Goal: Contribute content

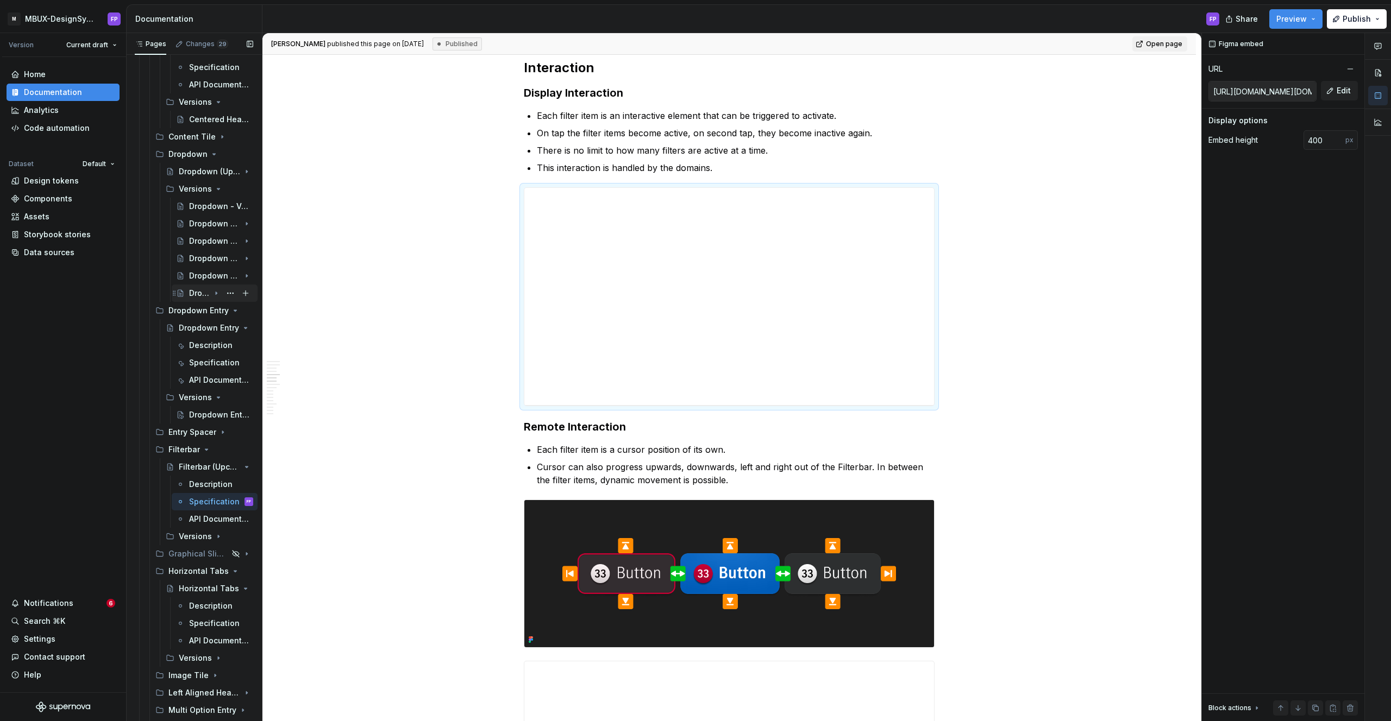
scroll to position [2510, 0]
click at [201, 339] on div "Description" at bounding box center [205, 341] width 32 height 11
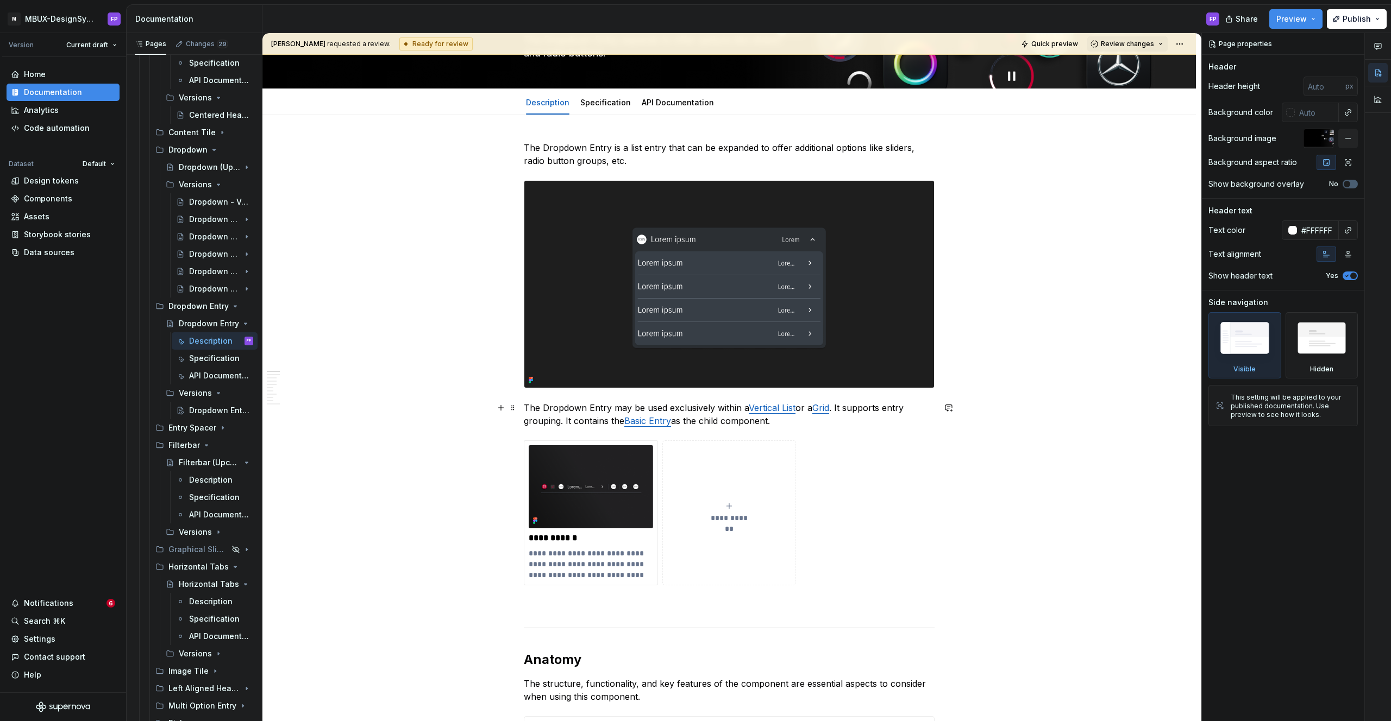
scroll to position [86, 0]
click at [819, 414] on link "Grid" at bounding box center [820, 408] width 17 height 11
type textarea "*"
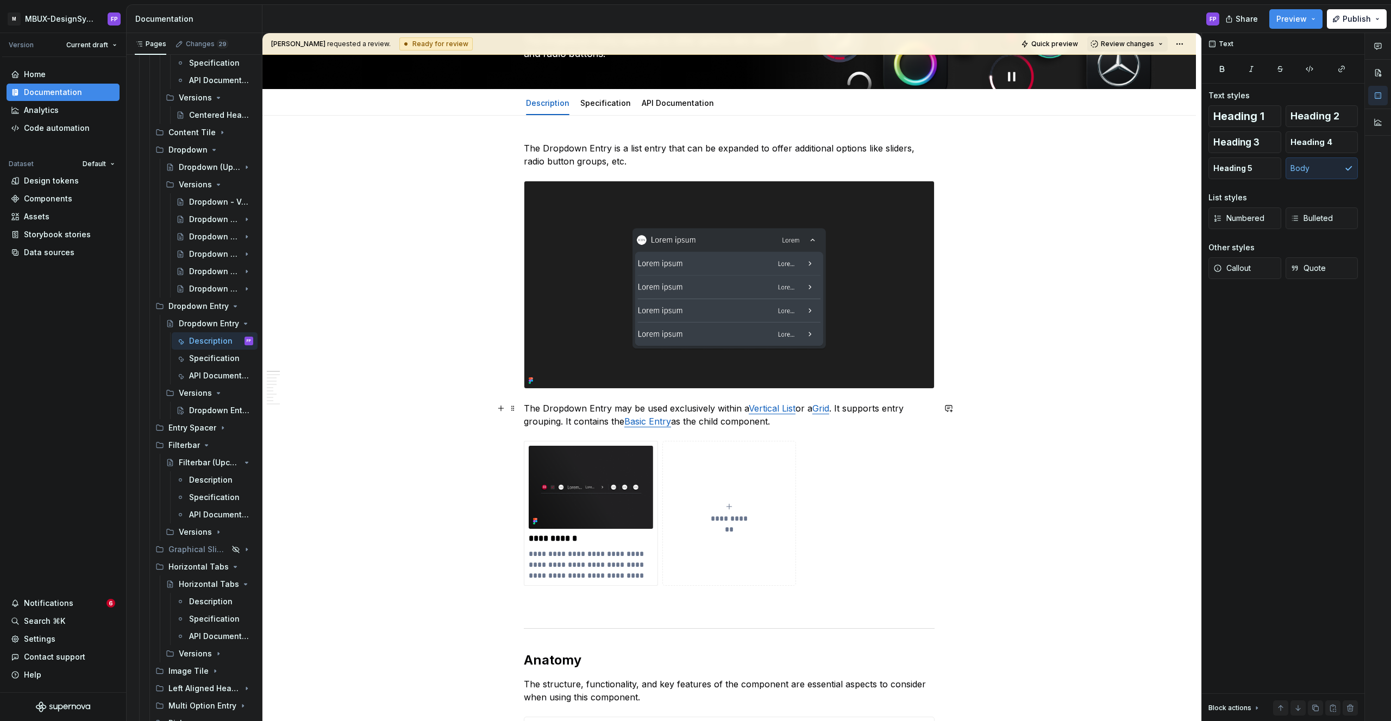
click at [810, 420] on p "The Dropdown Entry may be used exclusively within a Vertical List or a Grid . I…" at bounding box center [729, 415] width 411 height 26
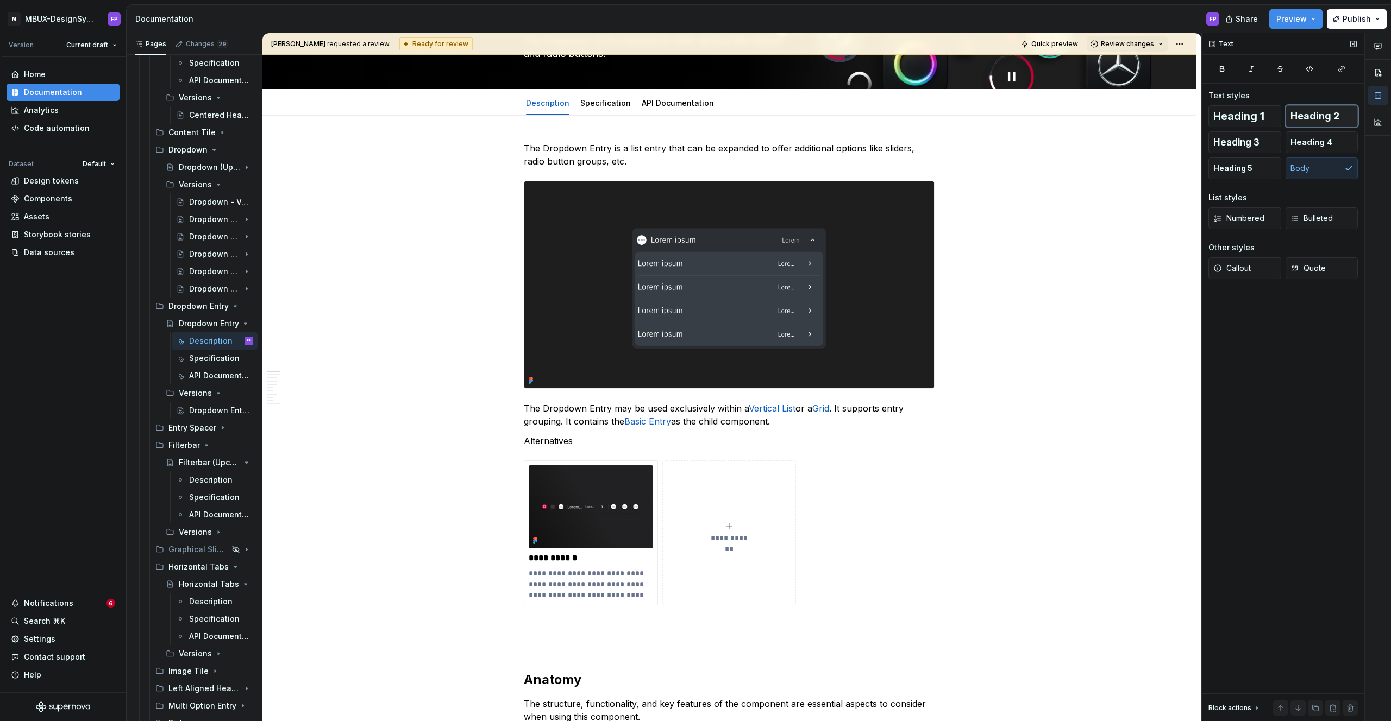
click at [1334, 116] on span "Heading 2" at bounding box center [1314, 116] width 49 height 11
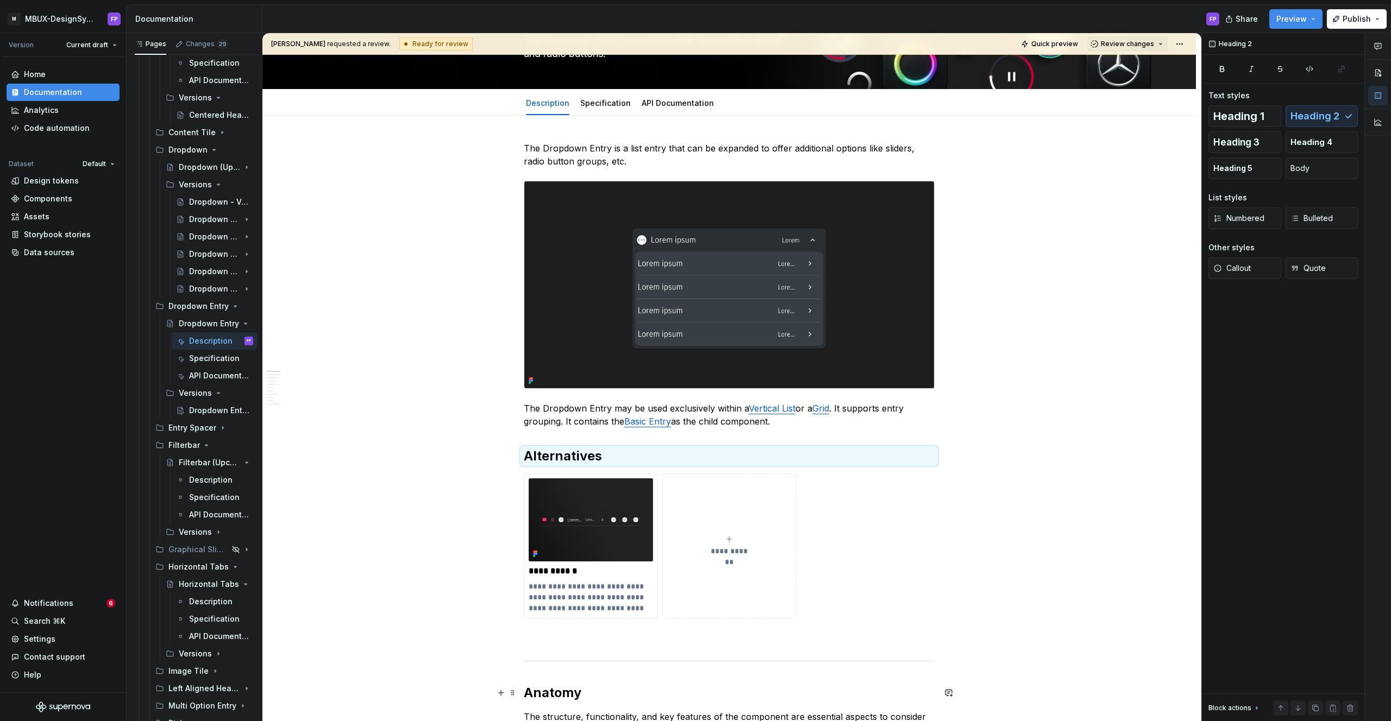
click at [564, 689] on h2 "Anatomy" at bounding box center [729, 692] width 411 height 17
drag, startPoint x: 591, startPoint y: 462, endPoint x: 601, endPoint y: 456, distance: 11.7
click at [591, 461] on h2 "Alternatives" at bounding box center [729, 456] width 411 height 17
click at [1260, 142] on button "Heading 3" at bounding box center [1244, 142] width 73 height 22
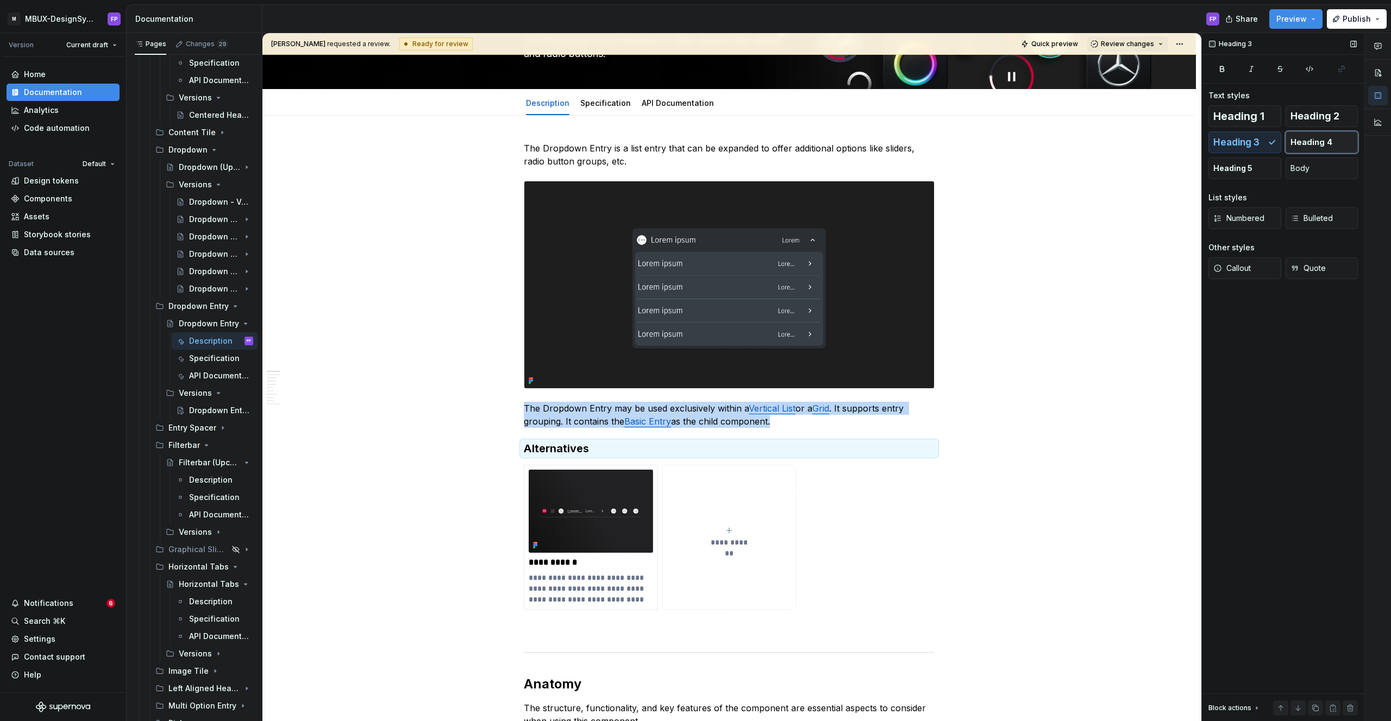
click at [1316, 141] on span "Heading 4" at bounding box center [1311, 142] width 42 height 11
click at [1239, 141] on span "Heading 3" at bounding box center [1236, 142] width 46 height 11
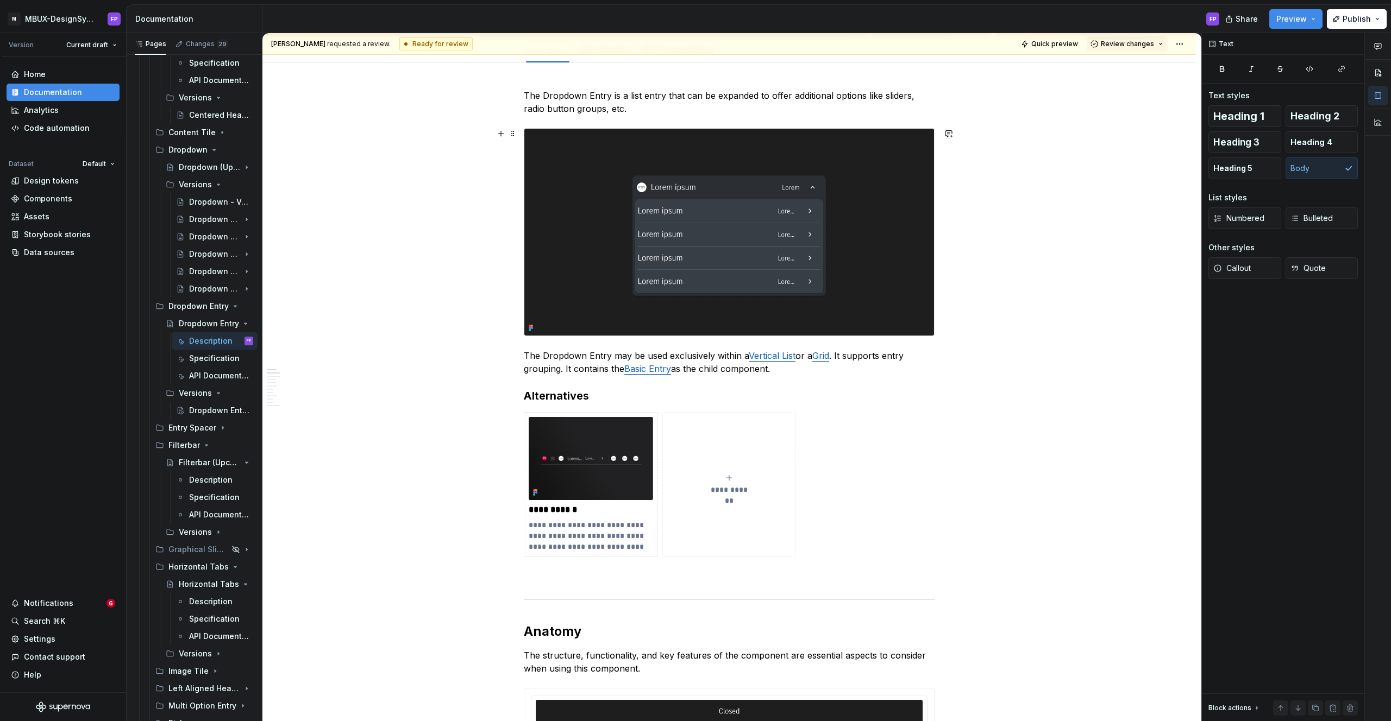
scroll to position [134, 0]
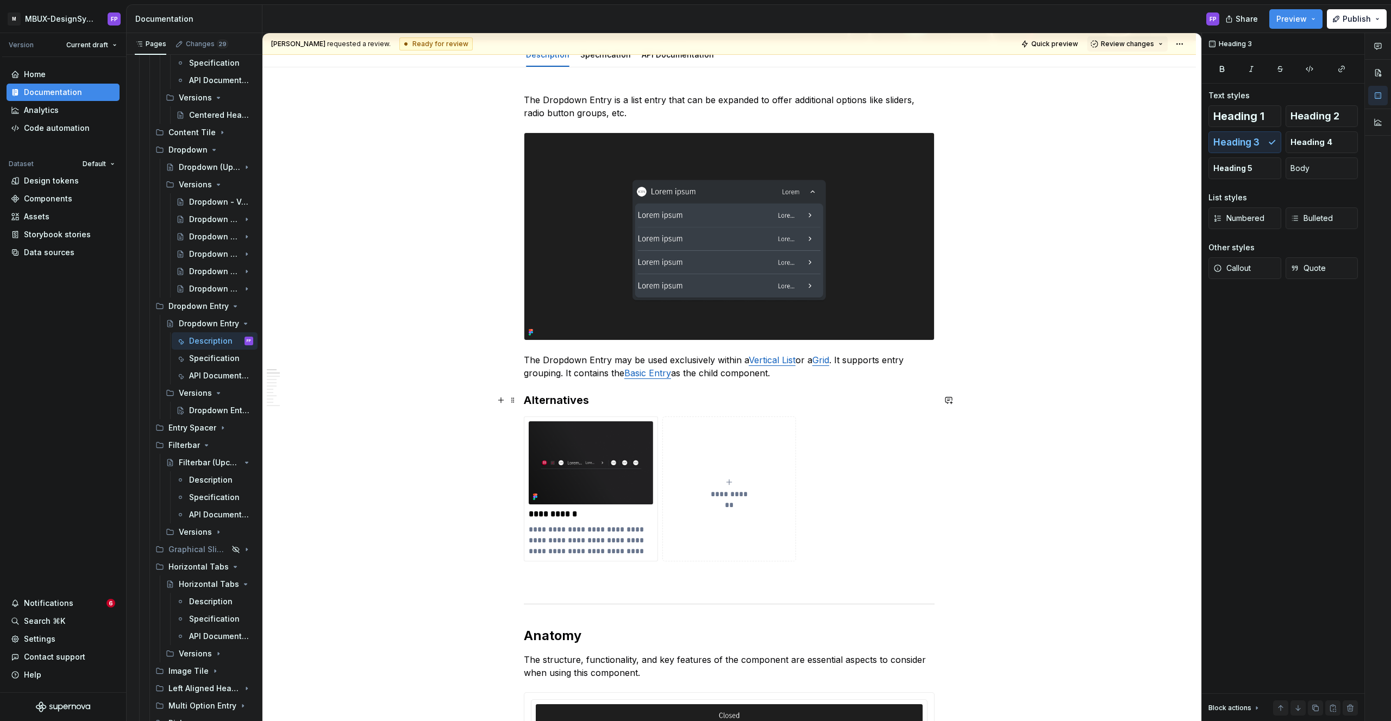
click at [596, 402] on h3 "Alternatives" at bounding box center [729, 400] width 411 height 15
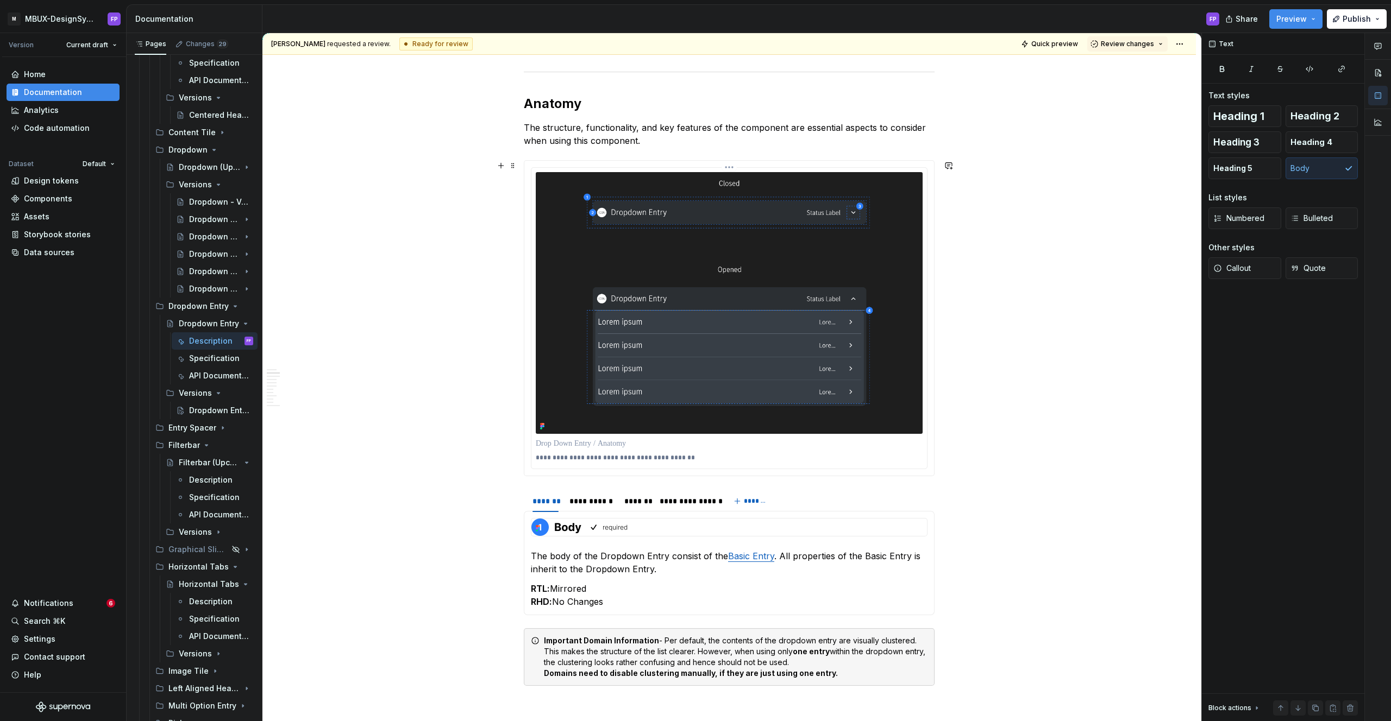
scroll to position [699, 0]
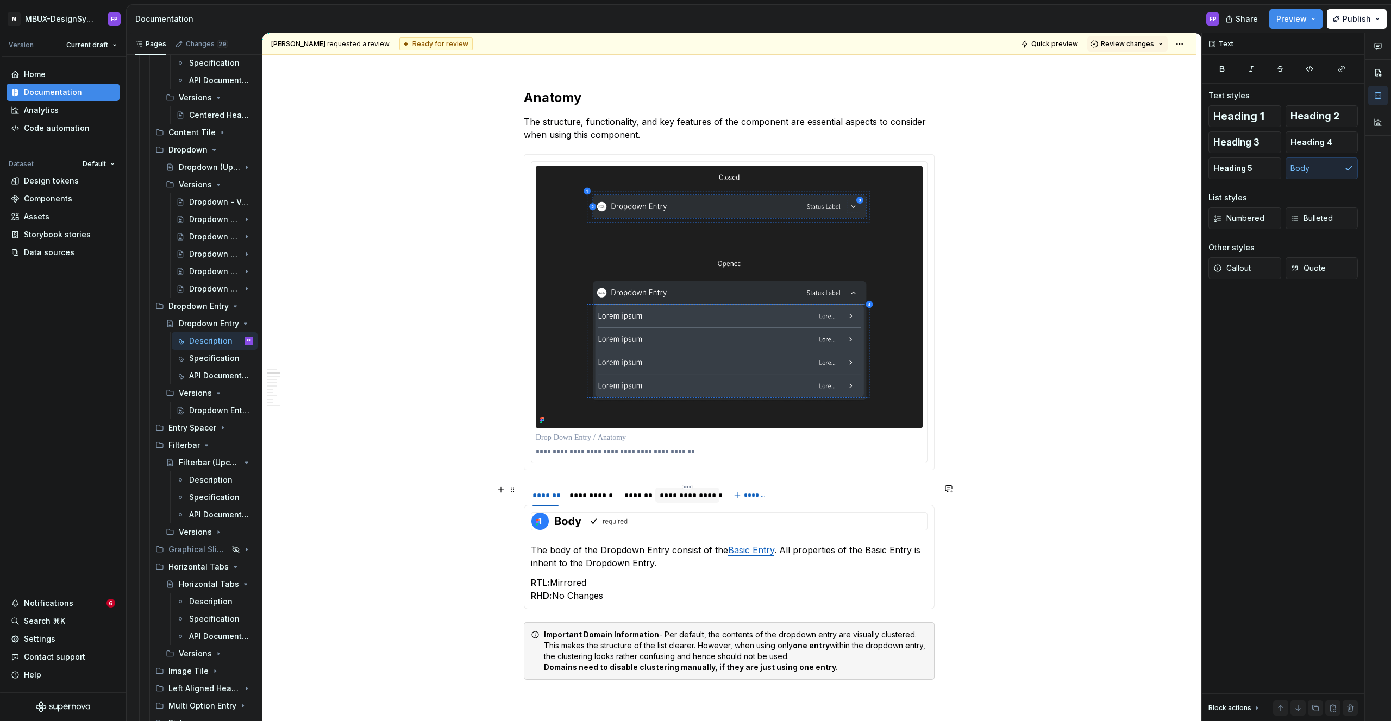
click at [691, 490] on div "**********" at bounding box center [686, 495] width 55 height 11
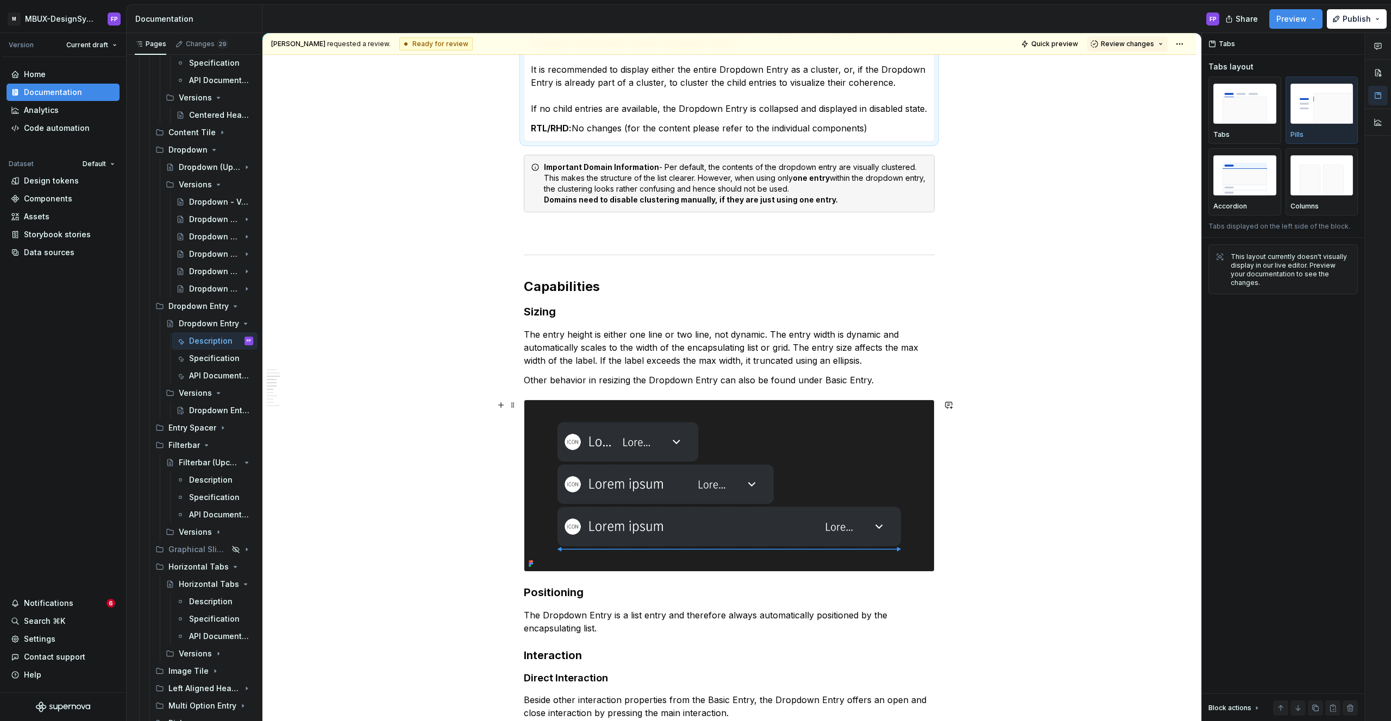
scroll to position [2832, 0]
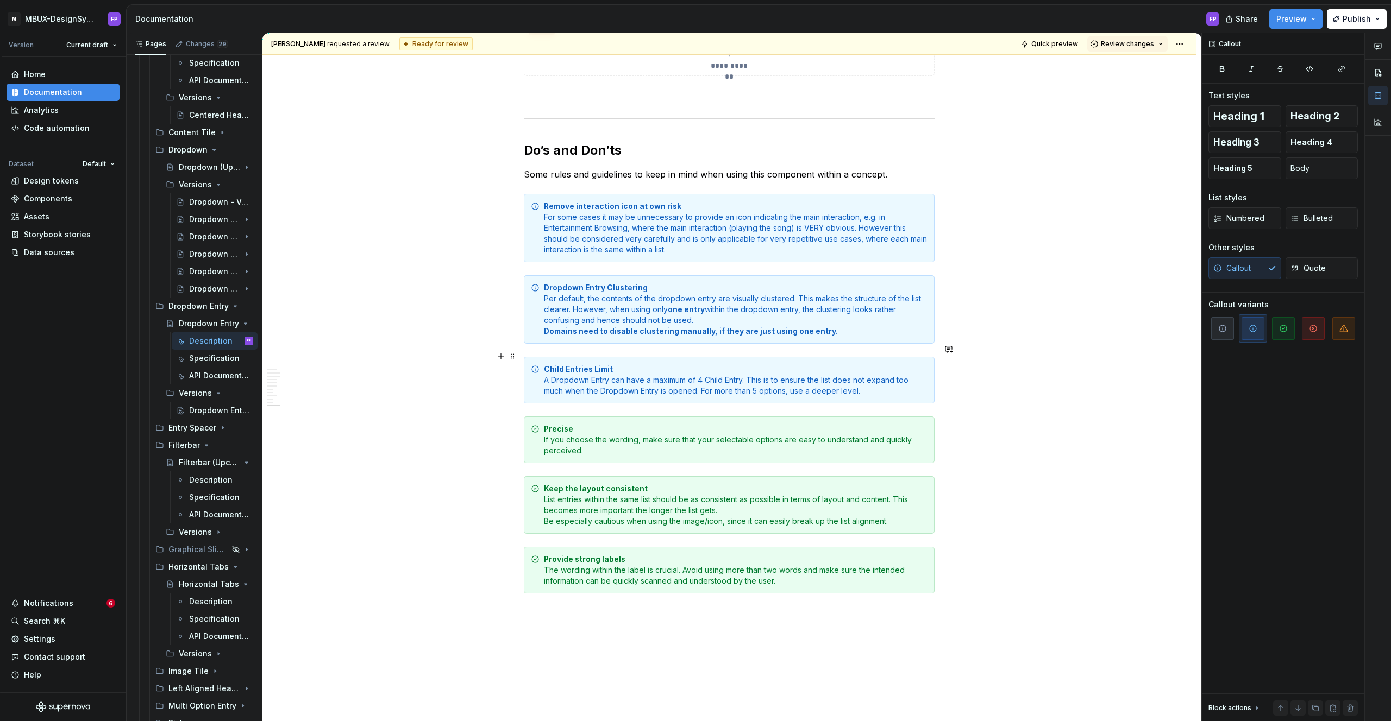
click at [762, 369] on div "Child Entries Limit A Dropdown Entry can have a maximum of 4 Child Entry. This …" at bounding box center [736, 380] width 384 height 33
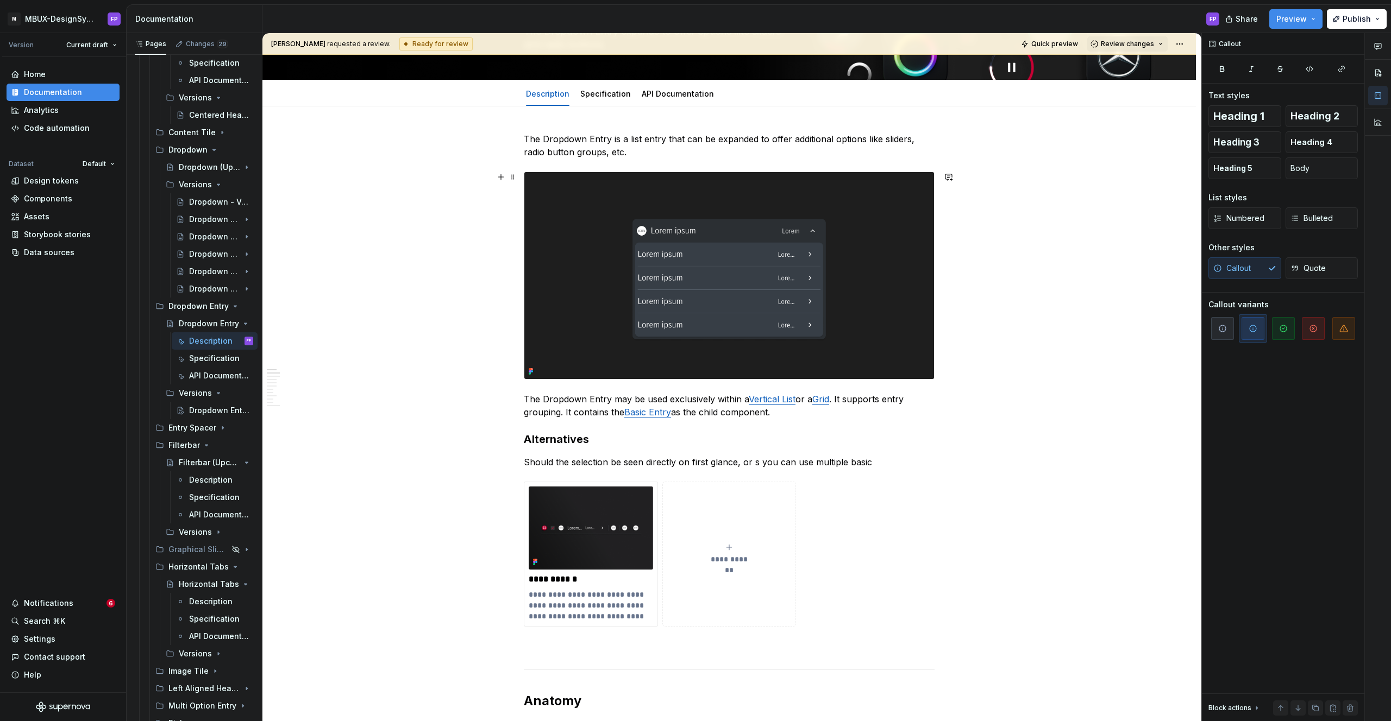
scroll to position [99, 0]
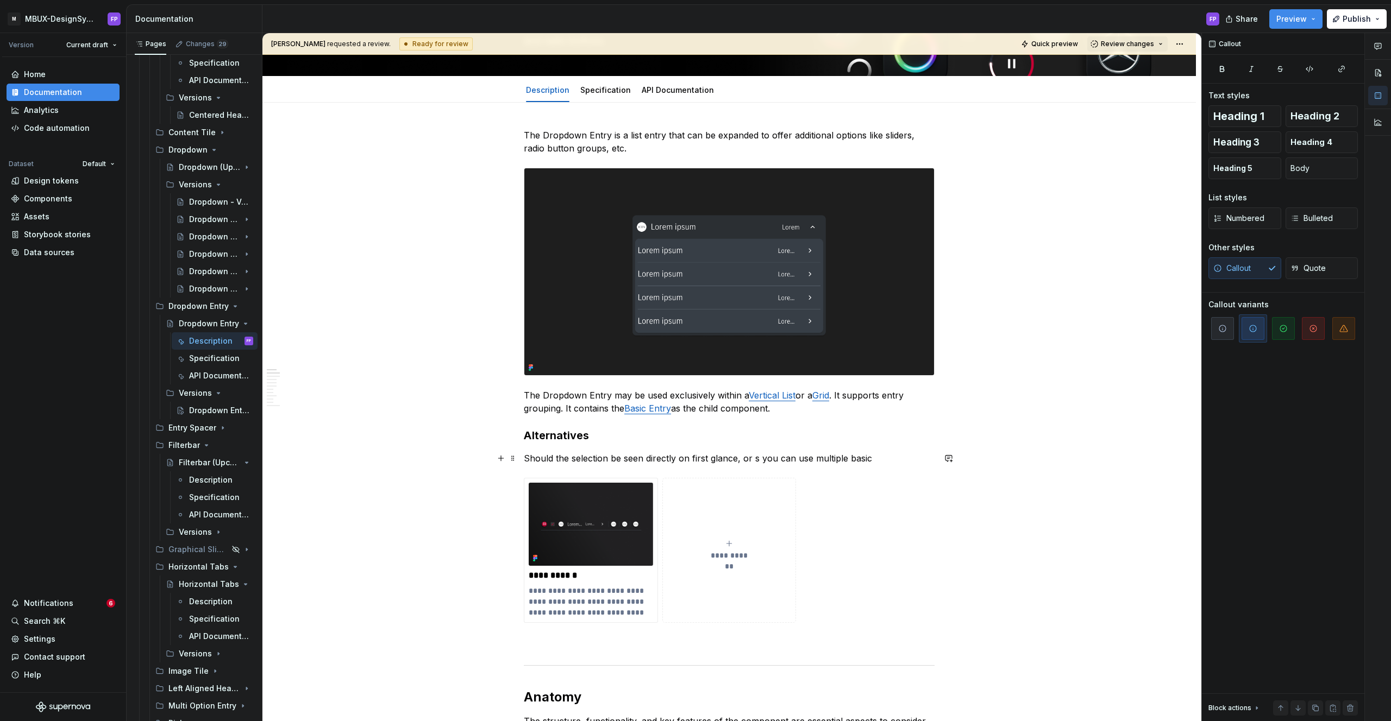
click at [742, 460] on p "Should the selection be seen directly on first glance, or s you can use multipl…" at bounding box center [729, 458] width 411 height 13
click at [759, 460] on p "Should the selection be seen directly on first glance, or s you can use multipl…" at bounding box center [729, 458] width 411 height 13
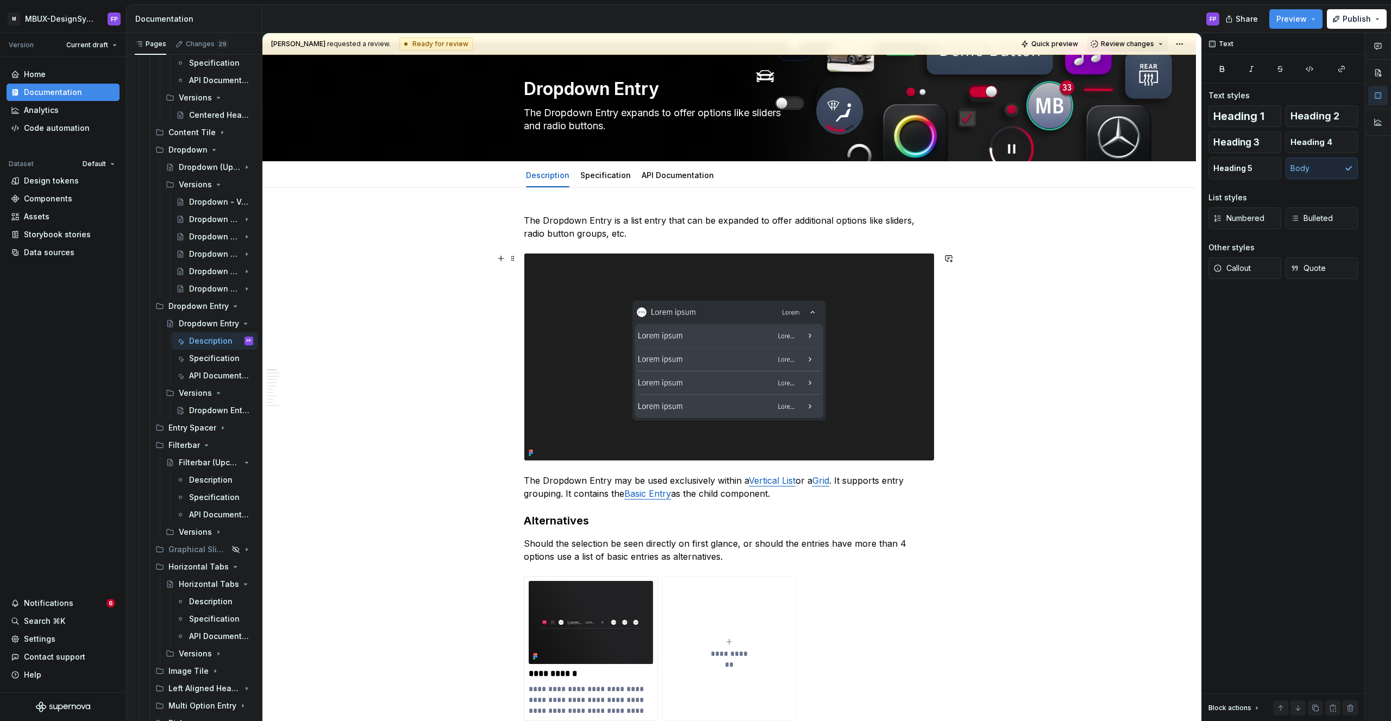
scroll to position [14, 0]
click at [616, 558] on p "Should the selection be seen directly on first glance, or should the entries ha…" at bounding box center [729, 550] width 411 height 26
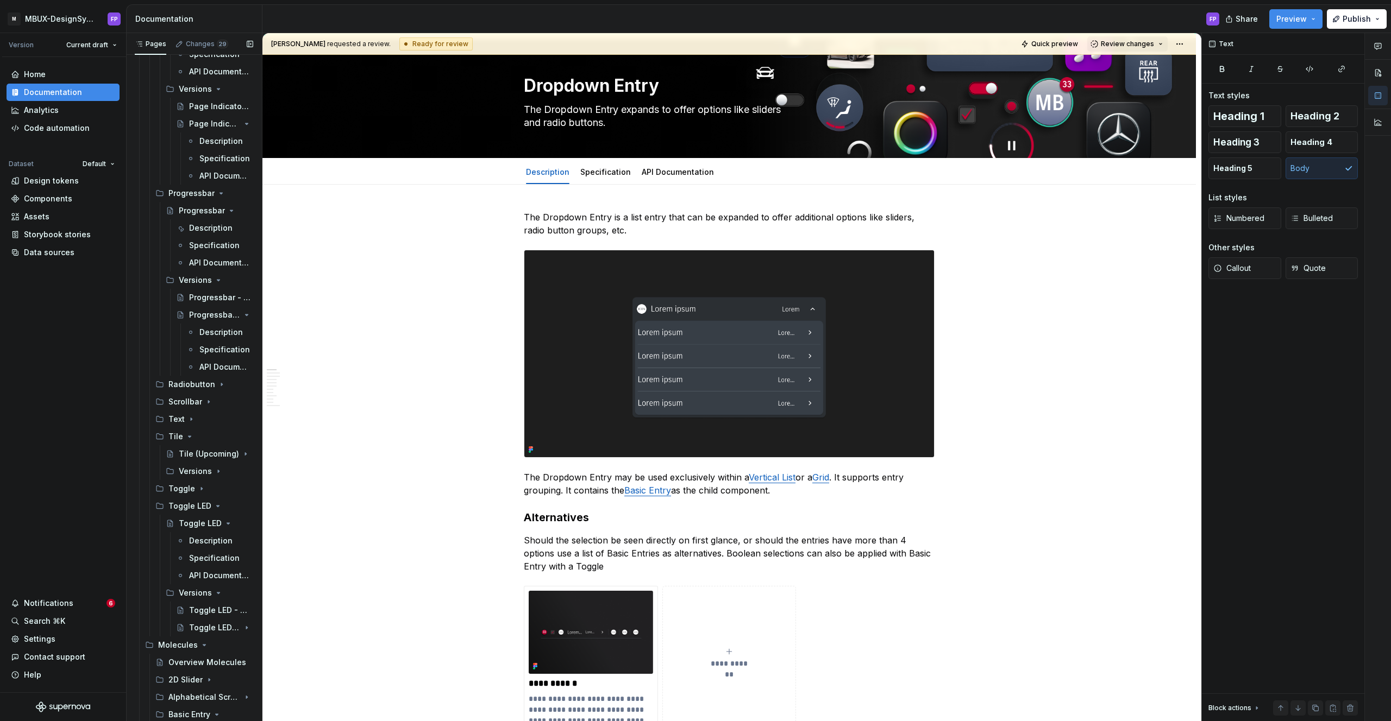
scroll to position [1403, 0]
click at [198, 490] on icon "Page tree" at bounding box center [201, 492] width 9 height 9
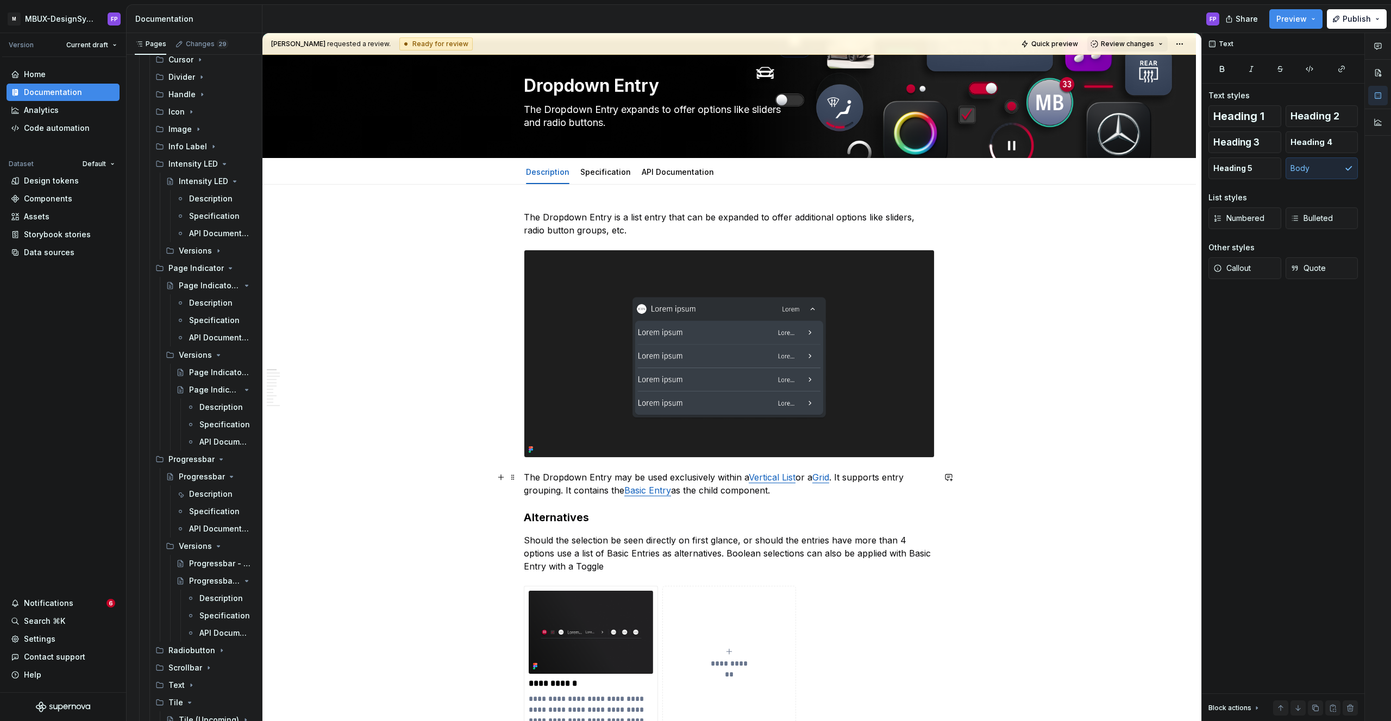
scroll to position [1152, 0]
click at [709, 567] on p "Should the selection be seen directly on first glance, or should the entries ha…" at bounding box center [729, 553] width 411 height 39
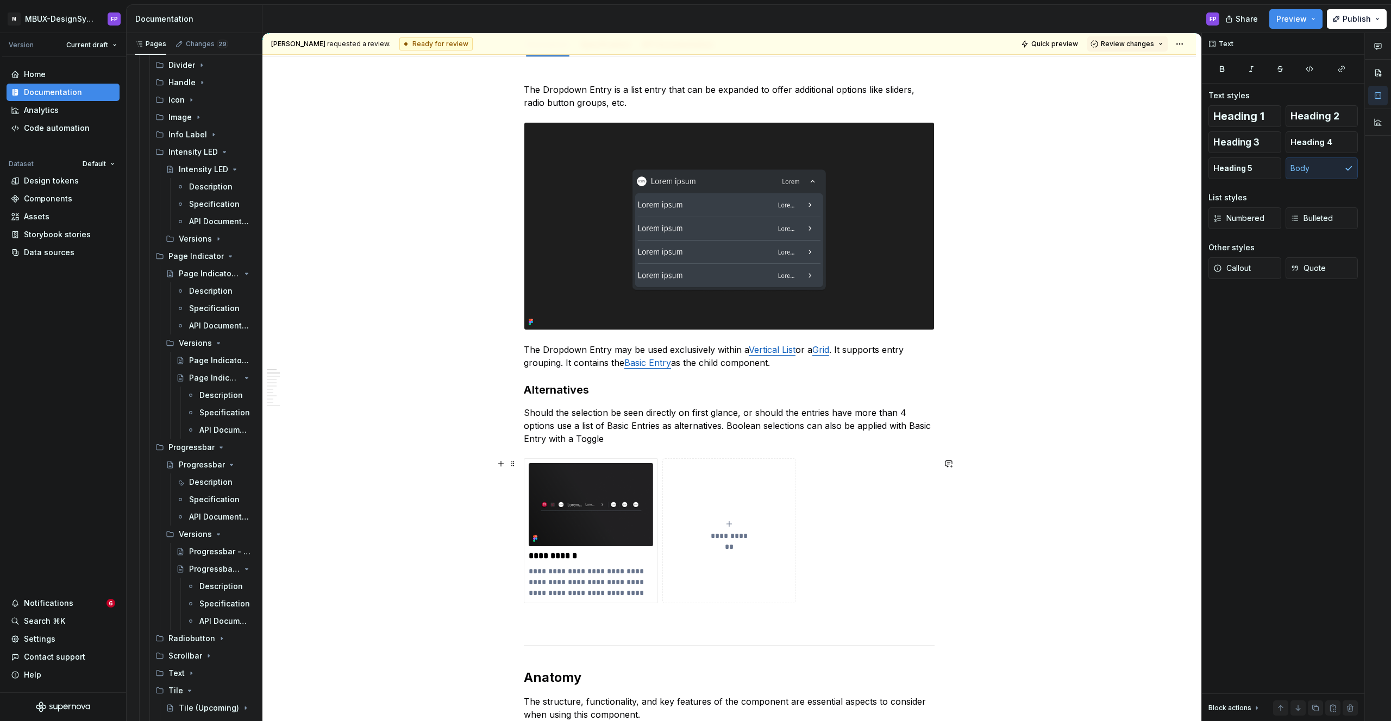
scroll to position [146, 0]
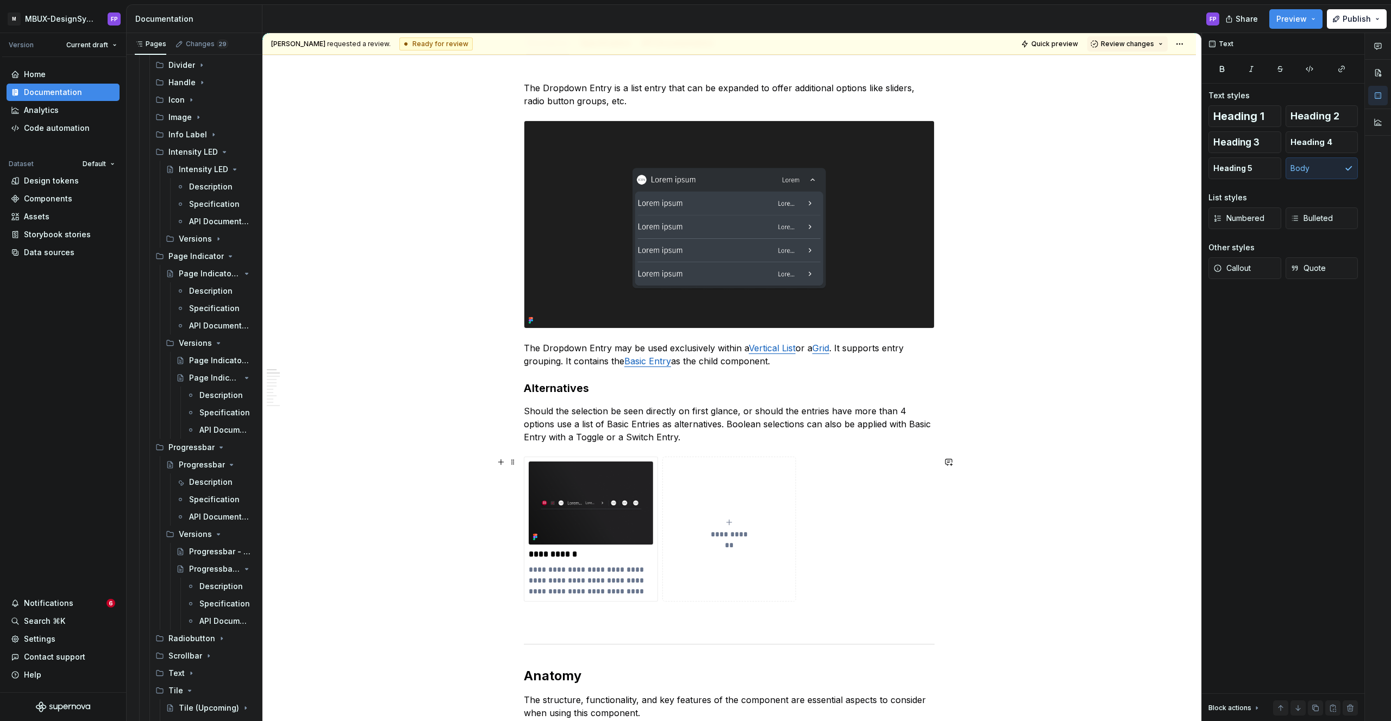
click at [751, 496] on button "**********" at bounding box center [729, 529] width 134 height 144
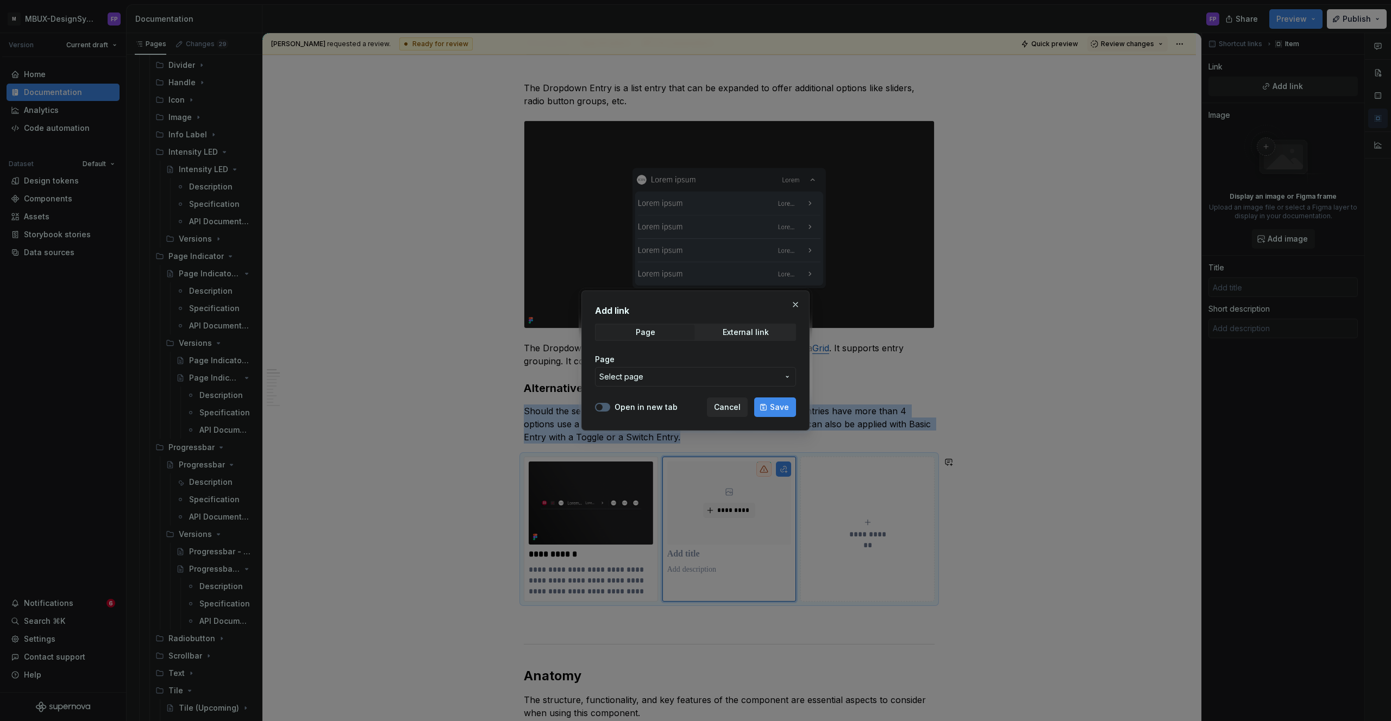
type textarea "*"
drag, startPoint x: 606, startPoint y: 407, endPoint x: 658, endPoint y: 393, distance: 54.2
click at [606, 407] on button "Open in new tab" at bounding box center [602, 407] width 15 height 9
drag, startPoint x: 695, startPoint y: 378, endPoint x: 716, endPoint y: 367, distance: 23.3
click at [695, 378] on span "Select page" at bounding box center [688, 377] width 179 height 11
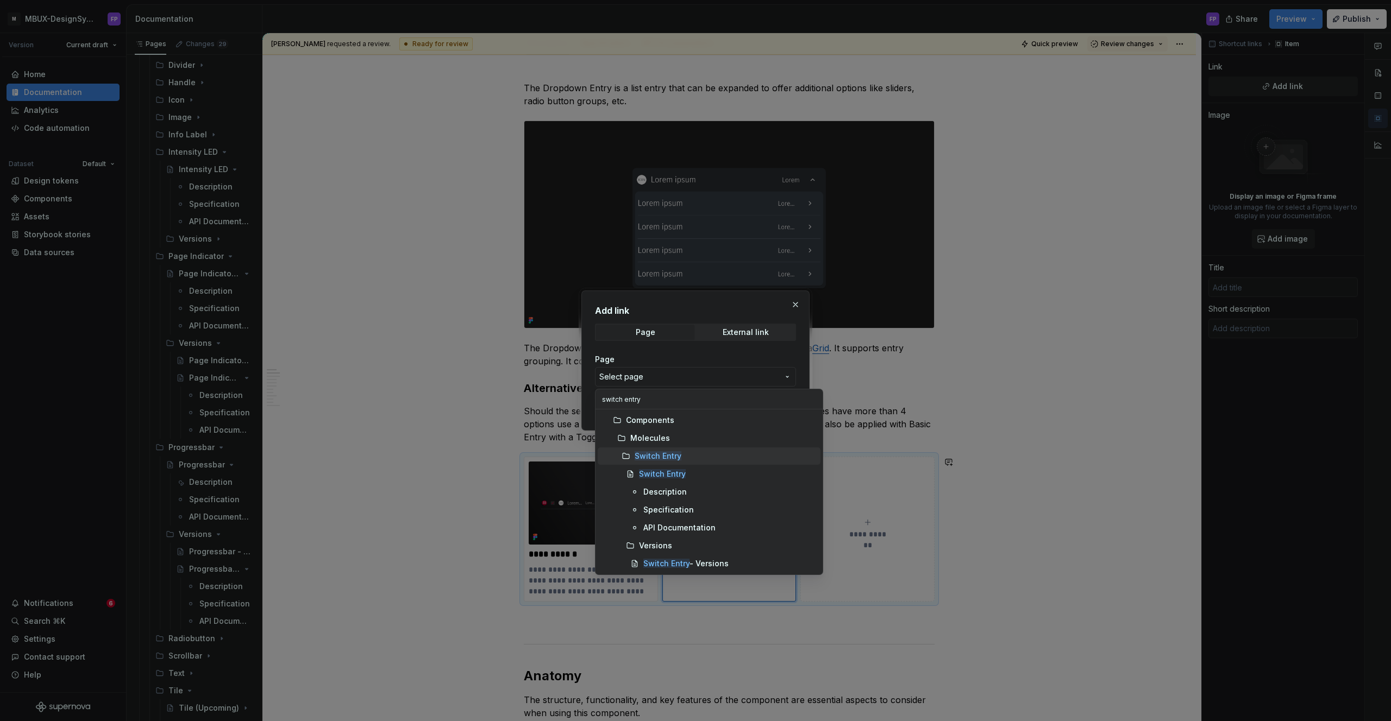
type input "switch entry"
click at [650, 456] on mark "Switch Entry" at bounding box center [657, 455] width 47 height 9
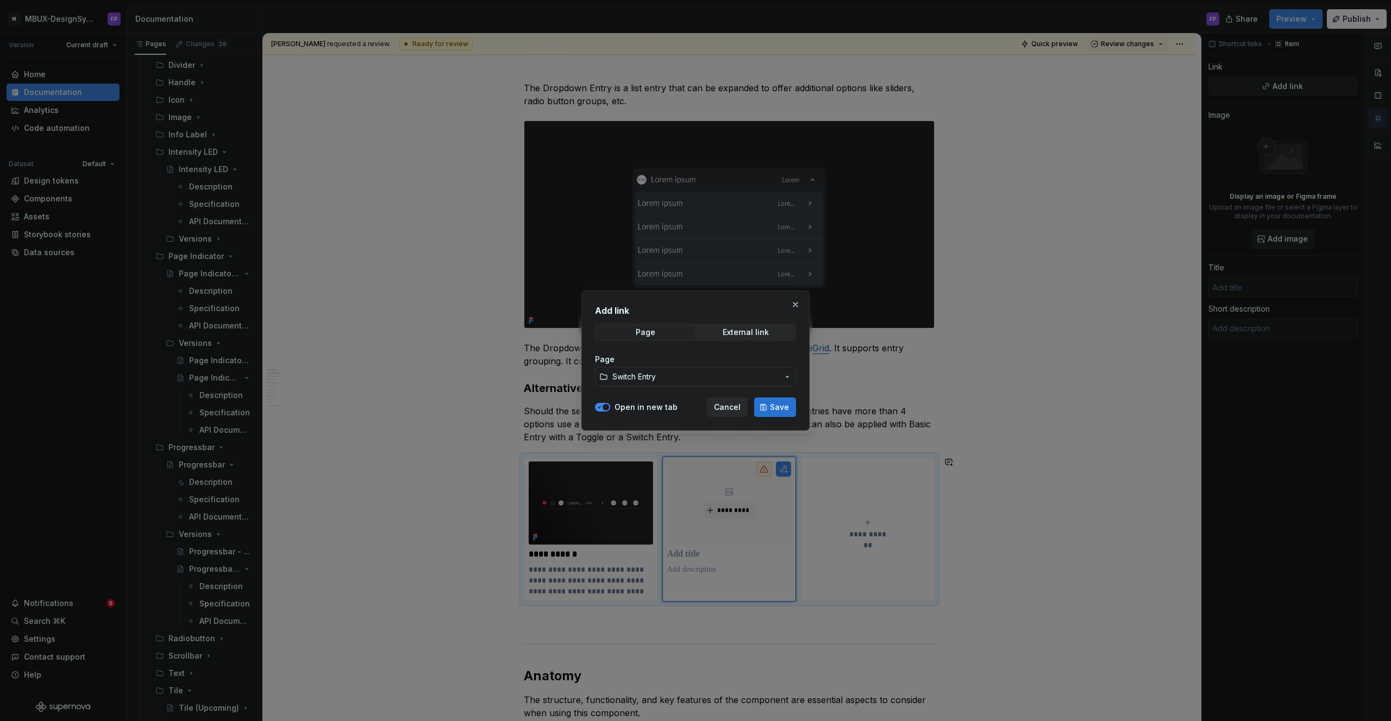
click at [787, 408] on span "Save" at bounding box center [779, 407] width 19 height 11
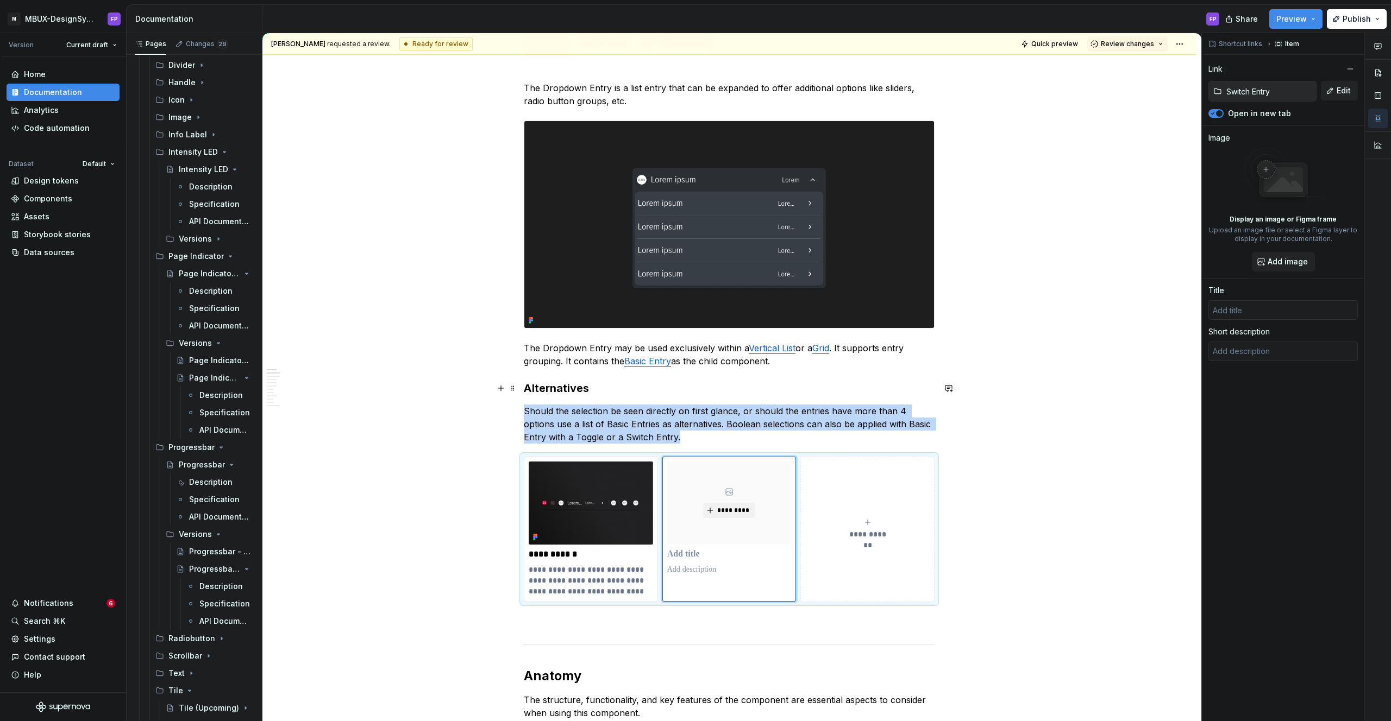
type textarea "*"
type input "Switch Entry"
click at [739, 514] on span "*********" at bounding box center [732, 510] width 33 height 9
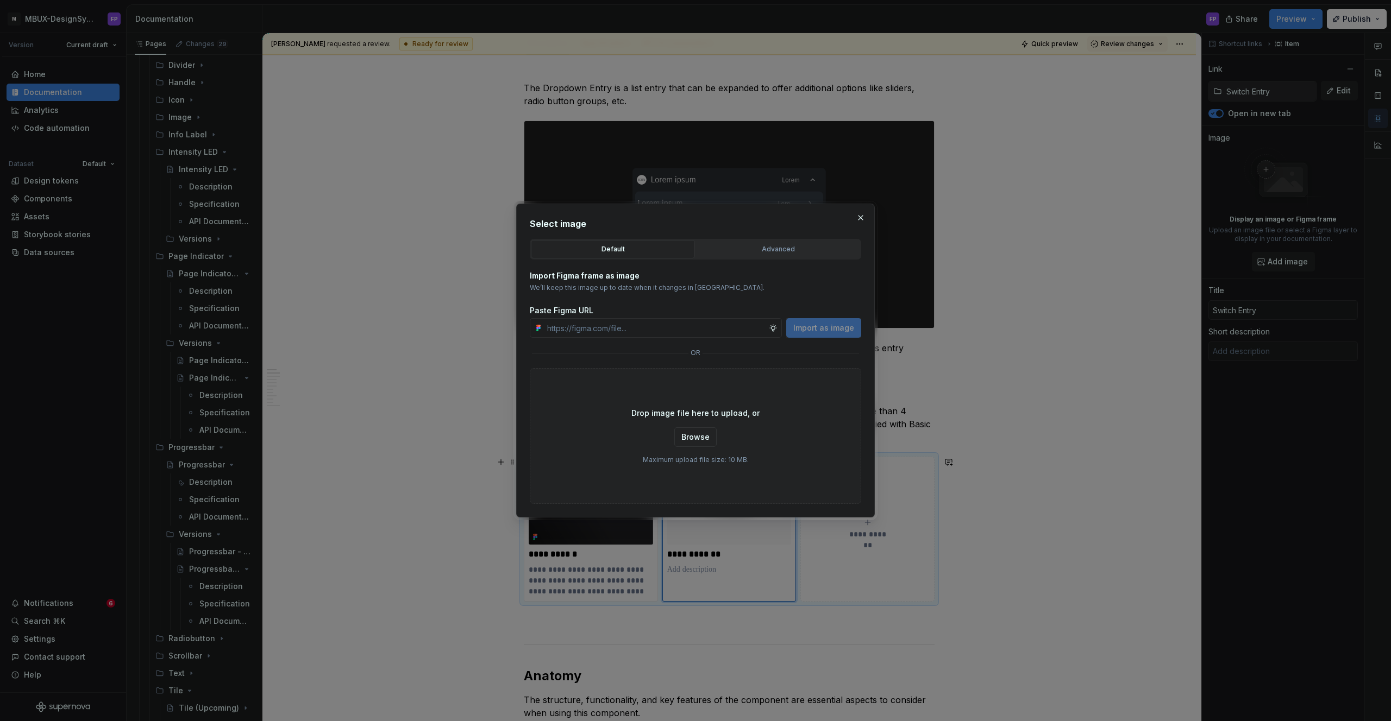
type textarea "*"
click at [747, 254] on div "Advanced" at bounding box center [778, 249] width 156 height 11
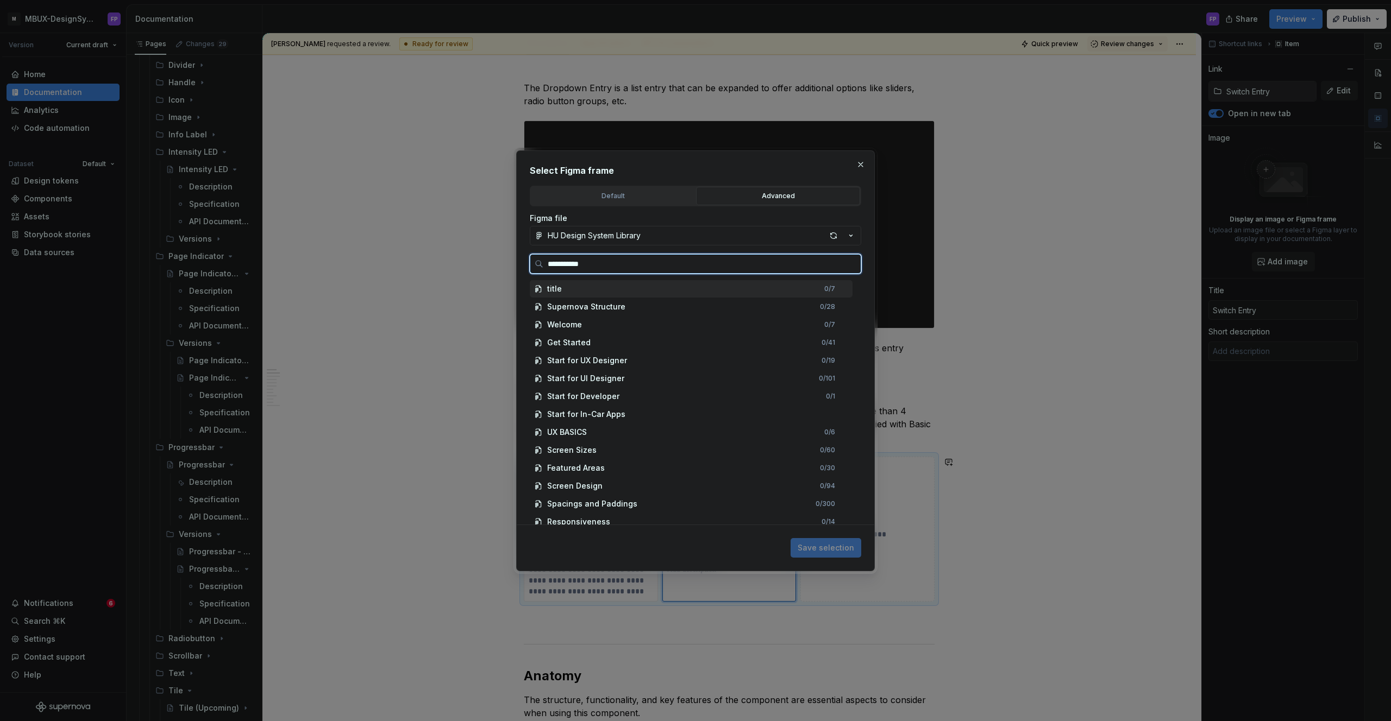
type input "**********"
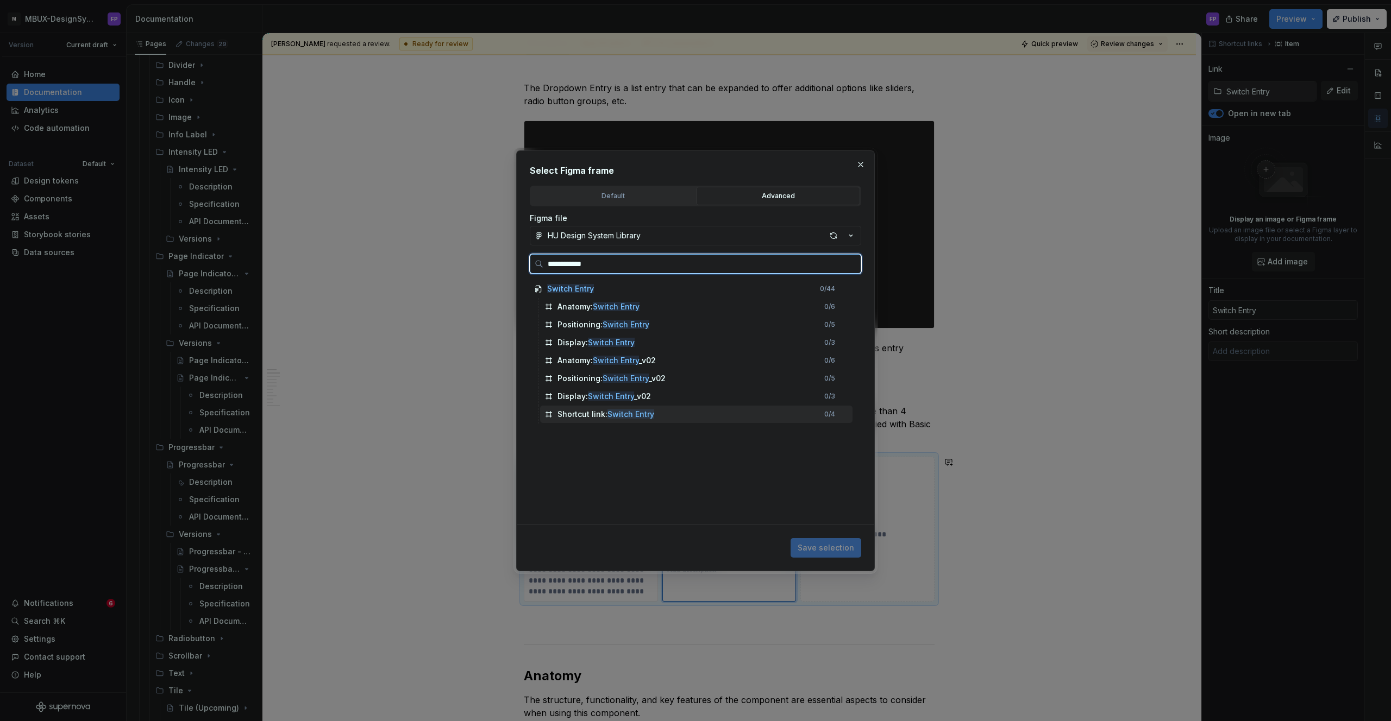
click at [588, 409] on div "Shortcut link: Switch Entry" at bounding box center [605, 414] width 97 height 11
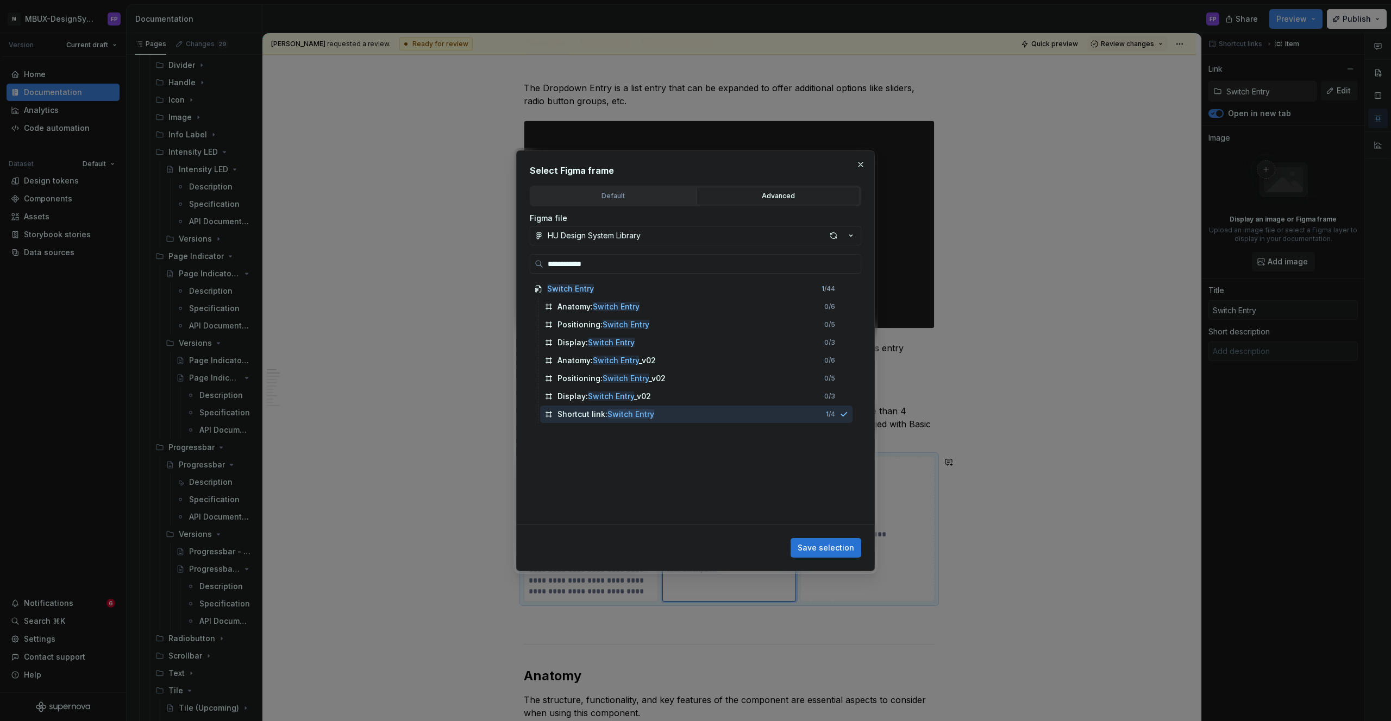
click at [828, 545] on span "Save selection" at bounding box center [825, 548] width 56 height 11
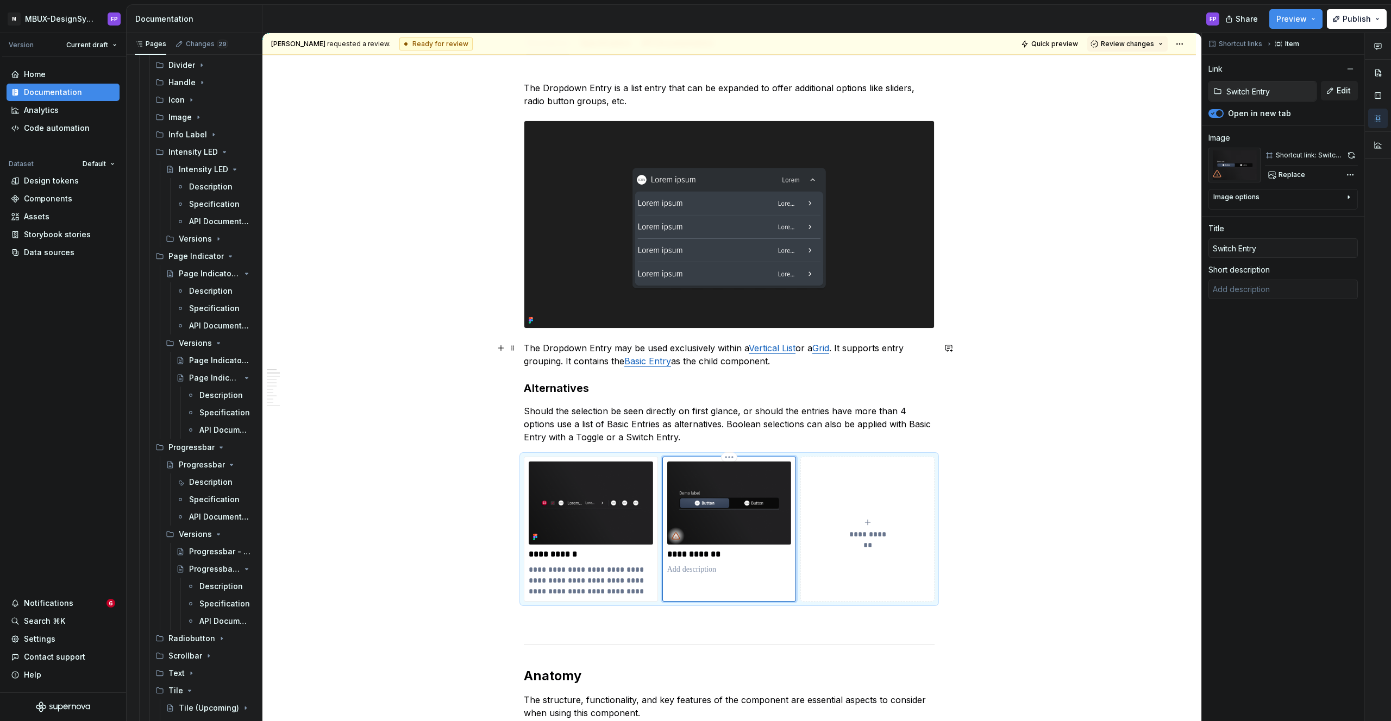
scroll to position [3347, 0]
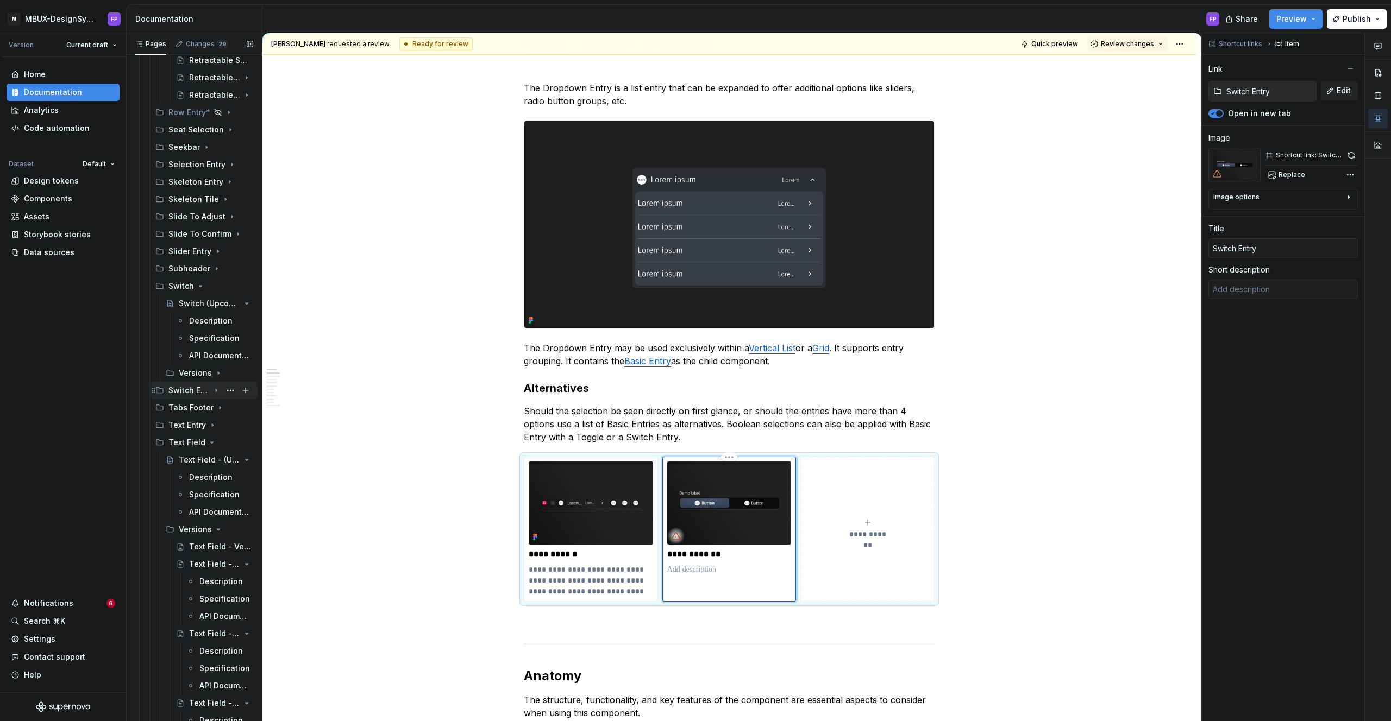
click at [214, 388] on icon "Page tree" at bounding box center [216, 390] width 9 height 9
click at [707, 569] on p at bounding box center [729, 569] width 124 height 11
type textarea "*"
type textarea "The switch entry allows a Switch to be placed within a list entry."
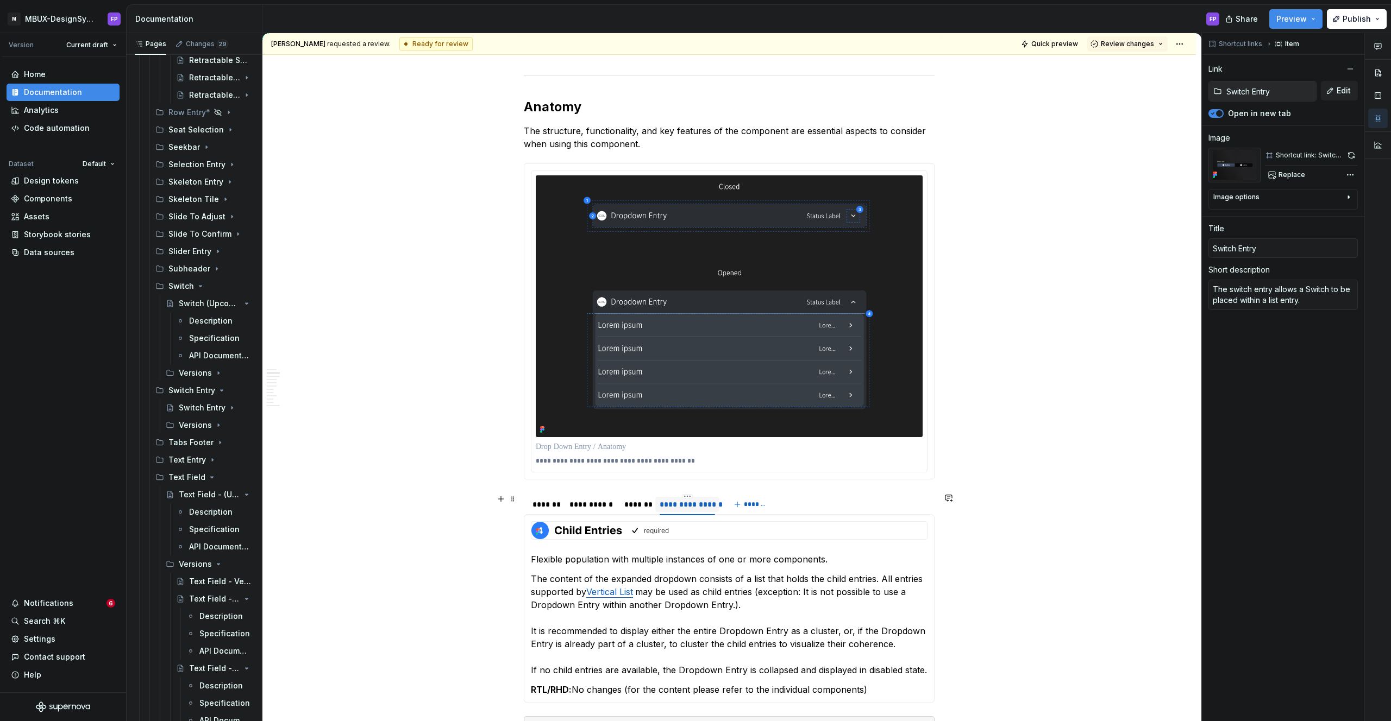
click at [678, 507] on div "**********" at bounding box center [686, 504] width 55 height 11
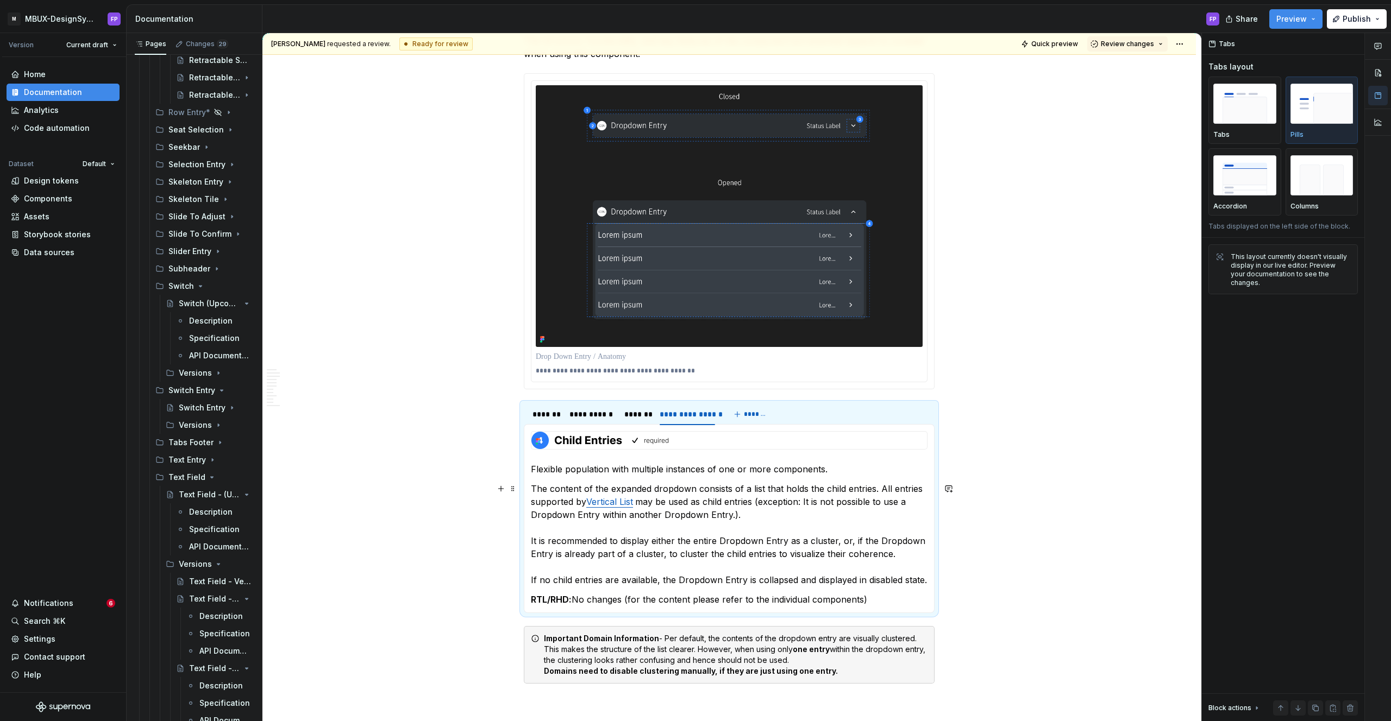
scroll to position [807, 0]
click at [762, 514] on p "The content of the expanded dropdown consists of a list that holds the child en…" at bounding box center [729, 533] width 397 height 104
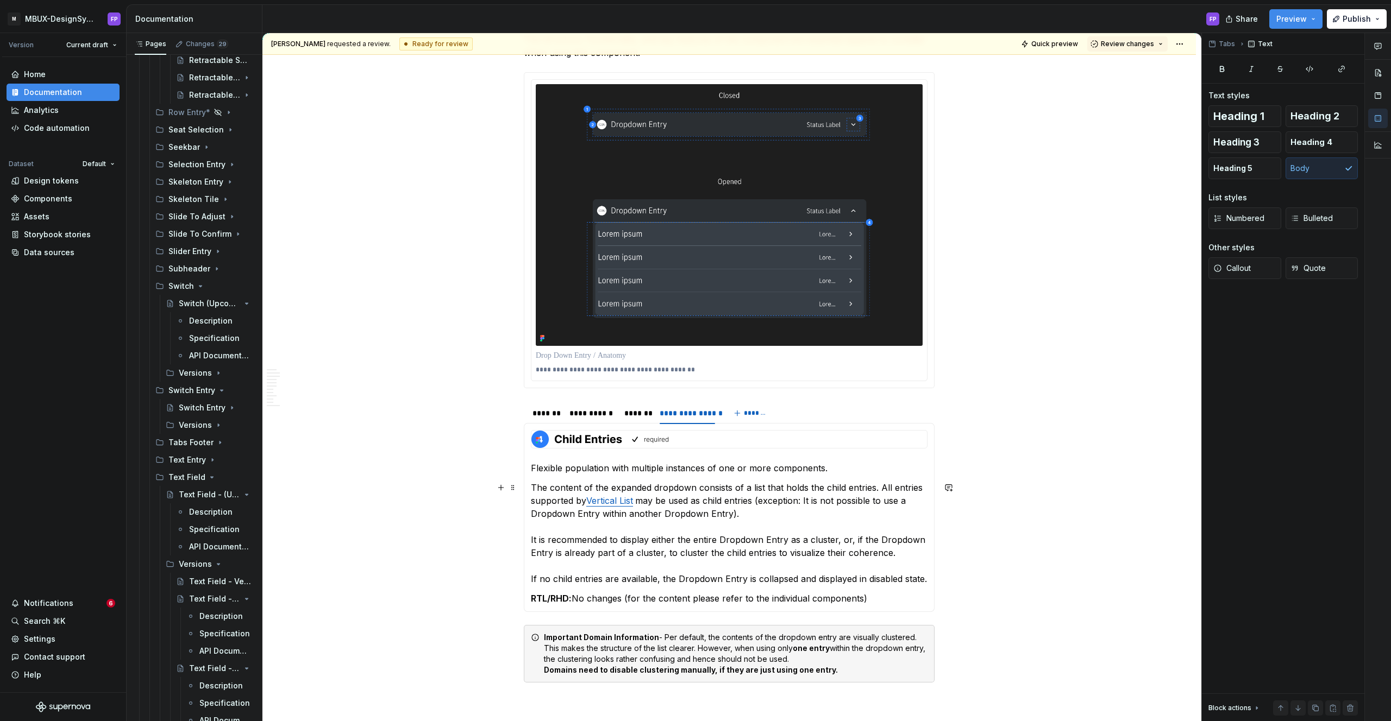
click at [822, 579] on p "The content of the expanded dropdown consists of a list that holds the child en…" at bounding box center [729, 533] width 397 height 104
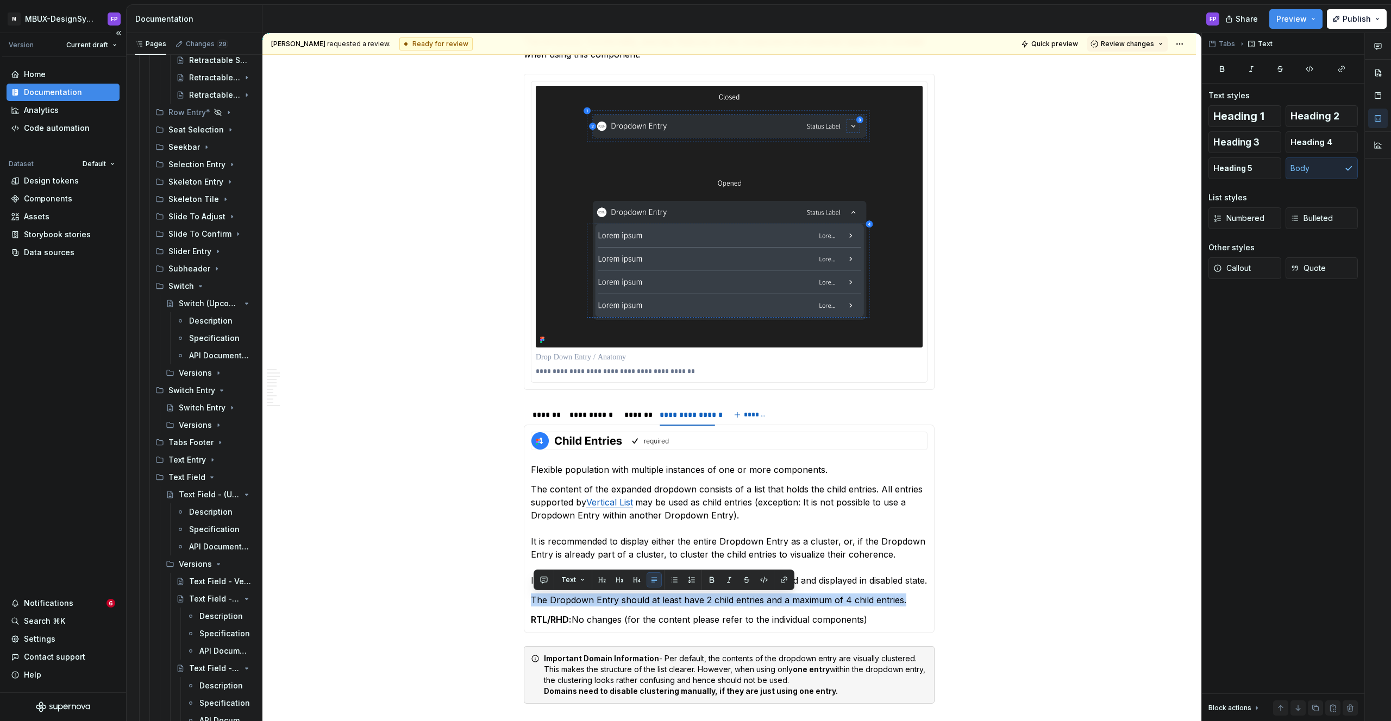
copy p "The Dropdown Entry should at least have 2 child entries and a maximum of 4 chil…"
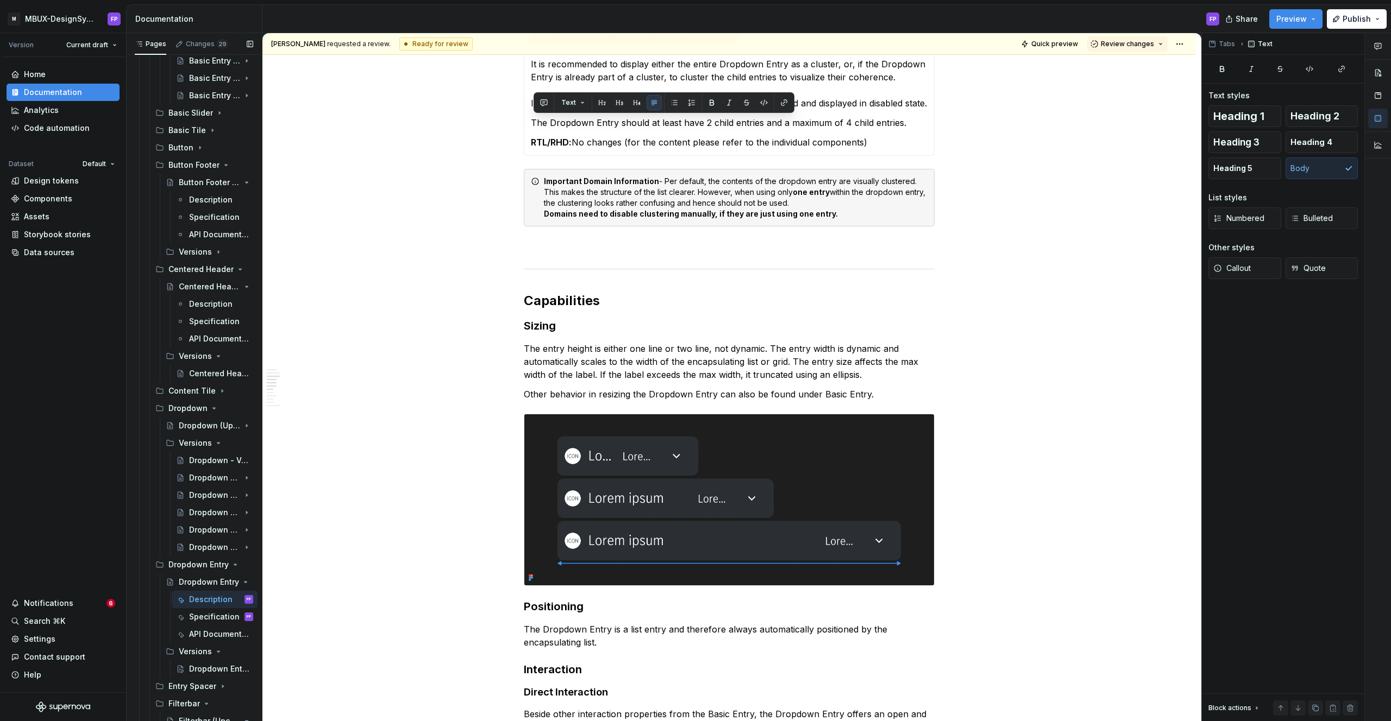
scroll to position [2355, 0]
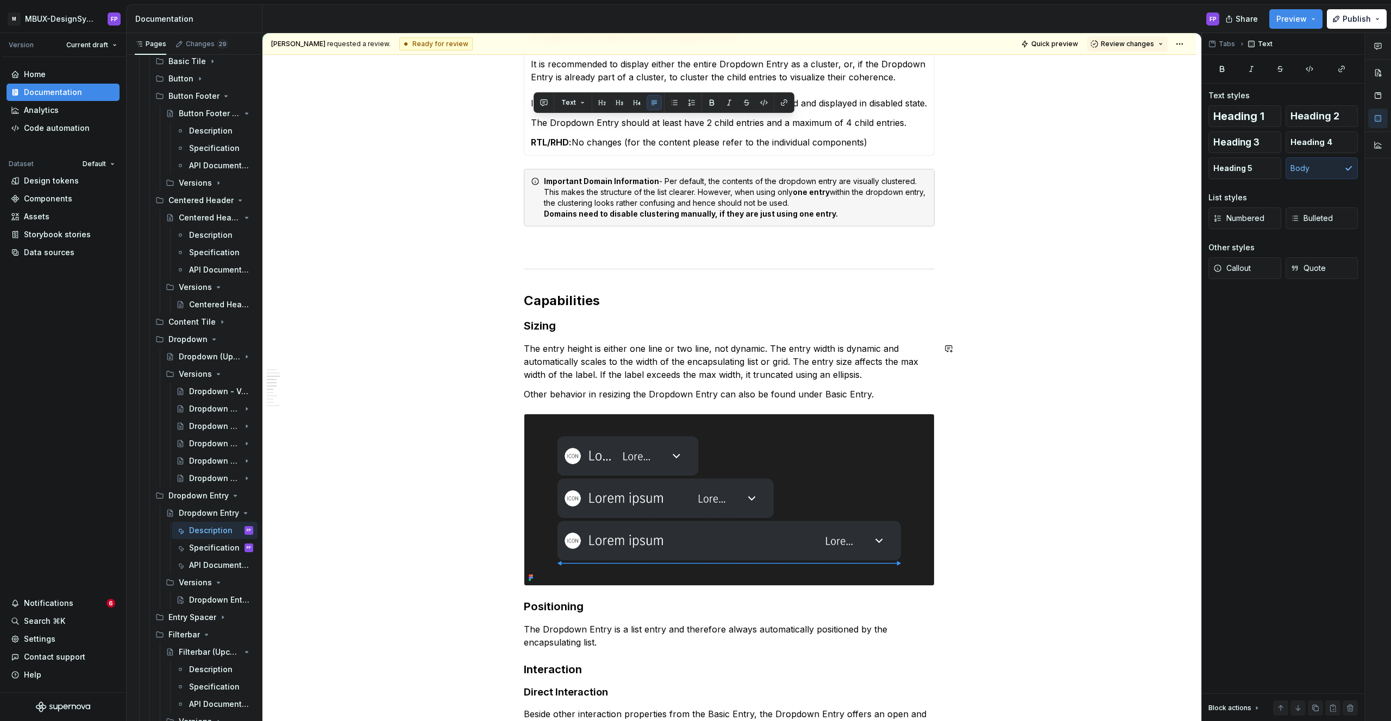
click at [616, 341] on div "**********" at bounding box center [729, 567] width 411 height 3244
click at [617, 342] on p "The entry height is either one line or two line, not dynamic. The entry width i…" at bounding box center [729, 361] width 411 height 39
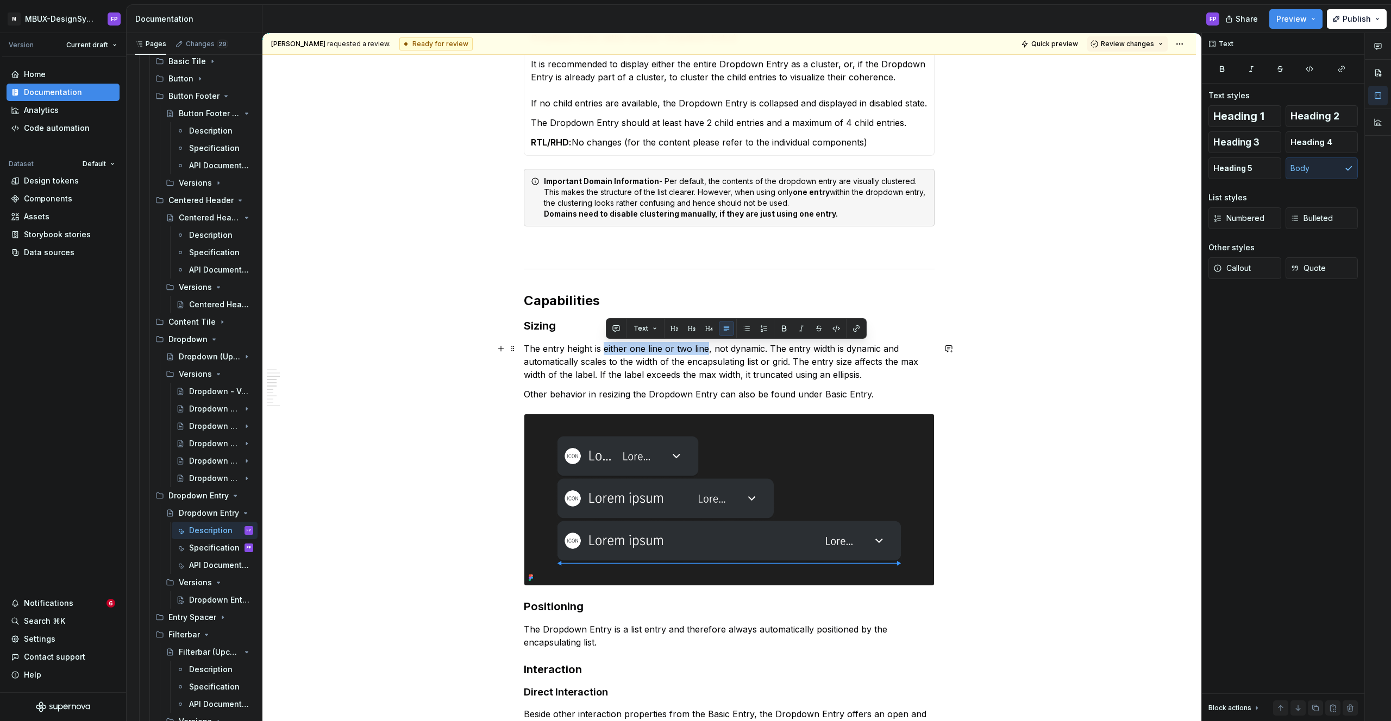
drag, startPoint x: 606, startPoint y: 349, endPoint x: 707, endPoint y: 349, distance: 101.0
click at [707, 349] on p "The entry height is either one line or two line, not dynamic. The entry width i…" at bounding box center [729, 361] width 411 height 39
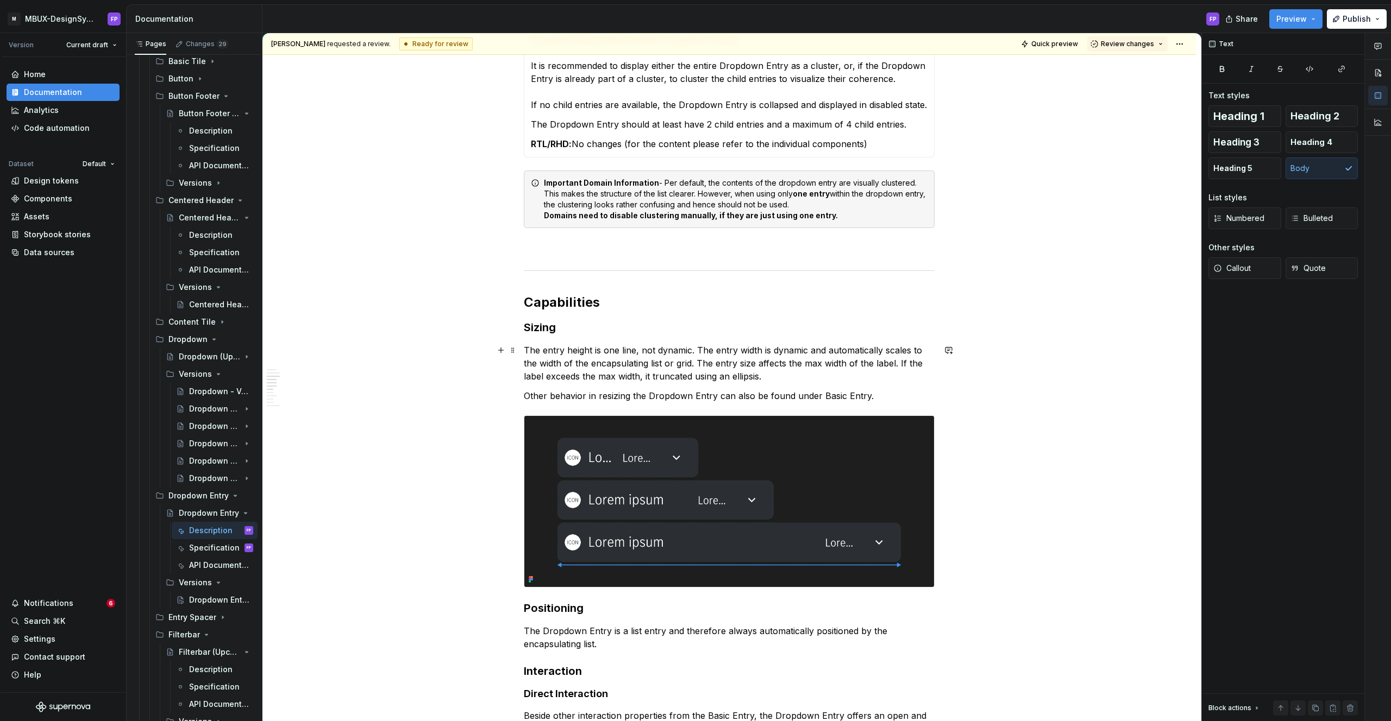
scroll to position [1284, 0]
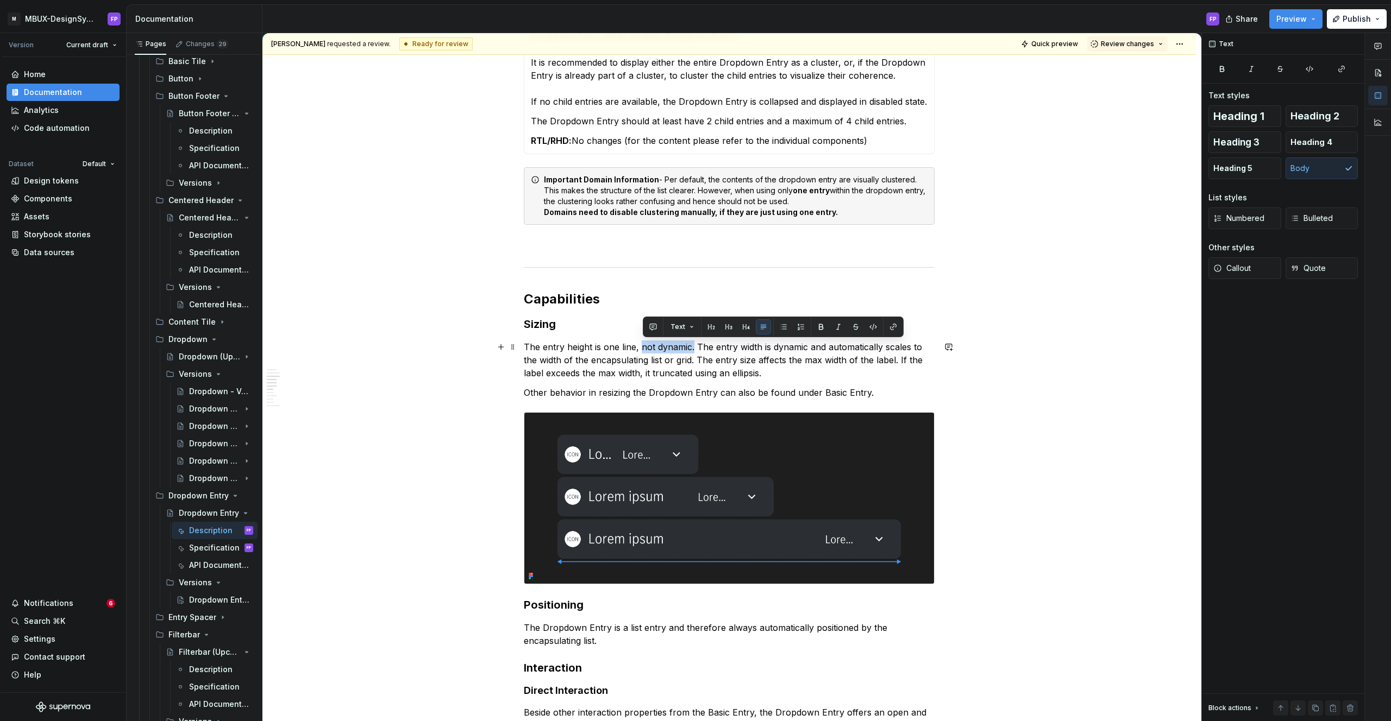
drag, startPoint x: 644, startPoint y: 351, endPoint x: 695, endPoint y: 348, distance: 50.6
click at [695, 348] on p "The entry height is one line, not dynamic. The entry width is dynamic and autom…" at bounding box center [729, 360] width 411 height 39
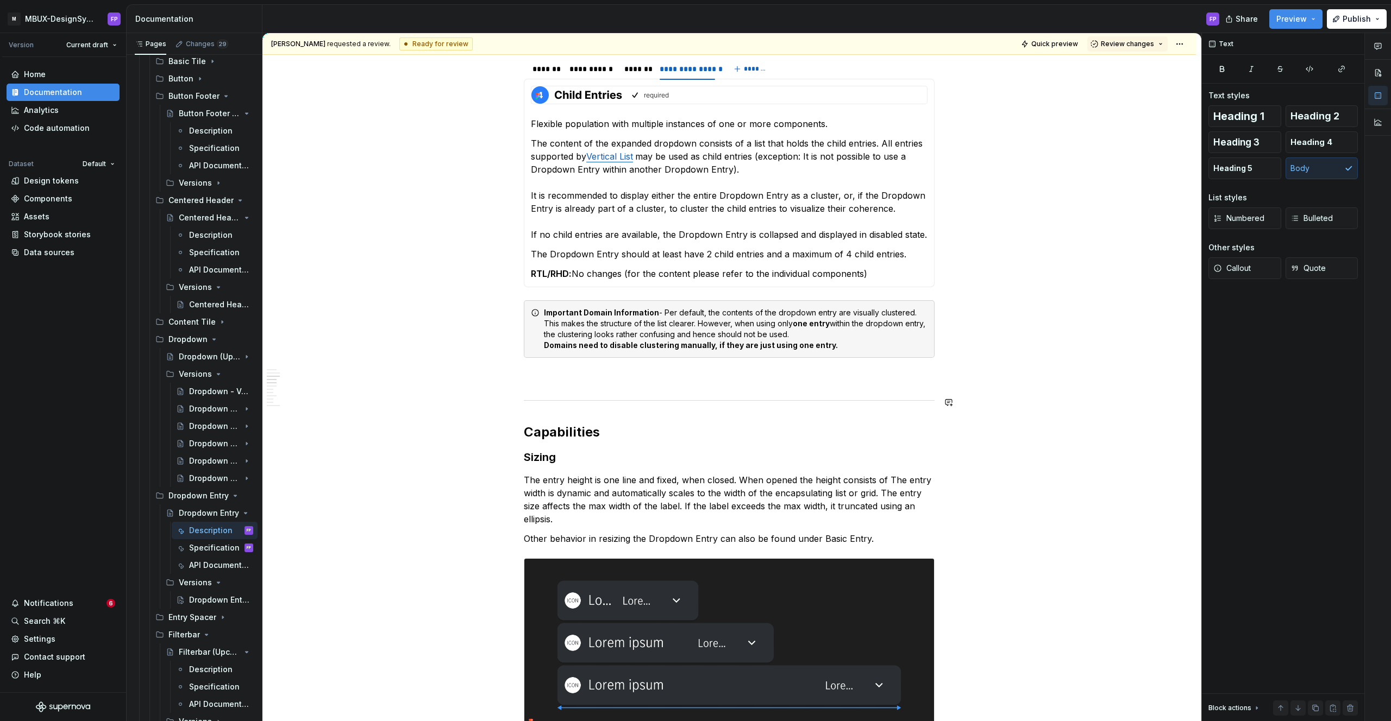
scroll to position [1275, 0]
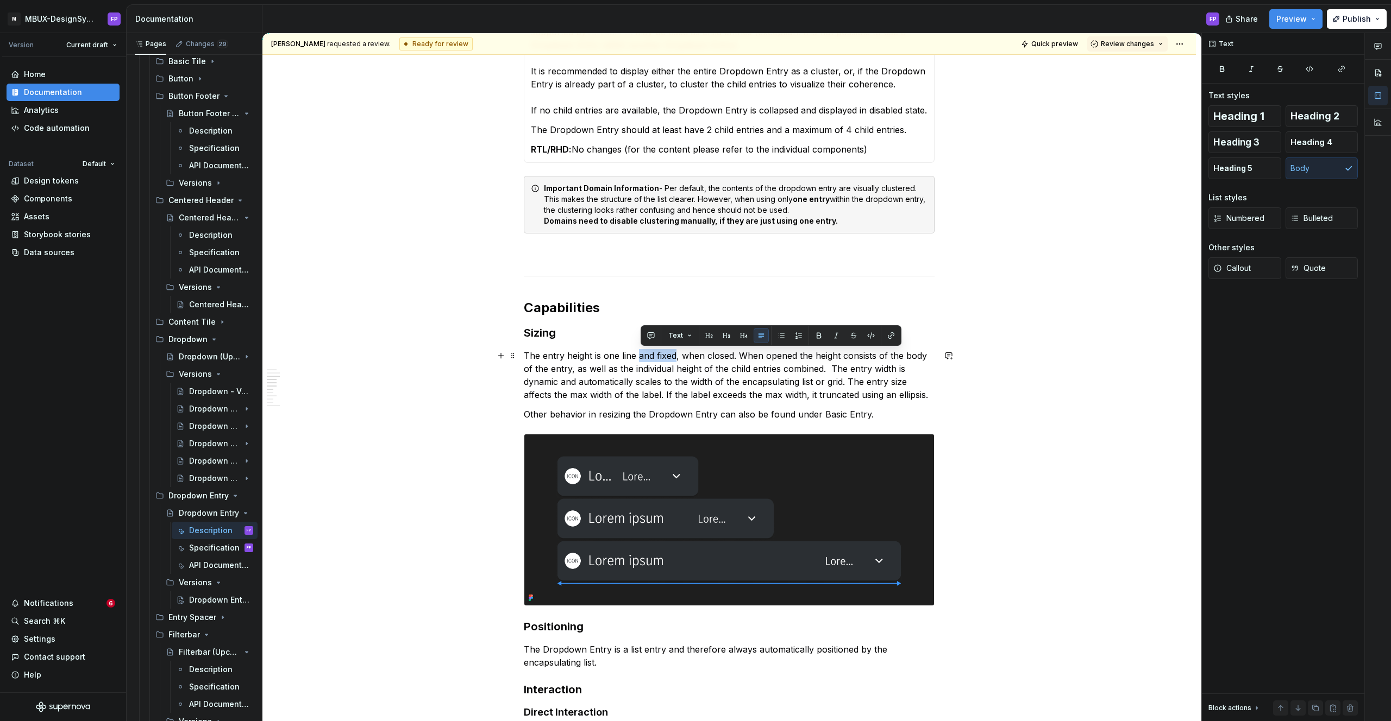
drag, startPoint x: 679, startPoint y: 356, endPoint x: 640, endPoint y: 357, distance: 38.6
click at [640, 357] on p "The entry height is one line and fixed, when closed. When opened the height con…" at bounding box center [729, 375] width 411 height 52
click at [697, 372] on p "The entry height is one line and fixed, when closed. When opened the height con…" at bounding box center [729, 375] width 411 height 52
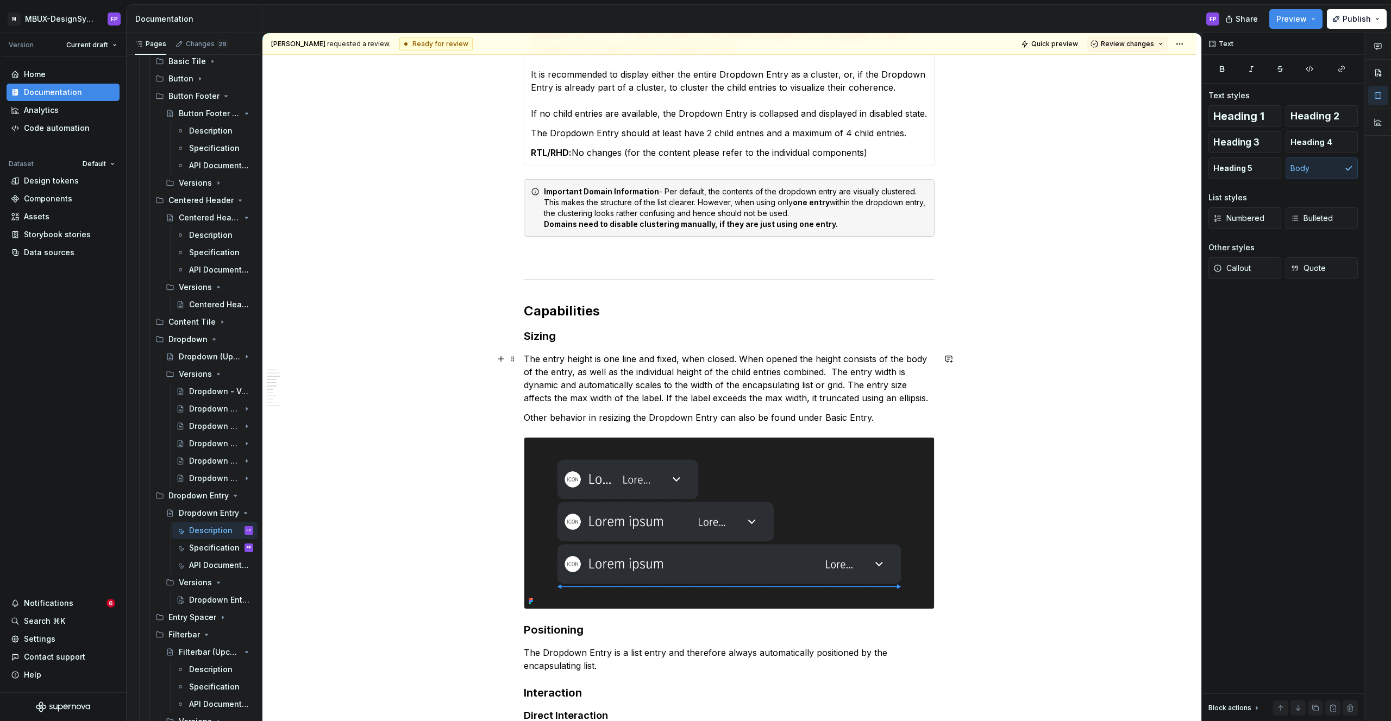
scroll to position [1272, 0]
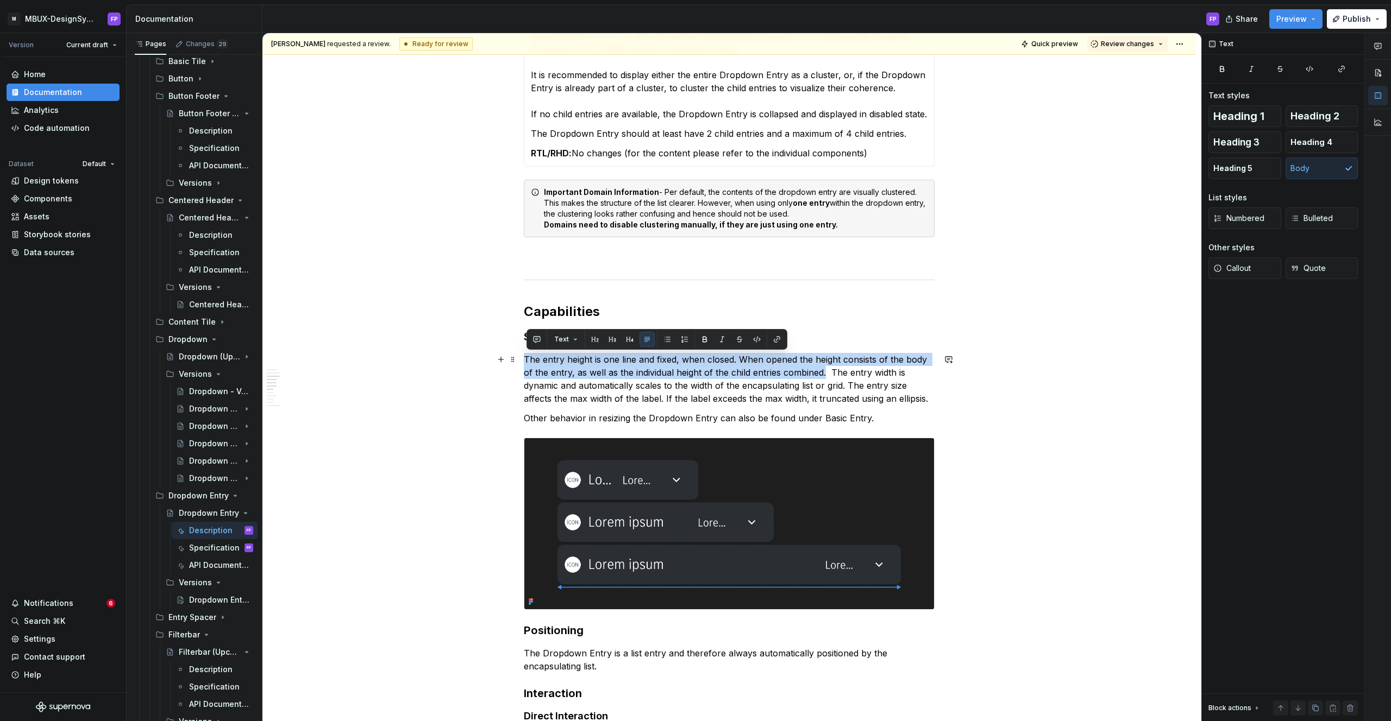
drag, startPoint x: 828, startPoint y: 374, endPoint x: 529, endPoint y: 356, distance: 299.8
click at [529, 356] on p "The entry height is one line and fixed, when closed. When opened the height con…" at bounding box center [729, 379] width 411 height 52
copy p "The entry height is one line and fixed, when closed. When opened the height con…"
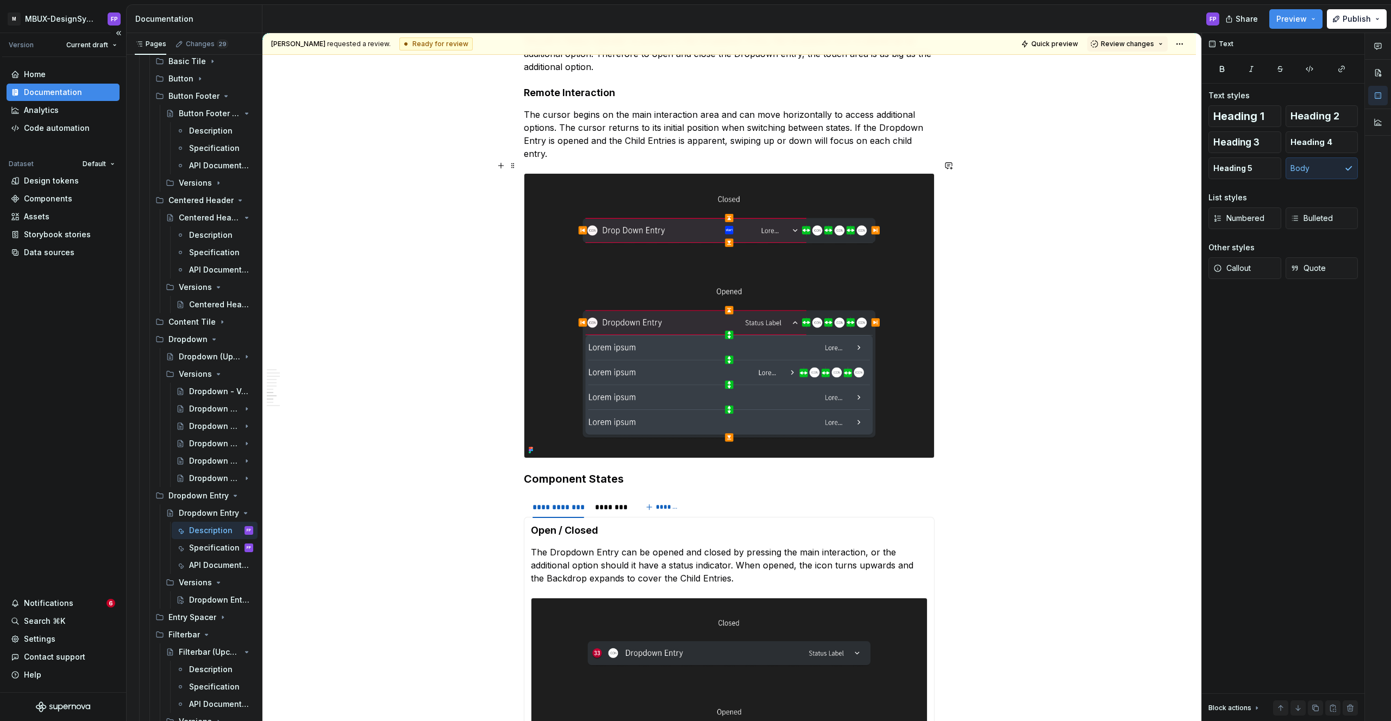
scroll to position [2050, 0]
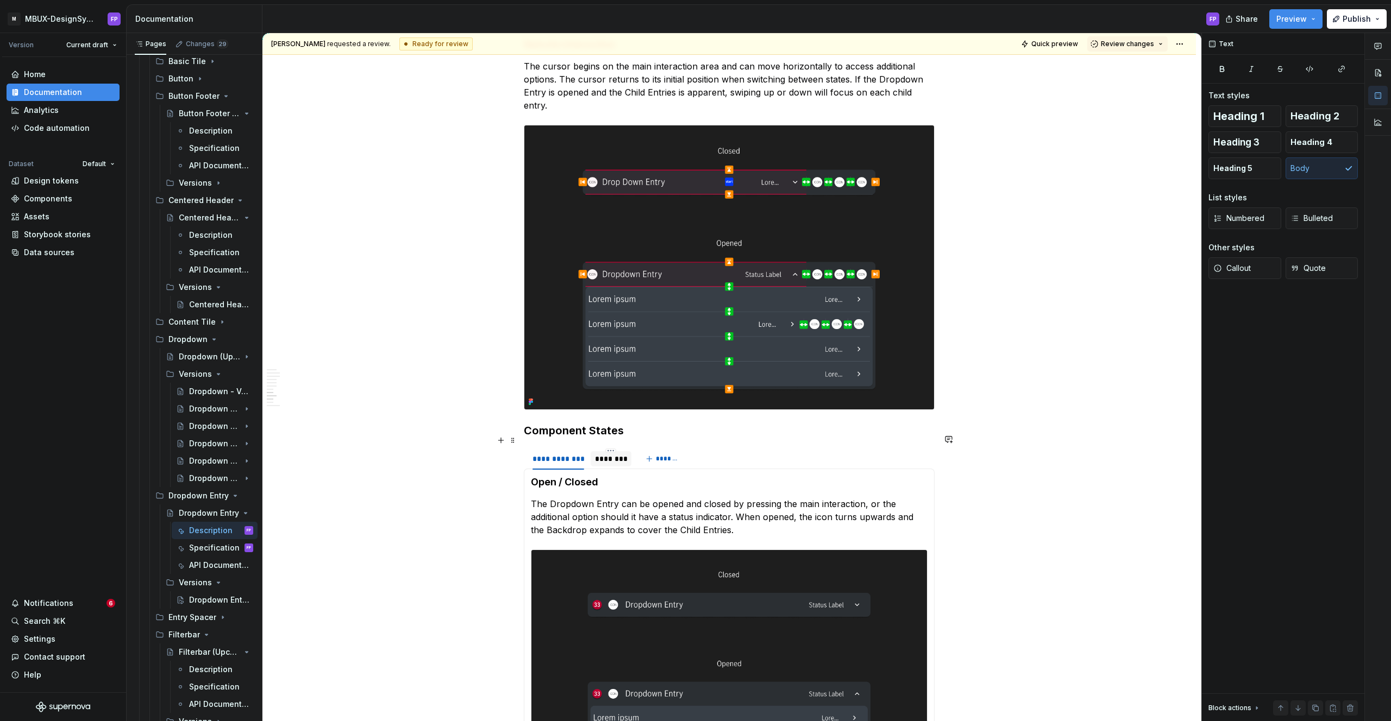
click at [617, 454] on div "********" at bounding box center [611, 459] width 32 height 11
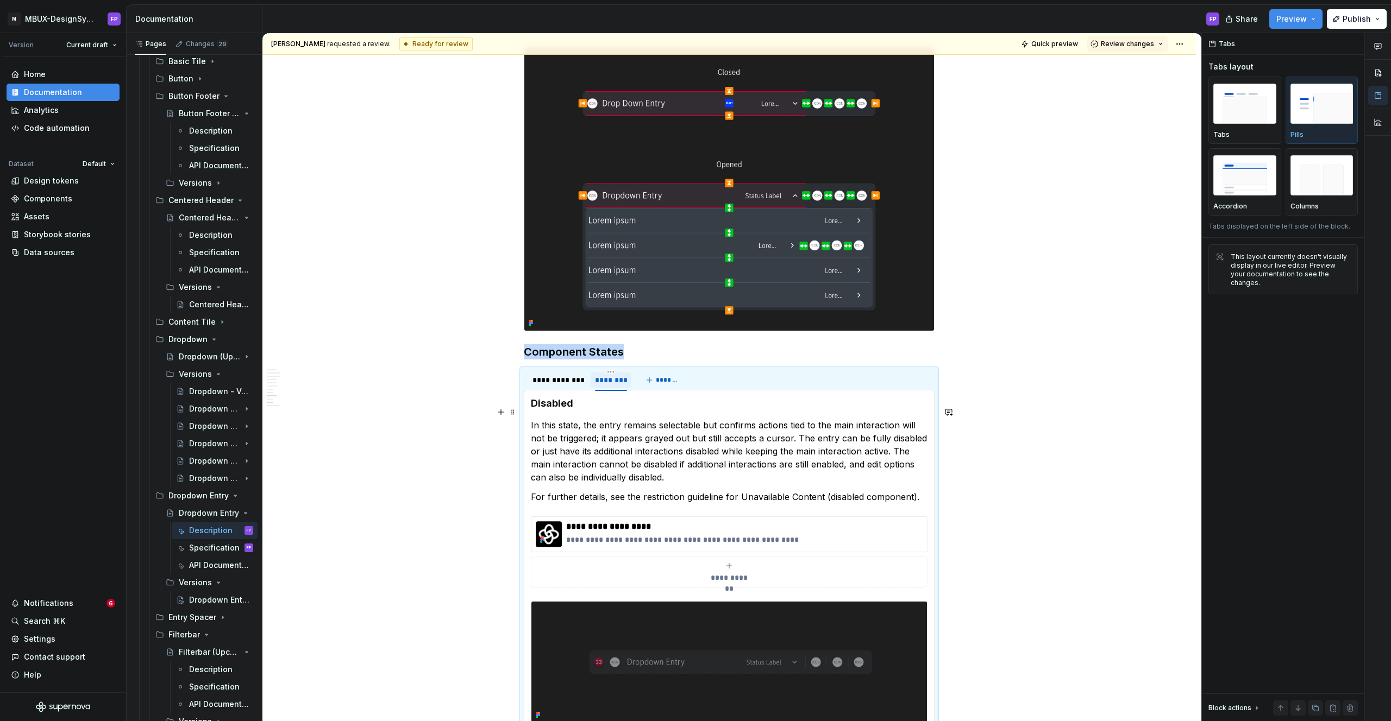
scroll to position [2249, 0]
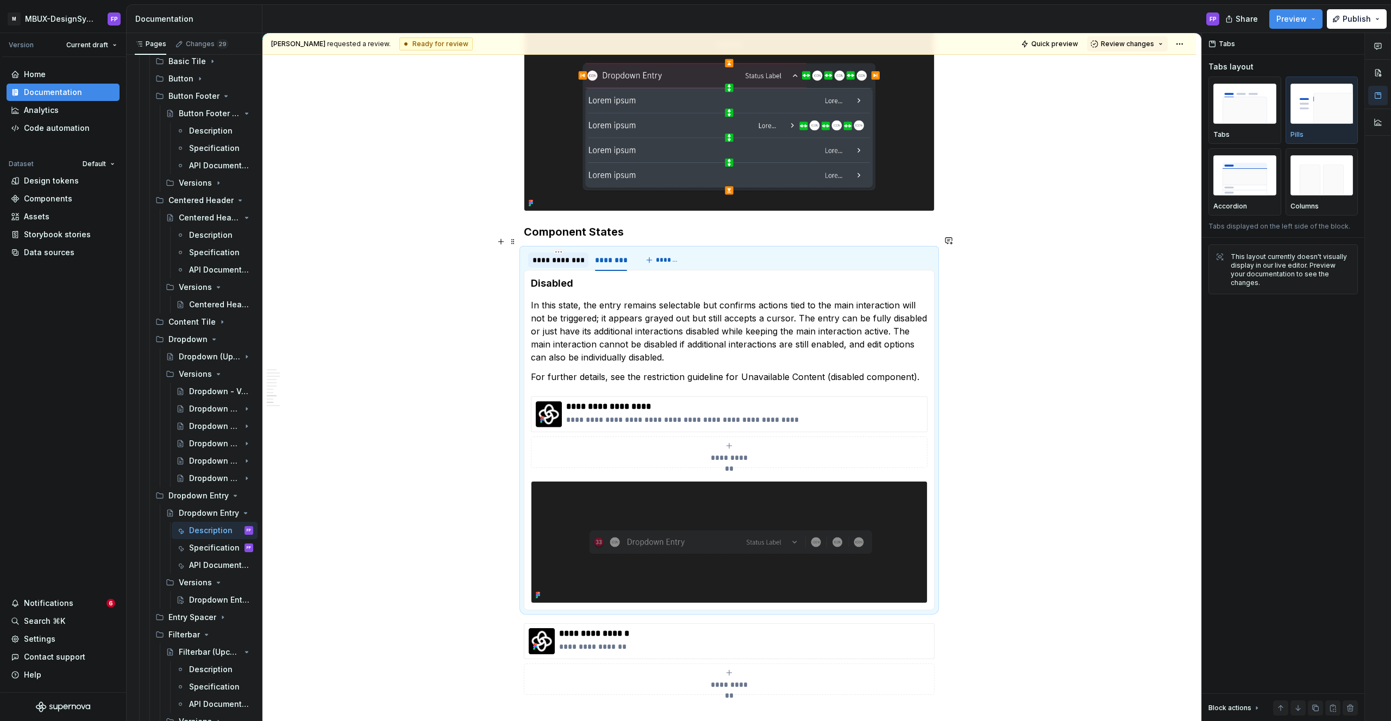
click at [570, 253] on div "**********" at bounding box center [558, 260] width 60 height 15
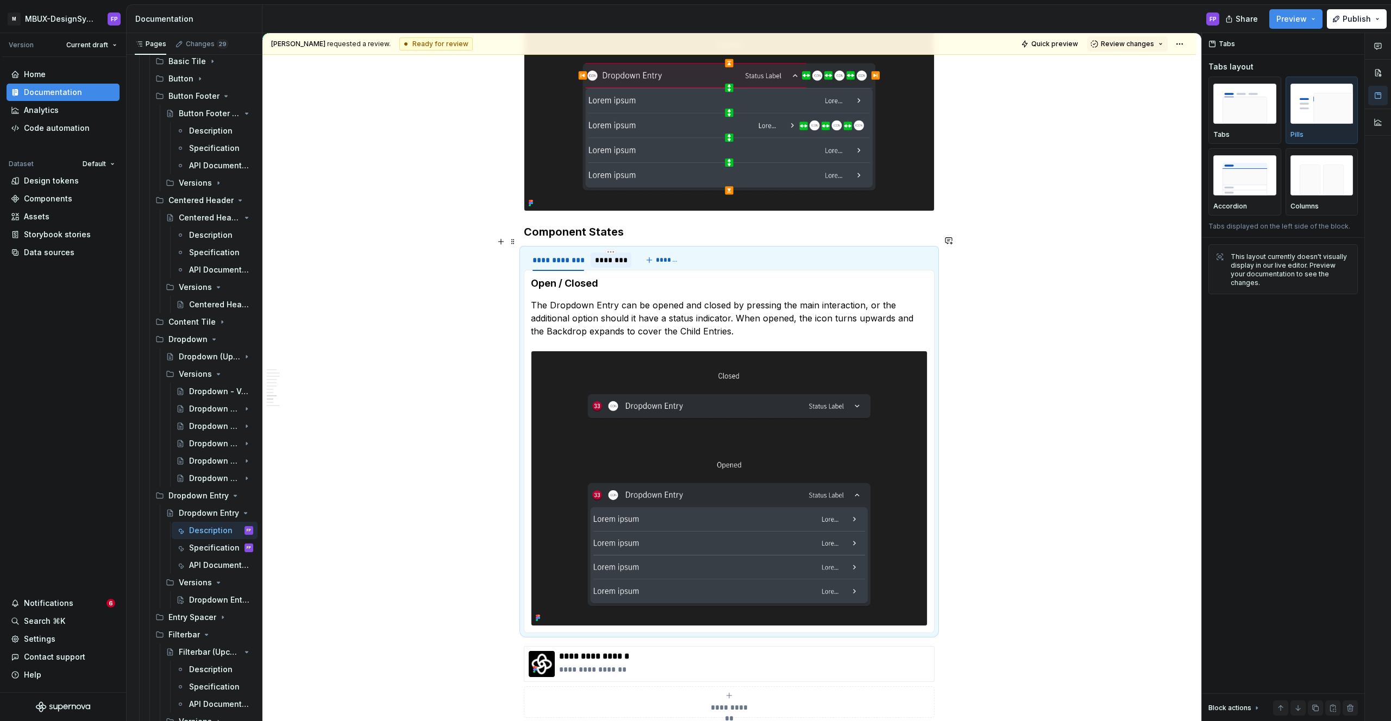
click at [619, 255] on div "********" at bounding box center [611, 260] width 32 height 11
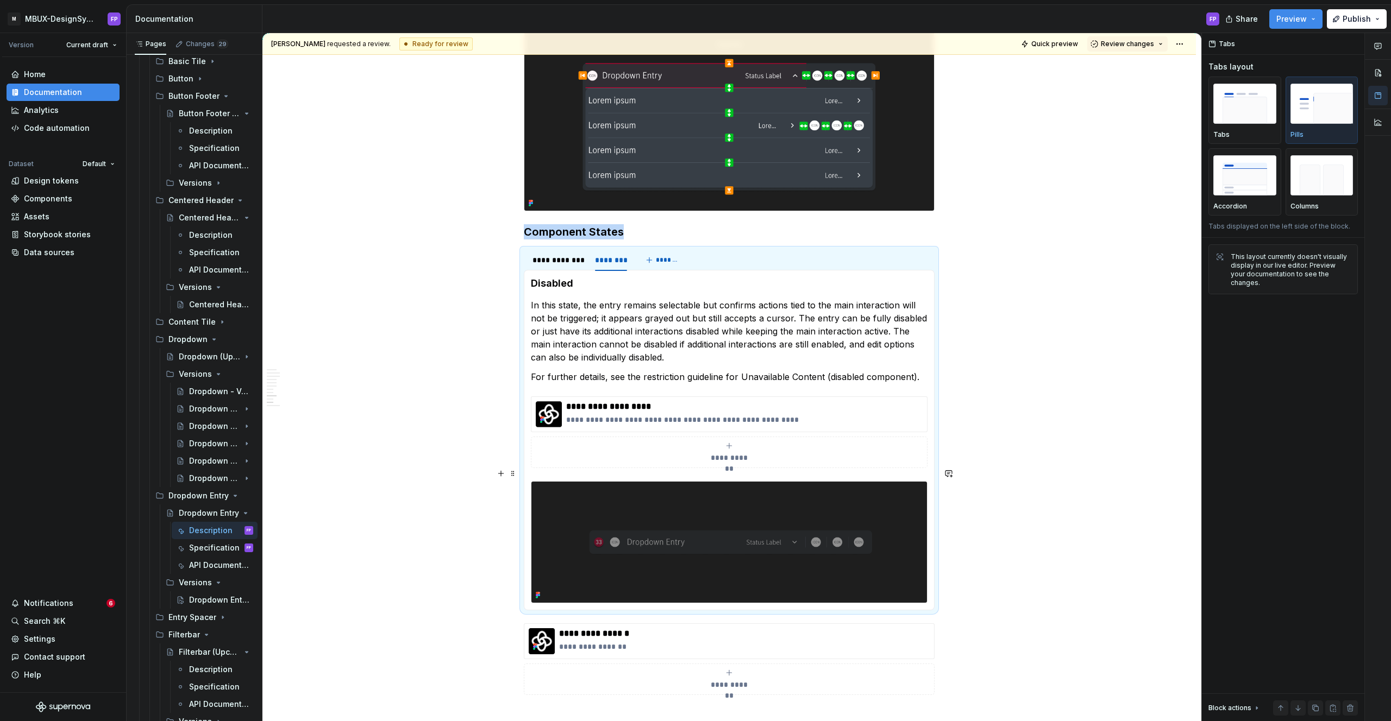
click at [806, 482] on img at bounding box center [728, 542] width 395 height 121
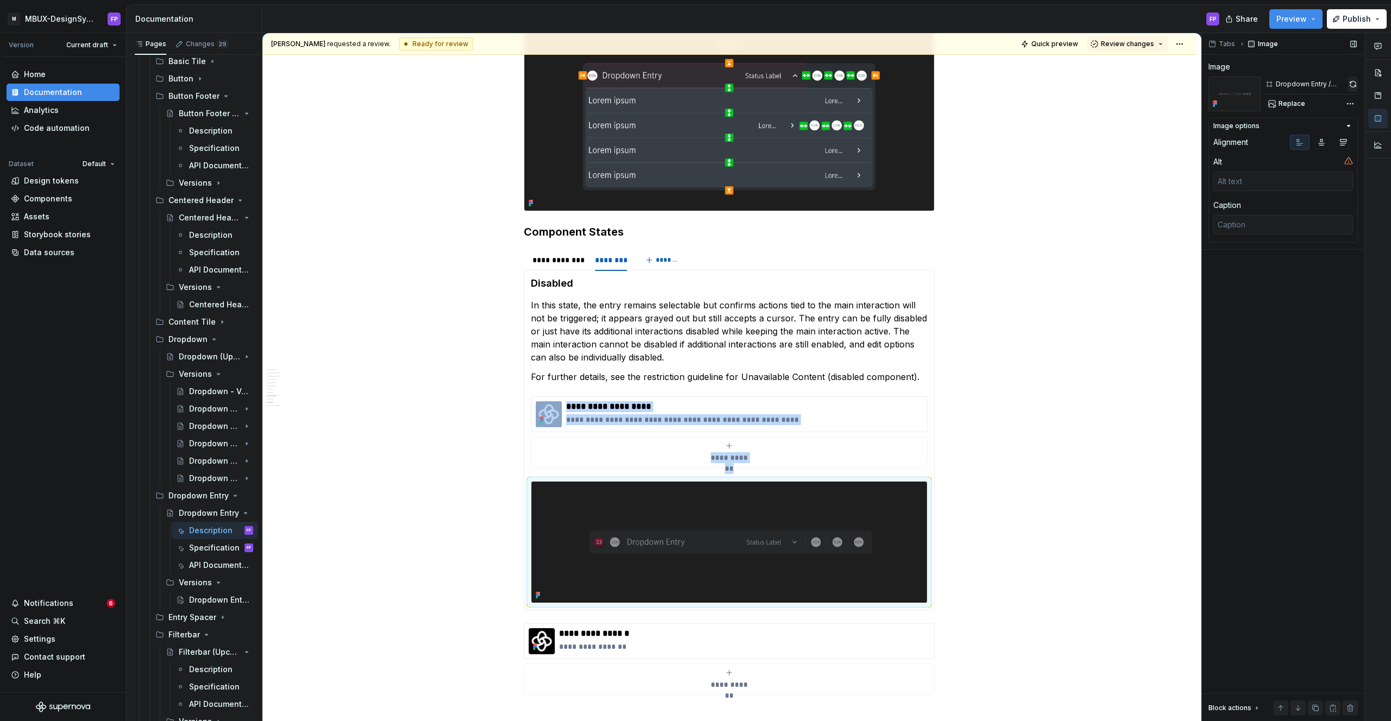
click at [1350, 81] on button "button" at bounding box center [1353, 84] width 10 height 15
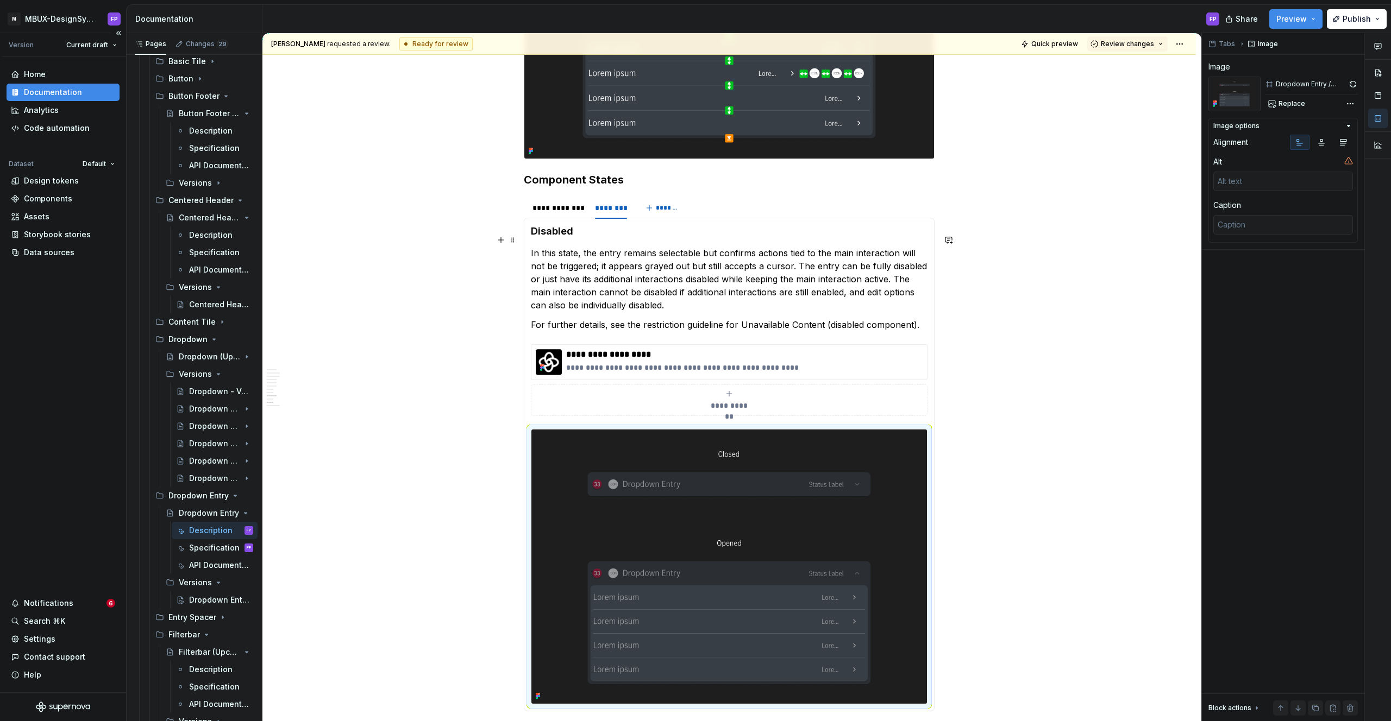
scroll to position [2129, 0]
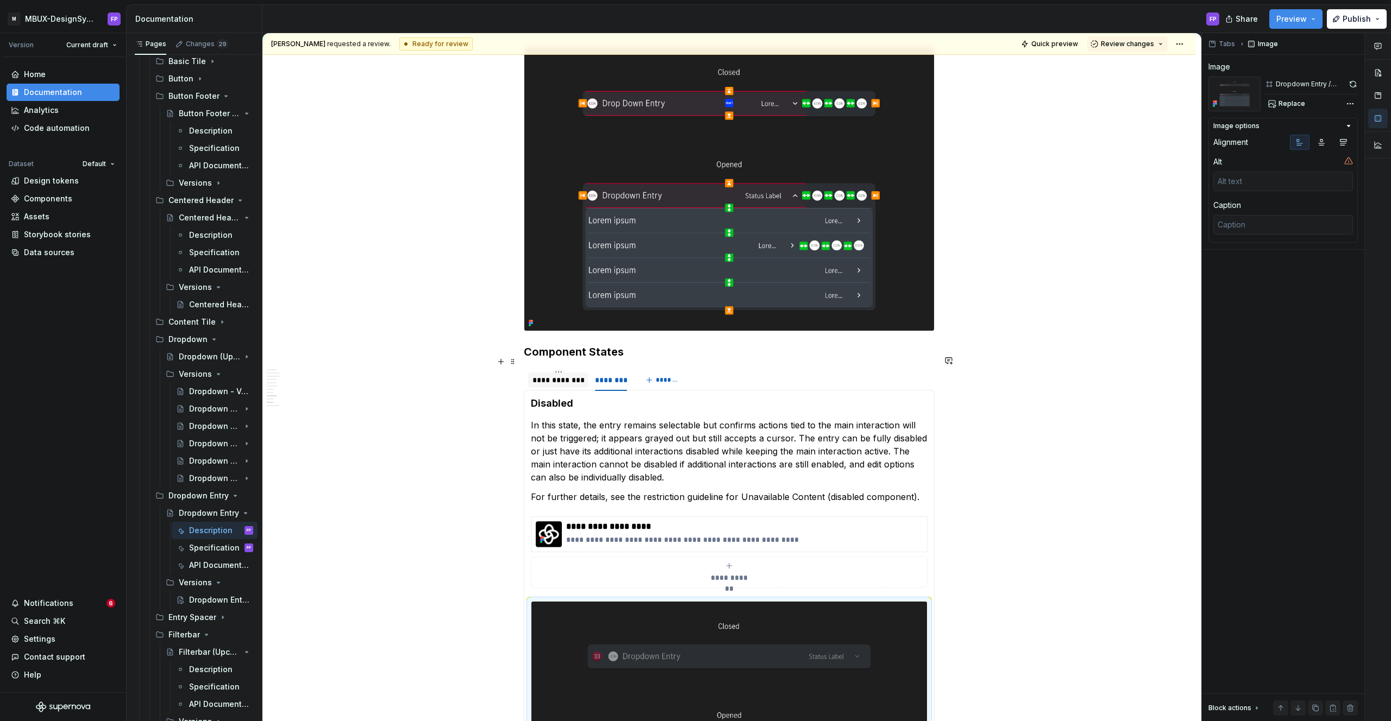
click at [575, 375] on div "**********" at bounding box center [558, 380] width 52 height 11
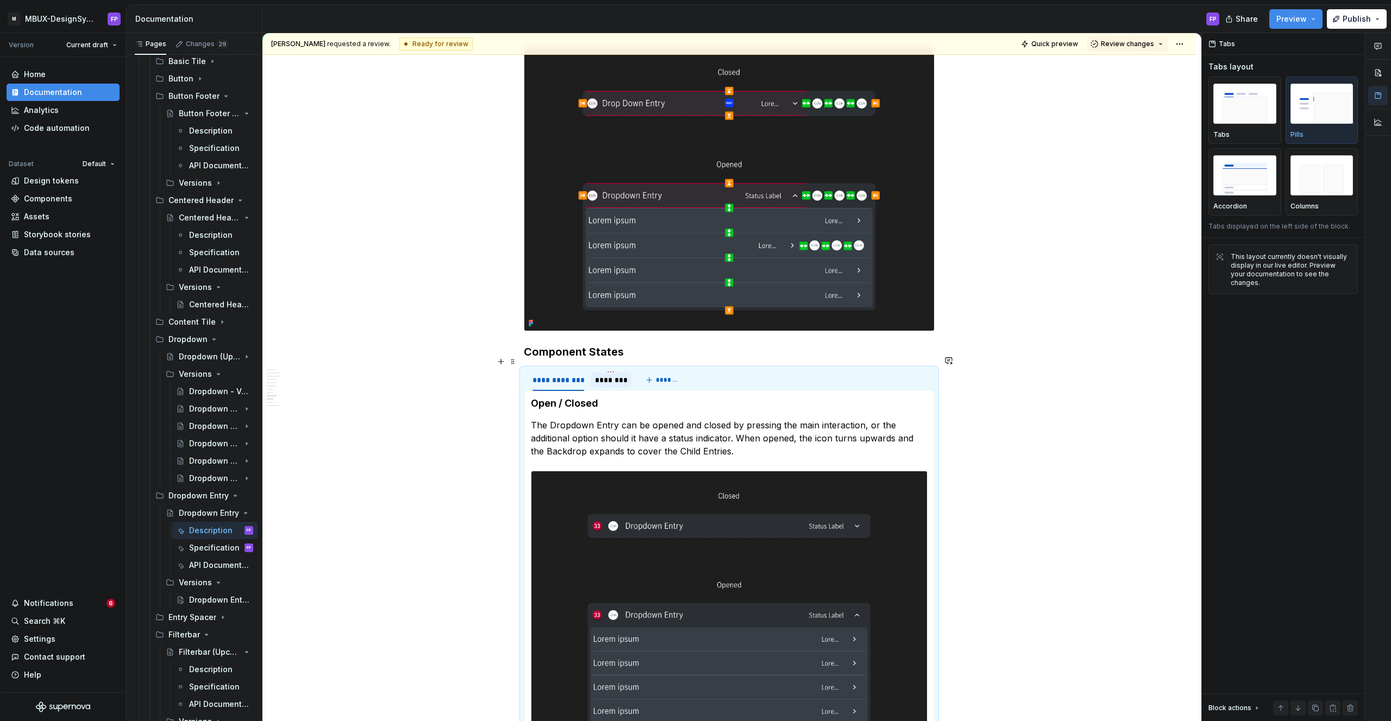
click at [620, 375] on div "********" at bounding box center [611, 380] width 32 height 11
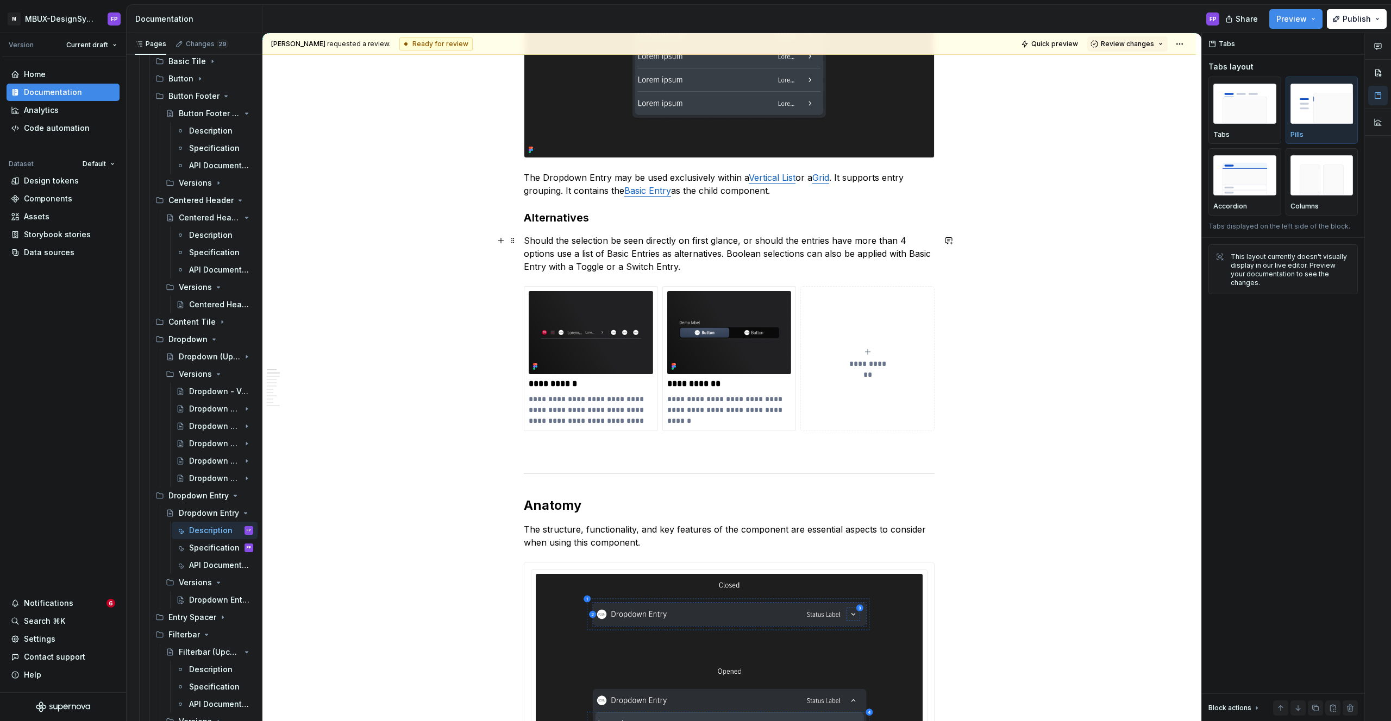
scroll to position [0, 0]
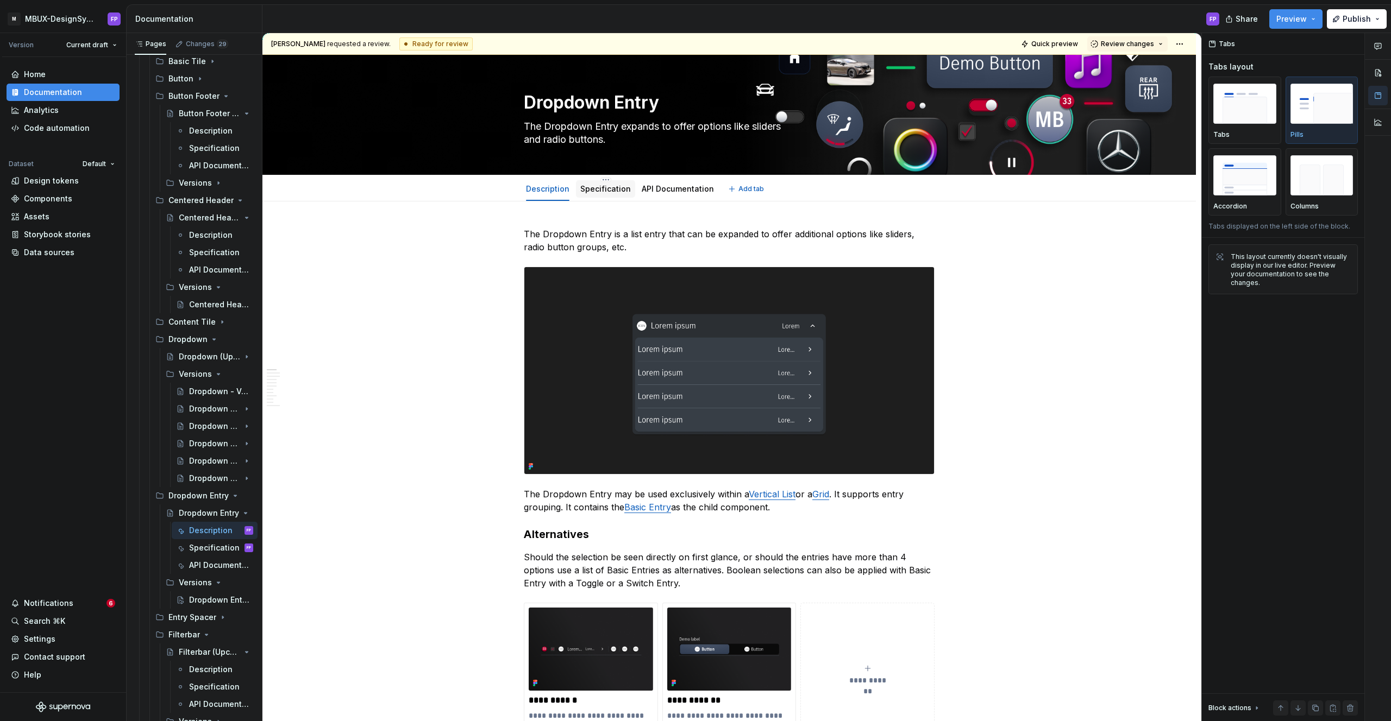
click at [618, 188] on link "Specification" at bounding box center [605, 188] width 51 height 9
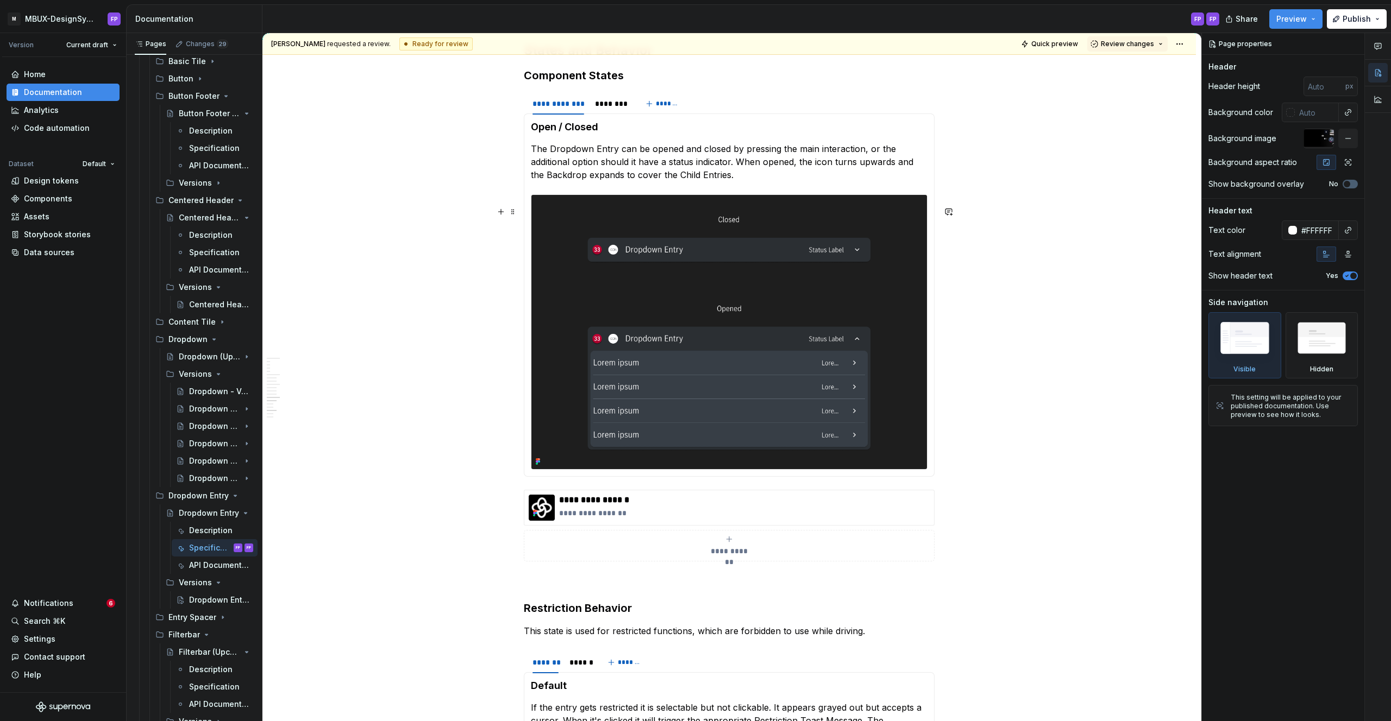
scroll to position [1948, 0]
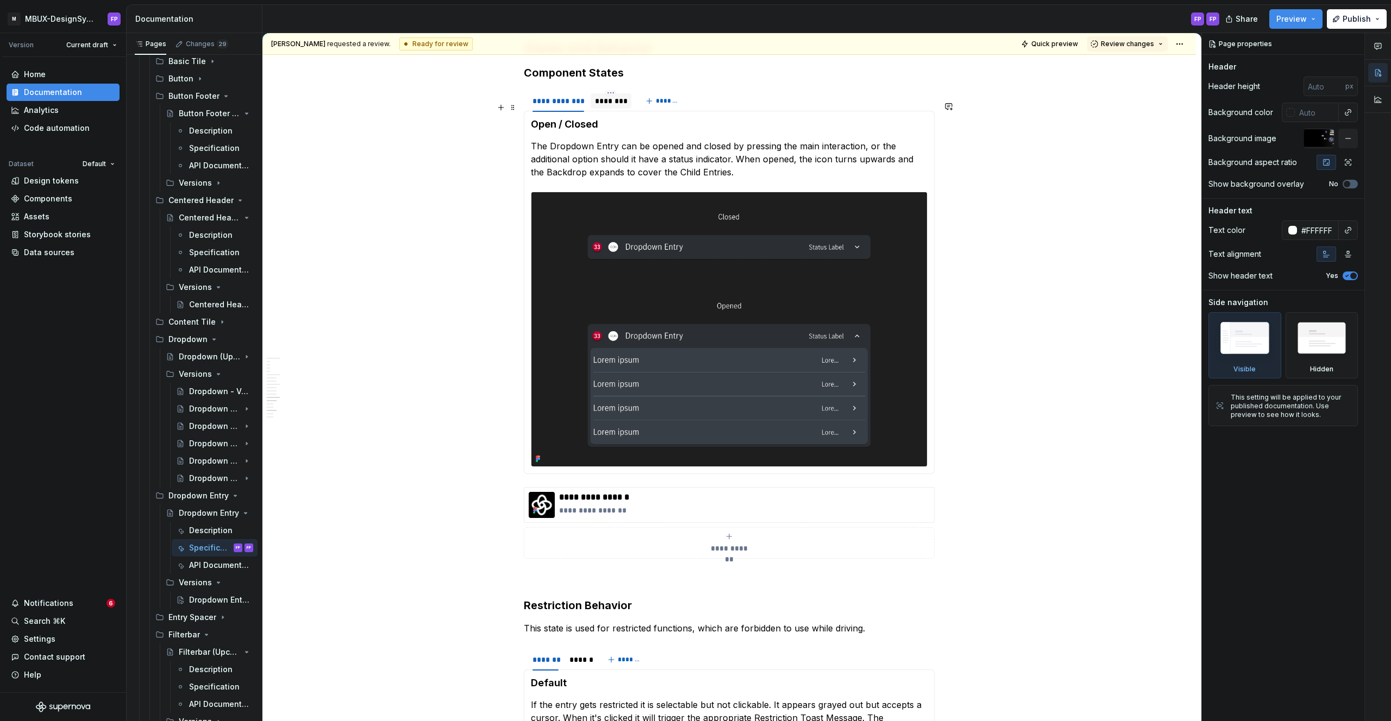
click at [611, 106] on div "********" at bounding box center [611, 101] width 32 height 11
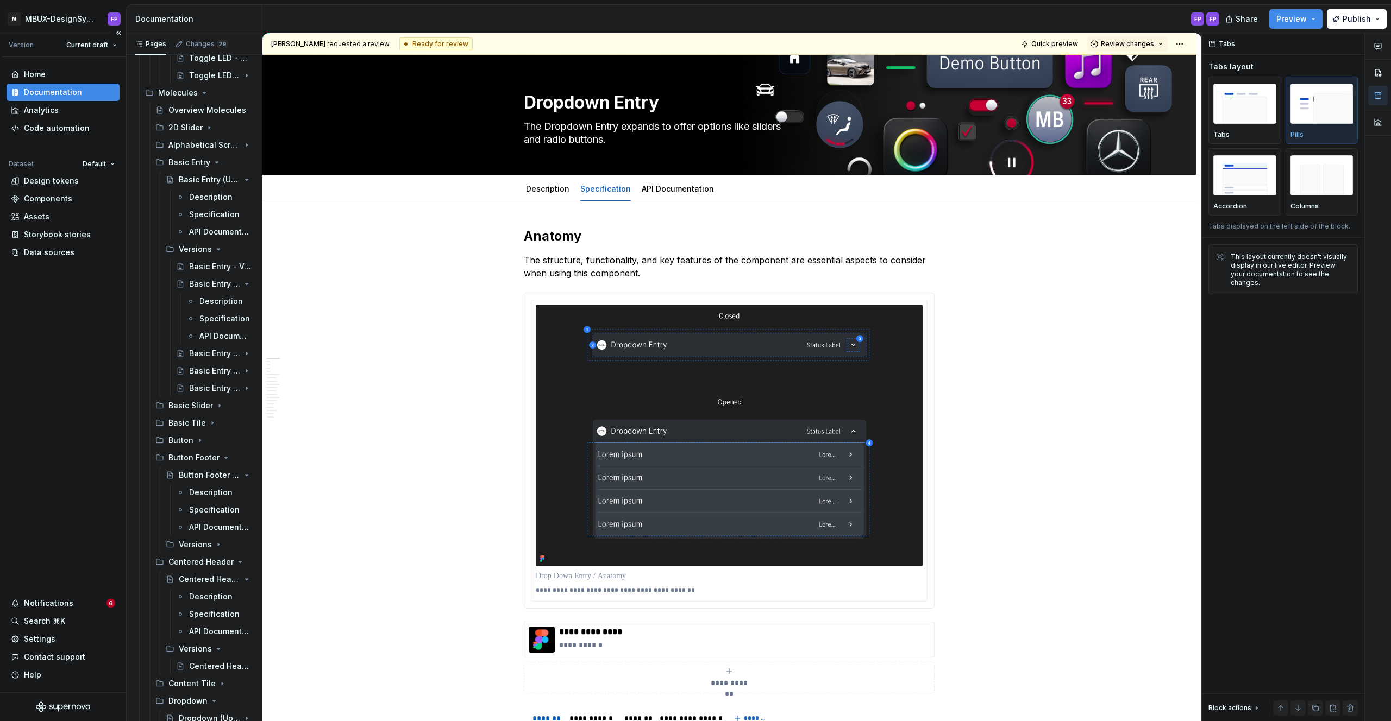
scroll to position [2027, 0]
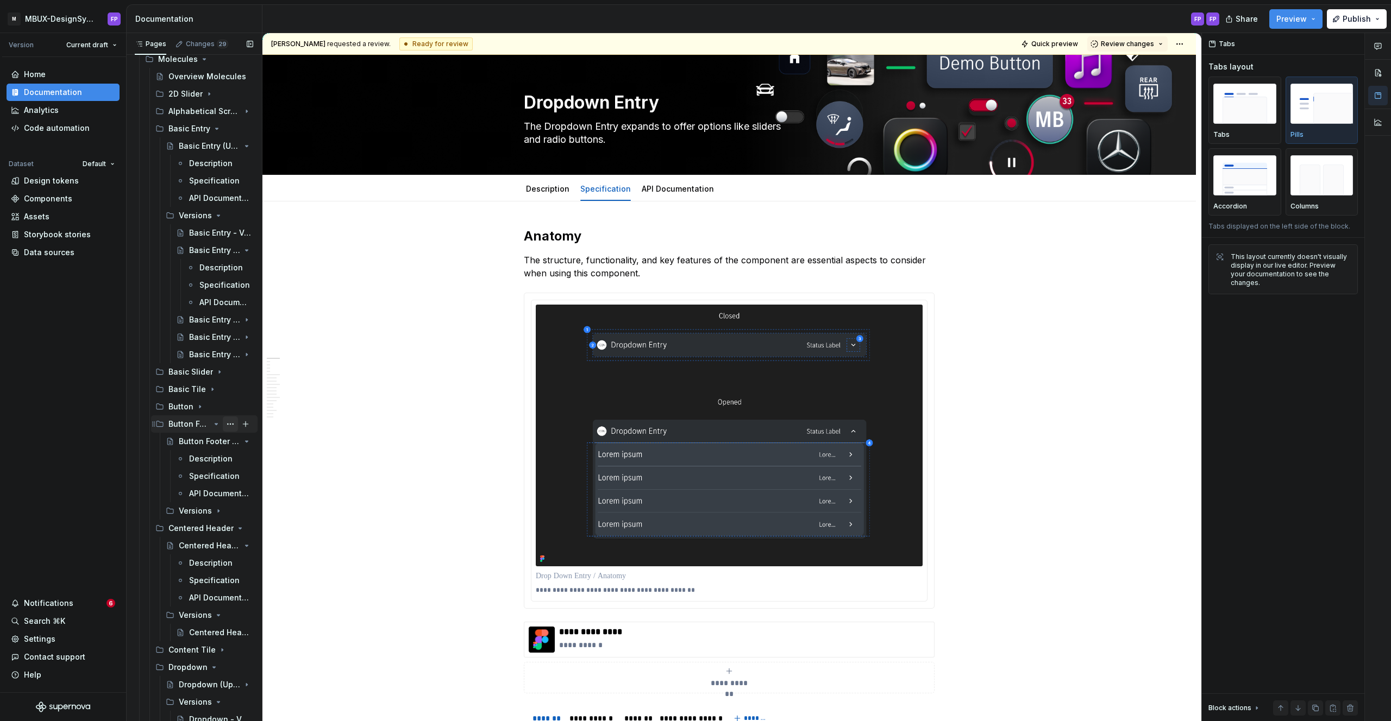
click at [224, 424] on button "Page tree" at bounding box center [230, 424] width 15 height 15
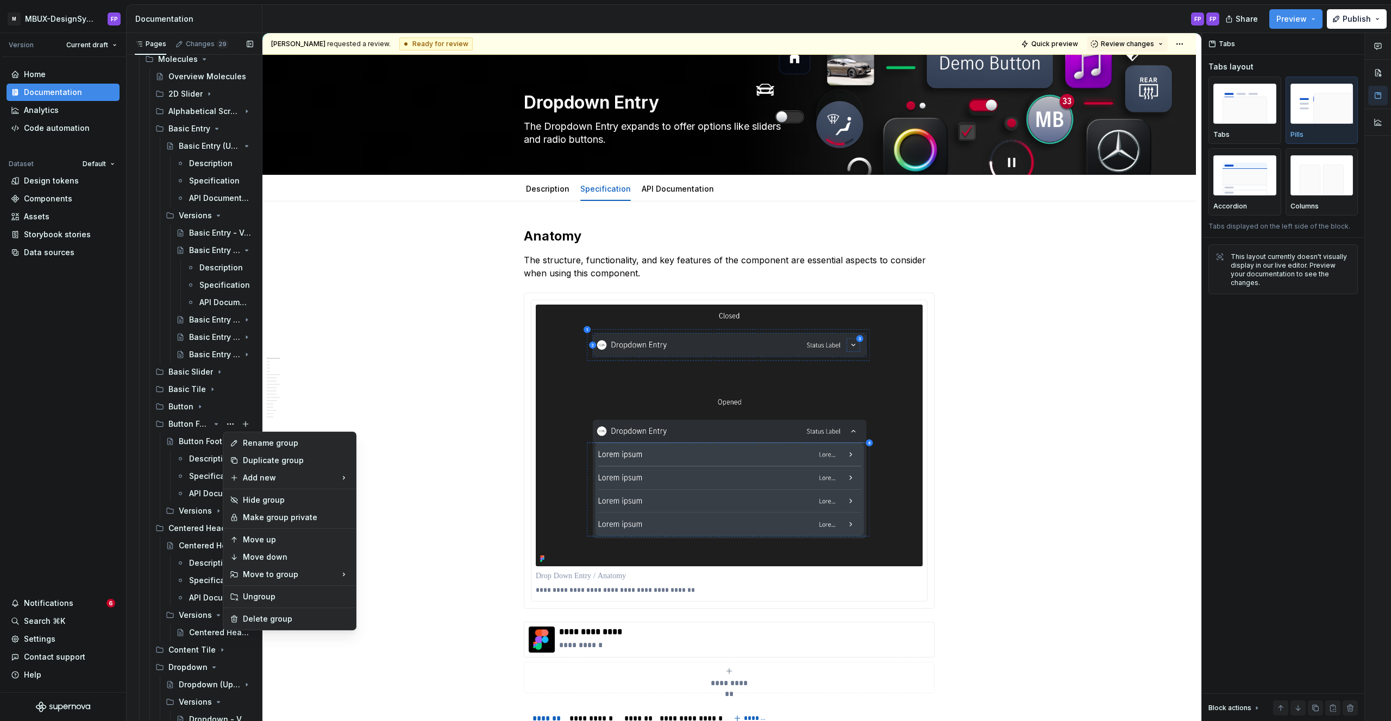
click at [213, 253] on div "Pages Changes 29 Add Accessibility guide for tree Page tree. Navigate the tree …" at bounding box center [194, 379] width 136 height 693
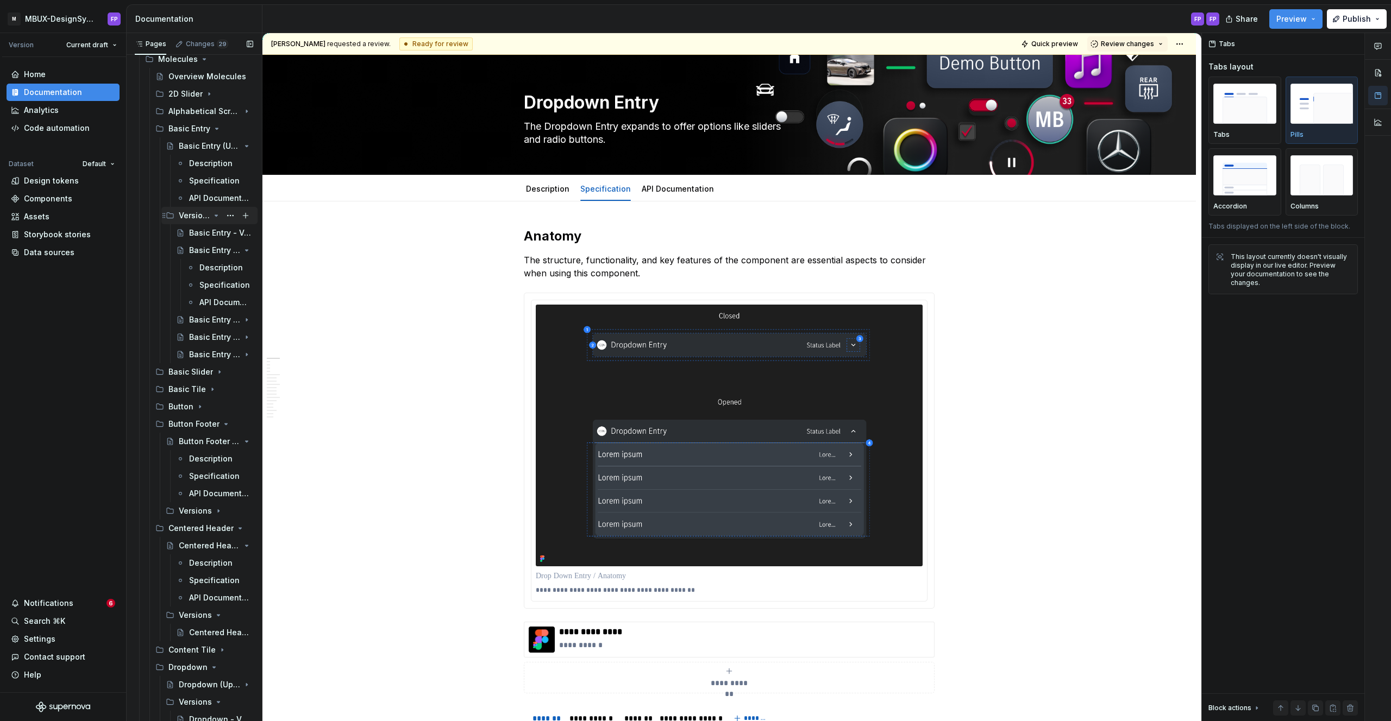
click at [214, 214] on icon "Page tree" at bounding box center [216, 215] width 9 height 9
click at [215, 285] on icon "Page tree" at bounding box center [216, 285] width 3 height 1
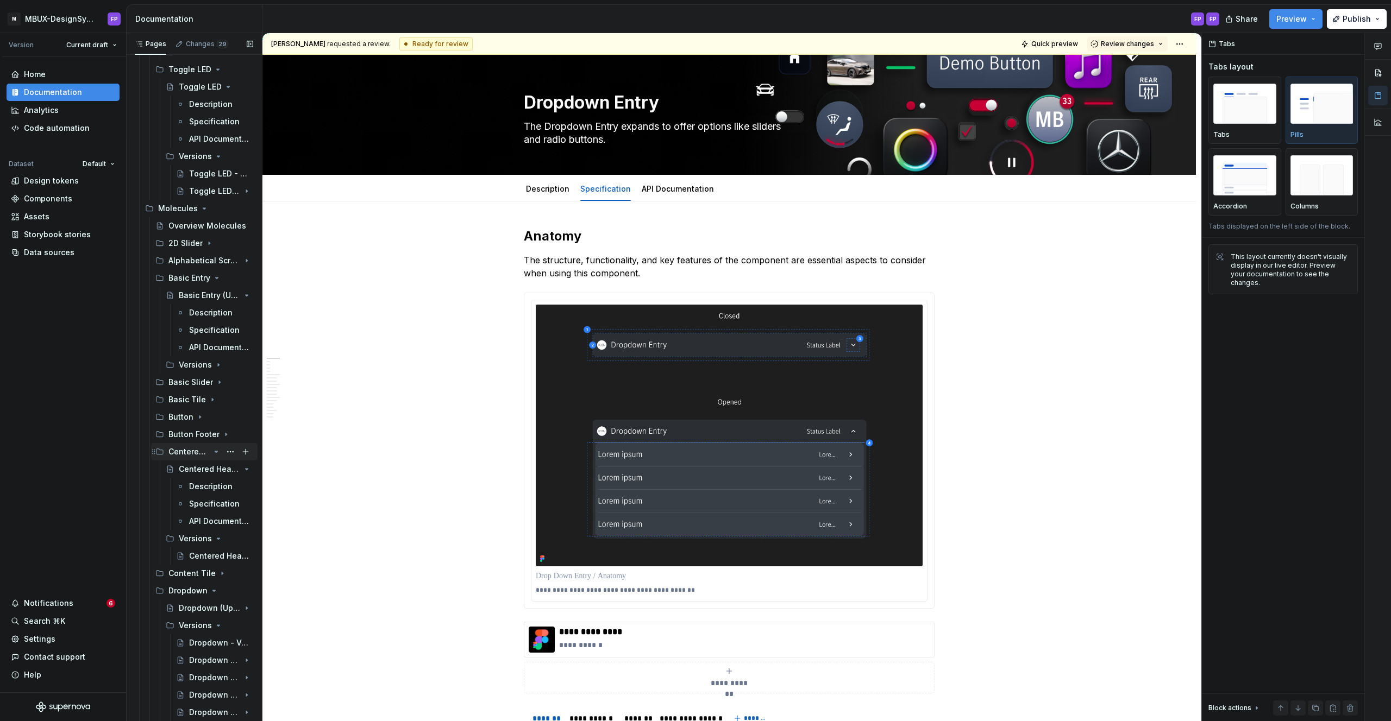
scroll to position [1780, 0]
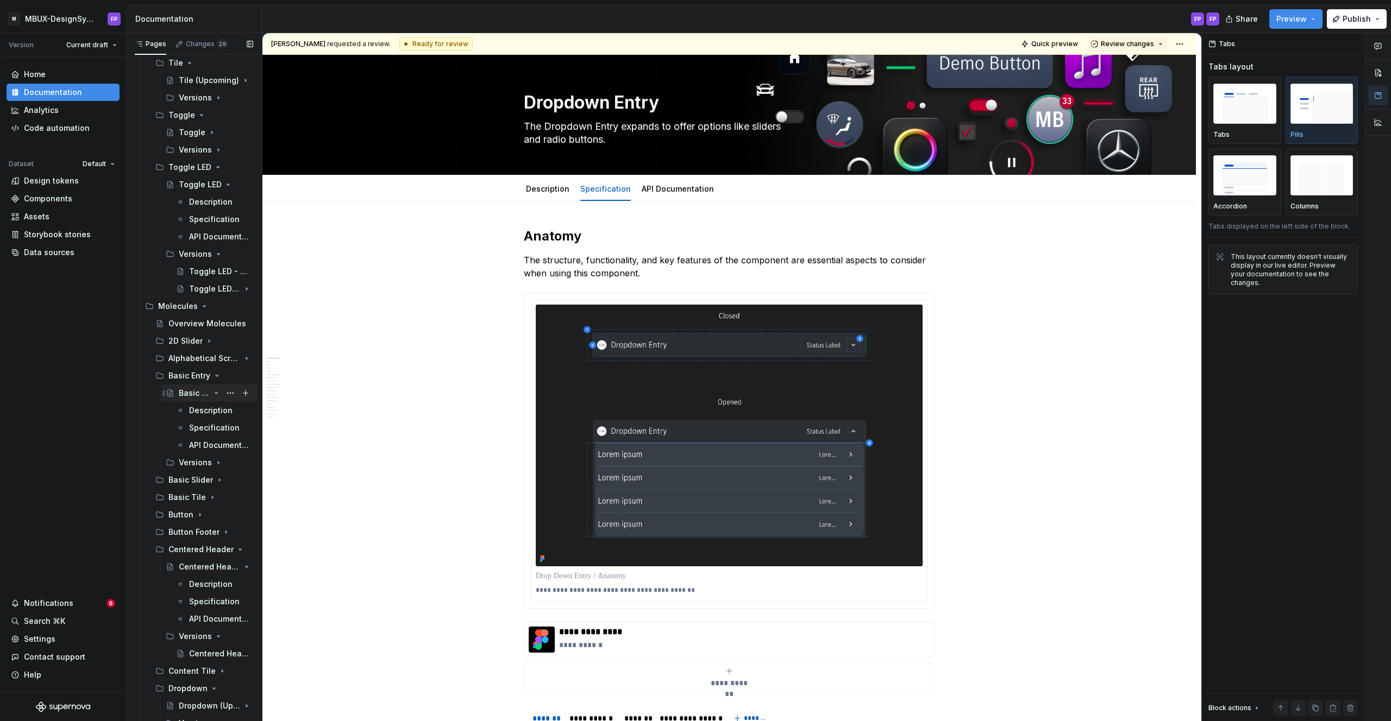
click at [215, 393] on icon "Page tree" at bounding box center [216, 393] width 3 height 1
click at [213, 375] on icon "Page tree" at bounding box center [216, 376] width 9 height 9
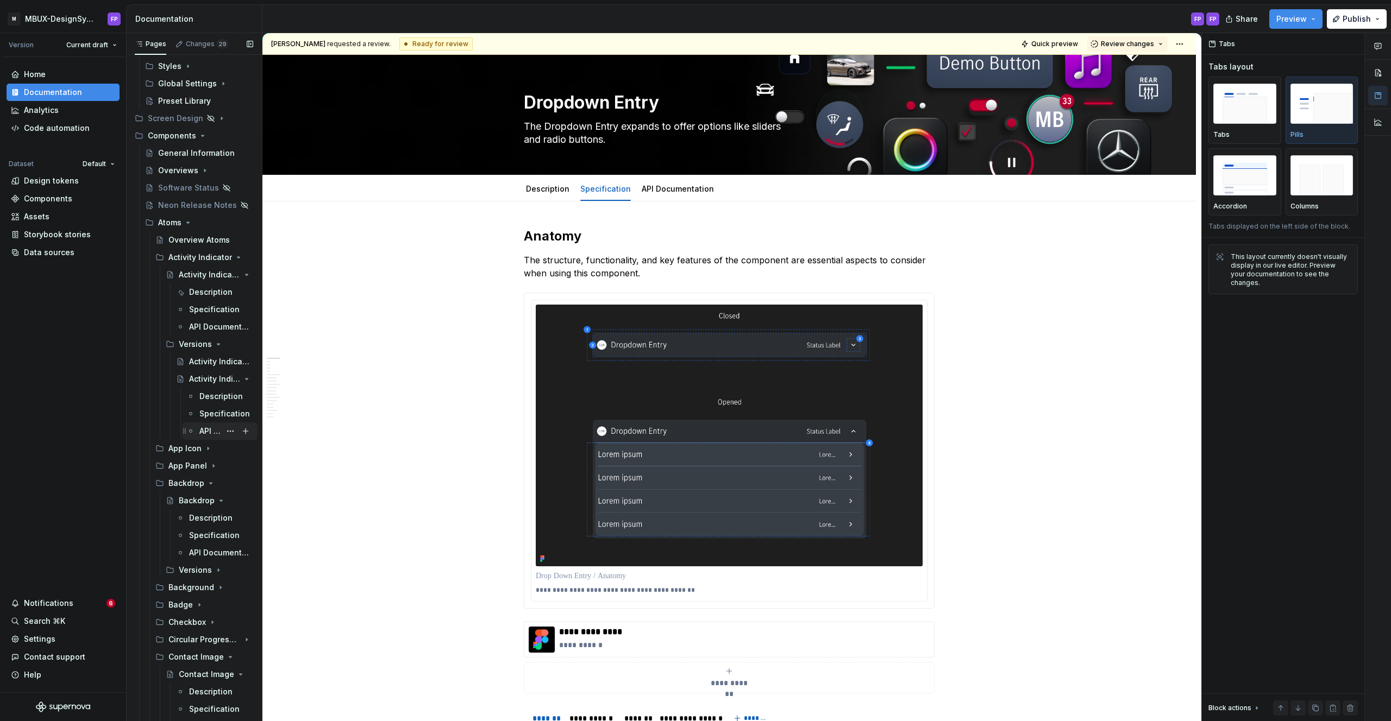
scroll to position [241, 0]
click at [186, 471] on div "App Panel" at bounding box center [187, 472] width 39 height 11
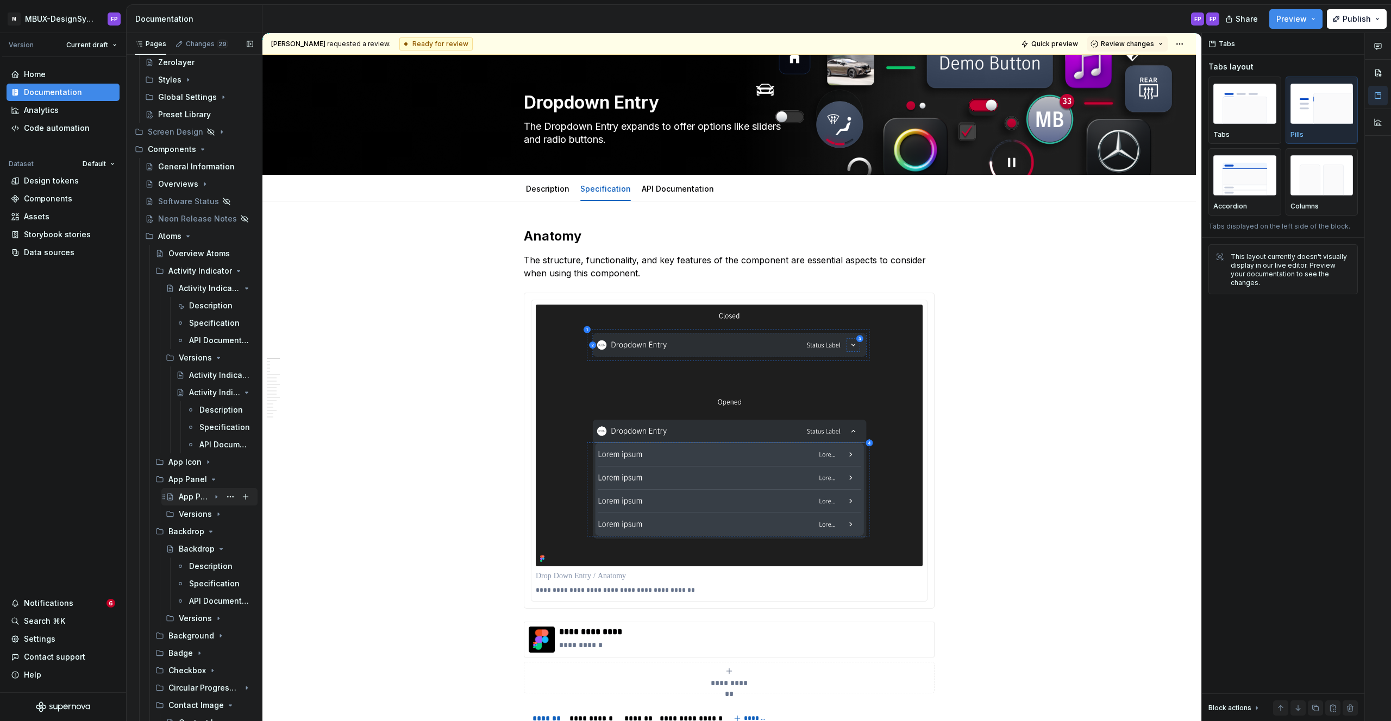
click at [190, 496] on div "App Panel" at bounding box center [194, 497] width 31 height 11
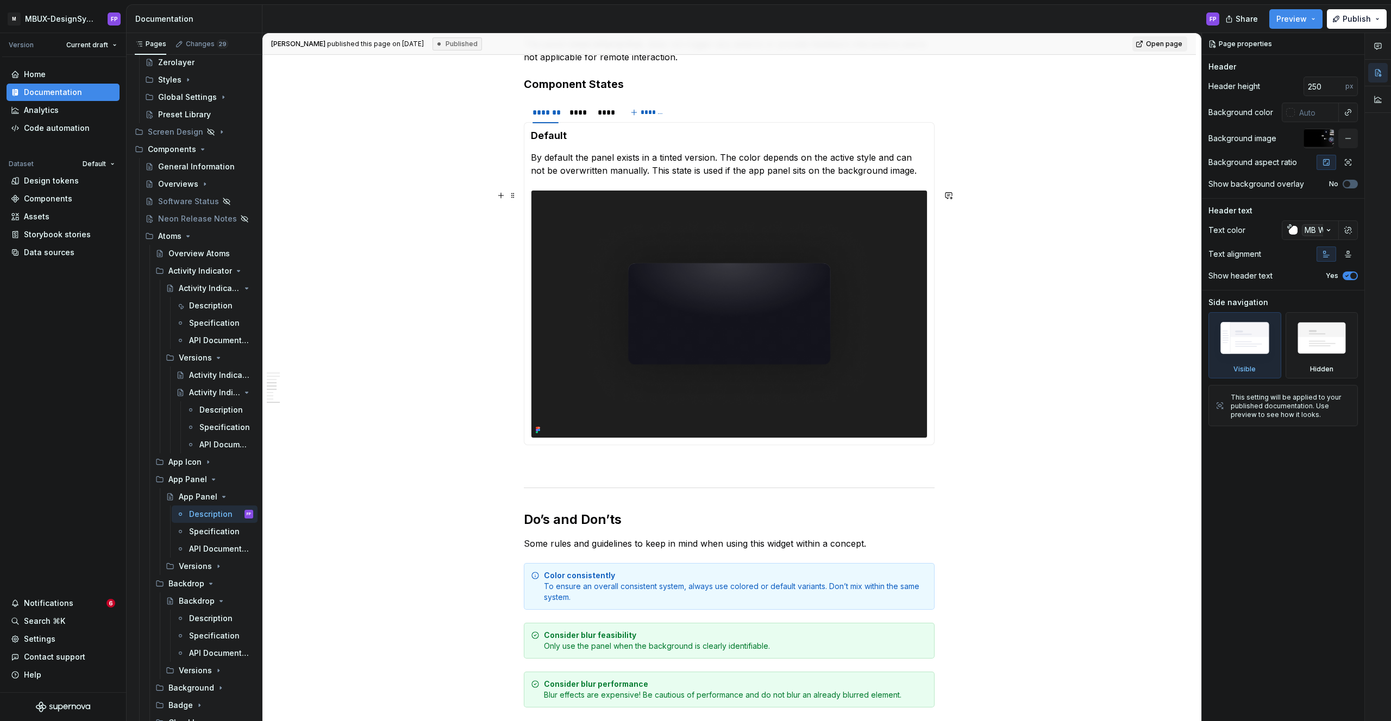
scroll to position [1170, 0]
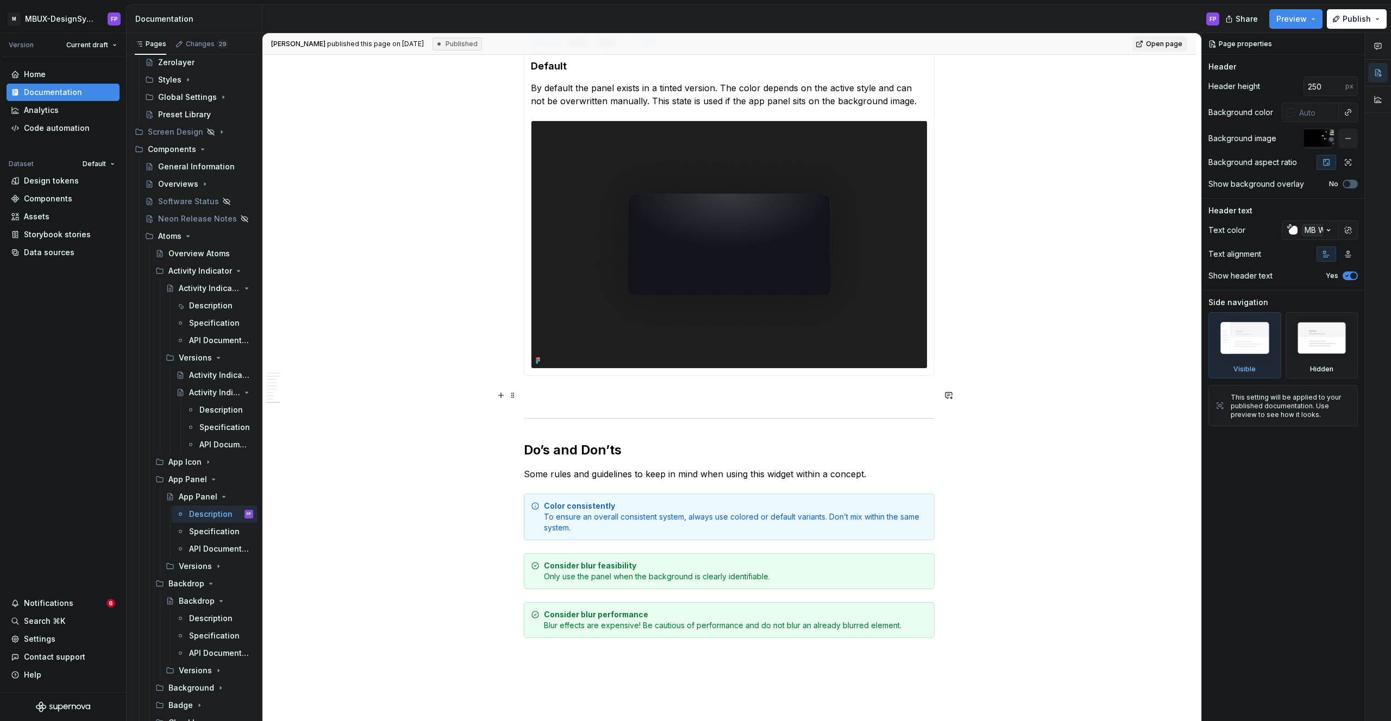
click at [590, 391] on p at bounding box center [729, 395] width 411 height 13
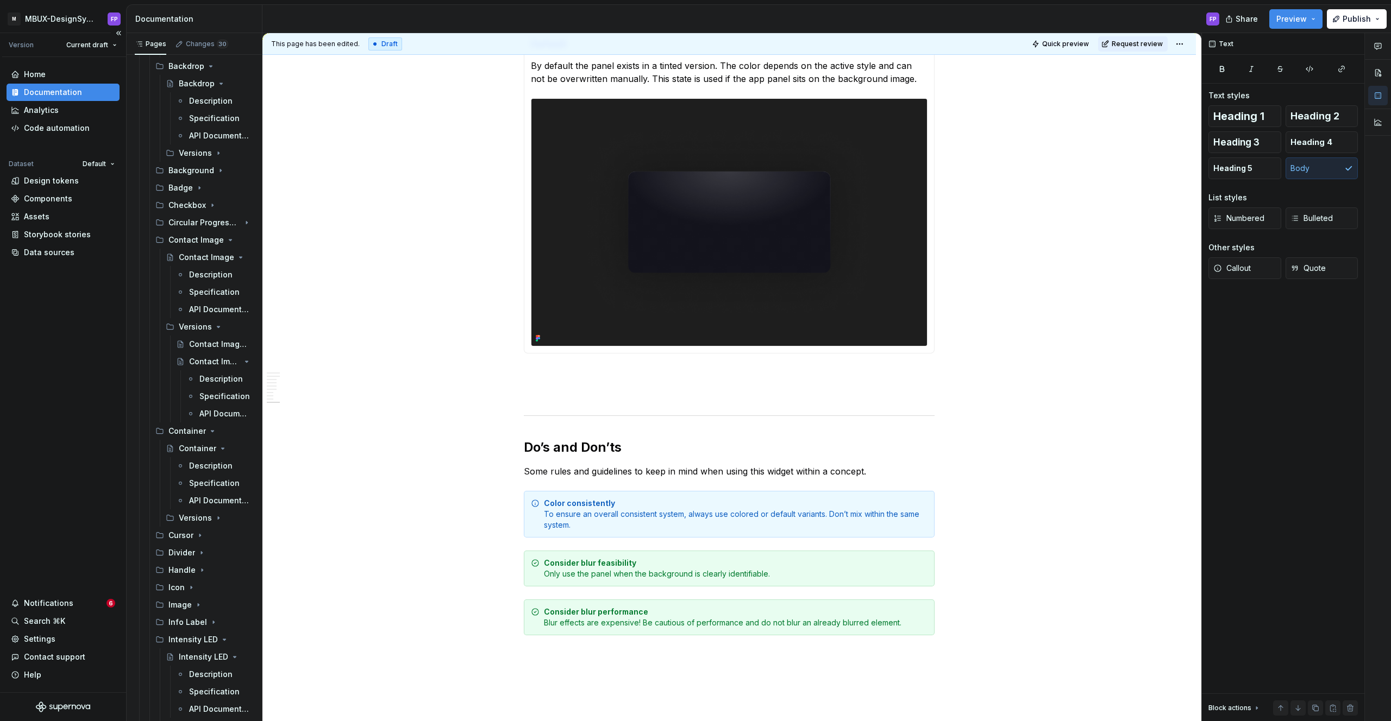
scroll to position [755, 0]
click at [634, 314] on img at bounding box center [728, 222] width 395 height 247
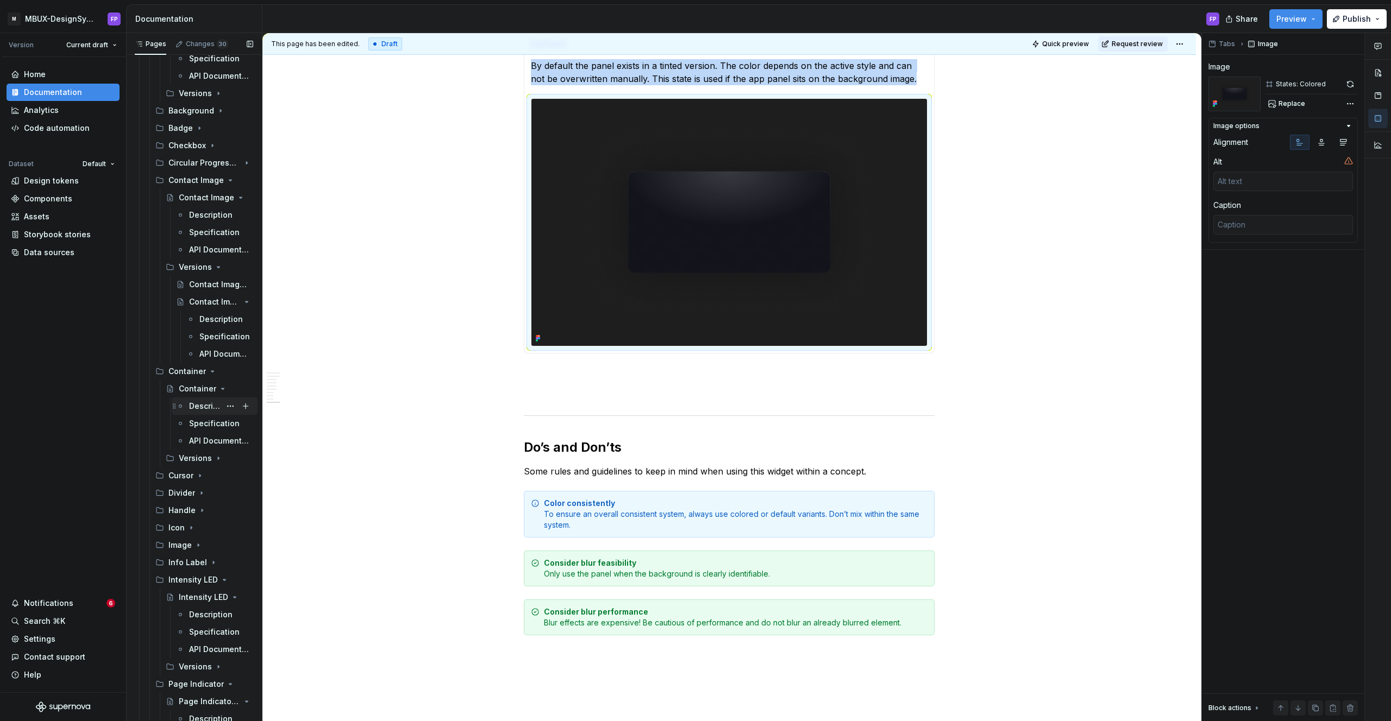
scroll to position [813, 0]
click at [62, 600] on div "Notifications" at bounding box center [48, 603] width 49 height 11
click at [66, 598] on html "M MBUX-DesignSystem FP Version Current draft Home Documentation Analytics Code …" at bounding box center [695, 360] width 1391 height 721
click at [66, 598] on div "Notifications" at bounding box center [48, 603] width 49 height 11
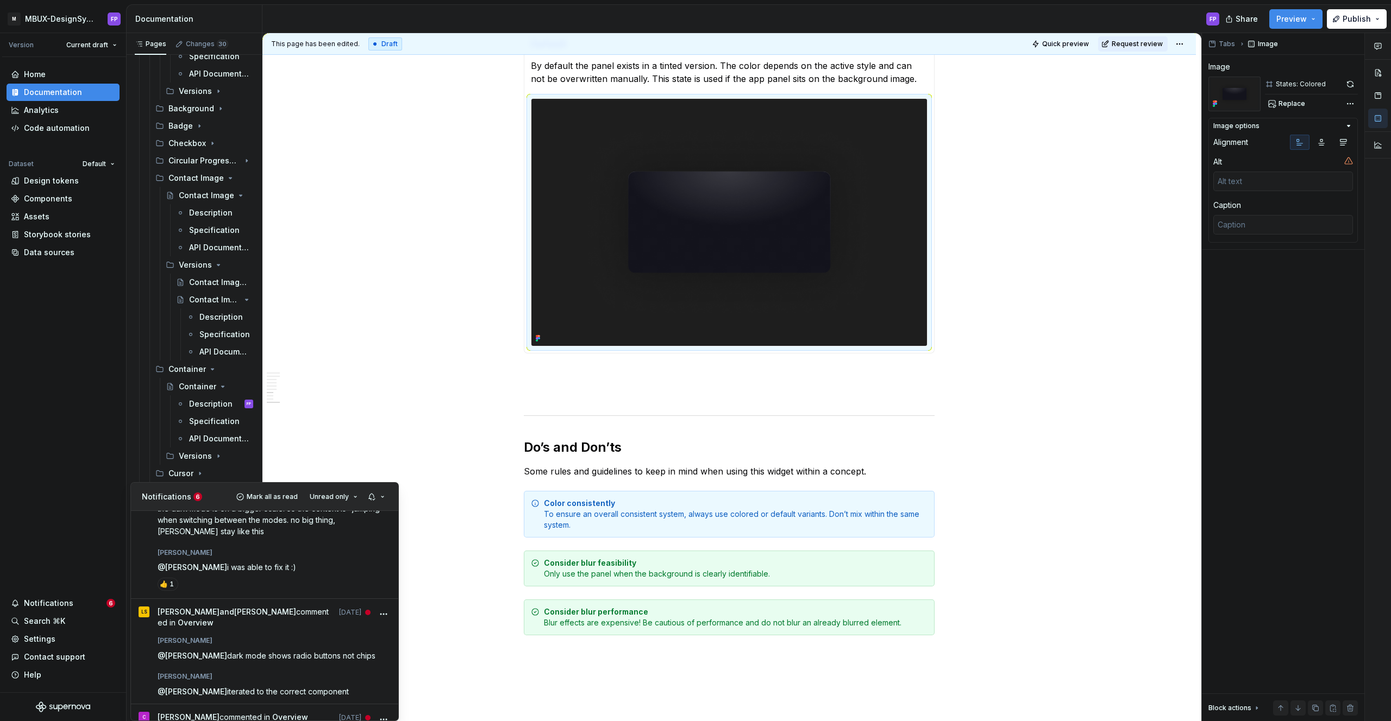
scroll to position [218, 0]
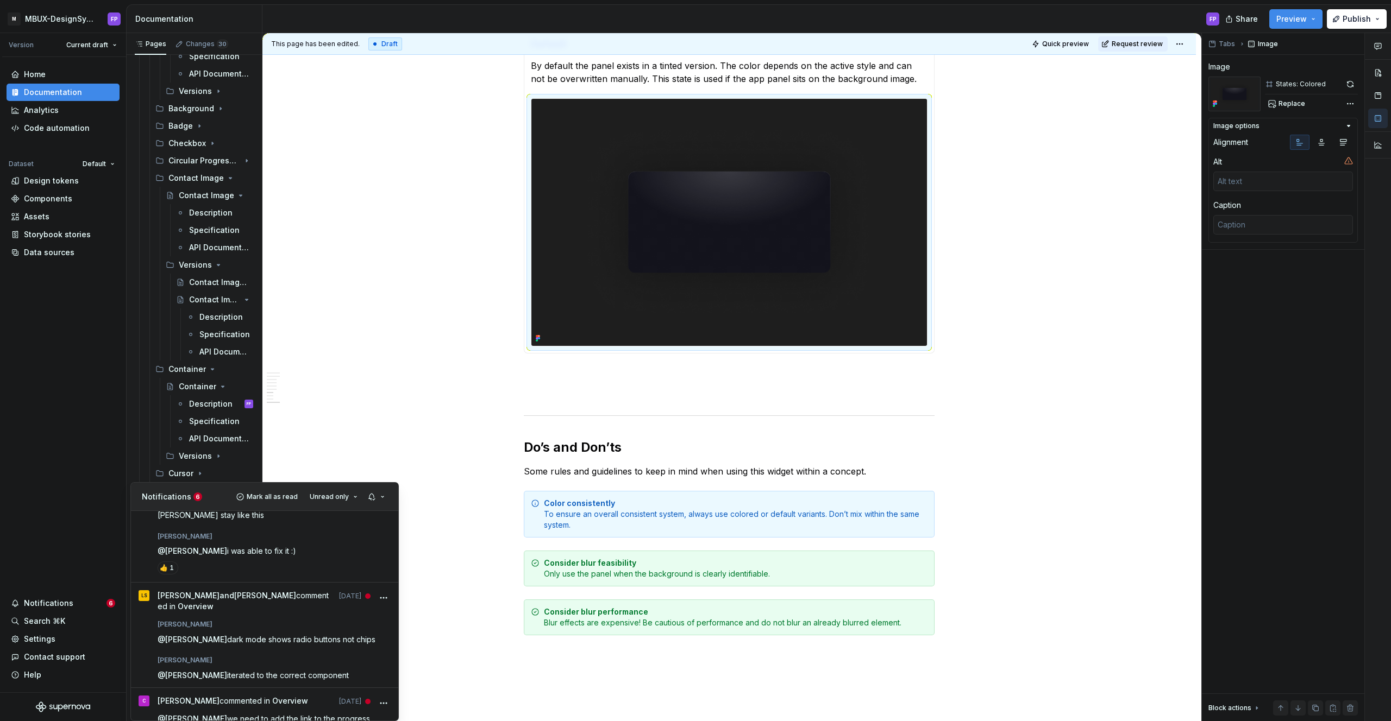
click at [41, 604] on html "M MBUX-DesignSystem FP Version Current draft Home Documentation Analytics Code …" at bounding box center [695, 360] width 1391 height 721
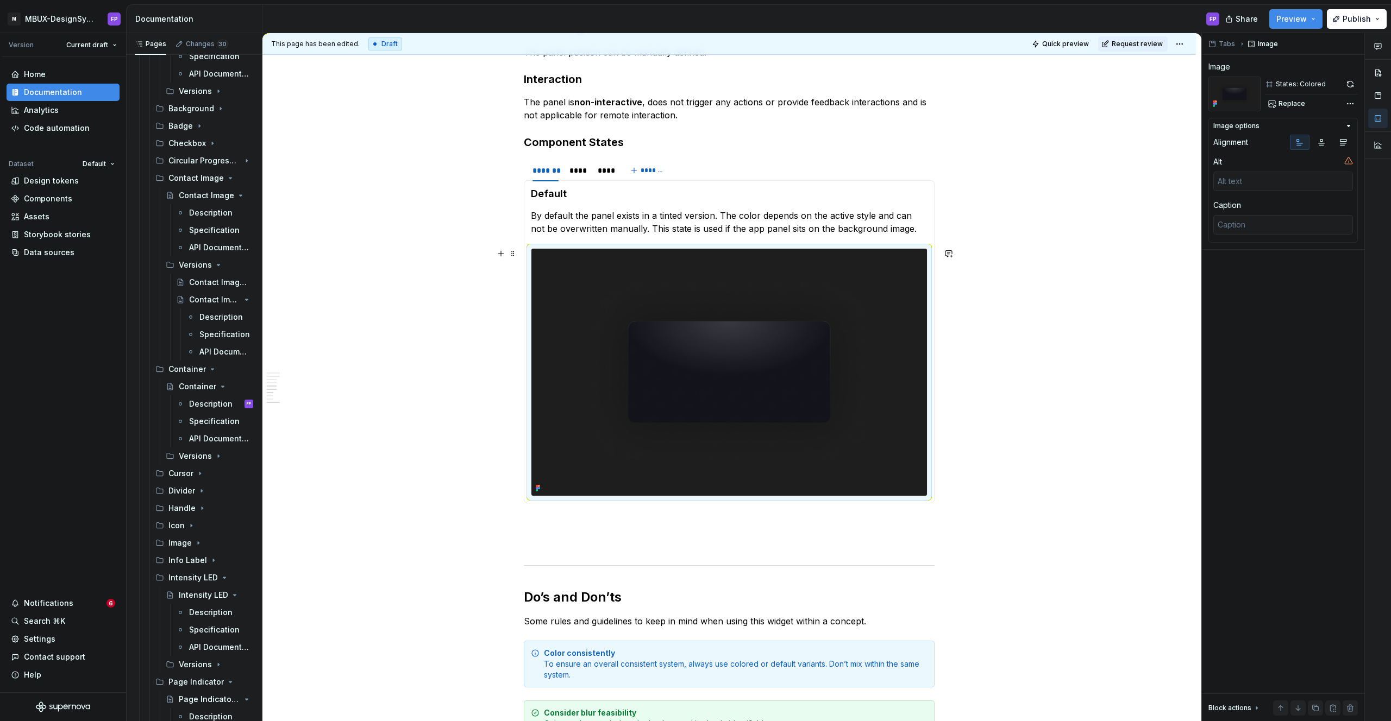
scroll to position [1109, 0]
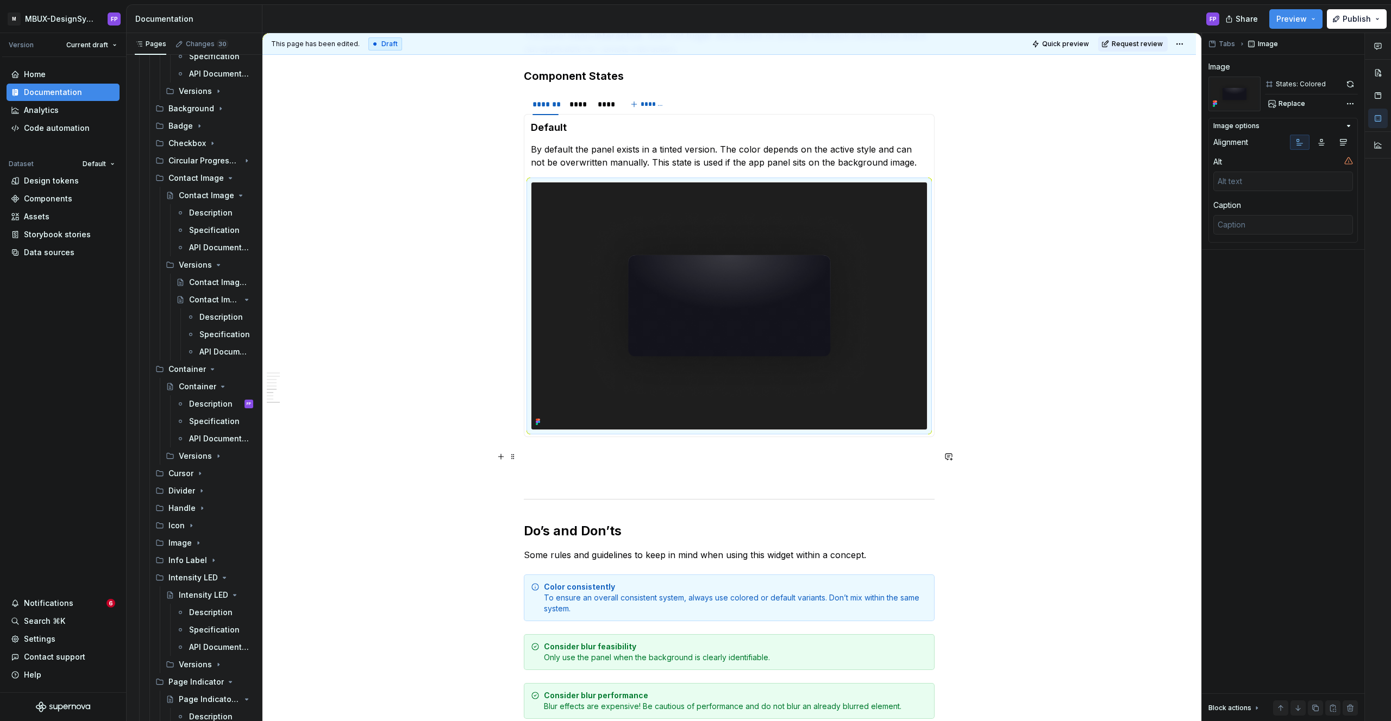
click at [565, 452] on p at bounding box center [729, 456] width 411 height 13
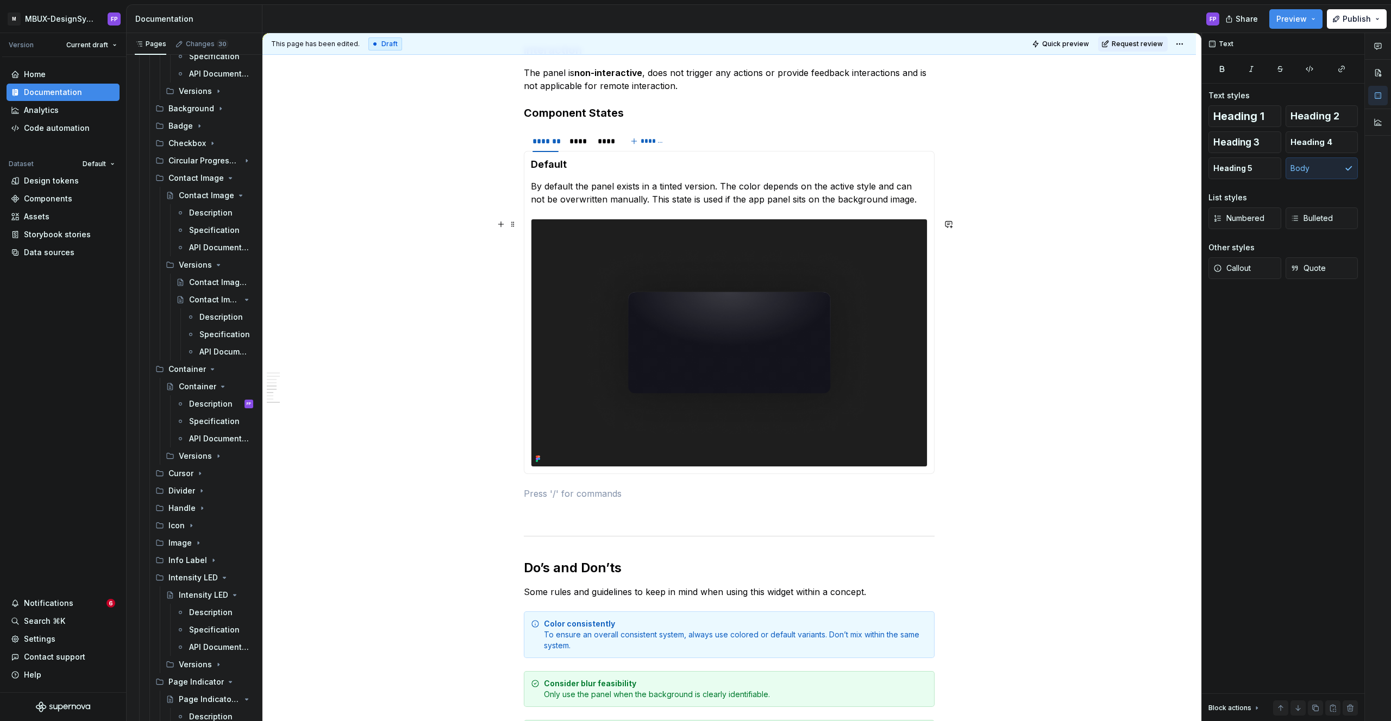
scroll to position [1080, 0]
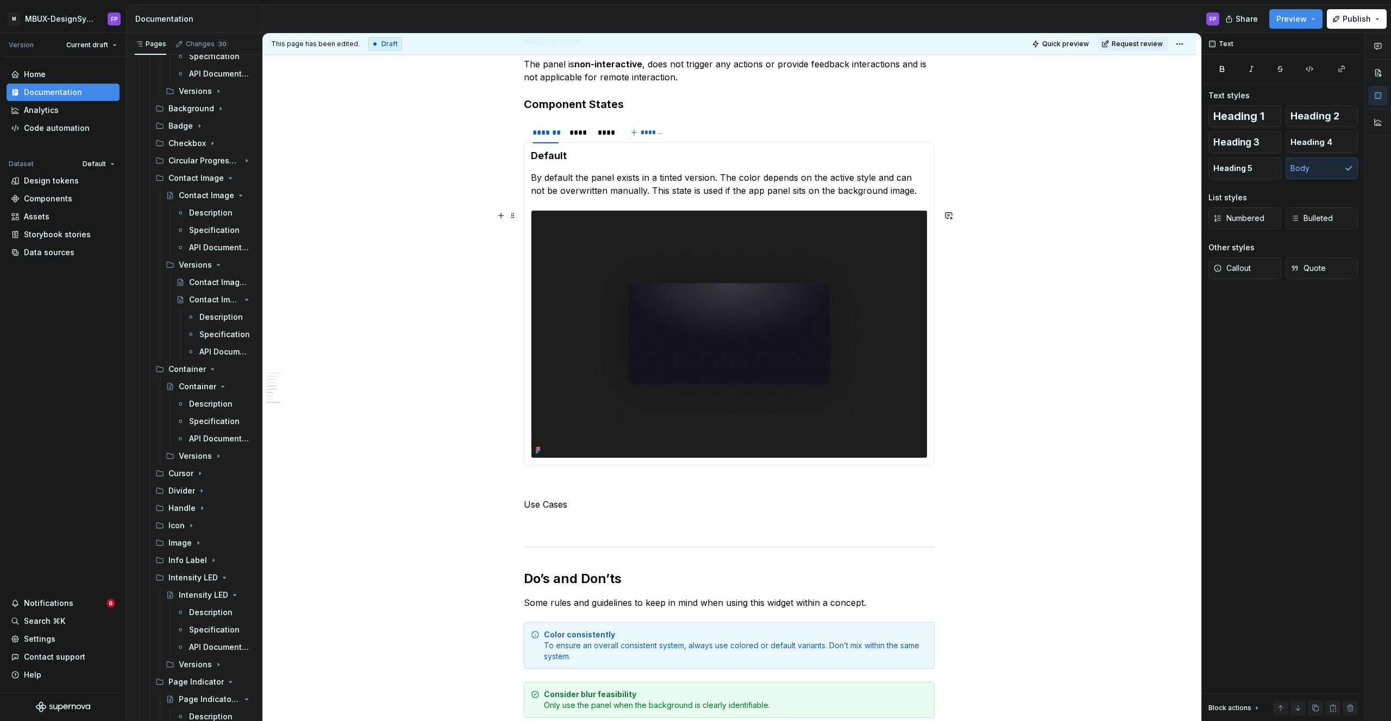
type textarea "*"
click at [1251, 139] on span "Heading 3" at bounding box center [1236, 142] width 46 height 11
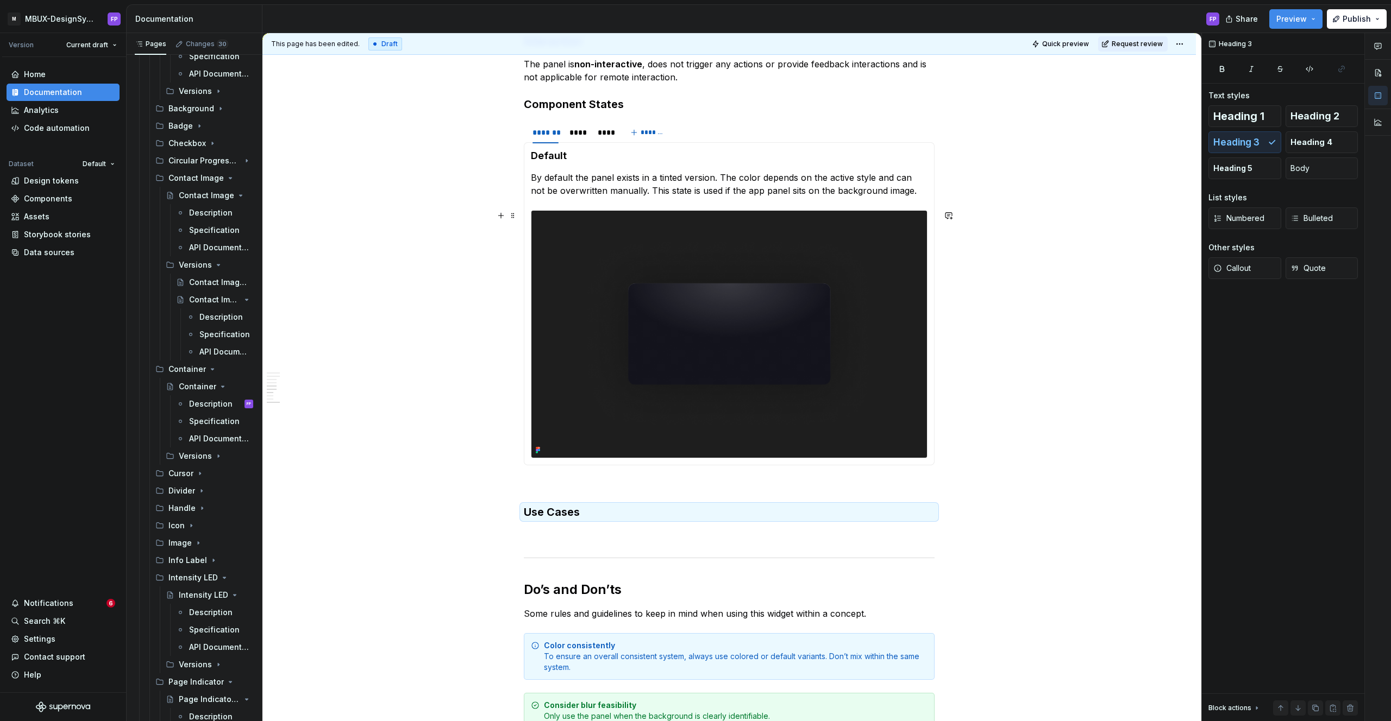
scroll to position [1076, 0]
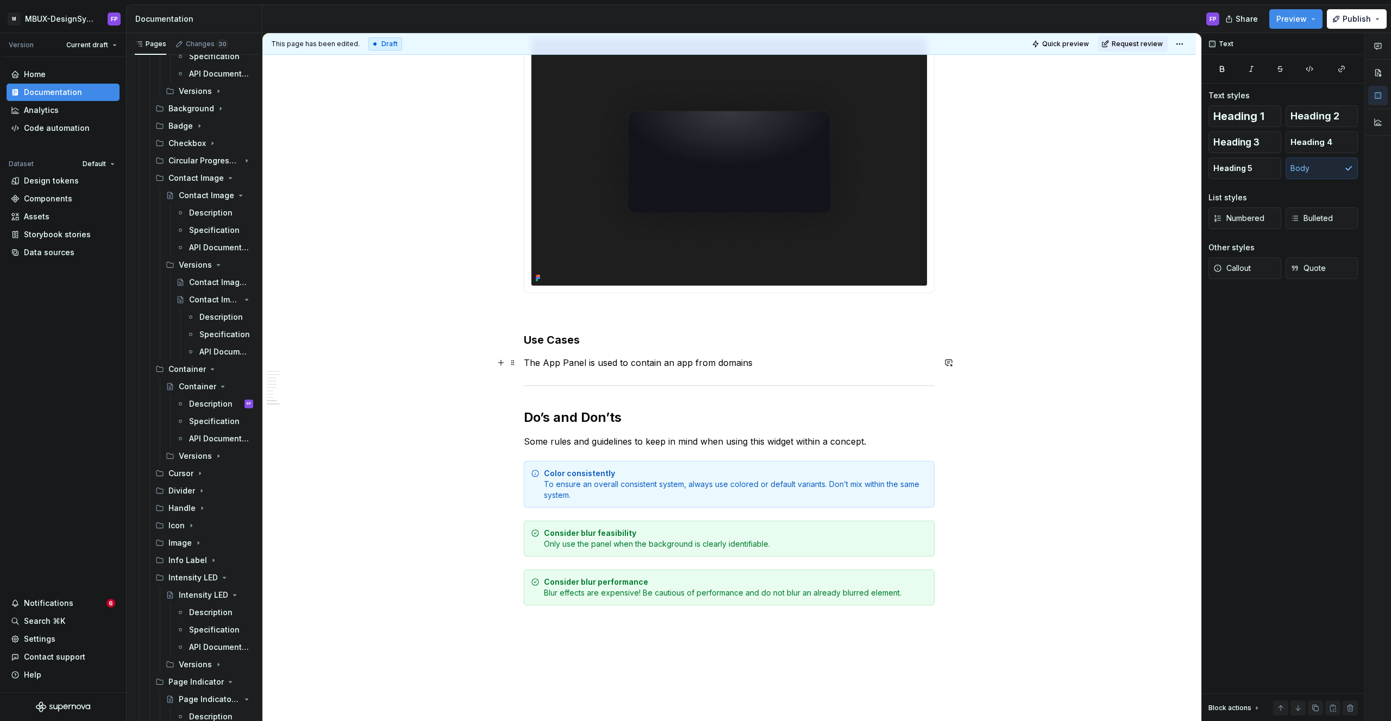
scroll to position [1249, 0]
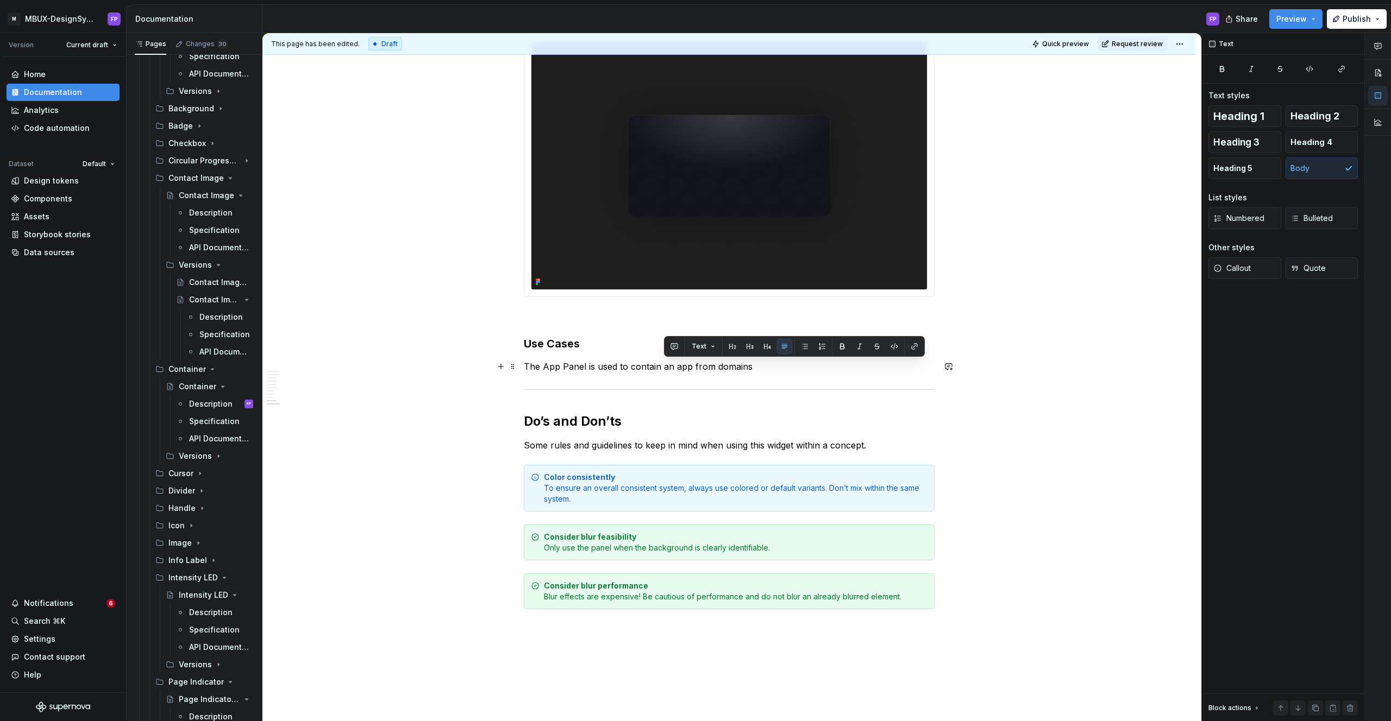
drag, startPoint x: 665, startPoint y: 367, endPoint x: 768, endPoint y: 368, distance: 102.7
click at [768, 368] on p "The App Panel is used to contain an app from domains" at bounding box center [729, 366] width 411 height 13
click at [646, 368] on p "The App Panel is used to contain the content of an app from domains. Other use …" at bounding box center [729, 366] width 411 height 13
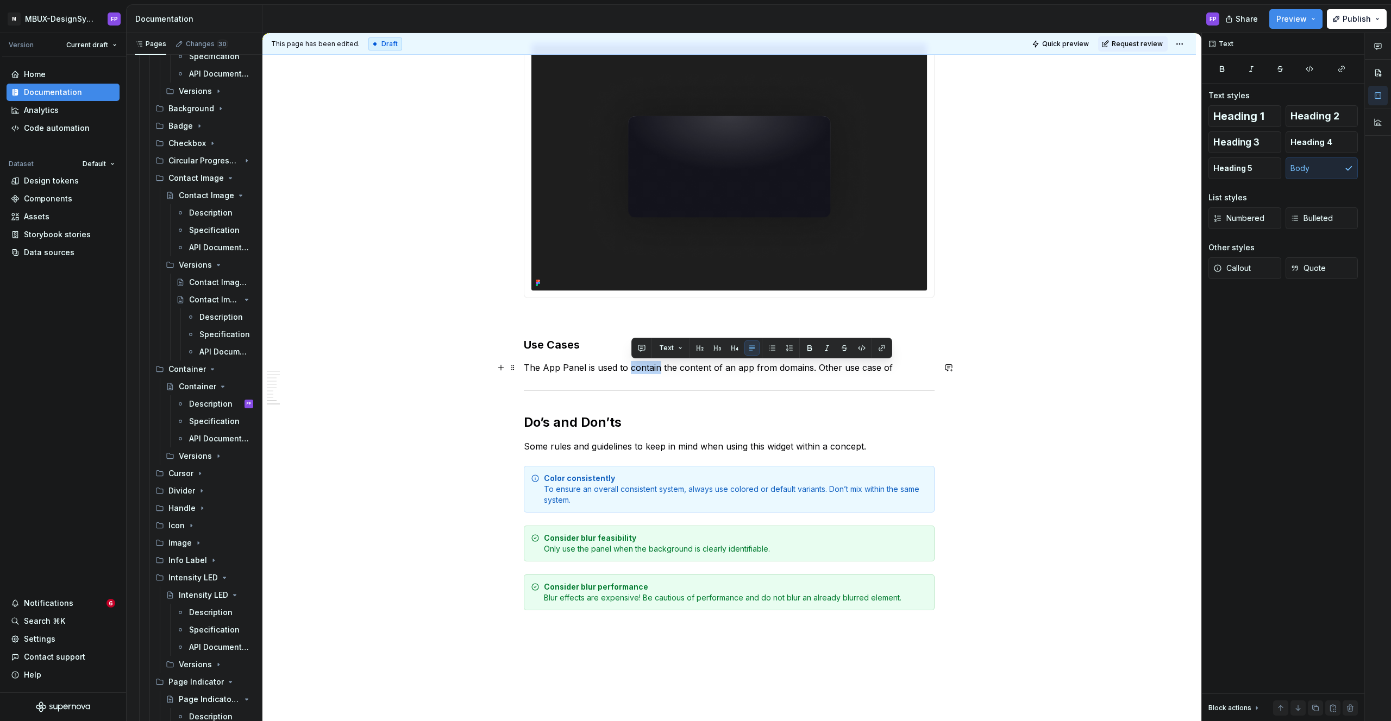
click at [646, 368] on p "The App Panel is used to contain the content of an app from domains. Other use …" at bounding box center [729, 367] width 411 height 13
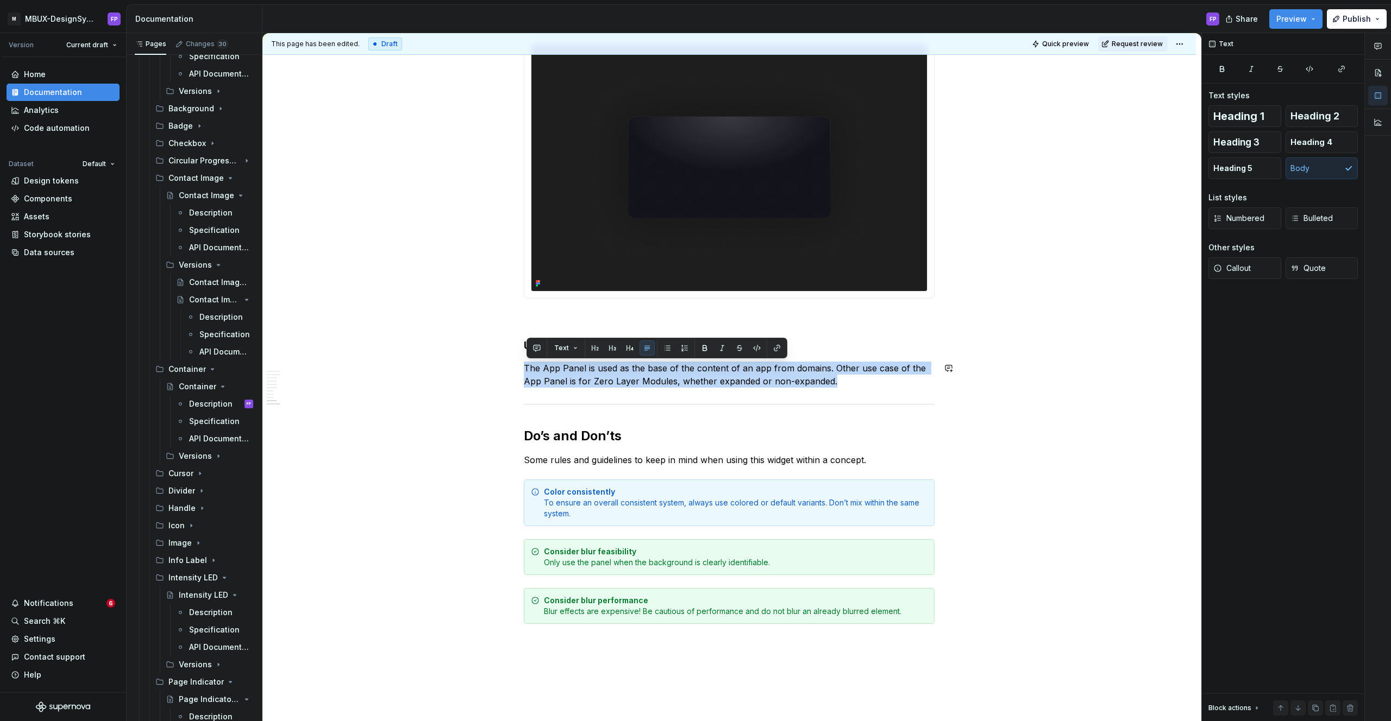
copy p "The App Panel is used as the base of the content of an app from domains. Other …"
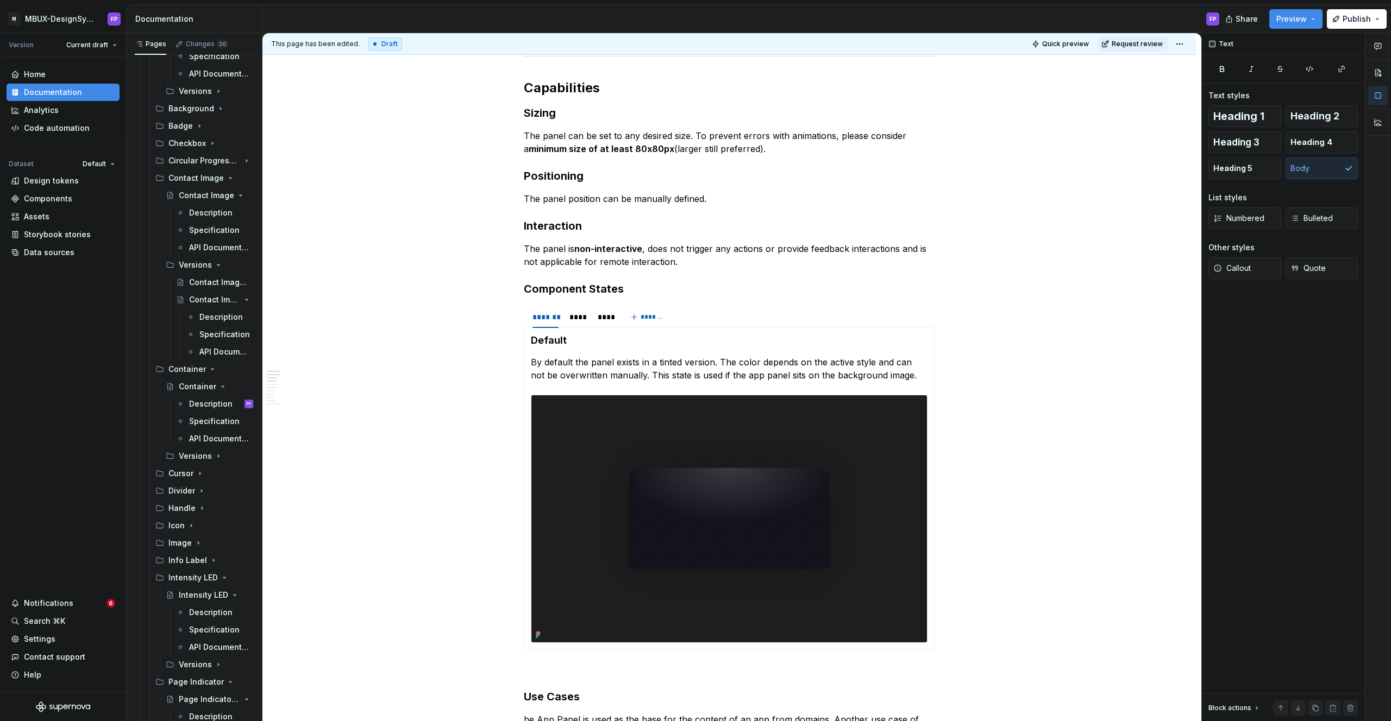
scroll to position [0, 0]
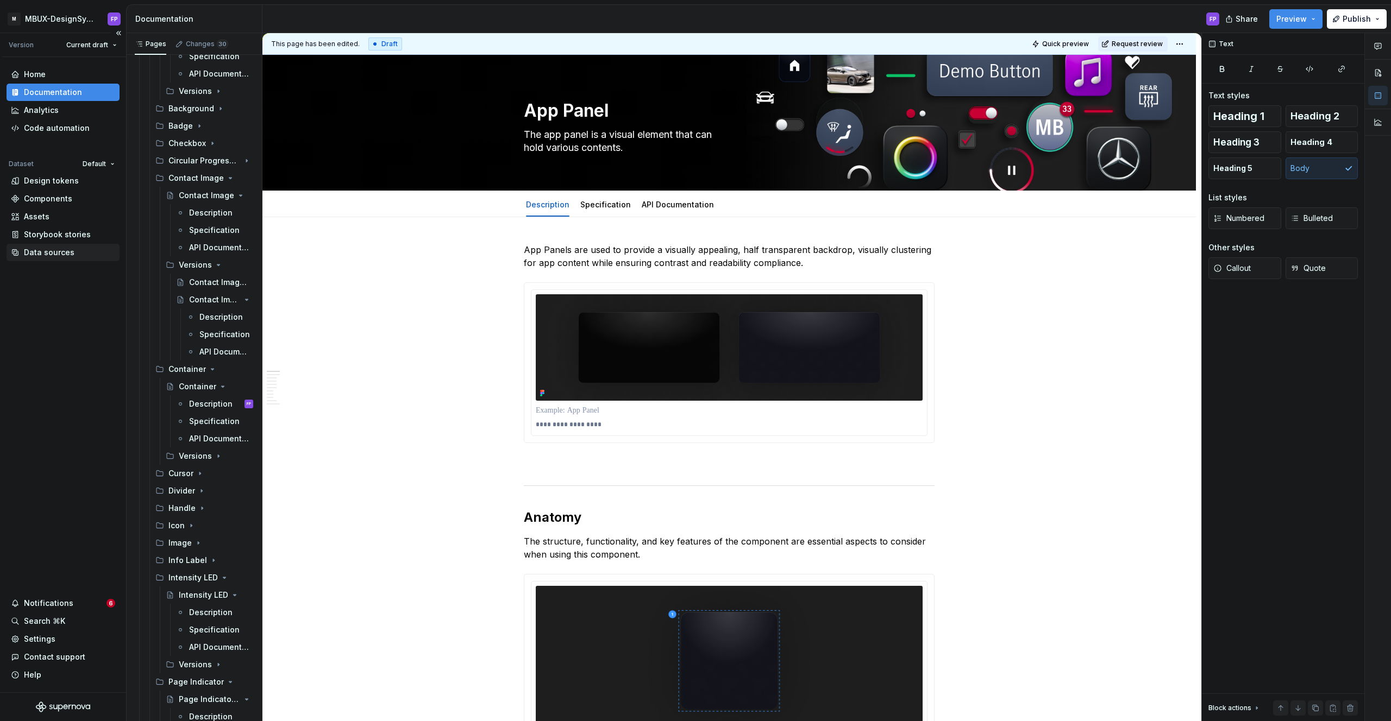
click at [53, 253] on div "Data sources" at bounding box center [49, 252] width 51 height 11
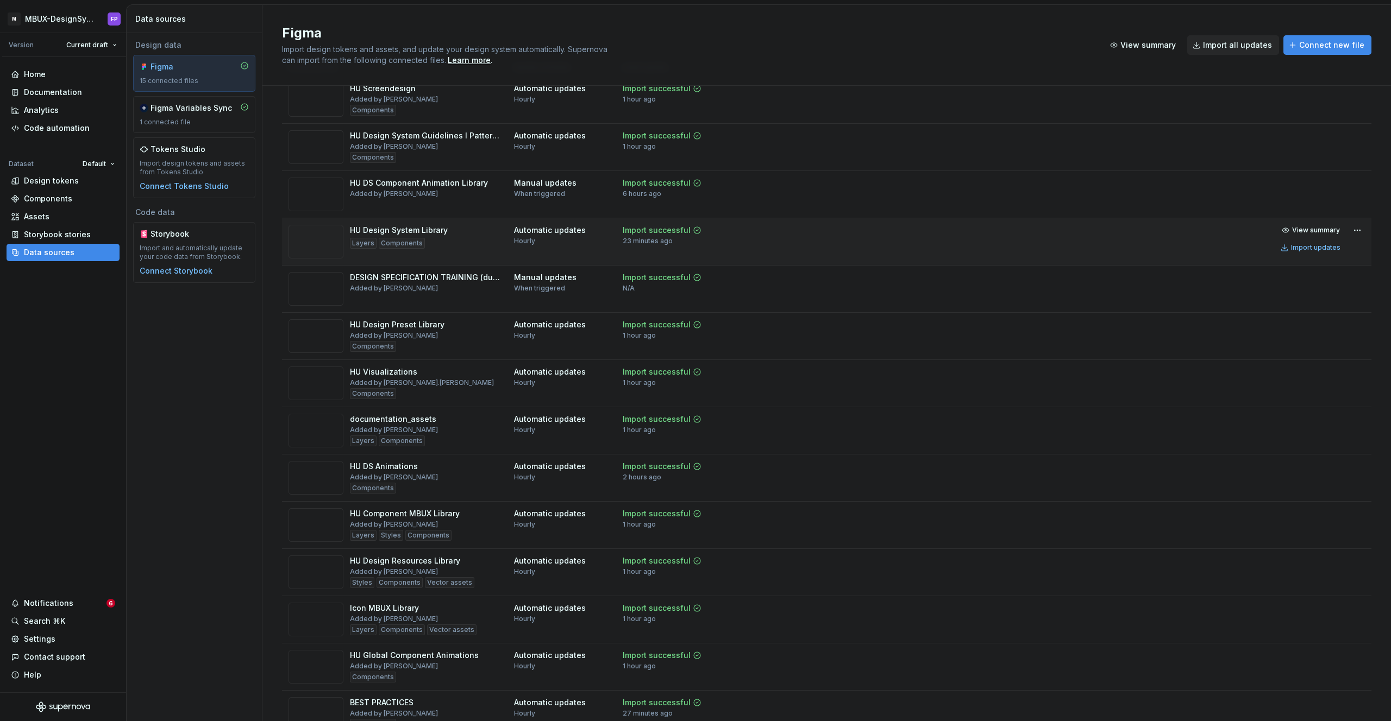
scroll to position [46, 0]
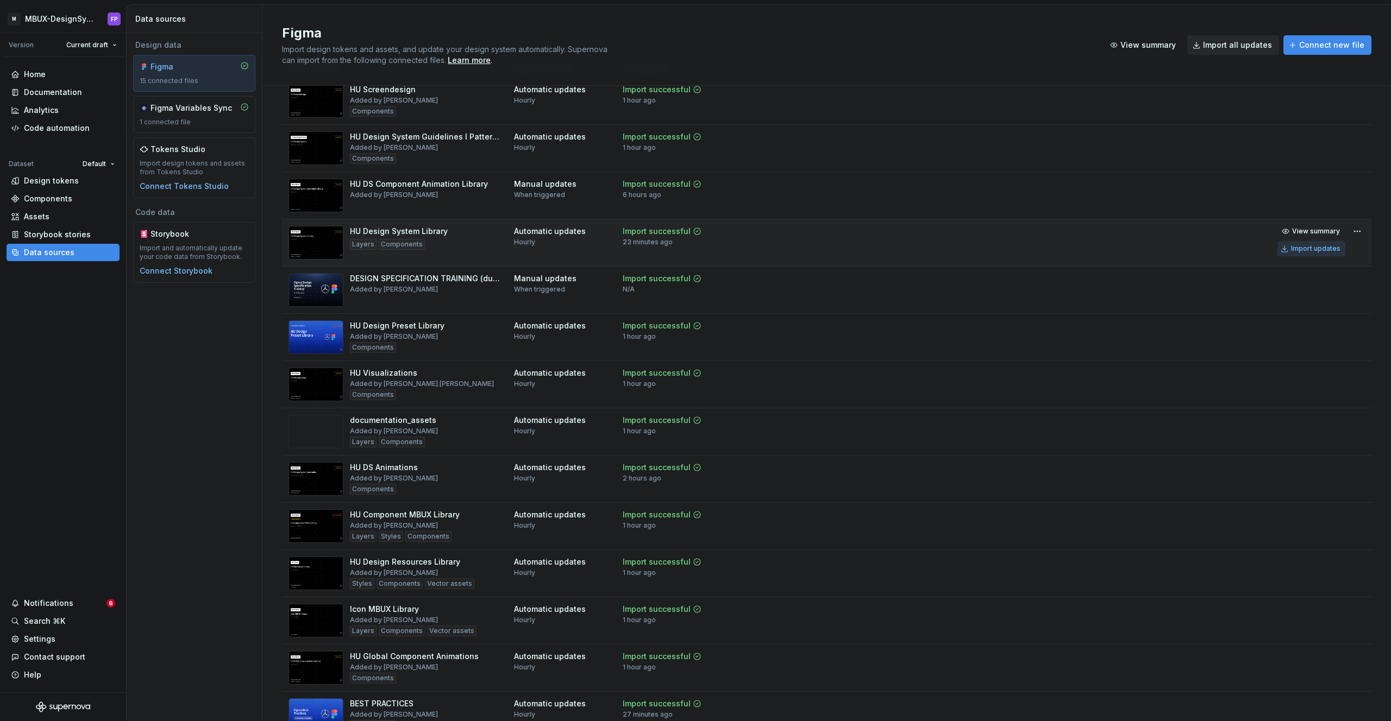
click at [1298, 250] on div "Import updates" at bounding box center [1315, 248] width 49 height 9
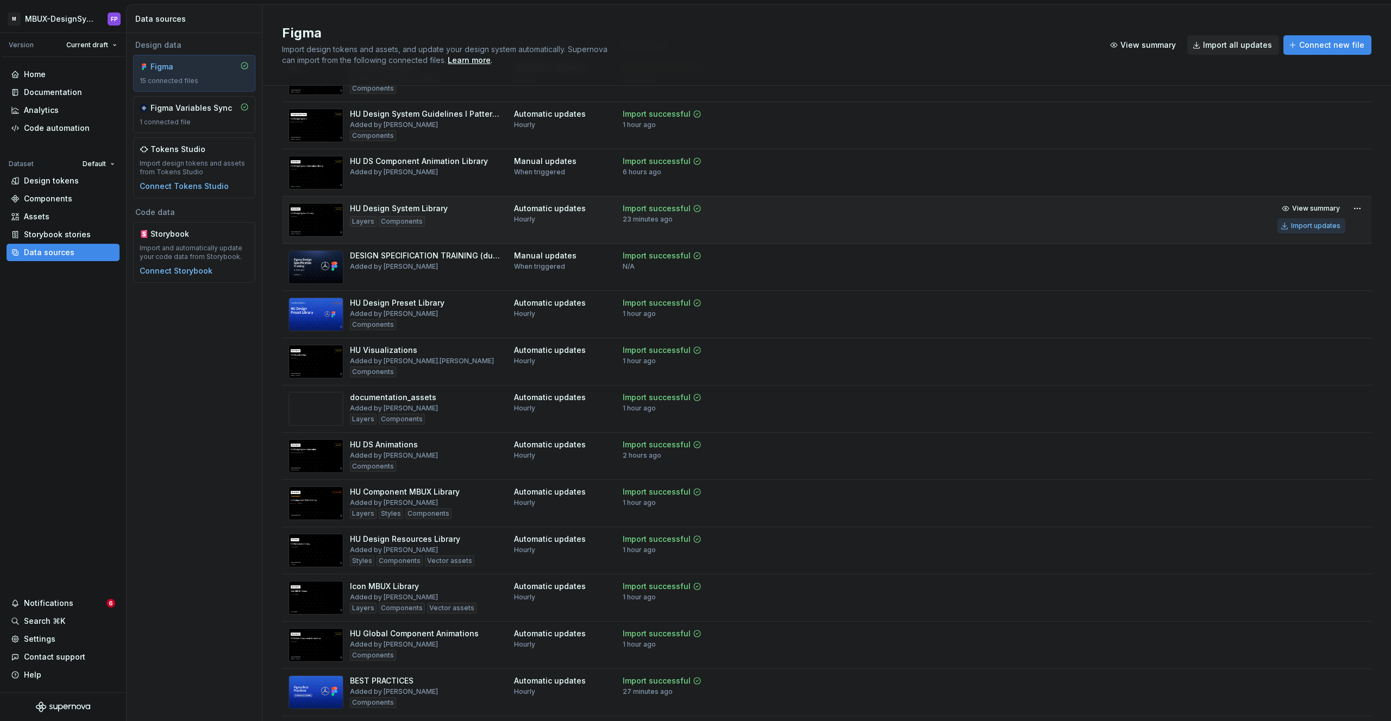
click at [1298, 250] on tbody "HU Screendesign Added by Diane-Marie Fuentes Jahn Components Automatic updates …" at bounding box center [826, 409] width 1089 height 709
click at [1308, 228] on div "Import updates" at bounding box center [1315, 226] width 49 height 9
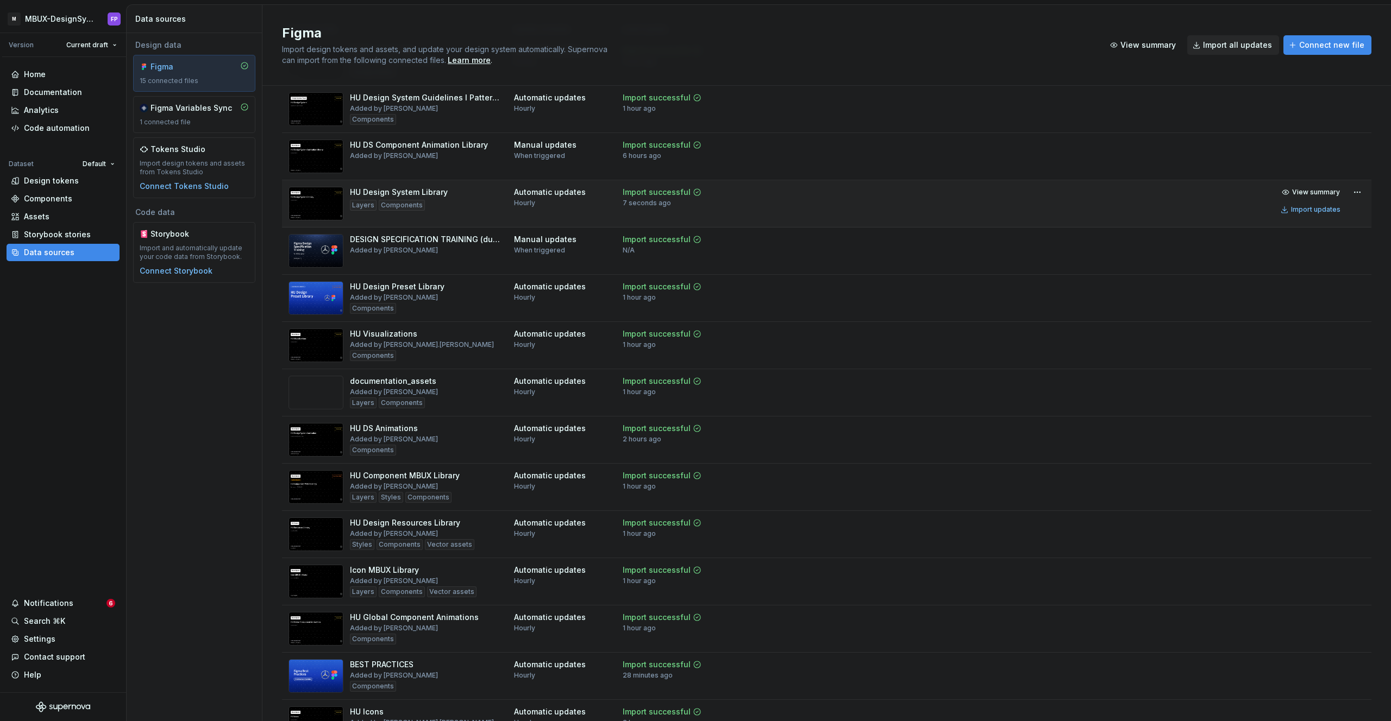
scroll to position [91, 0]
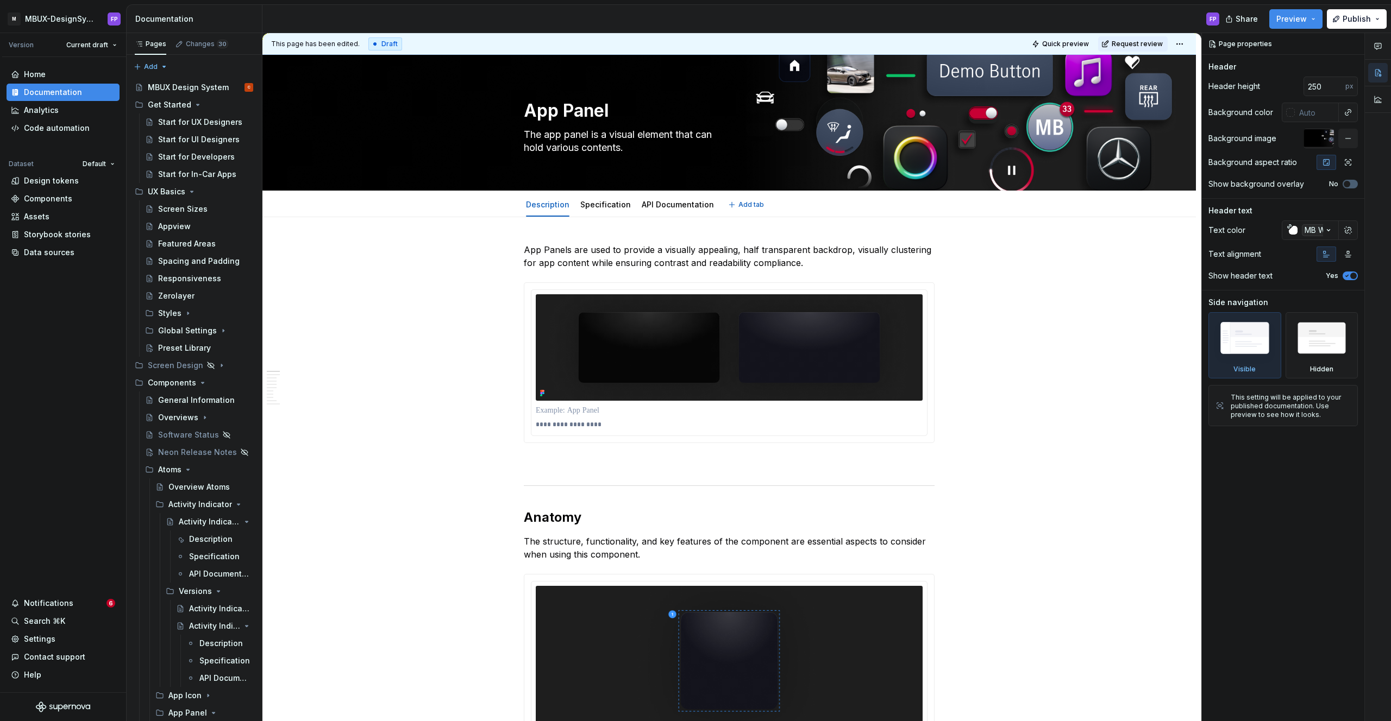
type textarea "*"
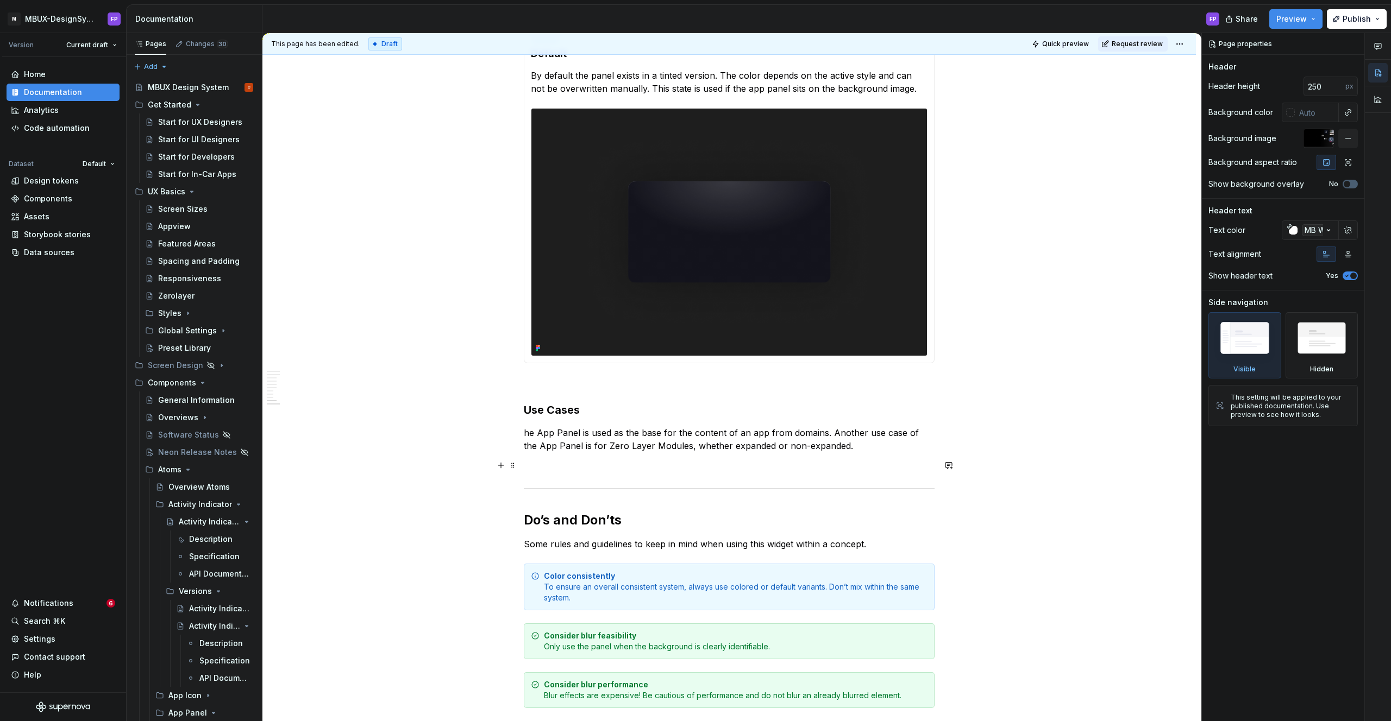
scroll to position [1444, 0]
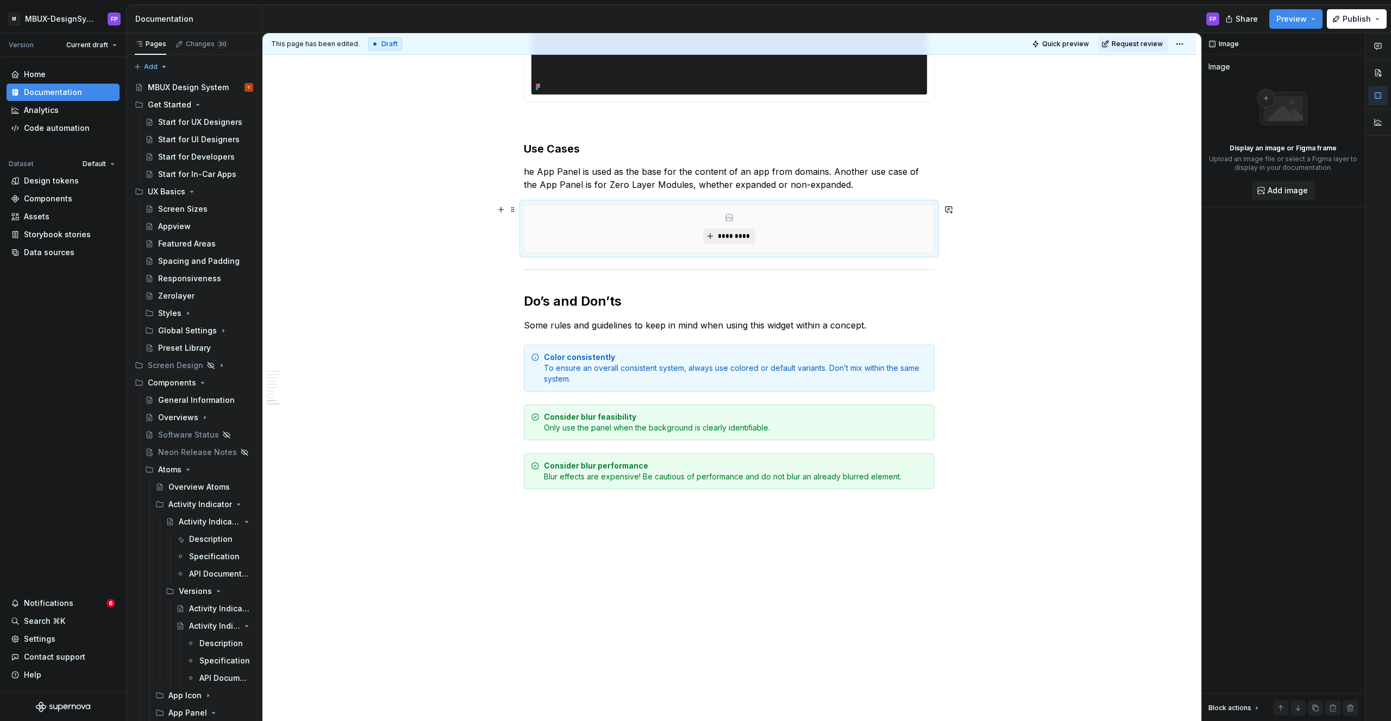
click at [753, 237] on button "*********" at bounding box center [729, 236] width 52 height 15
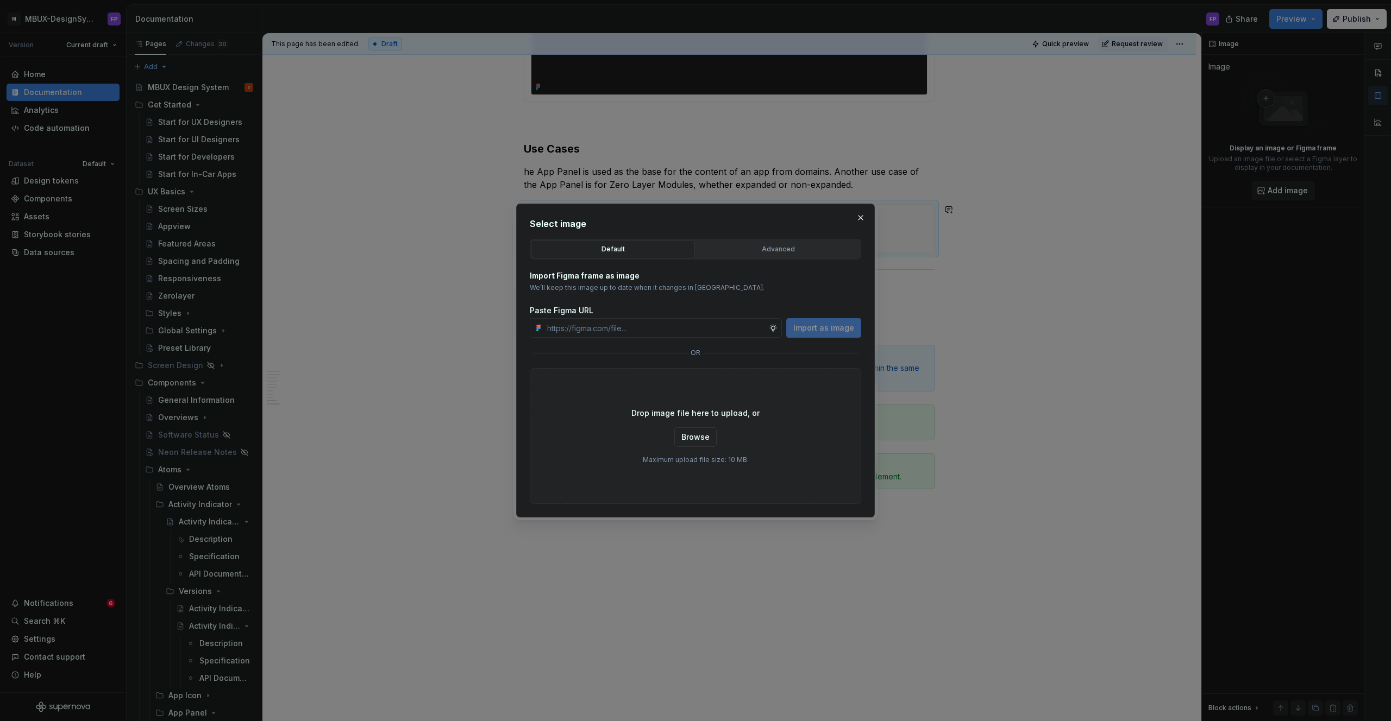
click at [801, 241] on button "Advanced" at bounding box center [778, 249] width 164 height 18
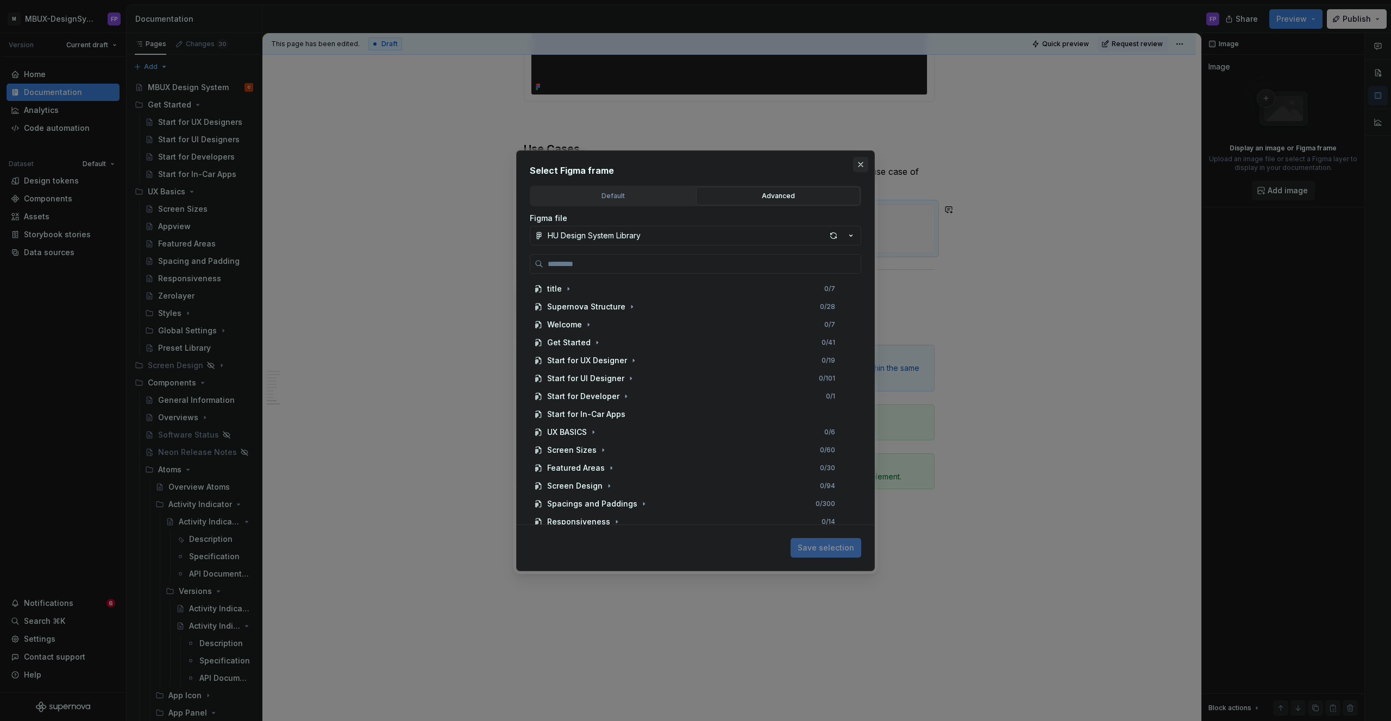
click at [859, 163] on button "button" at bounding box center [860, 164] width 15 height 15
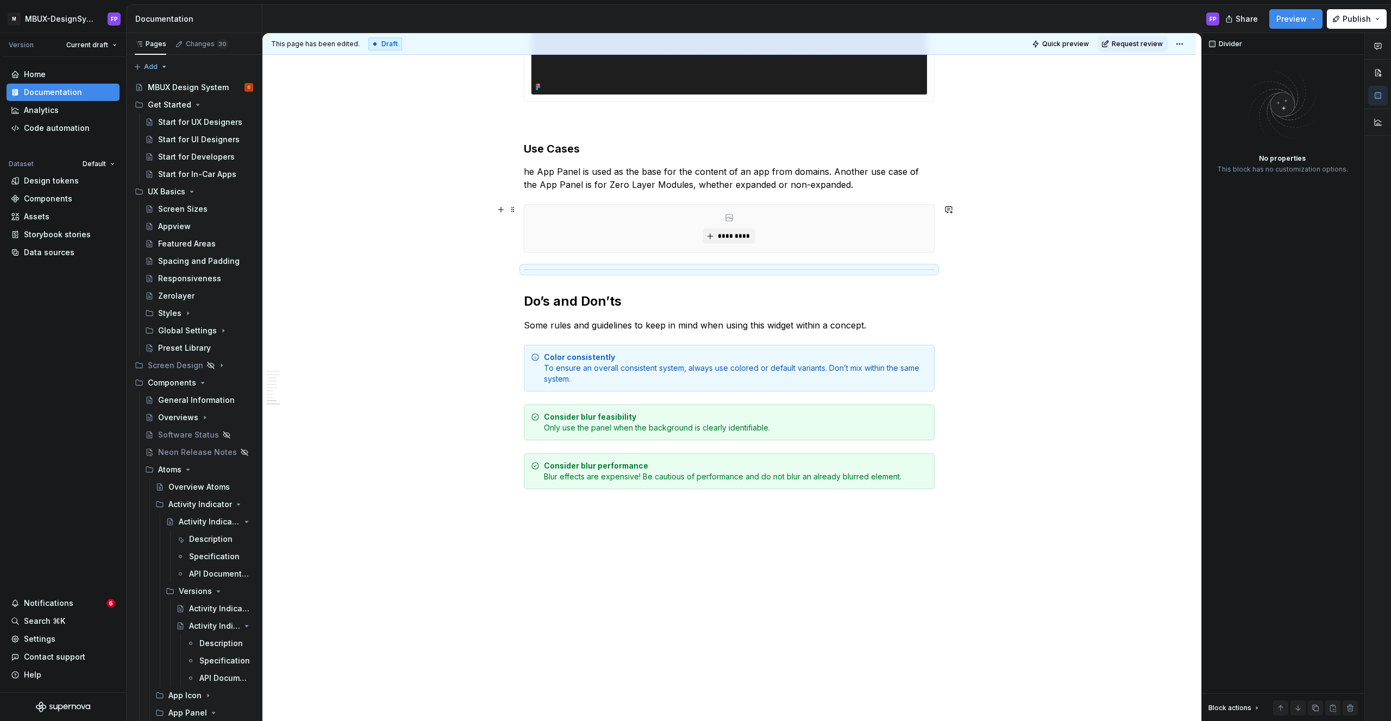
click at [848, 216] on div "*********" at bounding box center [729, 229] width 410 height 48
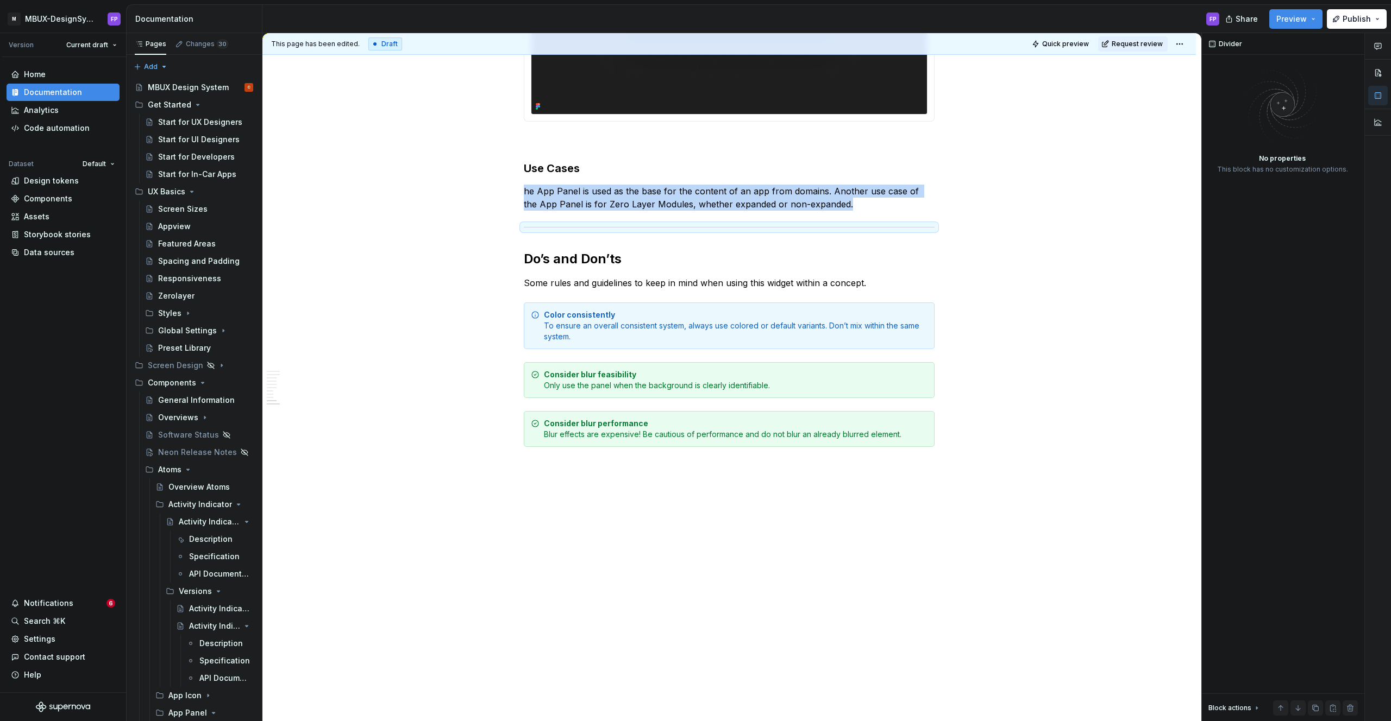
scroll to position [1424, 0]
click at [864, 208] on p "he App Panel is used as the base for the content of an app from domains. Anothe…" at bounding box center [729, 198] width 411 height 26
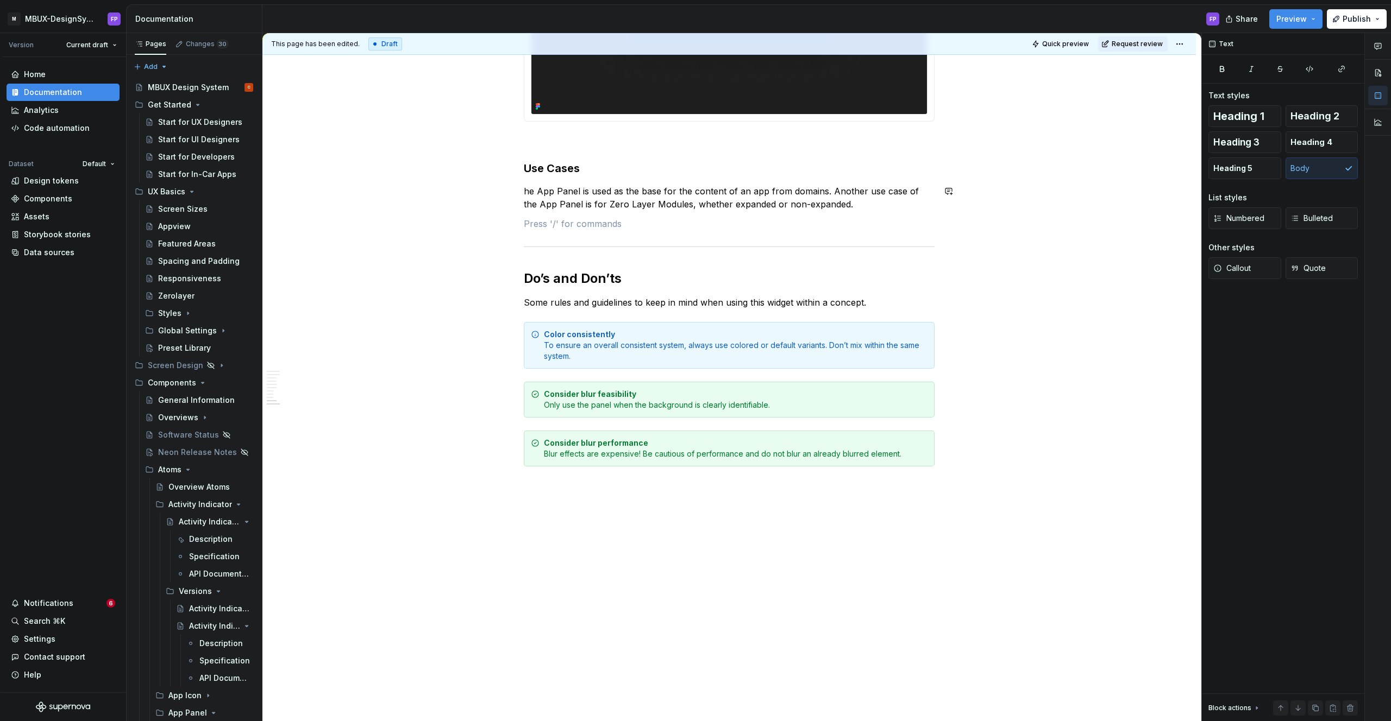
scroll to position [1444, 0]
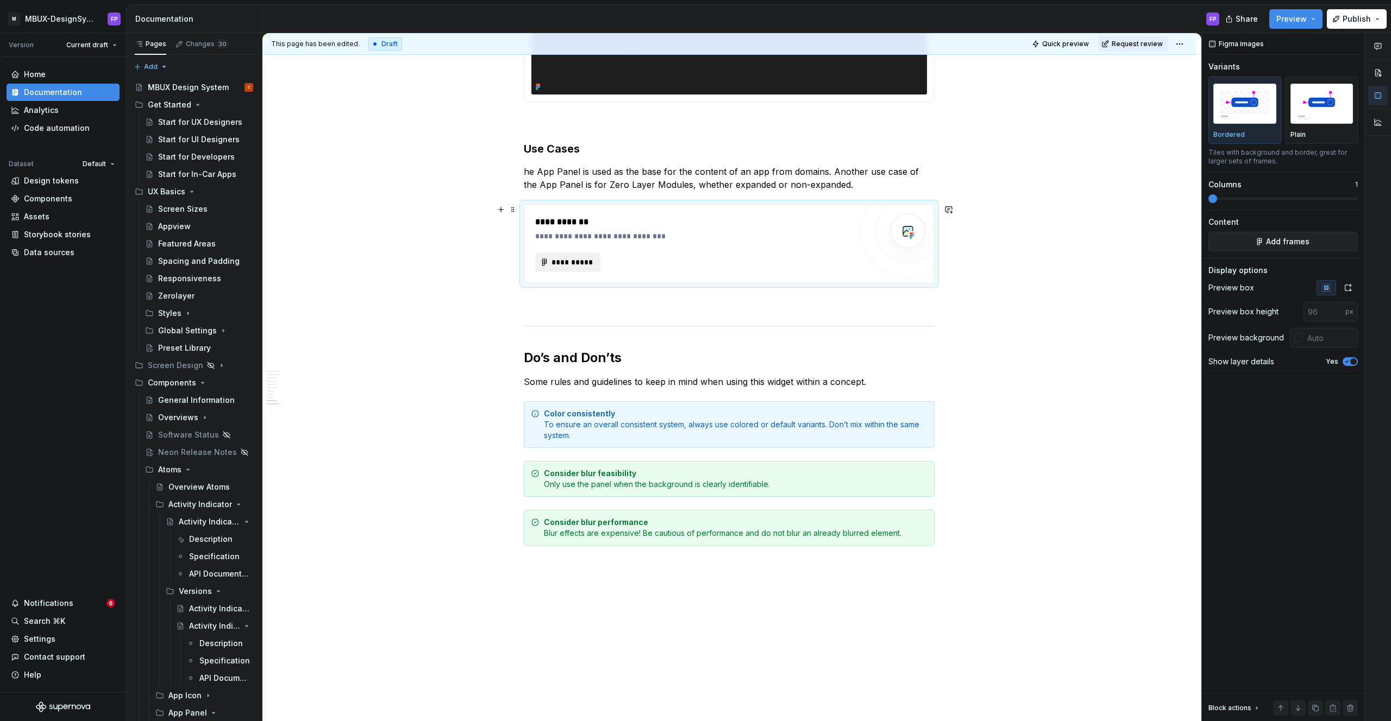
click at [568, 266] on span "**********" at bounding box center [572, 262] width 42 height 11
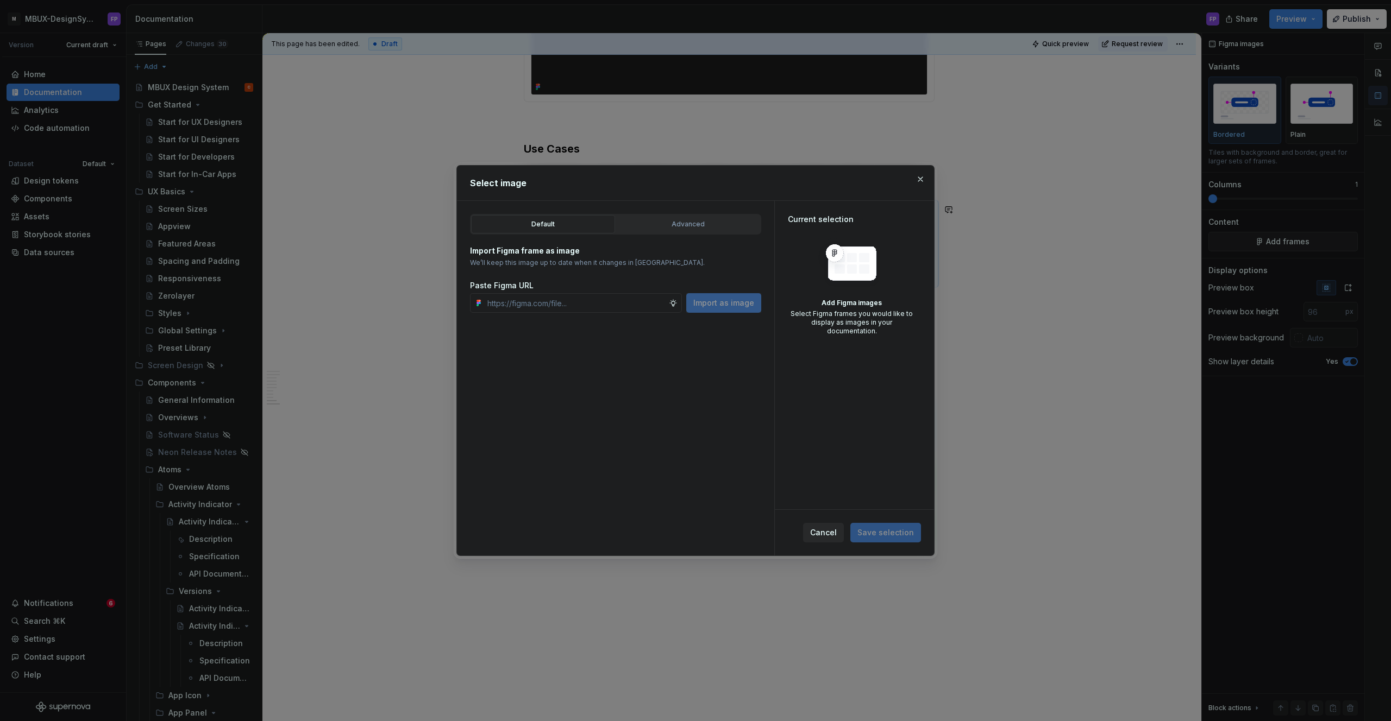
click at [677, 234] on div "Default Advanced" at bounding box center [615, 224] width 291 height 21
click at [682, 224] on div "Advanced" at bounding box center [688, 224] width 136 height 11
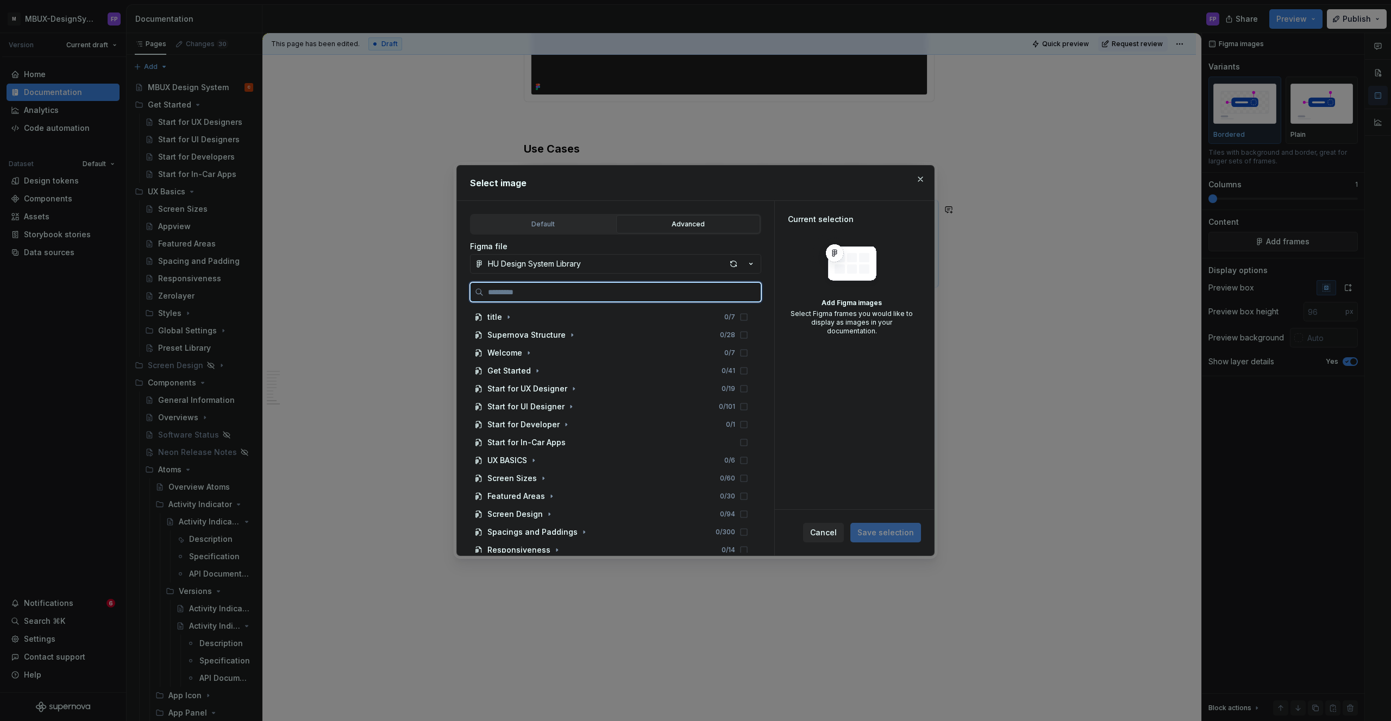
click at [587, 291] on input "search" at bounding box center [621, 292] width 277 height 11
paste input "**********"
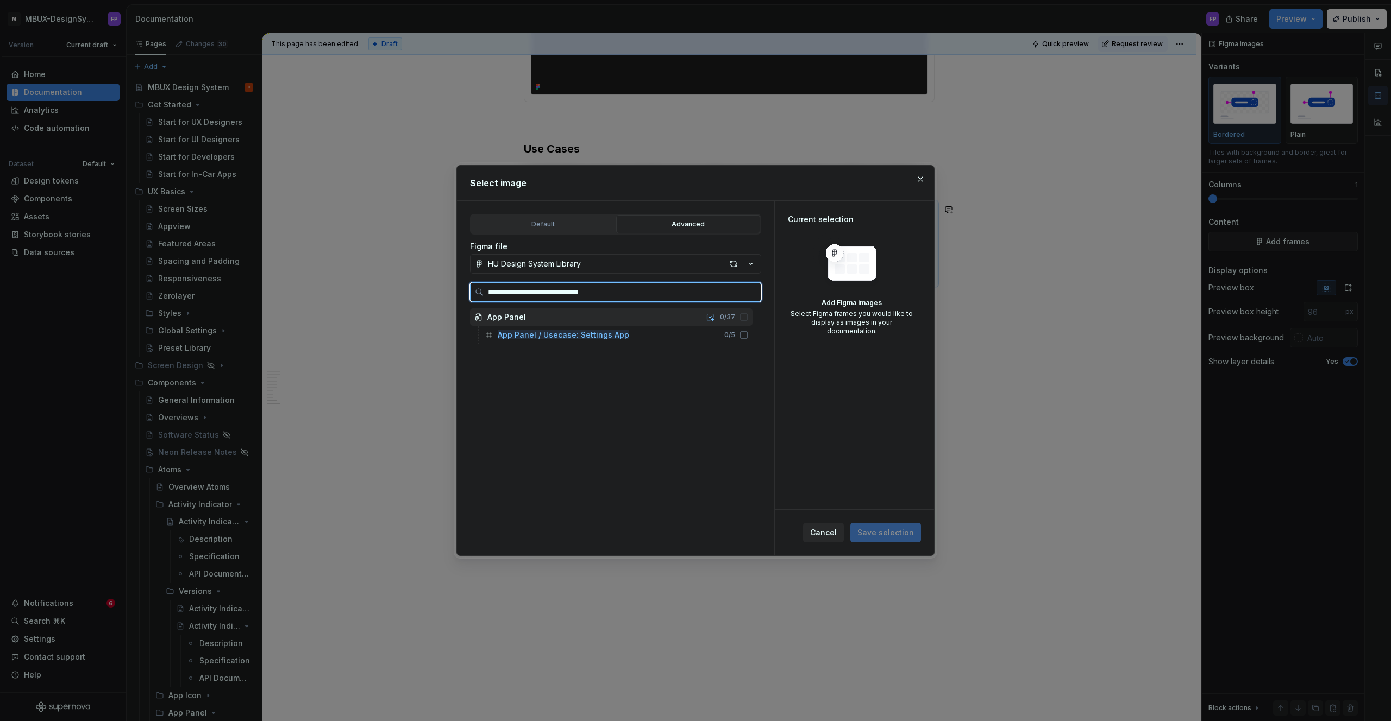
drag, startPoint x: 624, startPoint y: 292, endPoint x: 565, endPoint y: 291, distance: 58.1
click at [565, 291] on input "**********" at bounding box center [621, 292] width 277 height 11
type input "**********"
click at [748, 337] on icon at bounding box center [743, 335] width 9 height 9
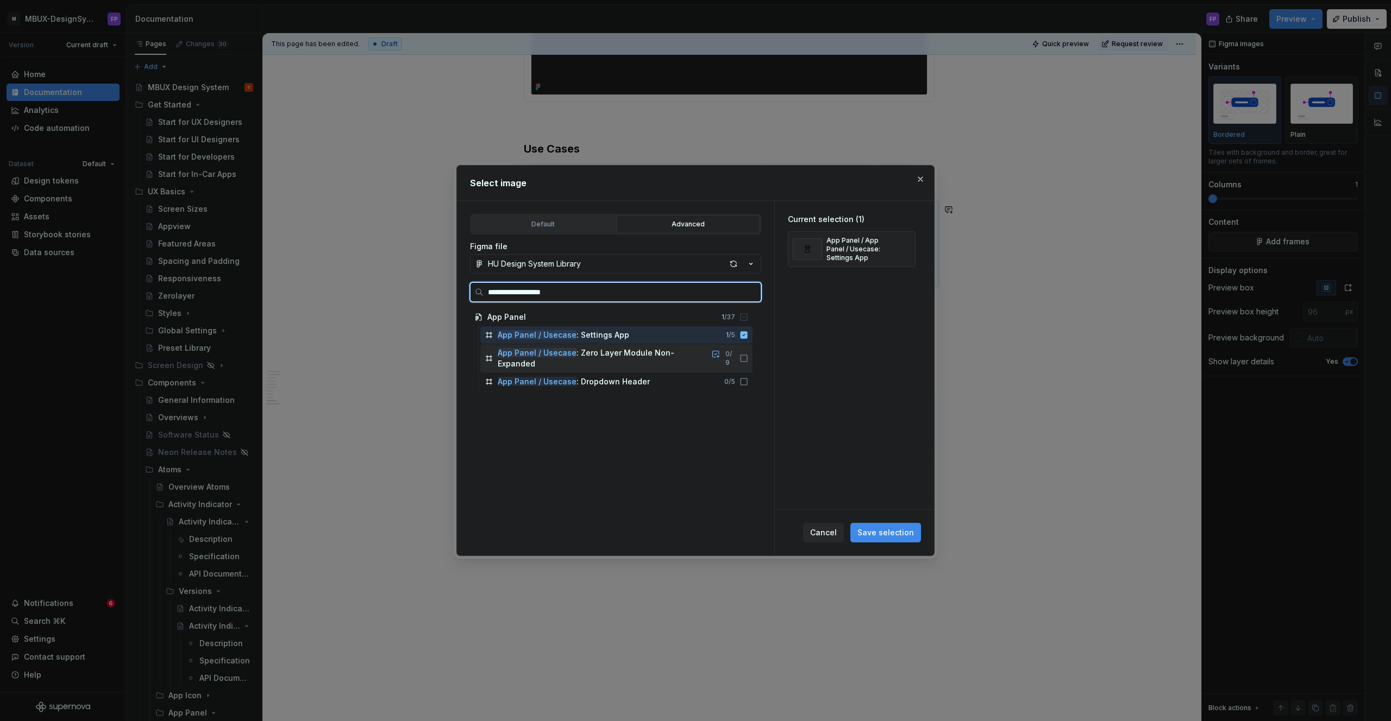
click at [748, 355] on icon at bounding box center [743, 358] width 9 height 9
click at [748, 372] on icon at bounding box center [743, 371] width 9 height 9
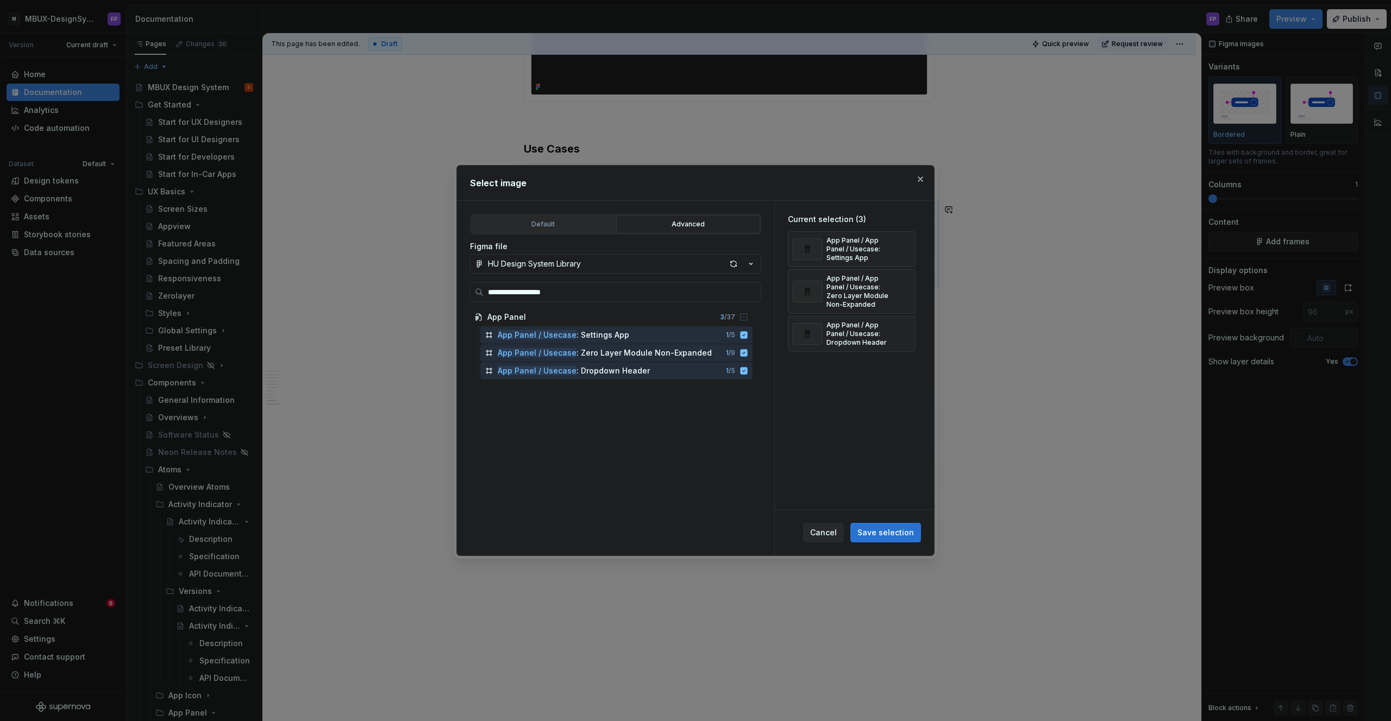
click at [892, 530] on span "Save selection" at bounding box center [885, 532] width 56 height 11
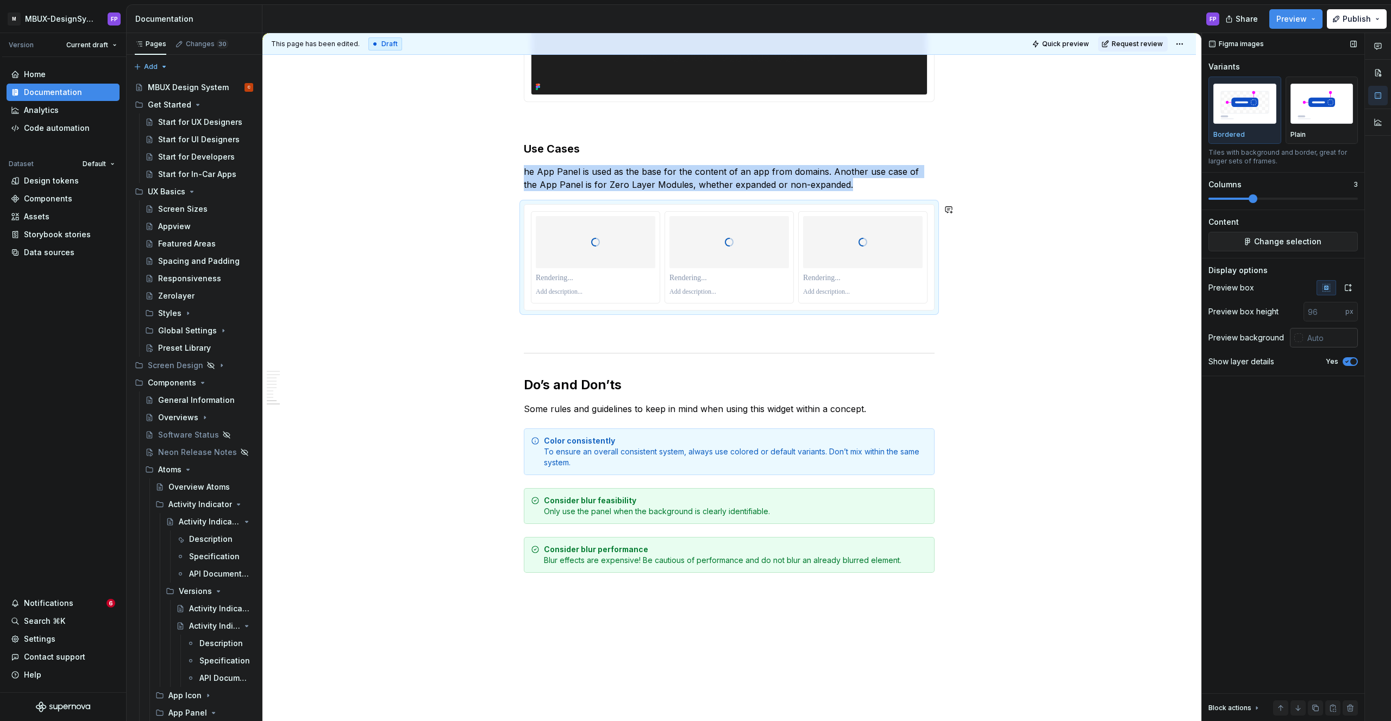
scroll to position [1444, 0]
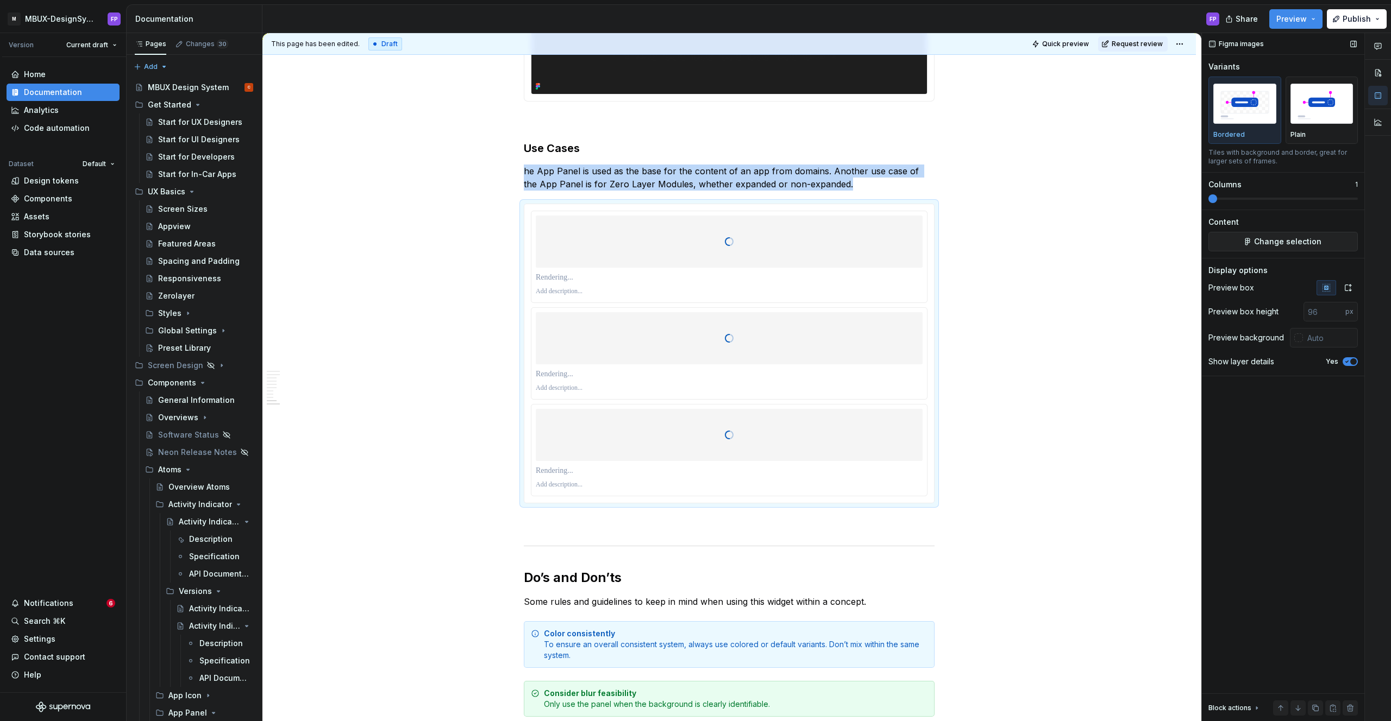
click at [1208, 199] on span at bounding box center [1212, 198] width 9 height 9
type textarea "*"
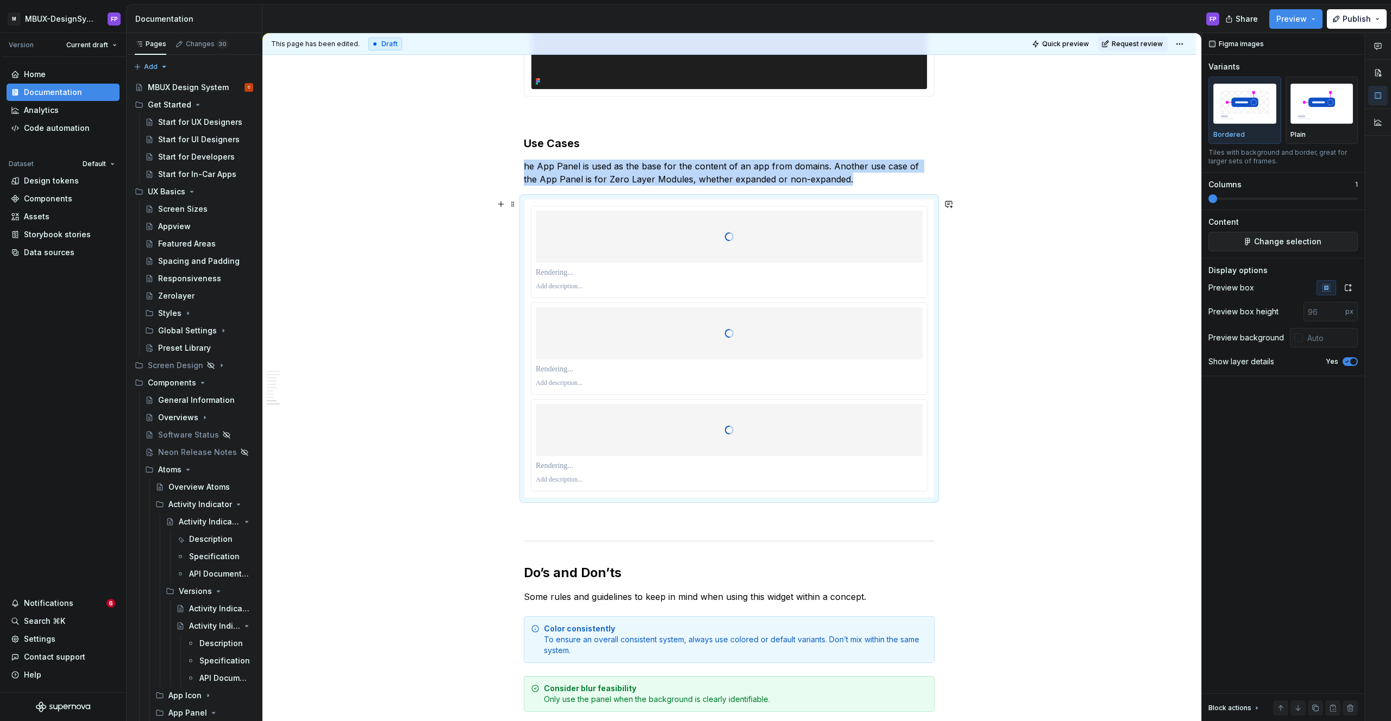
click at [738, 234] on div at bounding box center [729, 237] width 387 height 109
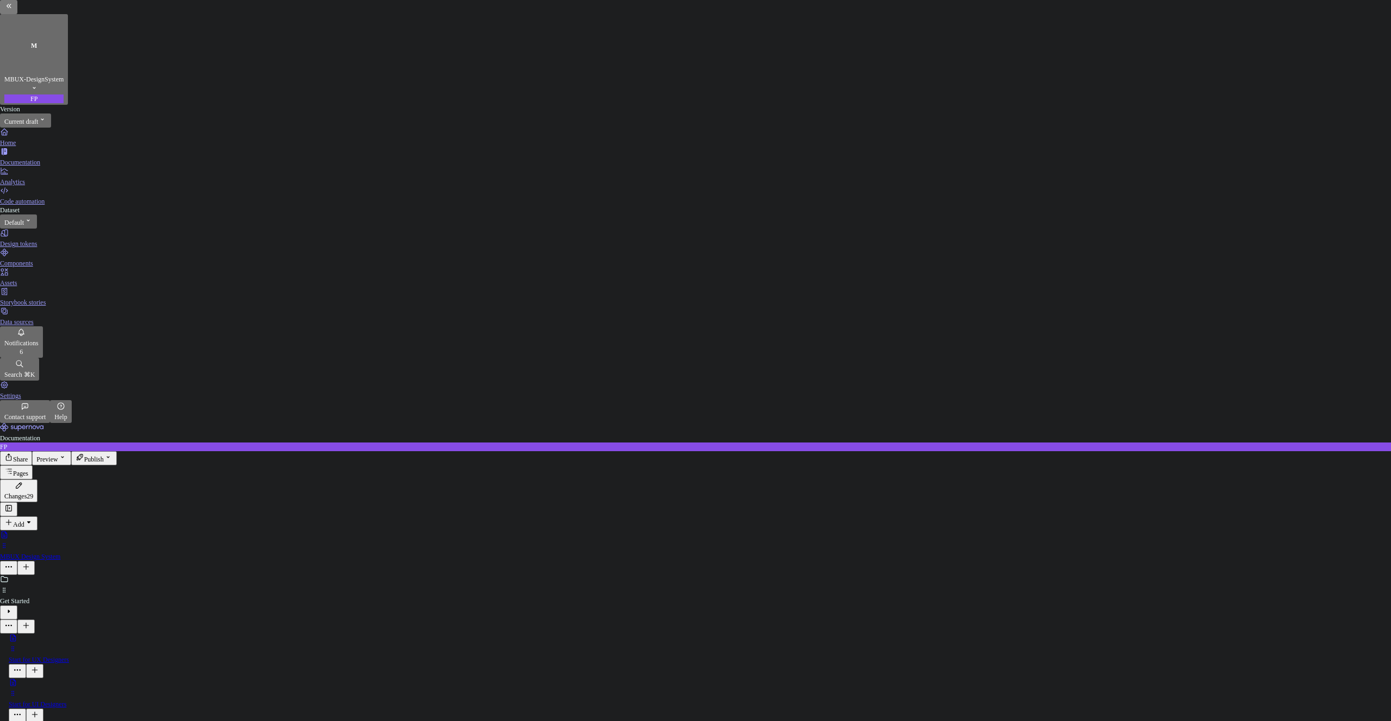
type textarea "*"
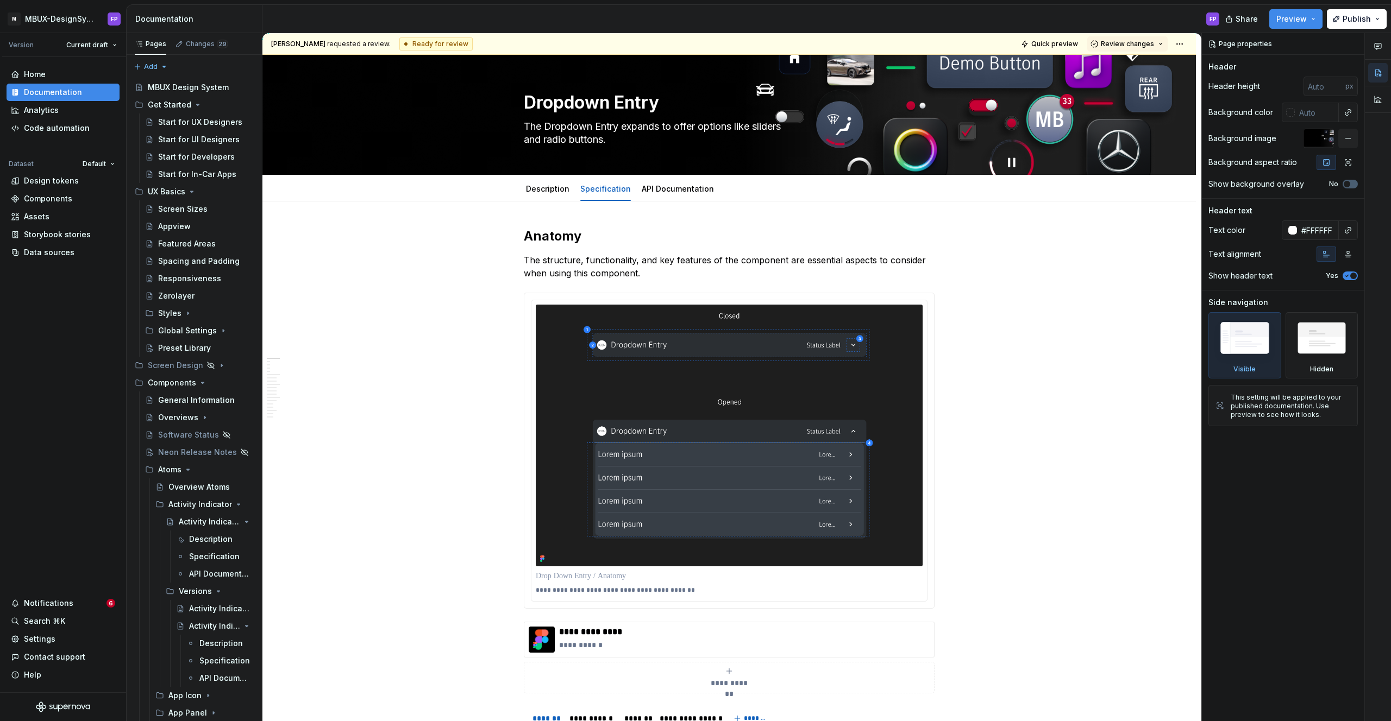
type textarea "*"
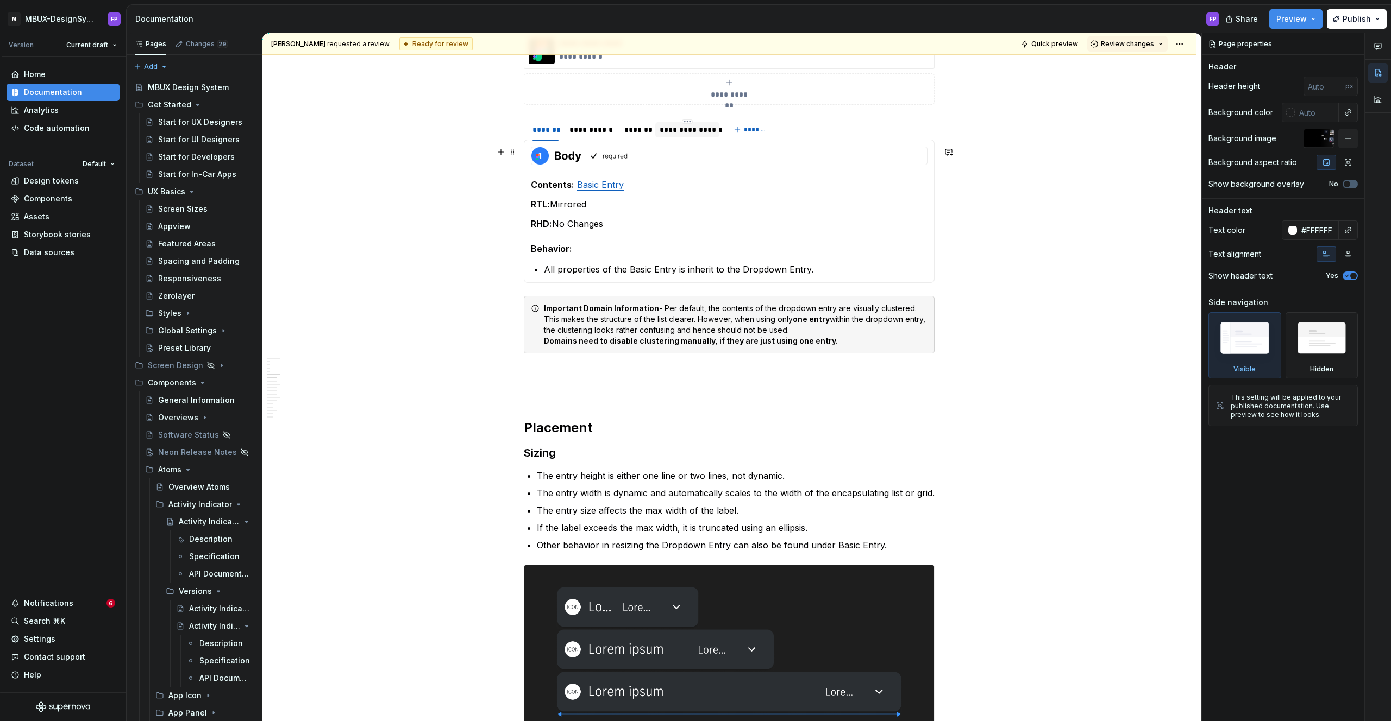
scroll to position [567, 0]
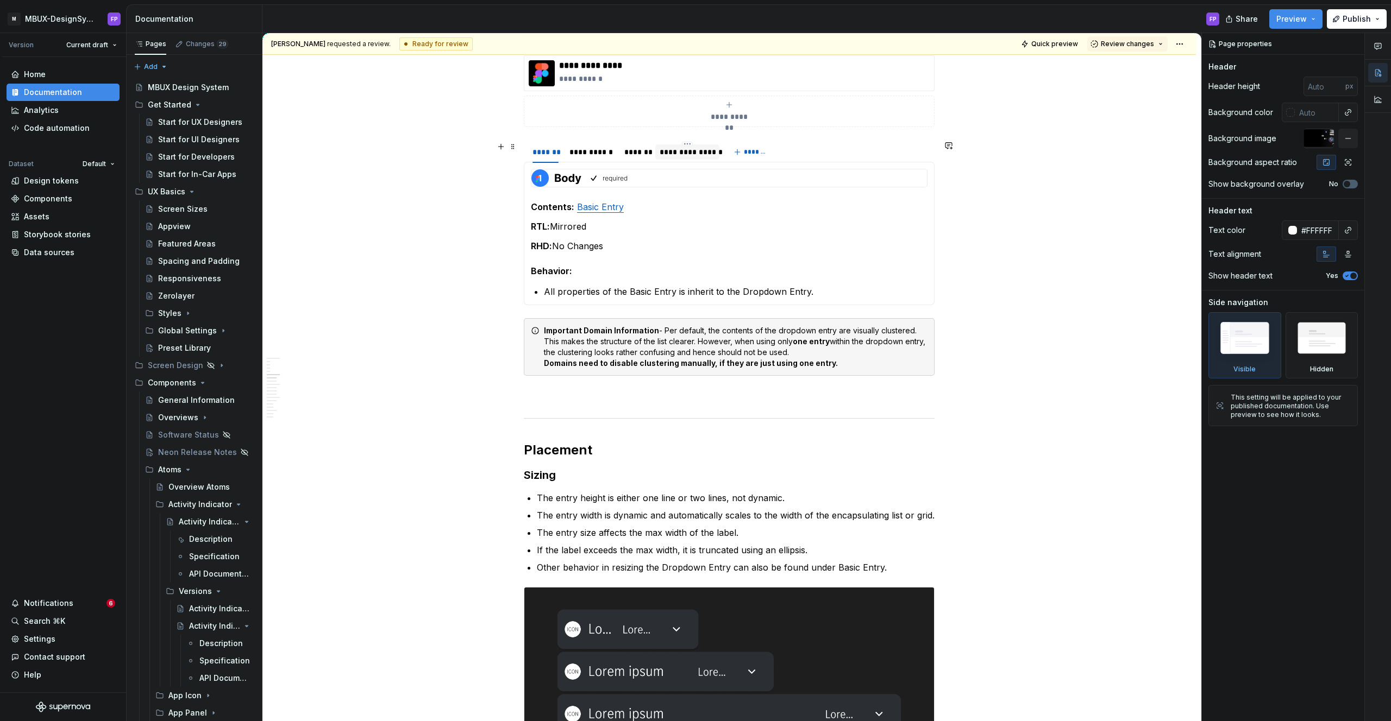
click at [680, 155] on div "**********" at bounding box center [686, 152] width 55 height 11
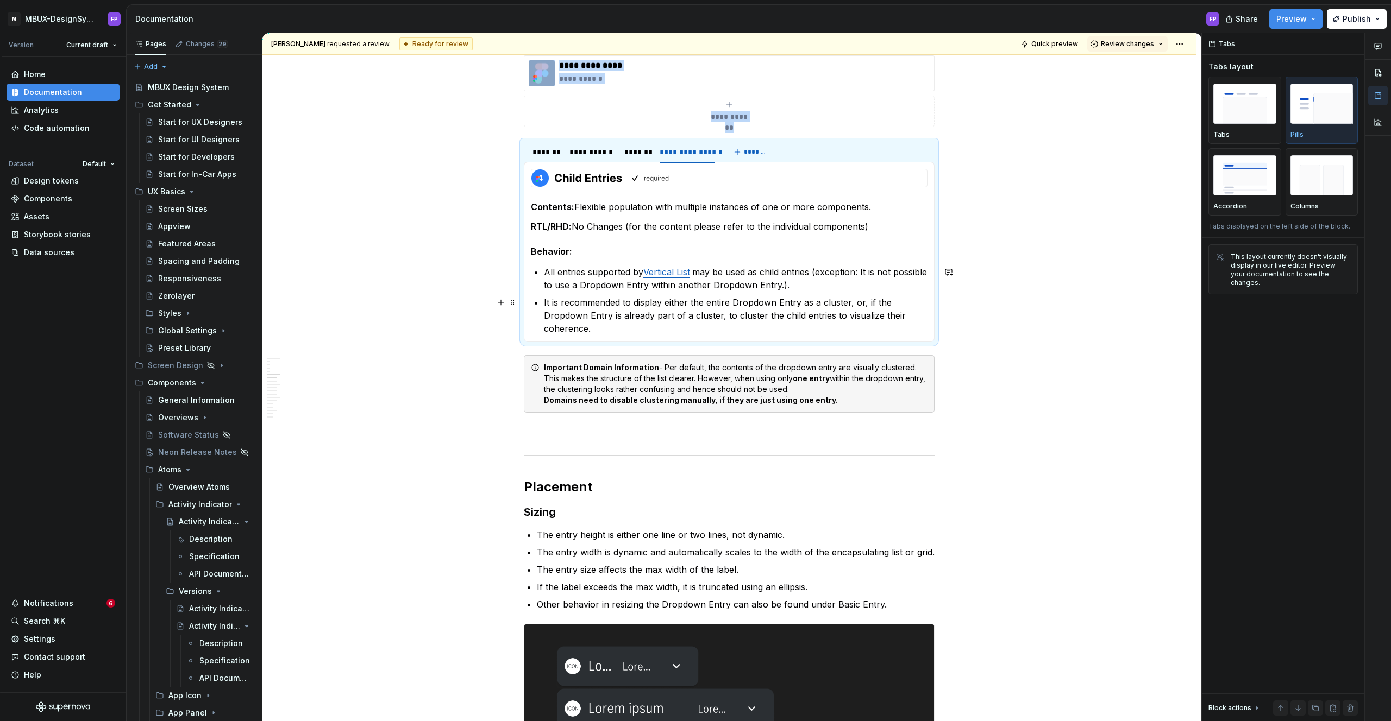
click at [631, 330] on p "It is recommended to display either the entire Dropdown Entry as a cluster, or,…" at bounding box center [736, 315] width 384 height 39
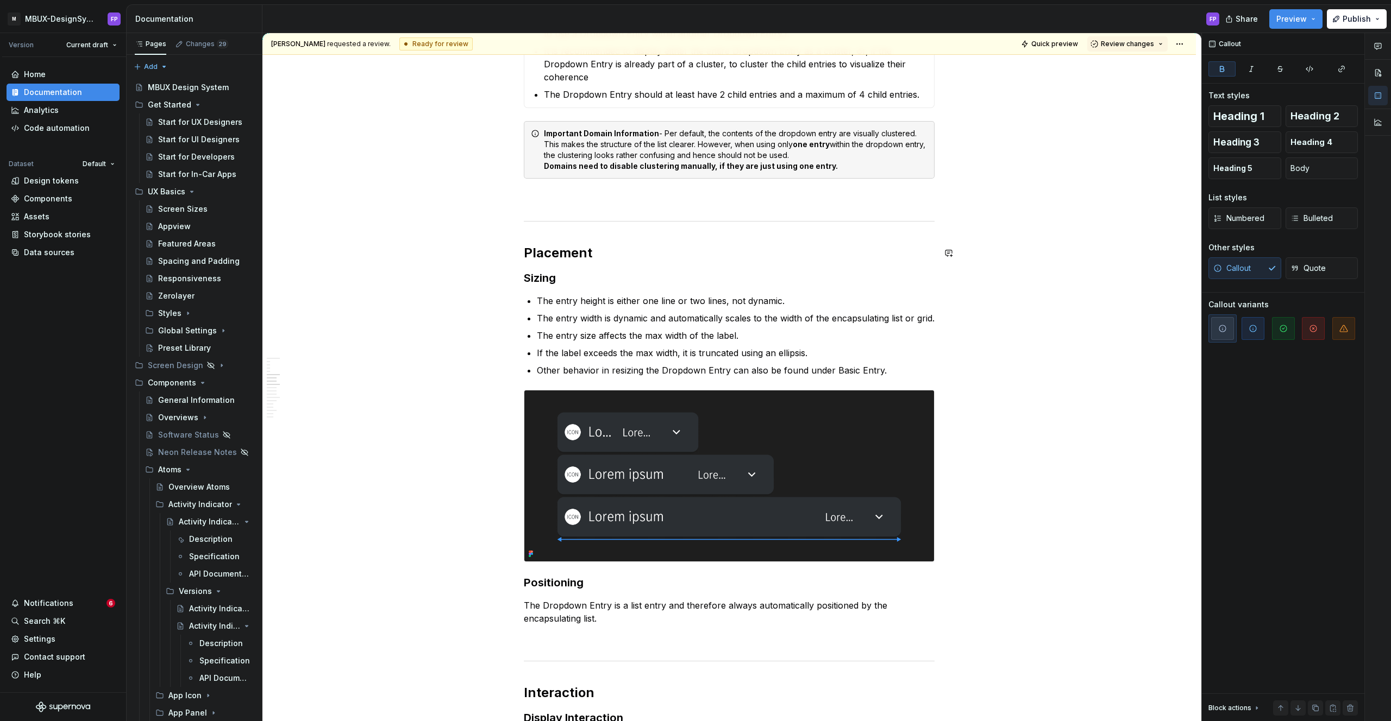
scroll to position [825, 0]
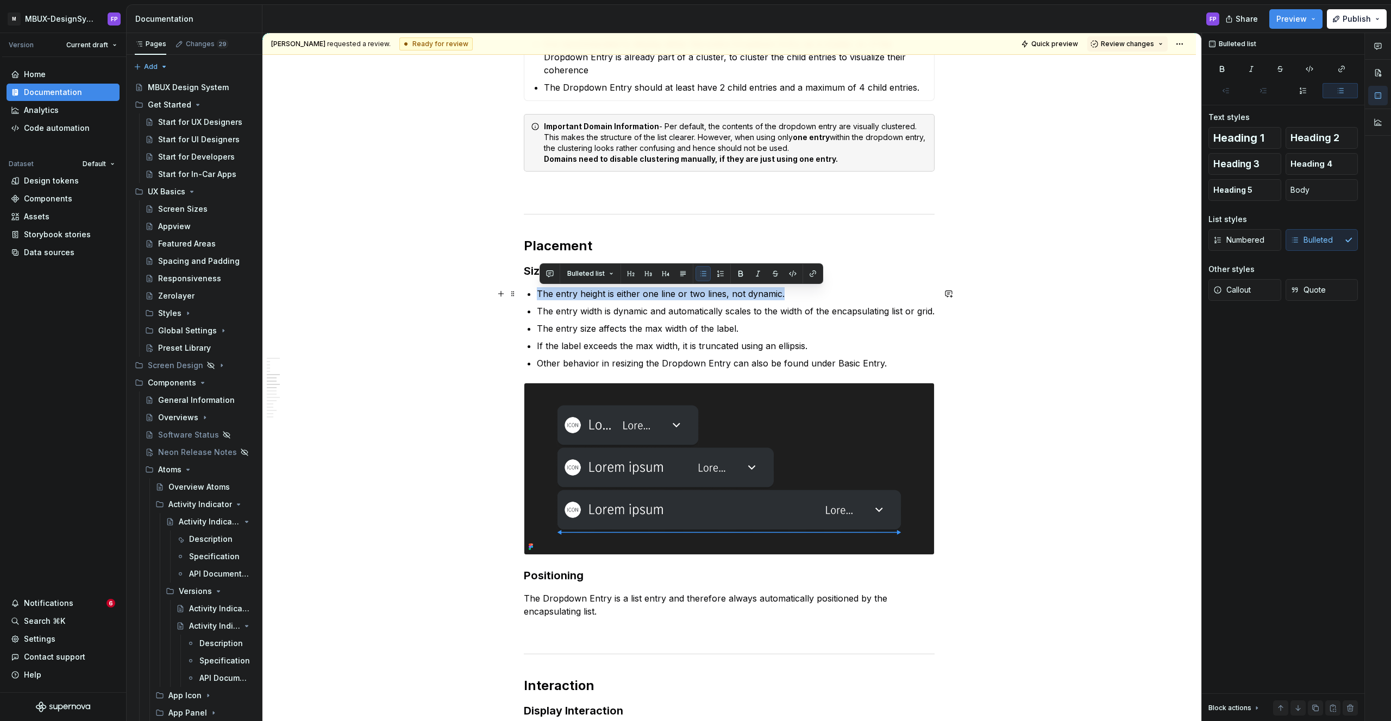
drag, startPoint x: 785, startPoint y: 293, endPoint x: 539, endPoint y: 292, distance: 246.1
click at [539, 292] on p "The entry height is either one line or two lines, not dynamic." at bounding box center [736, 293] width 398 height 13
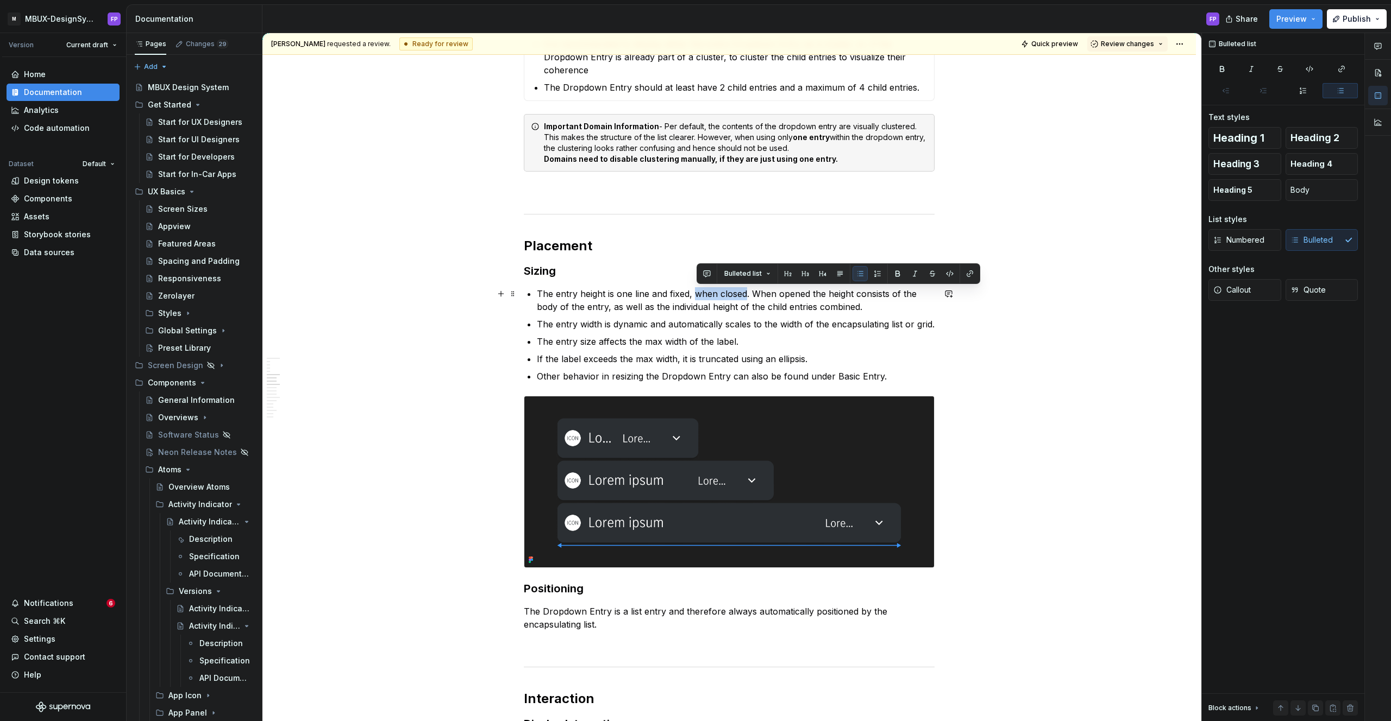
drag, startPoint x: 712, startPoint y: 294, endPoint x: 747, endPoint y: 294, distance: 35.3
click at [747, 294] on p "The entry height is one line and fixed, when closed. When opened the height con…" at bounding box center [736, 300] width 398 height 26
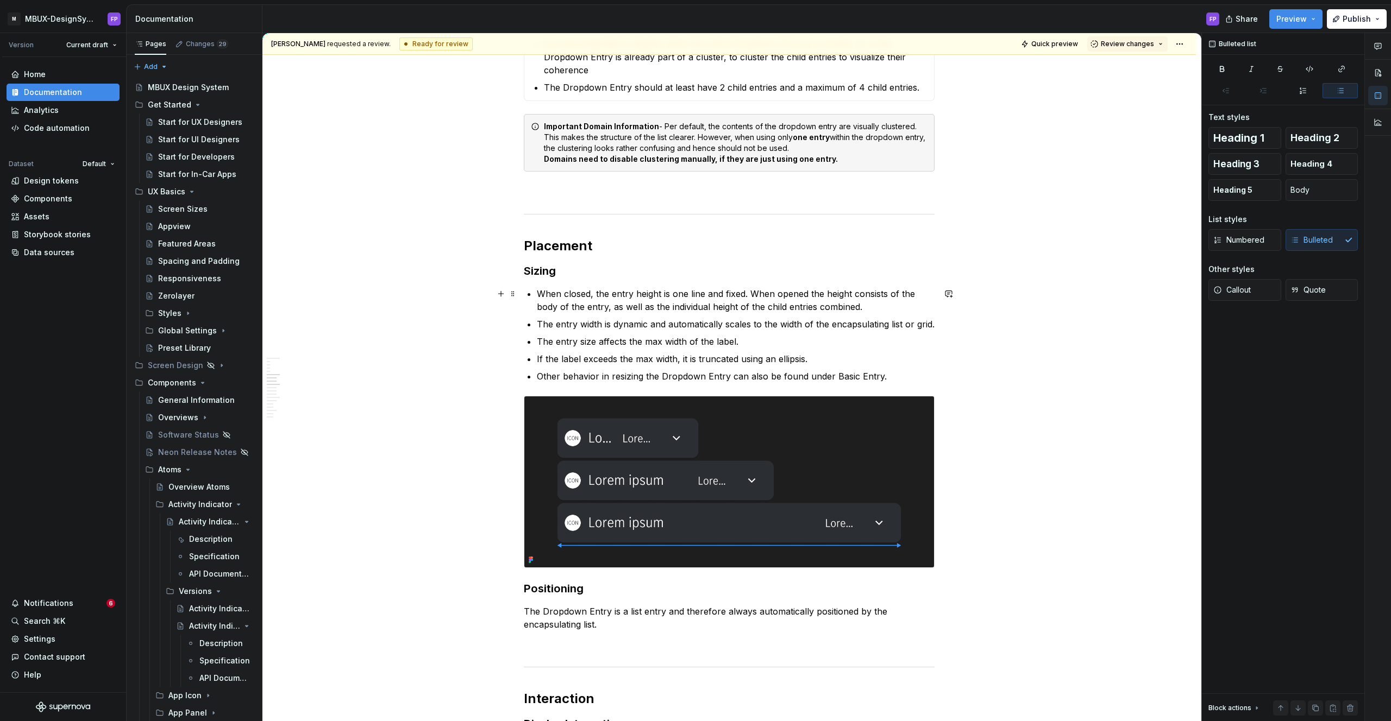
drag, startPoint x: 751, startPoint y: 294, endPoint x: 793, endPoint y: 291, distance: 41.4
click at [752, 294] on p "When closed, the entry height is one line and fixed. When opened the height con…" at bounding box center [736, 300] width 398 height 26
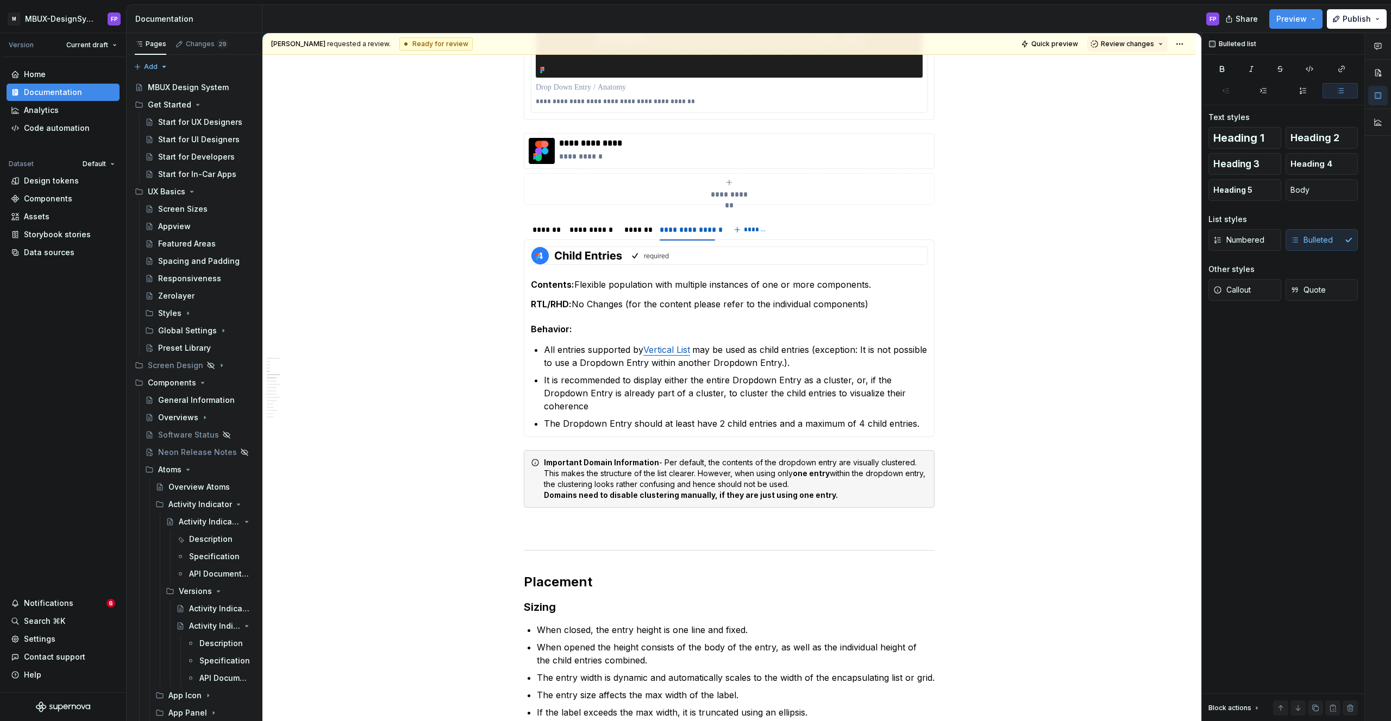
scroll to position [479, 0]
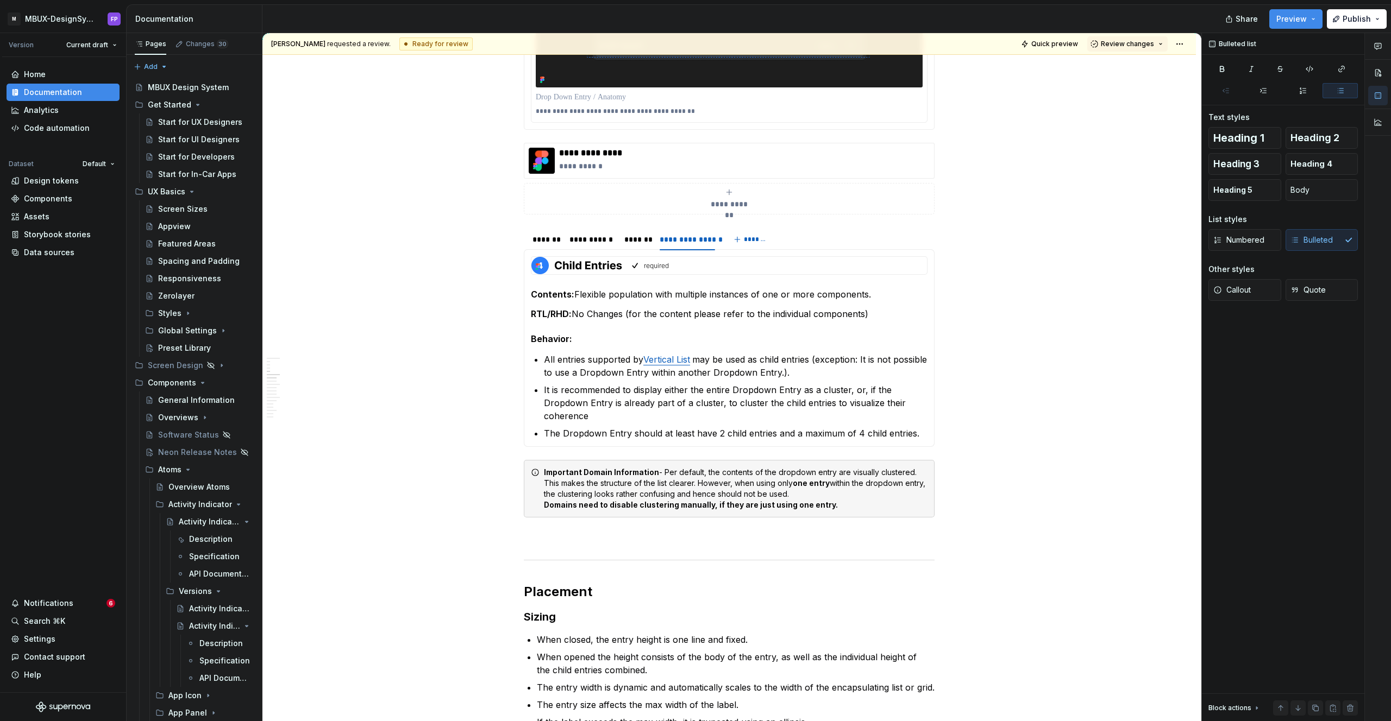
type textarea "*"
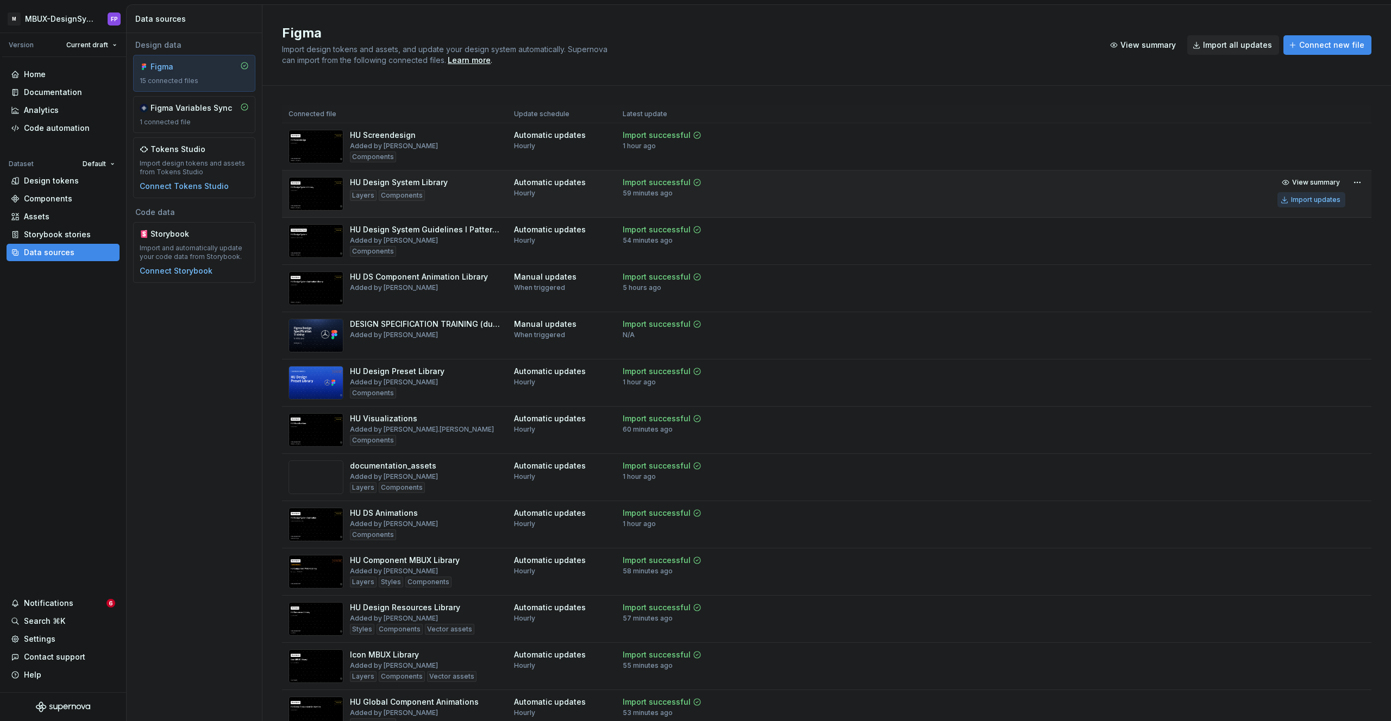
click at [1299, 199] on div "Import updates" at bounding box center [1315, 200] width 49 height 9
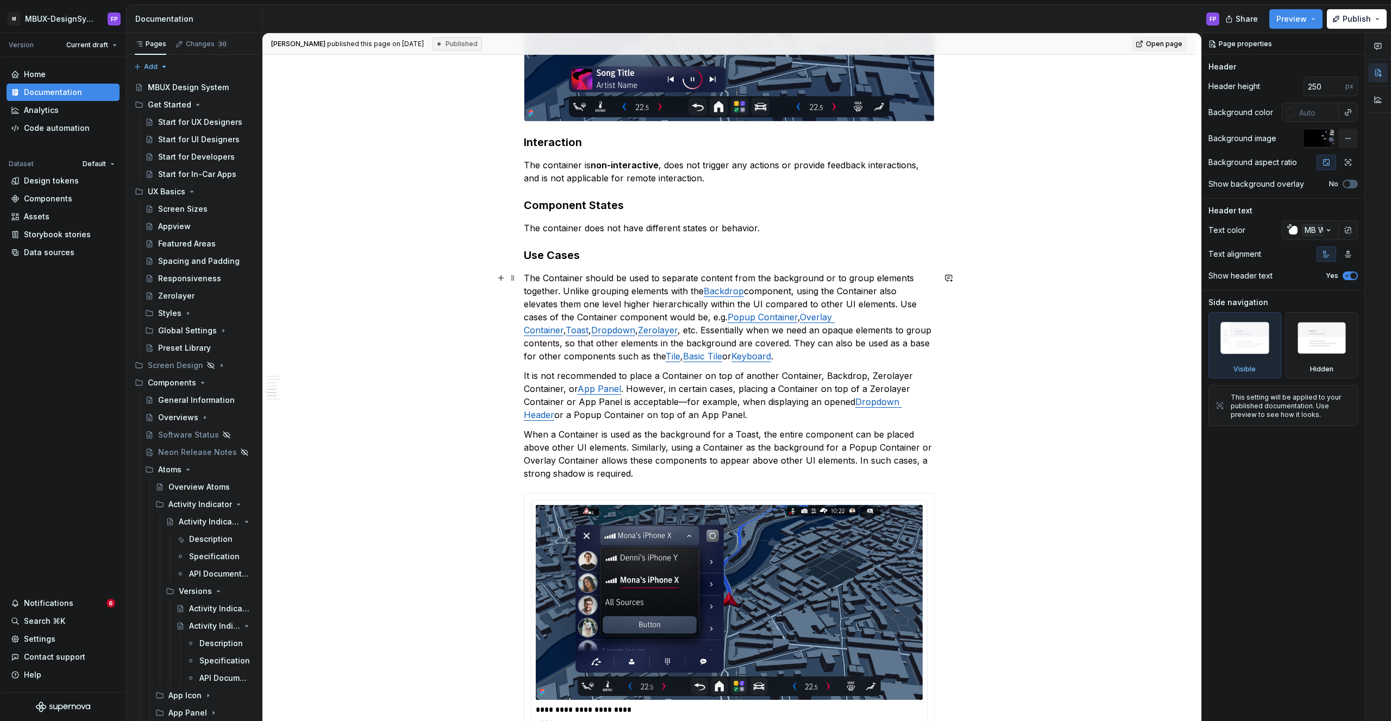
scroll to position [1471, 0]
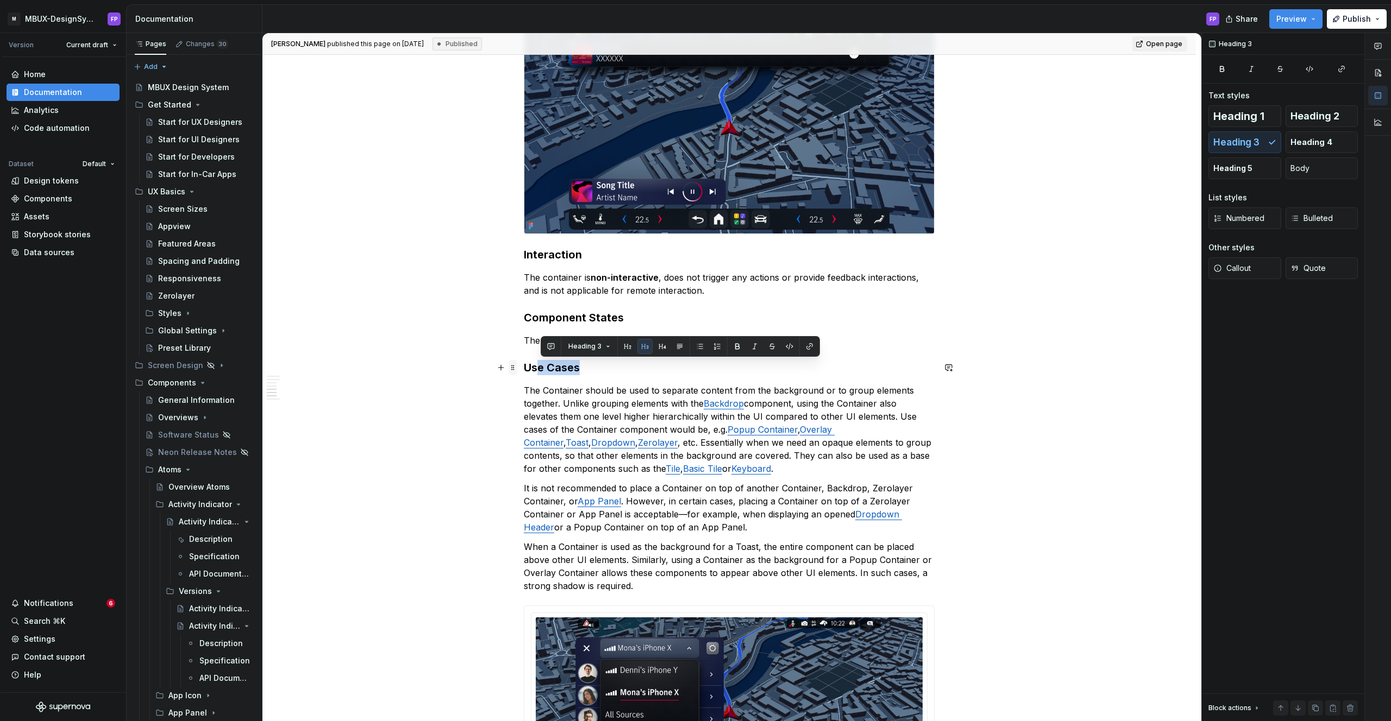
drag, startPoint x: 582, startPoint y: 368, endPoint x: 519, endPoint y: 363, distance: 63.7
click at [524, 363] on div "**********" at bounding box center [729, 218] width 411 height 2893
click at [590, 373] on h3 "Use Cases" at bounding box center [729, 367] width 411 height 15
drag, startPoint x: 592, startPoint y: 370, endPoint x: 530, endPoint y: 370, distance: 62.5
click at [530, 370] on h3 "Use Cases" at bounding box center [729, 367] width 411 height 15
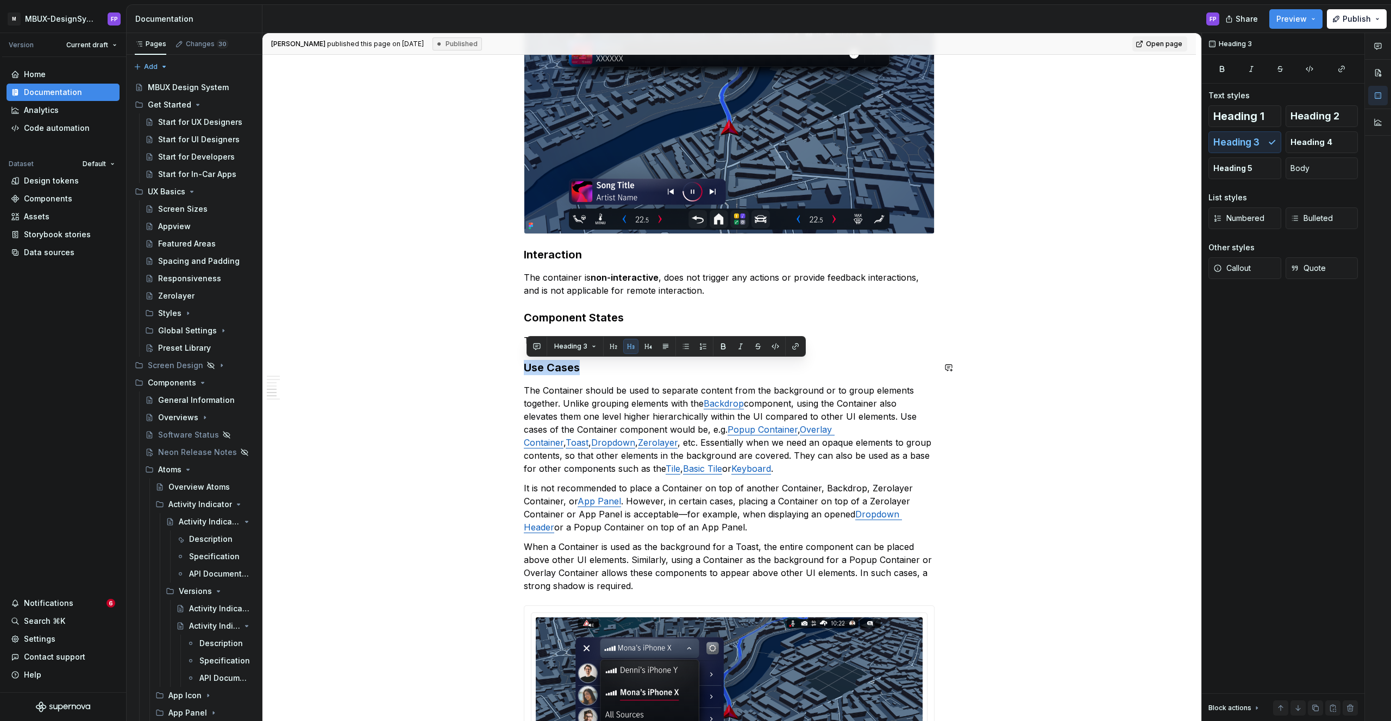
copy h3 "Use Cases"
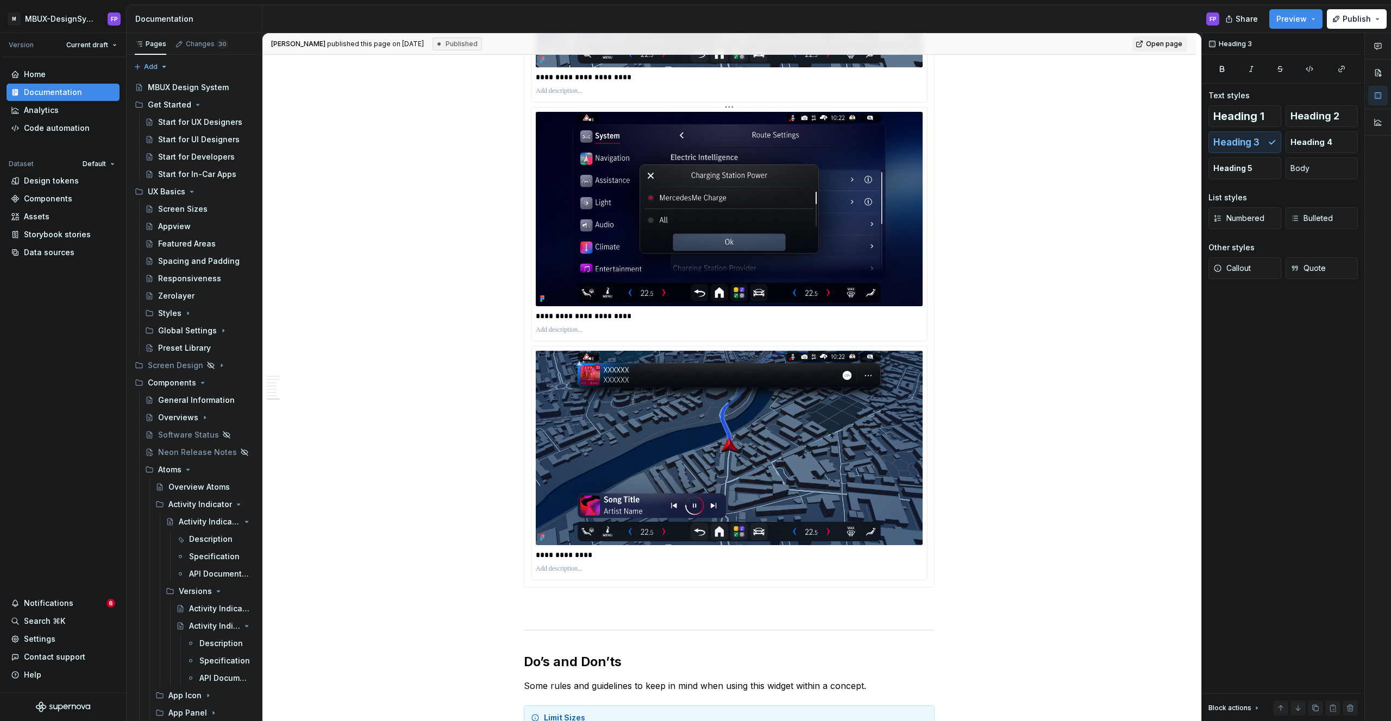
scroll to position [2310, 0]
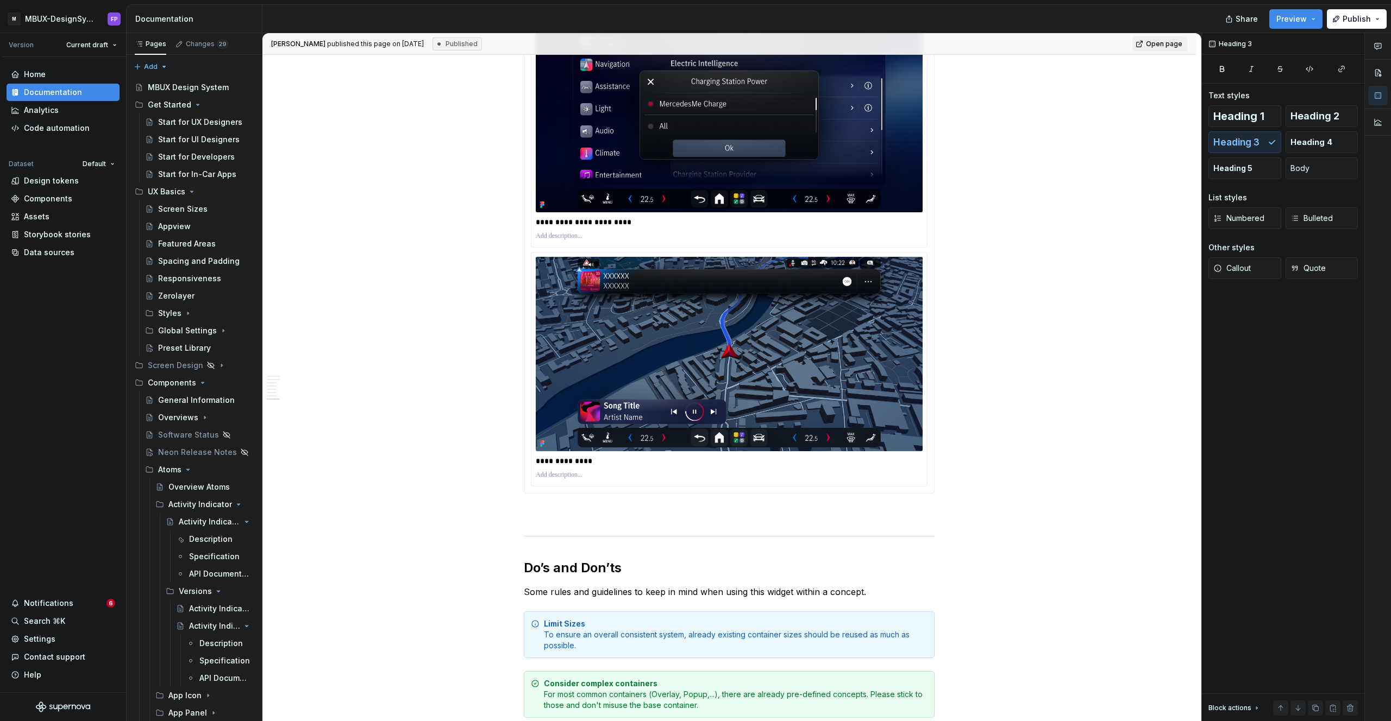
type textarea "*"
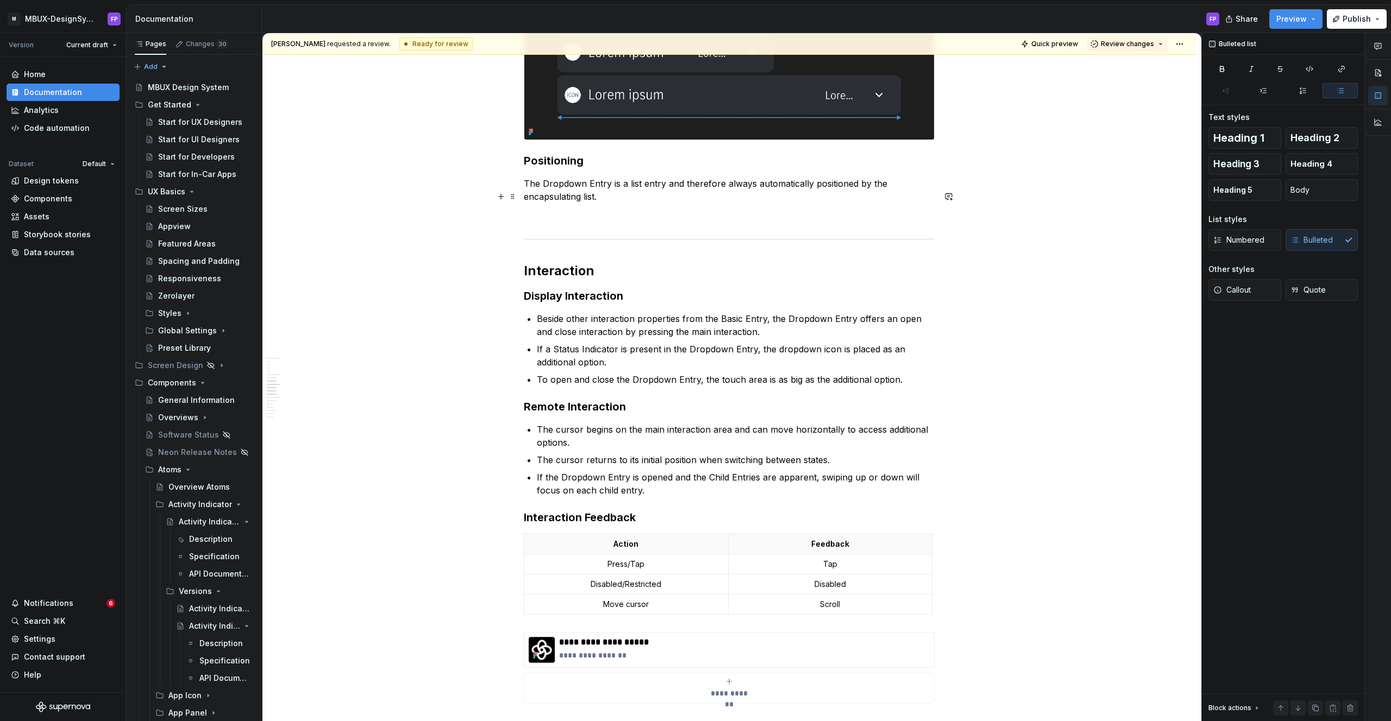
scroll to position [1267, 0]
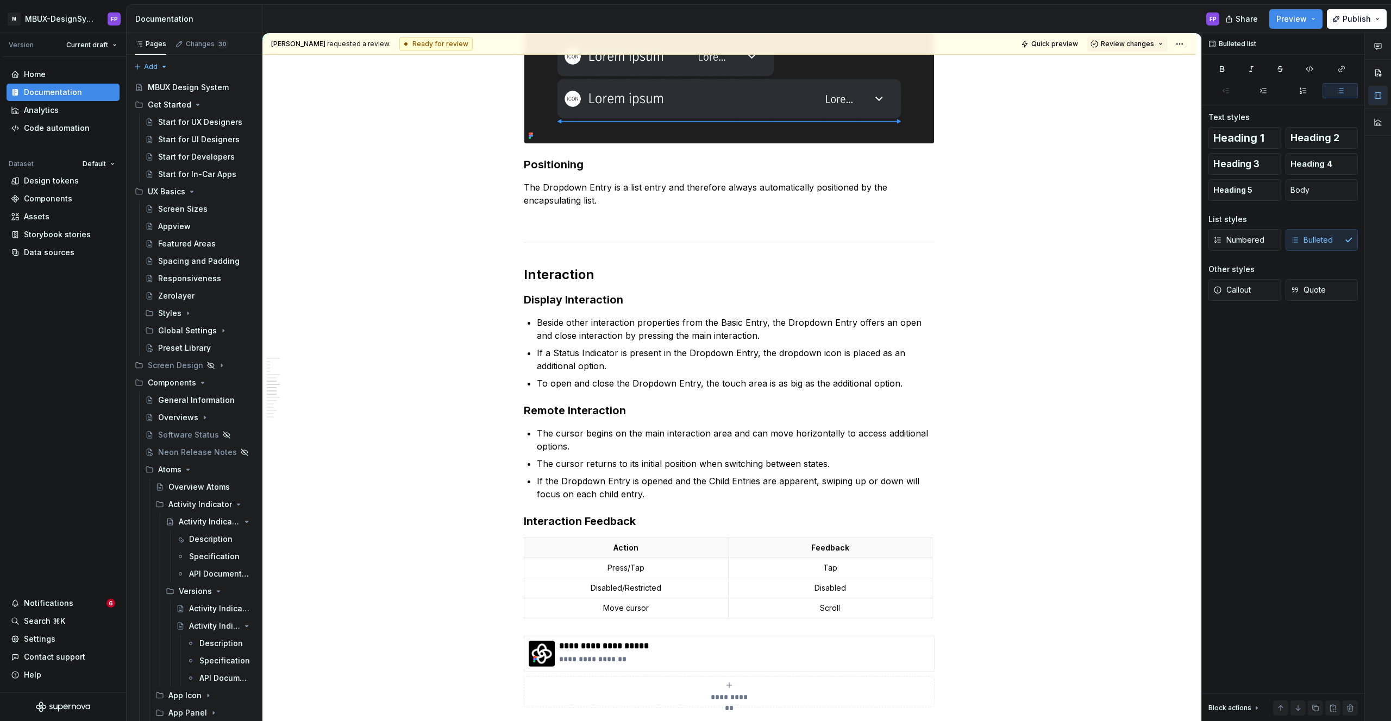
type textarea "*"
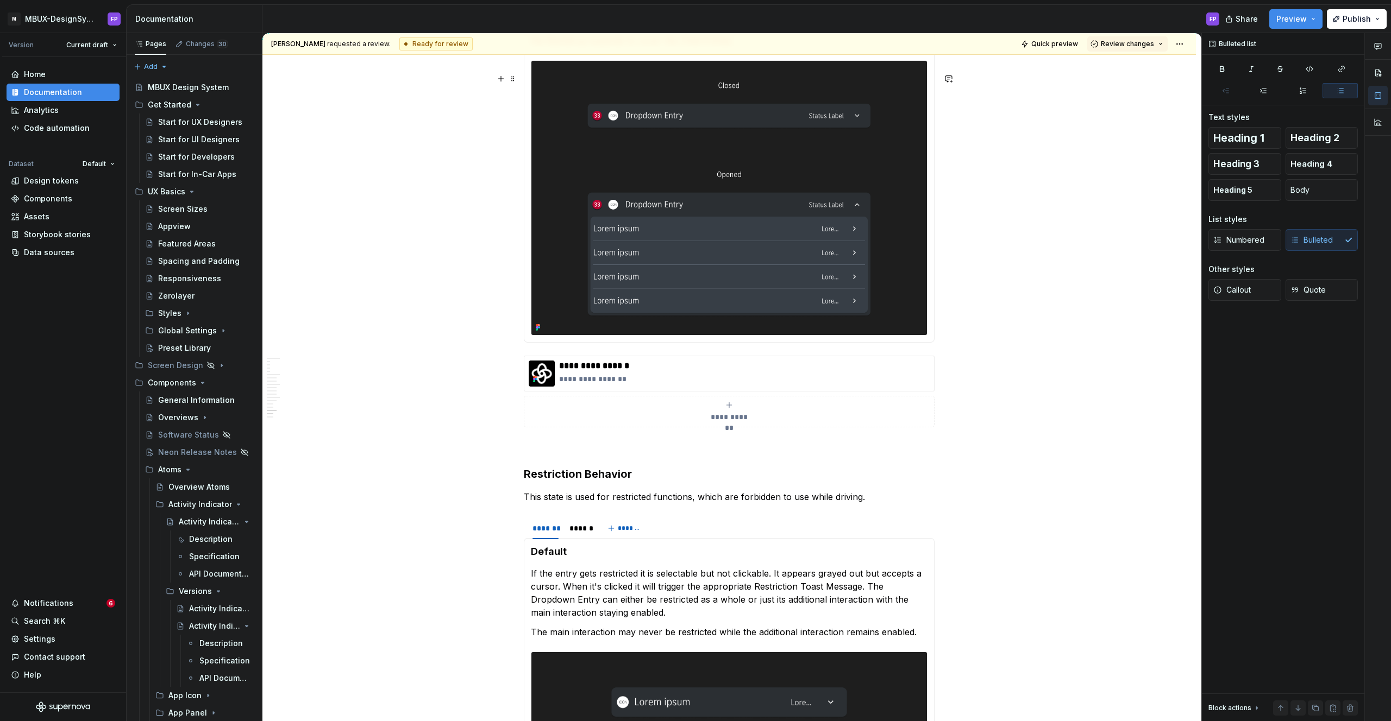
scroll to position [2193, 0]
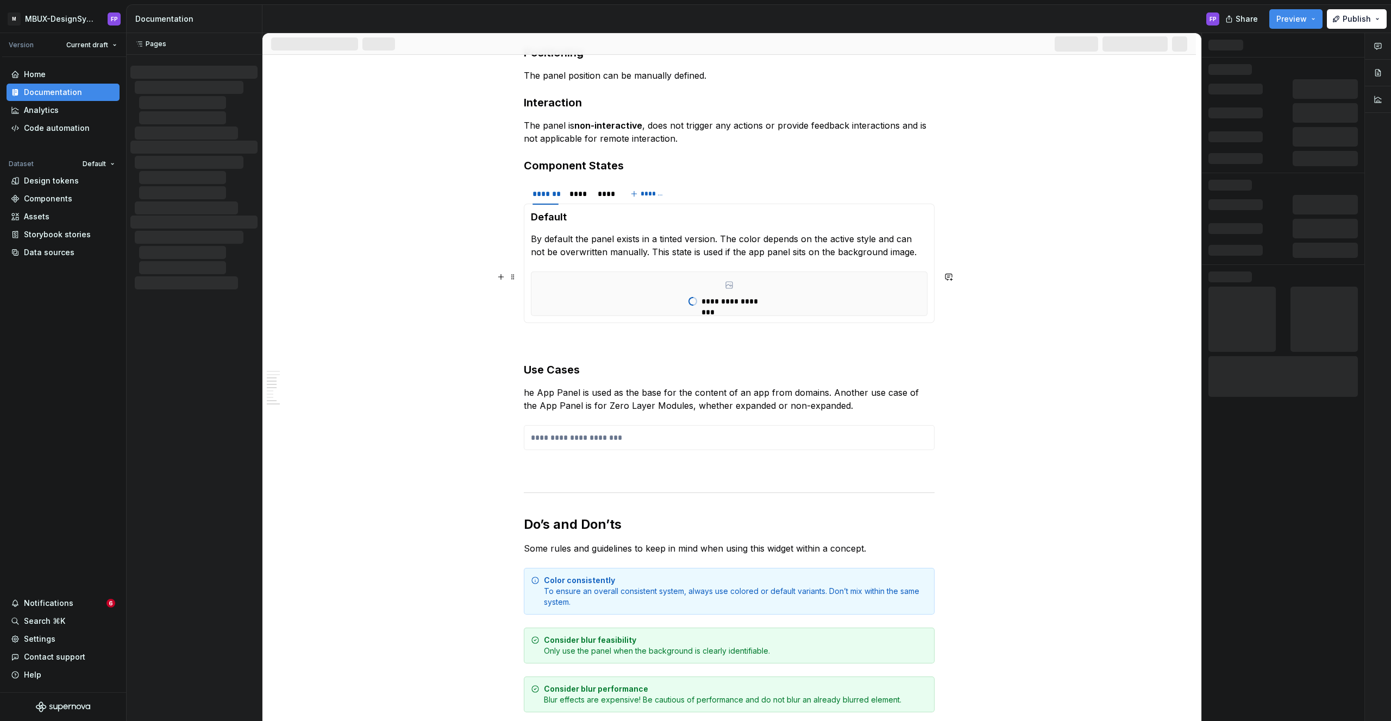
scroll to position [1050, 0]
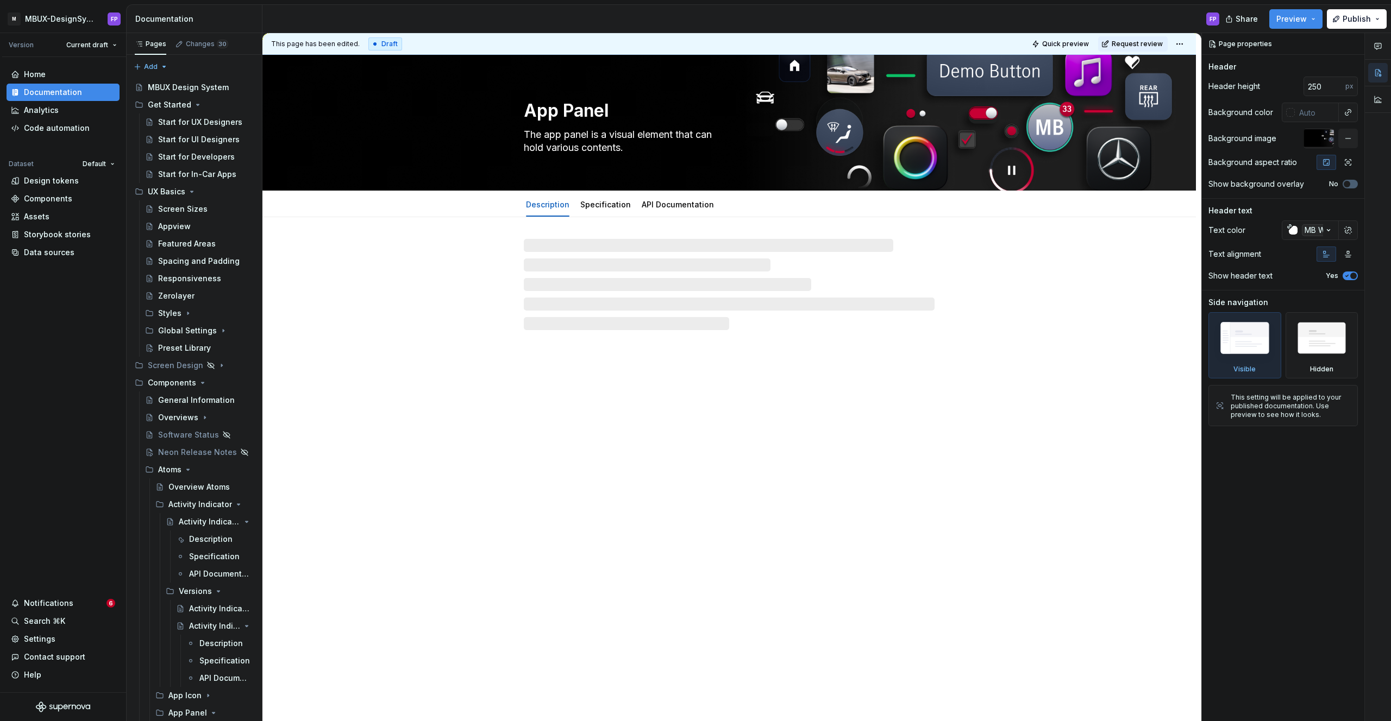
type textarea "*"
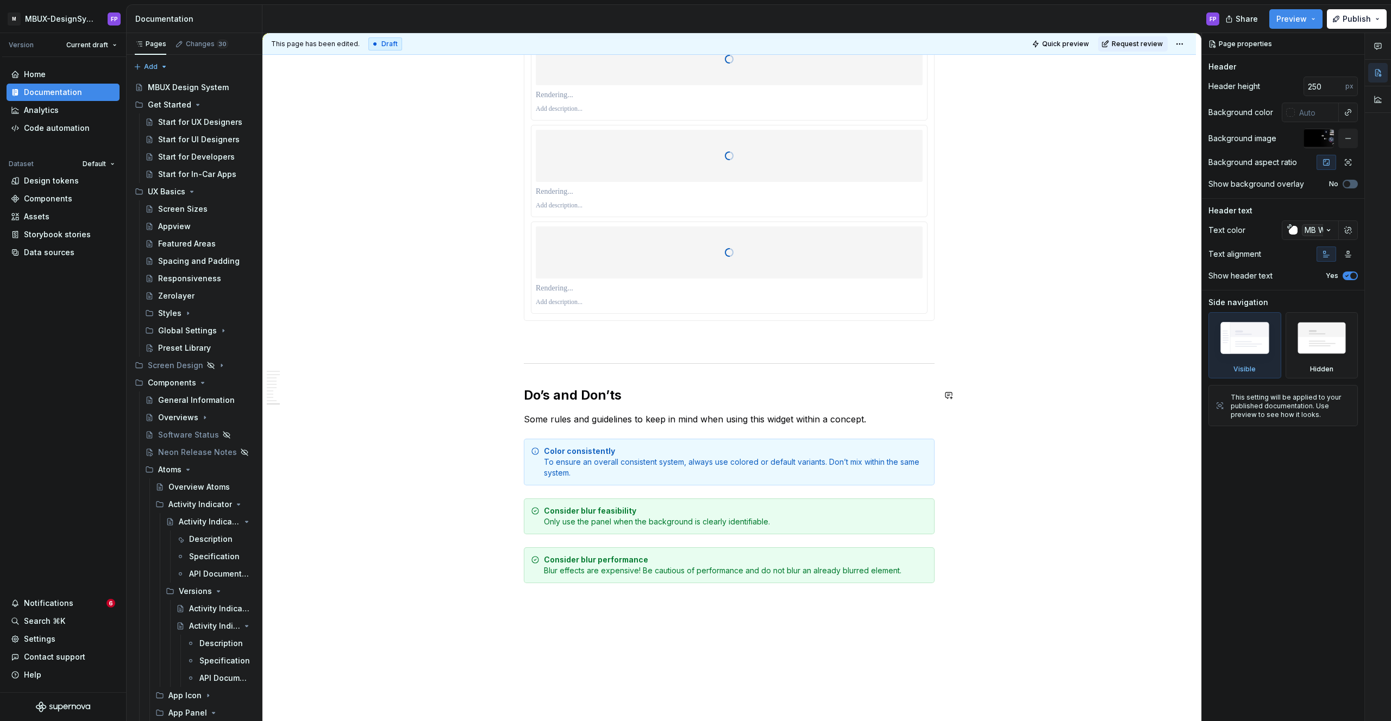
scroll to position [1625, 0]
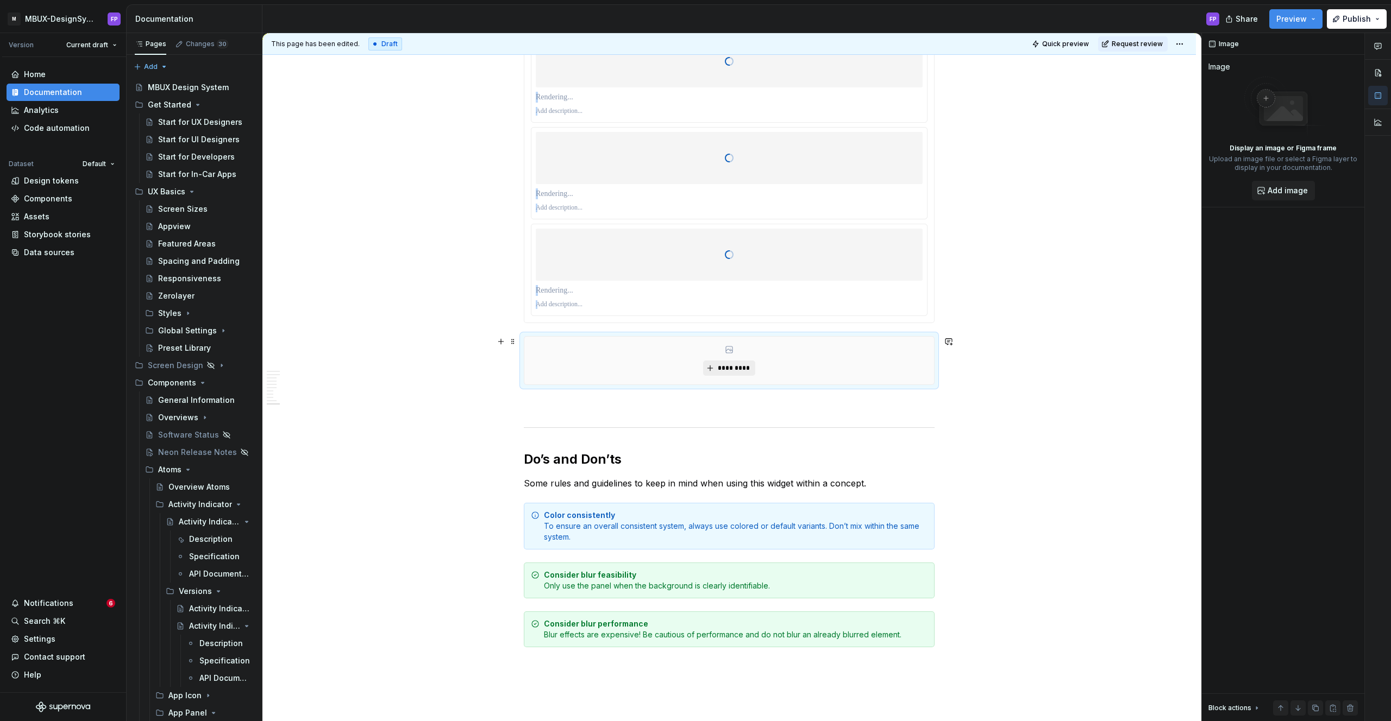
click at [722, 372] on span "*********" at bounding box center [732, 368] width 33 height 9
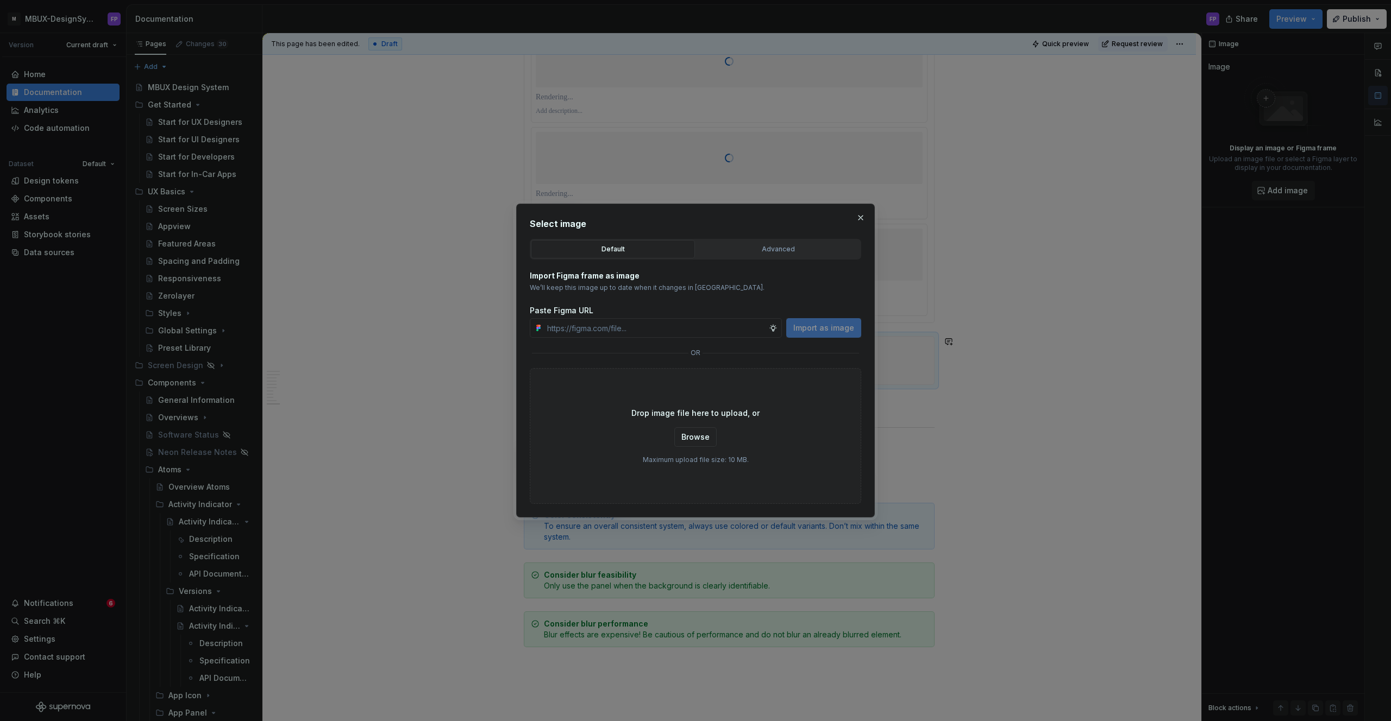
click at [777, 249] on div "Advanced" at bounding box center [778, 249] width 156 height 11
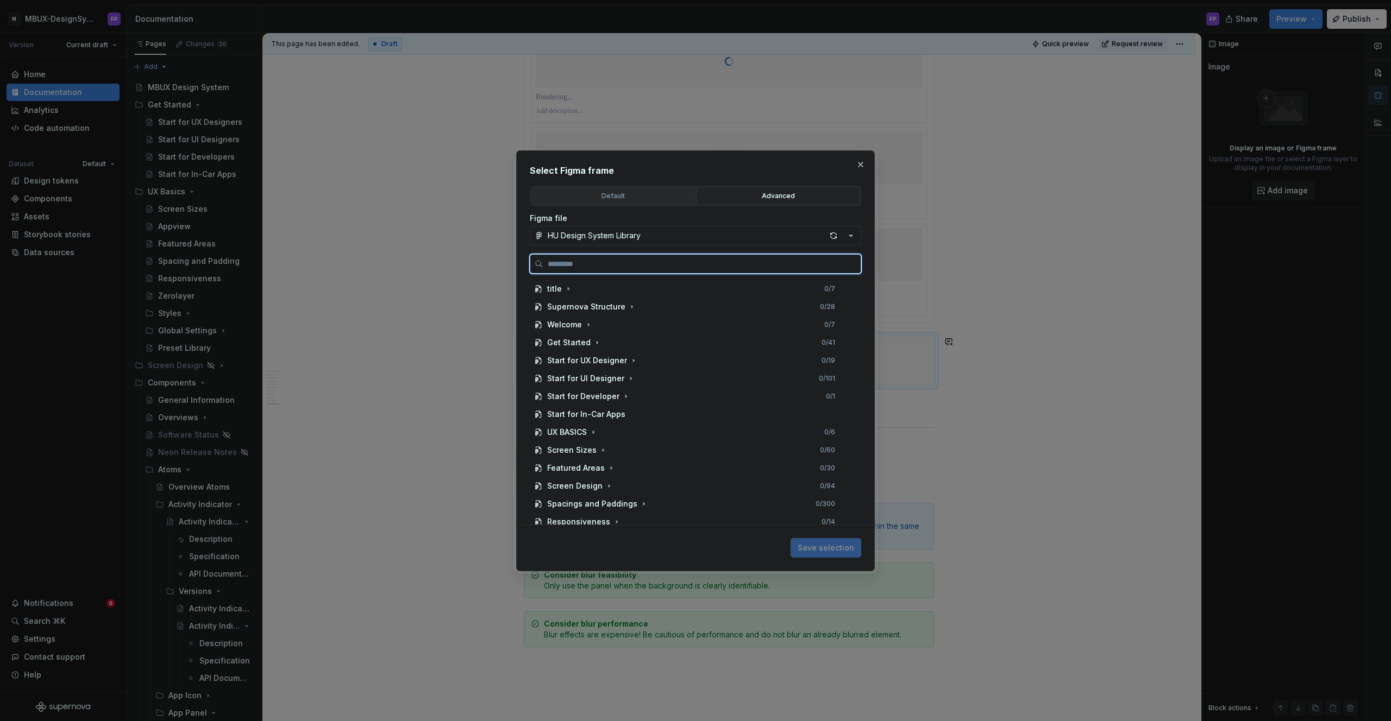
click at [646, 259] on input "search" at bounding box center [701, 264] width 317 height 11
paste input "**********"
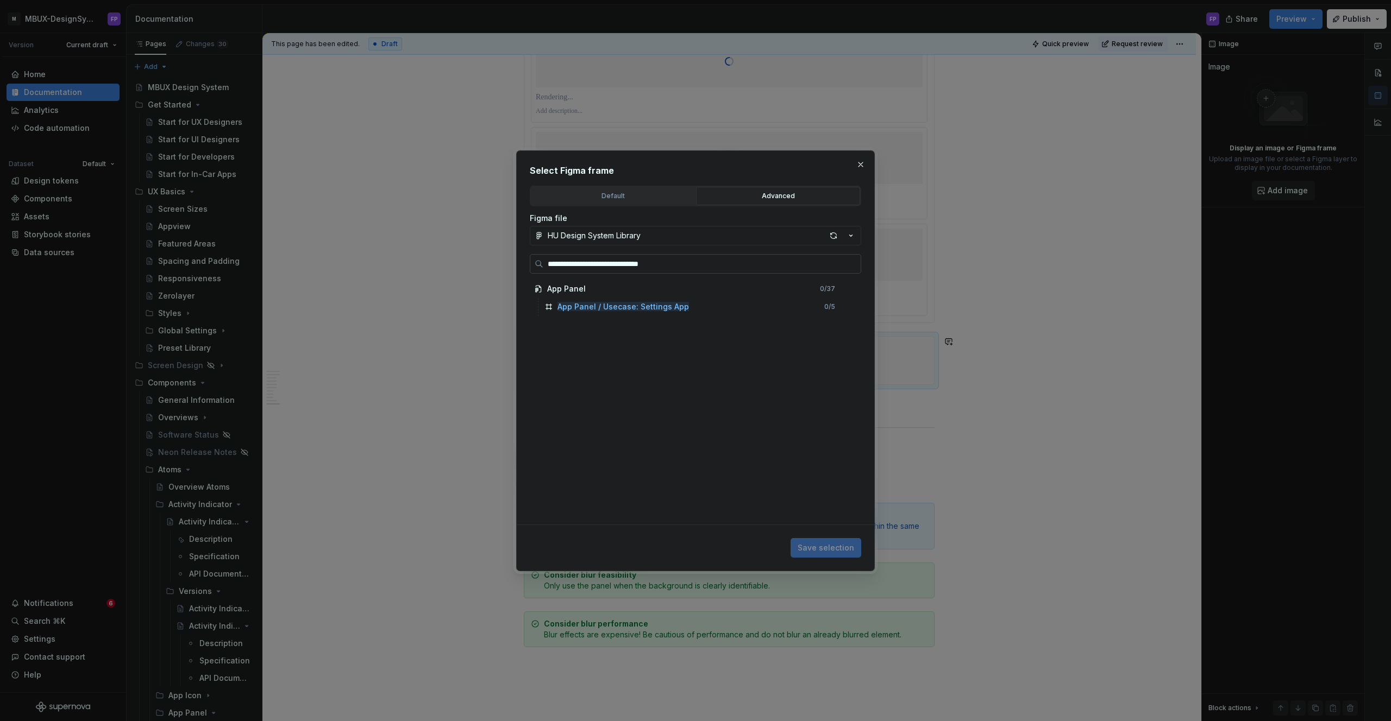
drag, startPoint x: 680, startPoint y: 263, endPoint x: 621, endPoint y: 263, distance: 58.7
click at [621, 263] on input "**********" at bounding box center [701, 264] width 317 height 11
type input "**********"
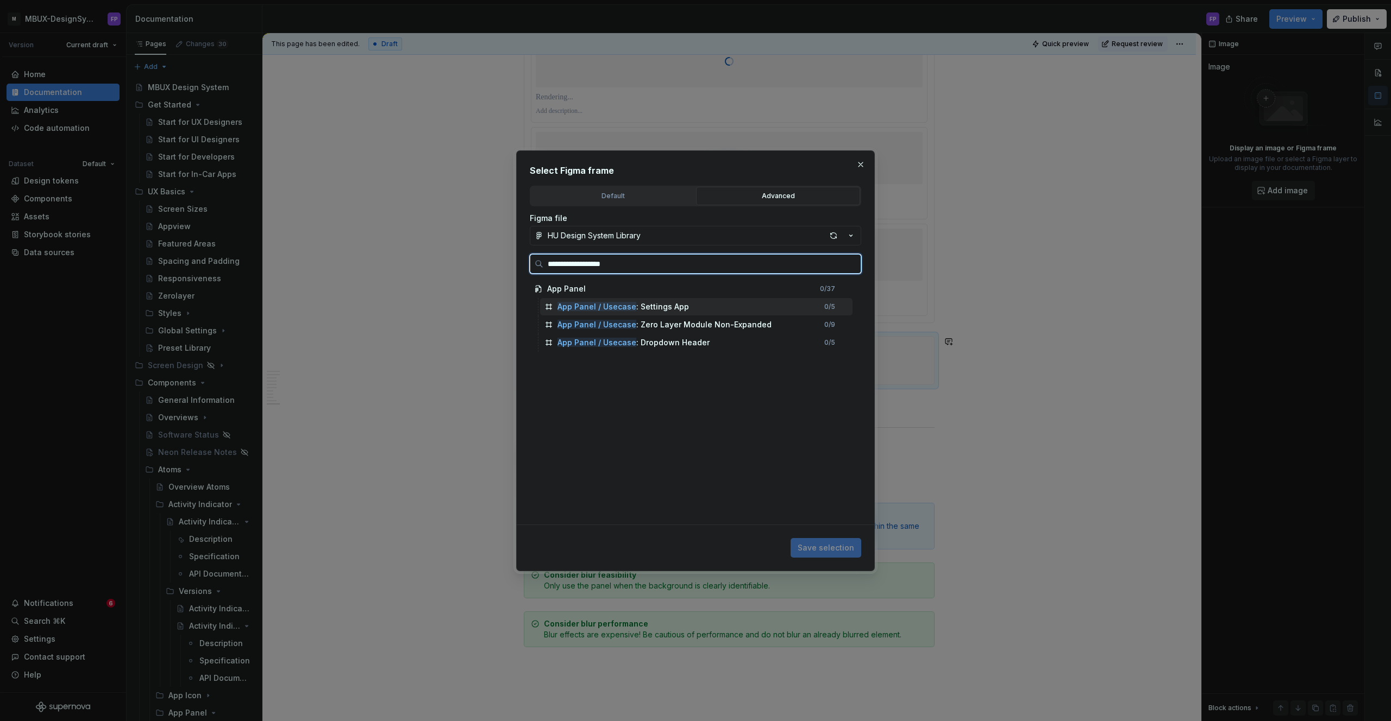
click at [652, 309] on div "App Panel / Usecase : Settings App" at bounding box center [622, 306] width 131 height 11
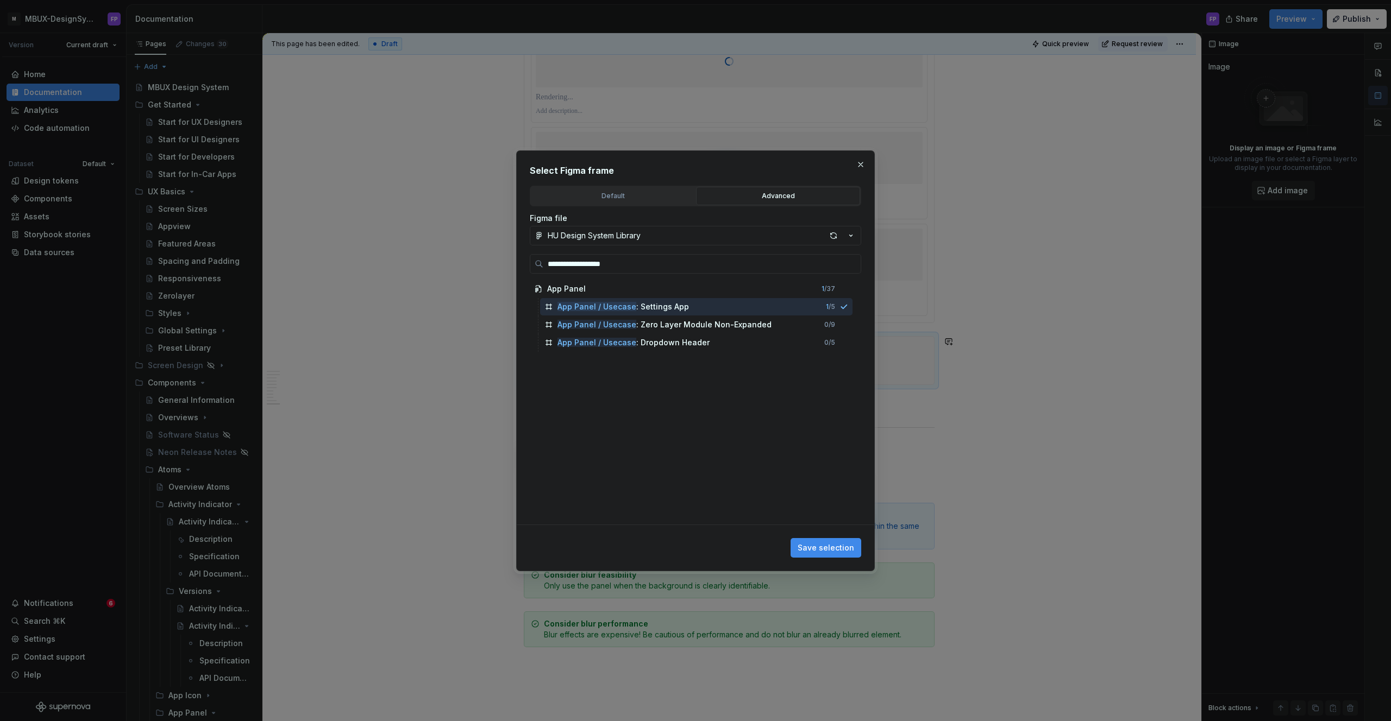
drag, startPoint x: 827, startPoint y: 549, endPoint x: 803, endPoint y: 491, distance: 63.1
click at [827, 549] on span "Save selection" at bounding box center [825, 548] width 56 height 11
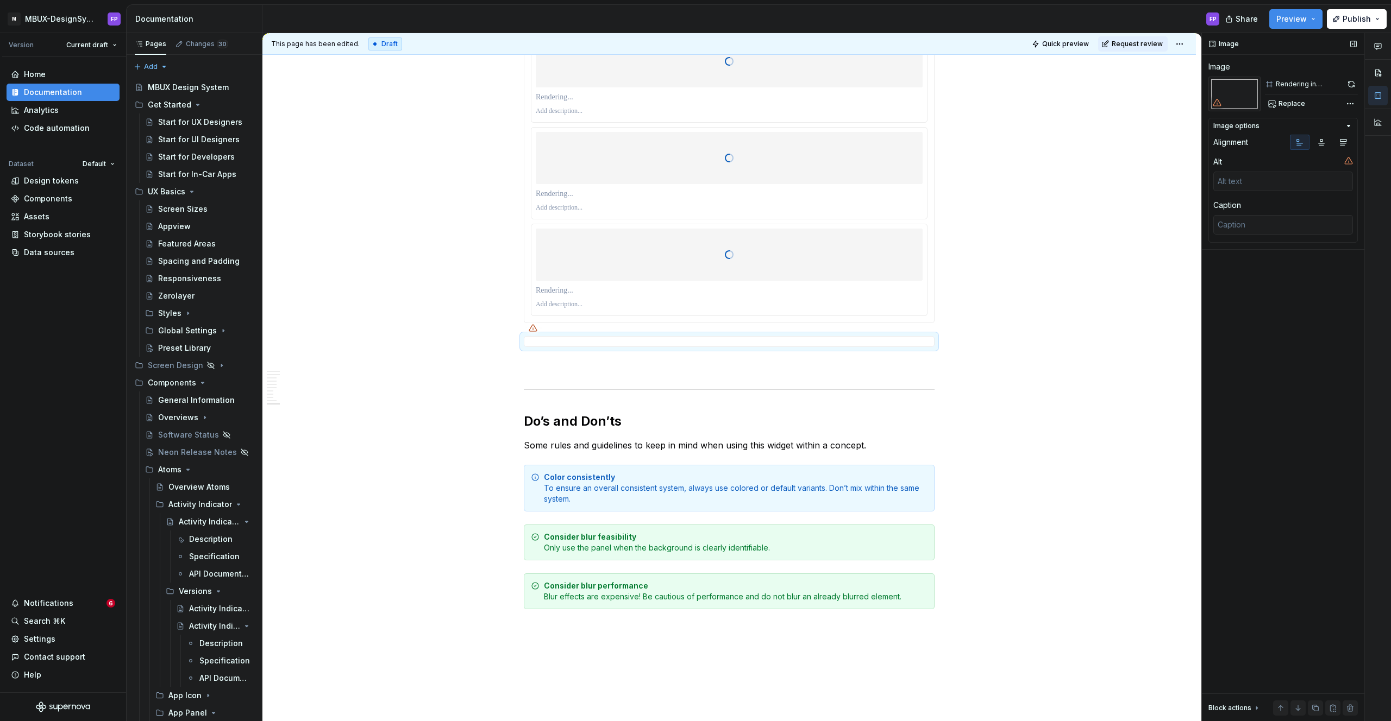
click at [1349, 81] on button "button" at bounding box center [1351, 84] width 14 height 15
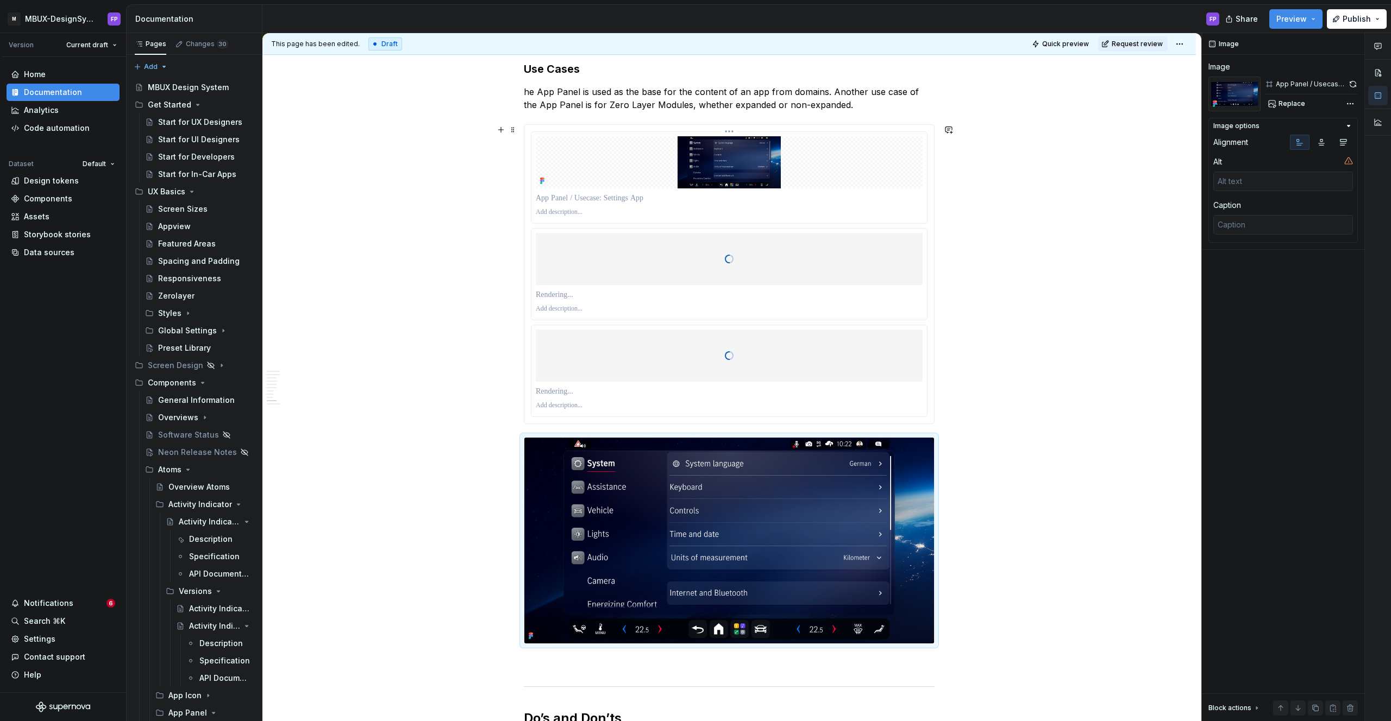
scroll to position [1480, 0]
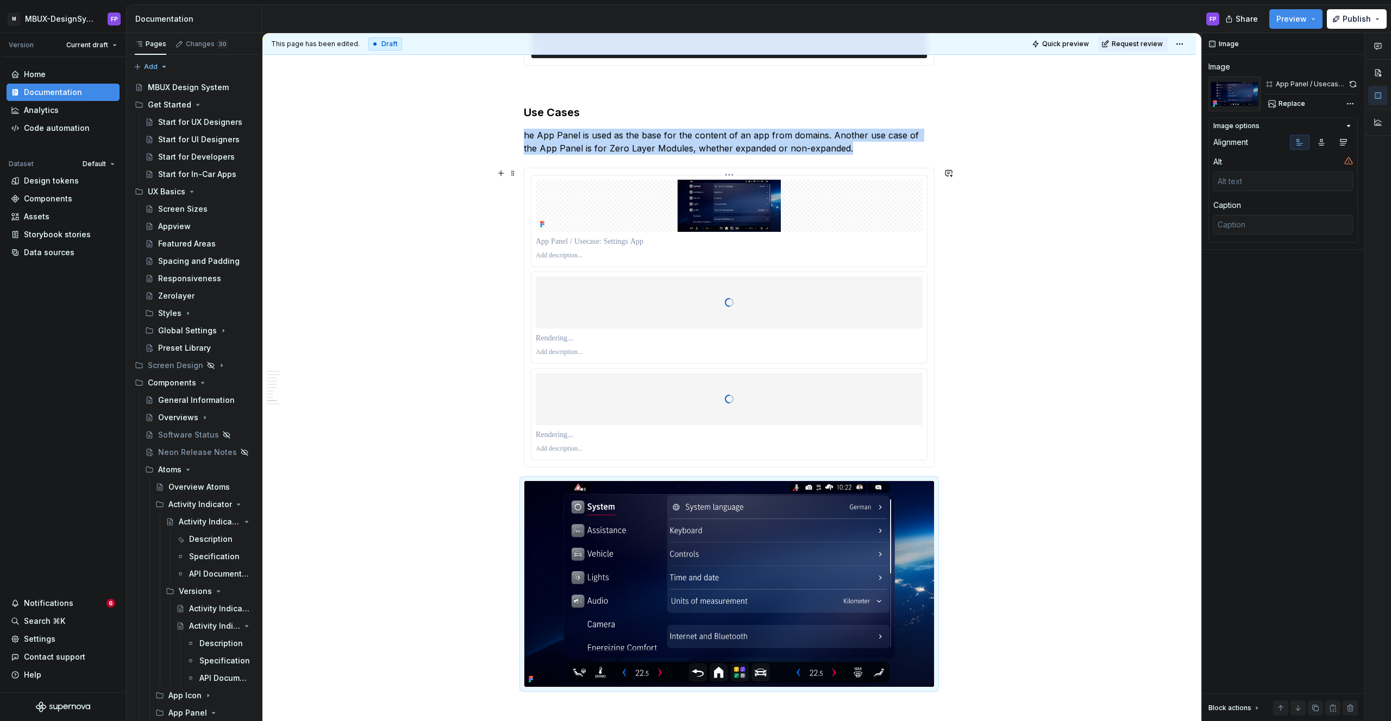
click at [779, 193] on img at bounding box center [729, 206] width 387 height 52
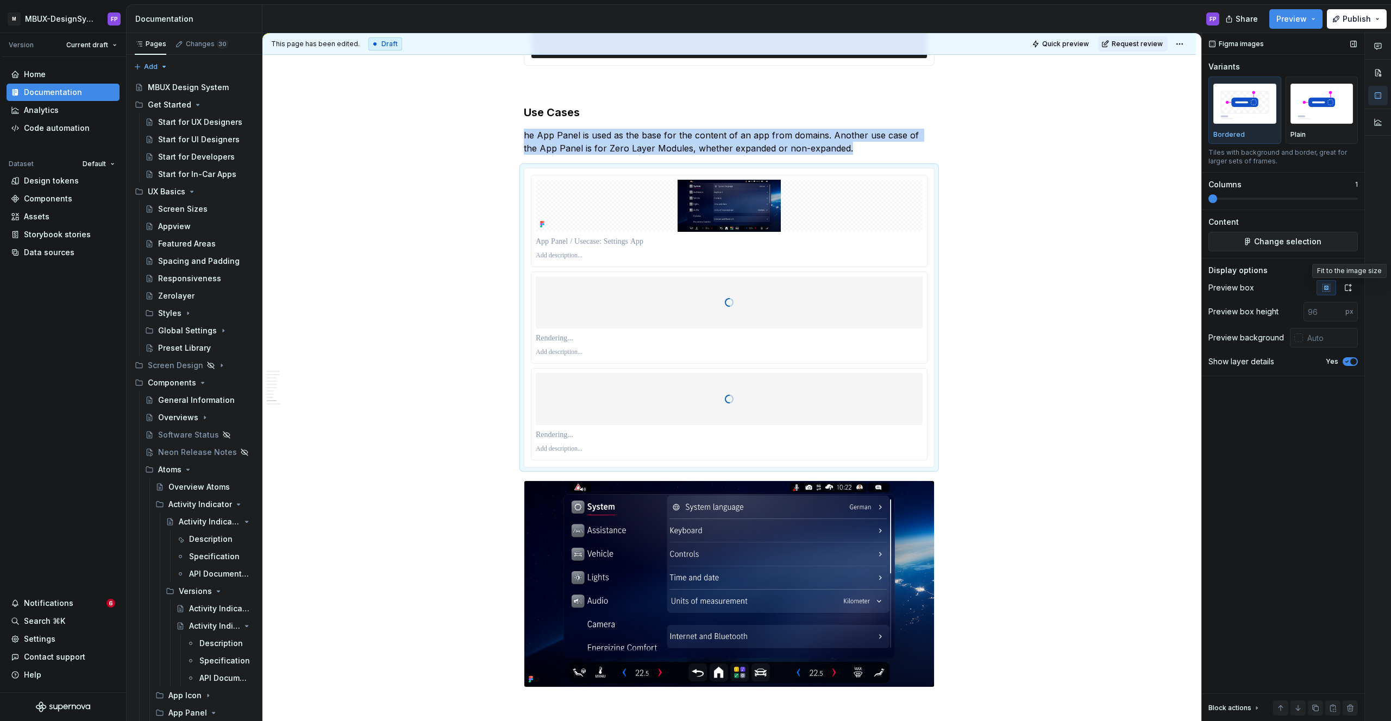
click at [1350, 287] on icon "button" at bounding box center [1348, 288] width 6 height 7
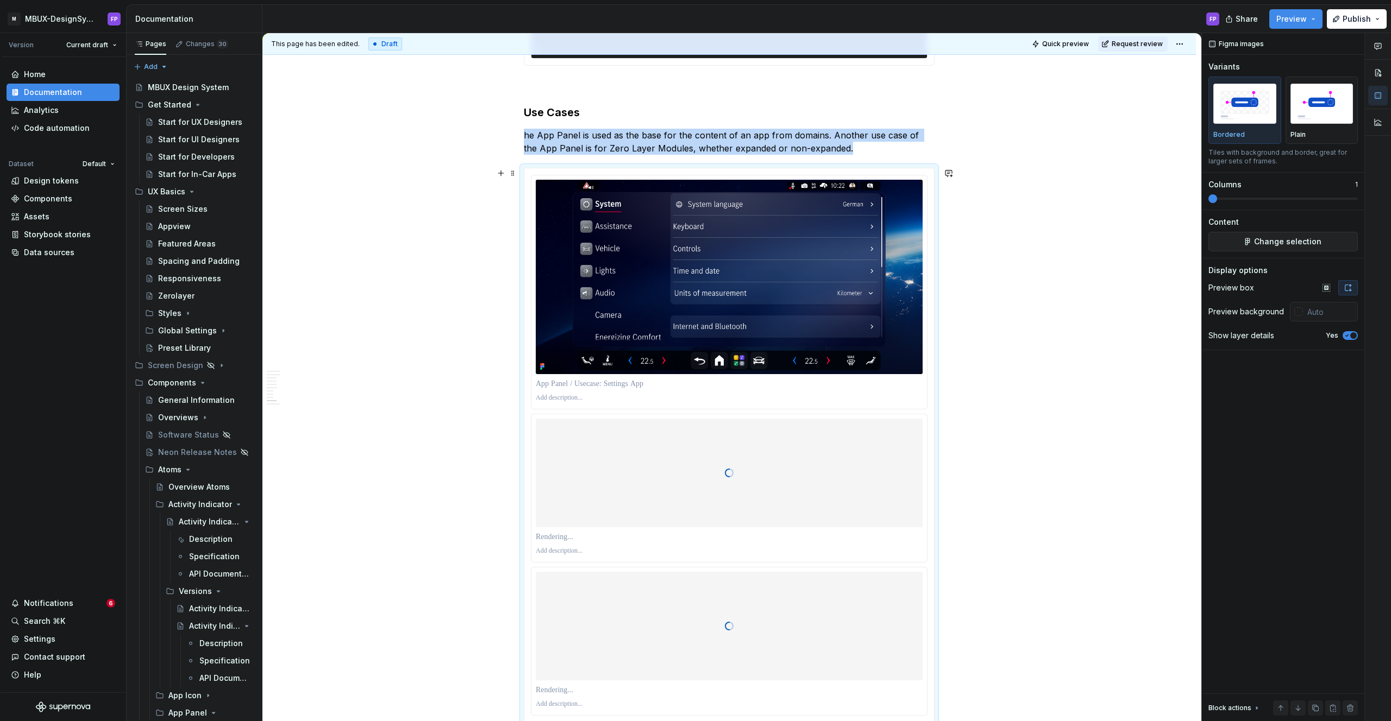
click at [780, 471] on div at bounding box center [729, 473] width 387 height 109
click at [858, 622] on div at bounding box center [729, 626] width 387 height 109
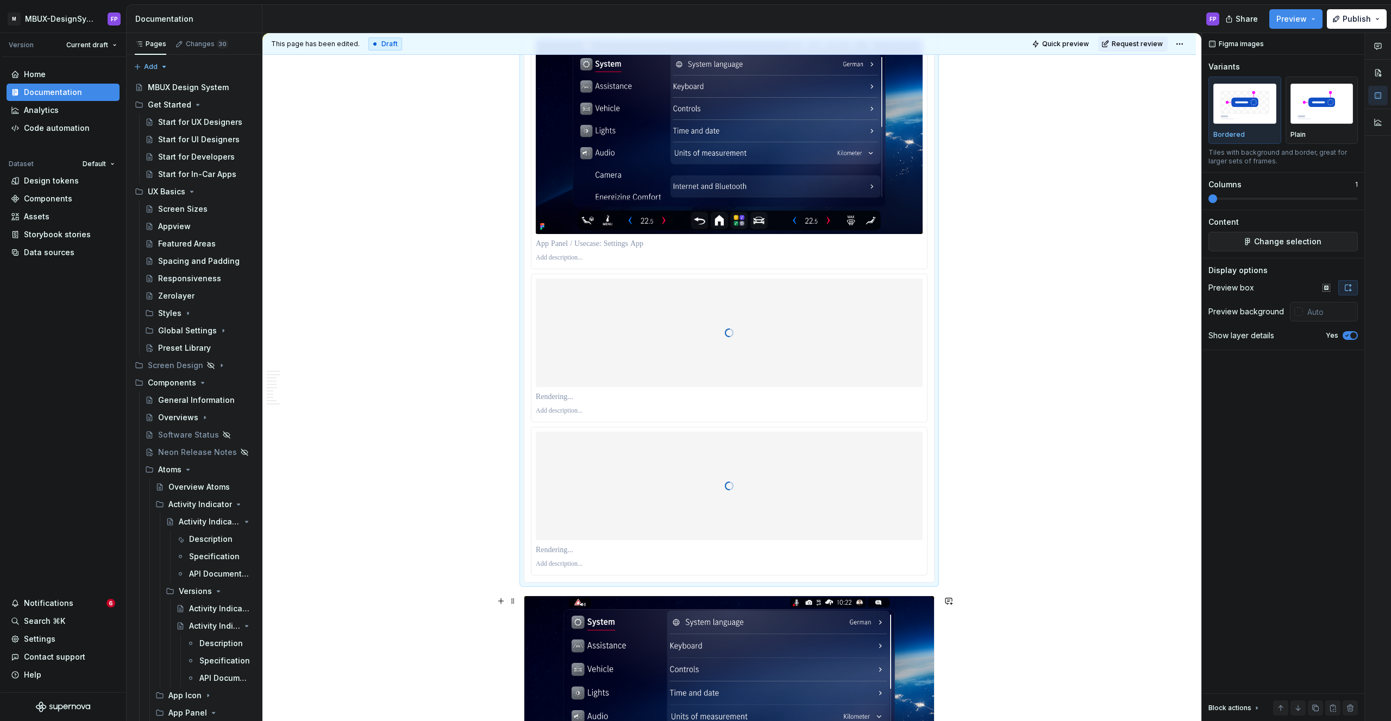
scroll to position [1637, 0]
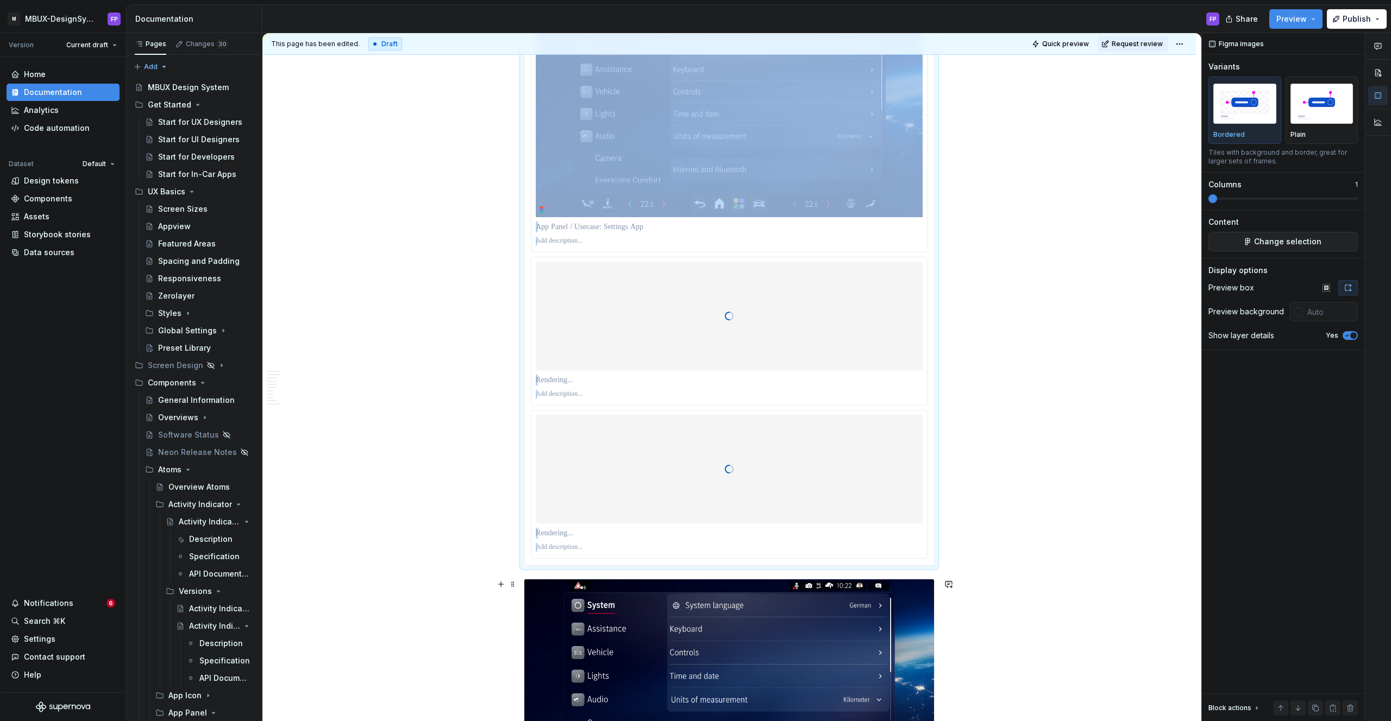
click at [829, 596] on img at bounding box center [729, 683] width 410 height 206
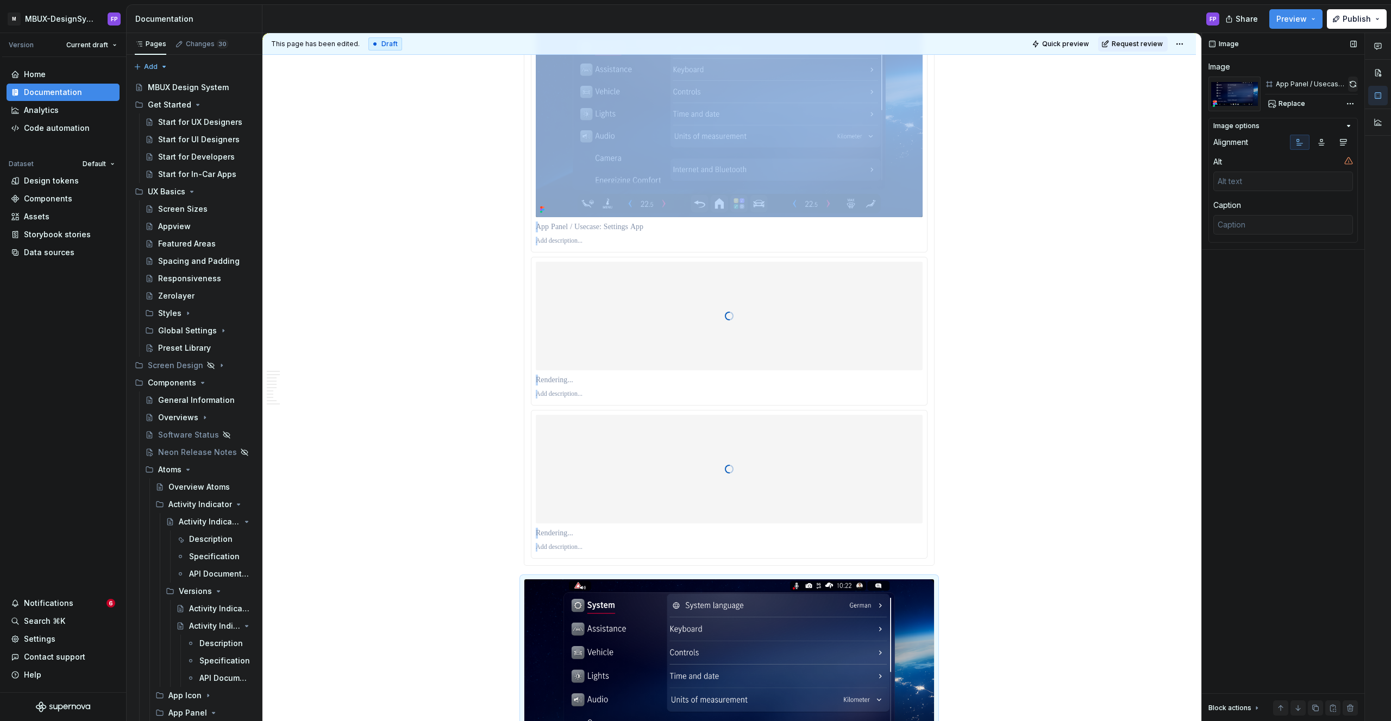
click at [1348, 83] on button "button" at bounding box center [1353, 84] width 10 height 15
click at [1290, 104] on span "Replace" at bounding box center [1291, 103] width 27 height 9
type textarea "*"
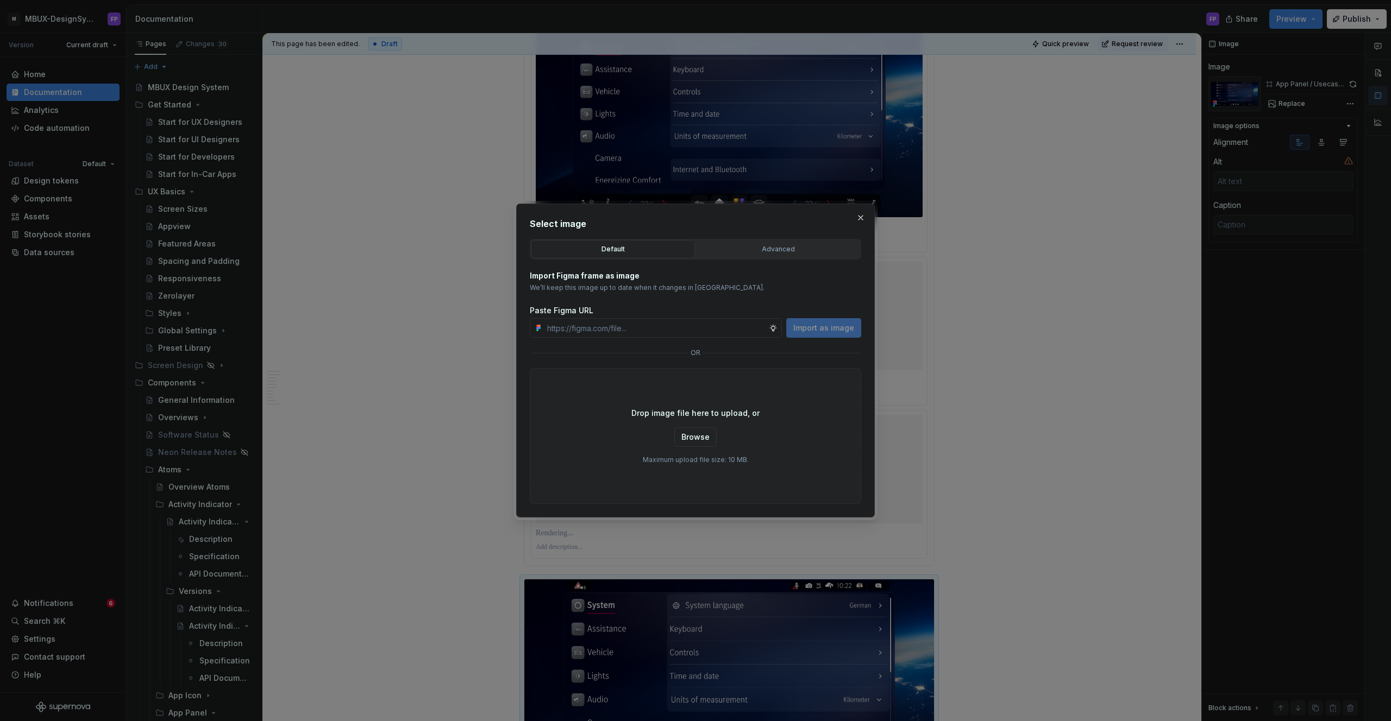
click at [759, 251] on div "Advanced" at bounding box center [778, 249] width 156 height 11
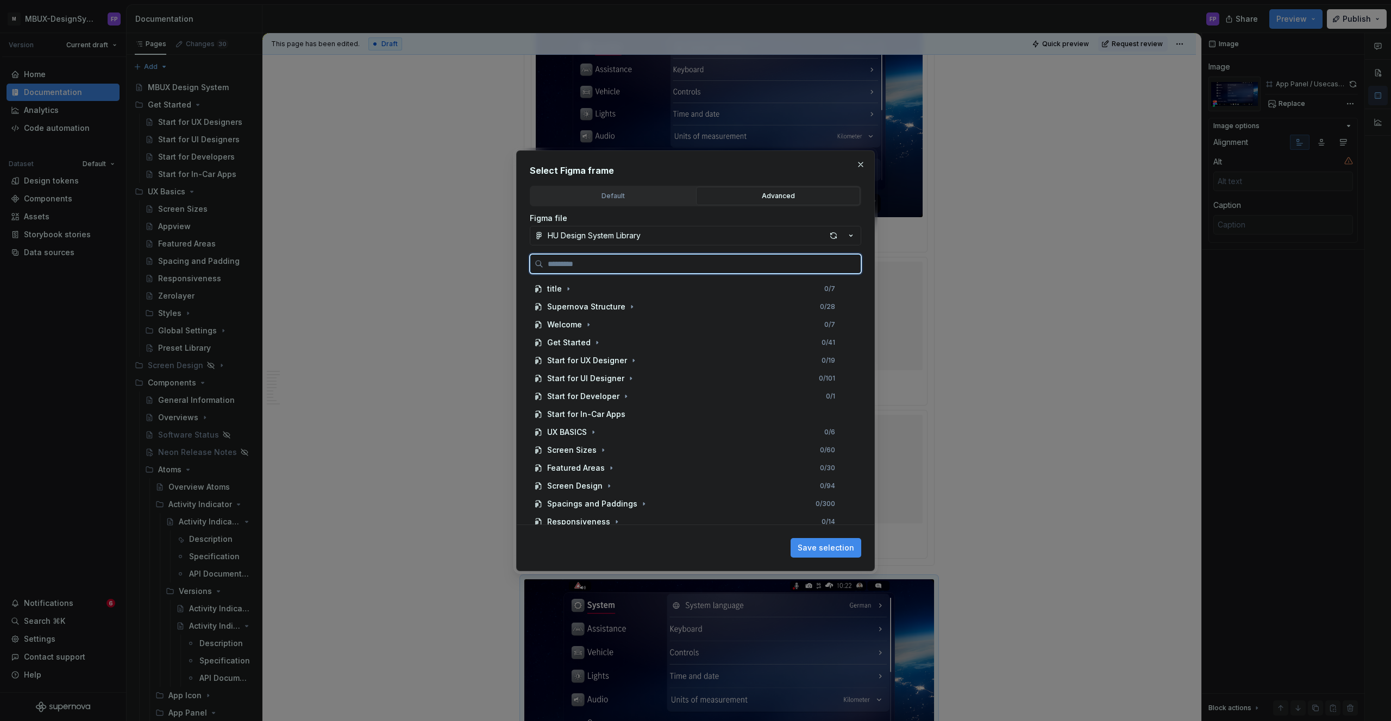
click at [713, 262] on input "search" at bounding box center [701, 264] width 317 height 11
paste input "**********"
type input "**********"
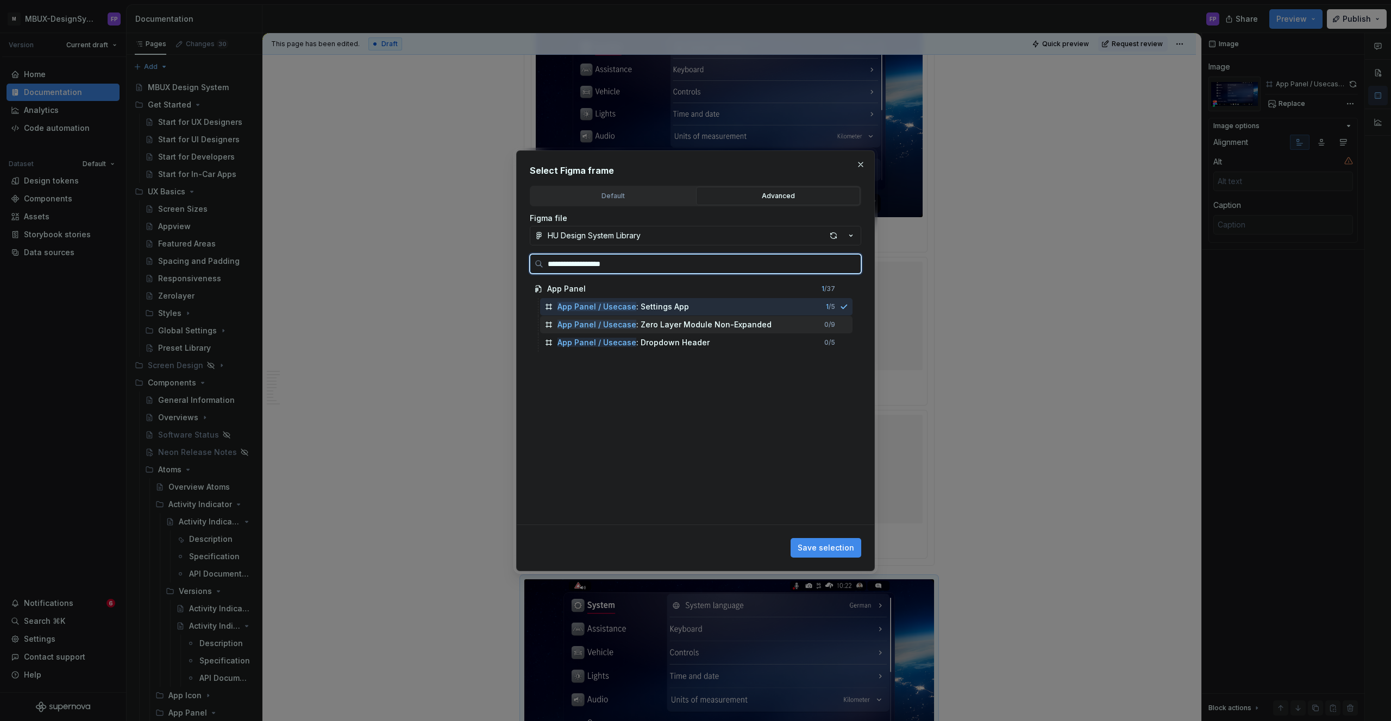
click at [810, 322] on div "App Panel / Usecase : Zero Layer Module Non-Expanded 0 / 9" at bounding box center [696, 324] width 312 height 17
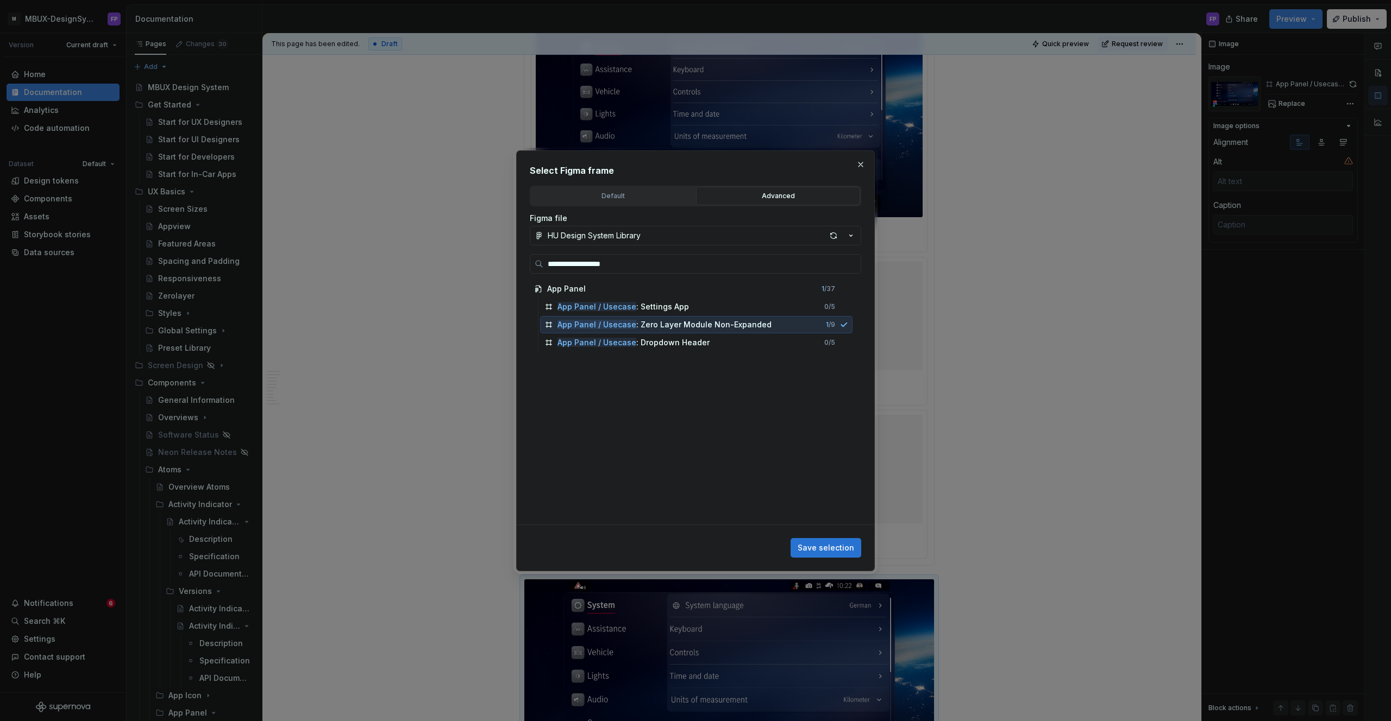
click at [829, 541] on button "Save selection" at bounding box center [825, 548] width 71 height 20
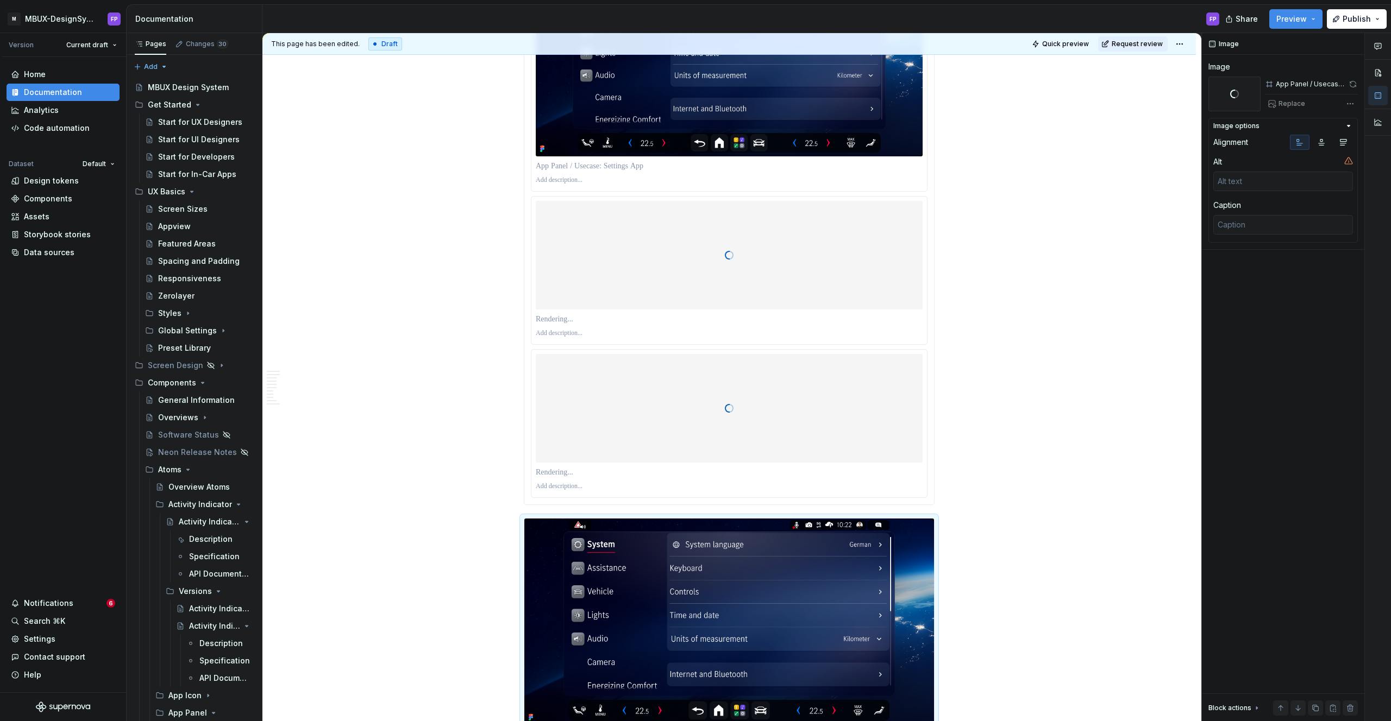
scroll to position [1671, 0]
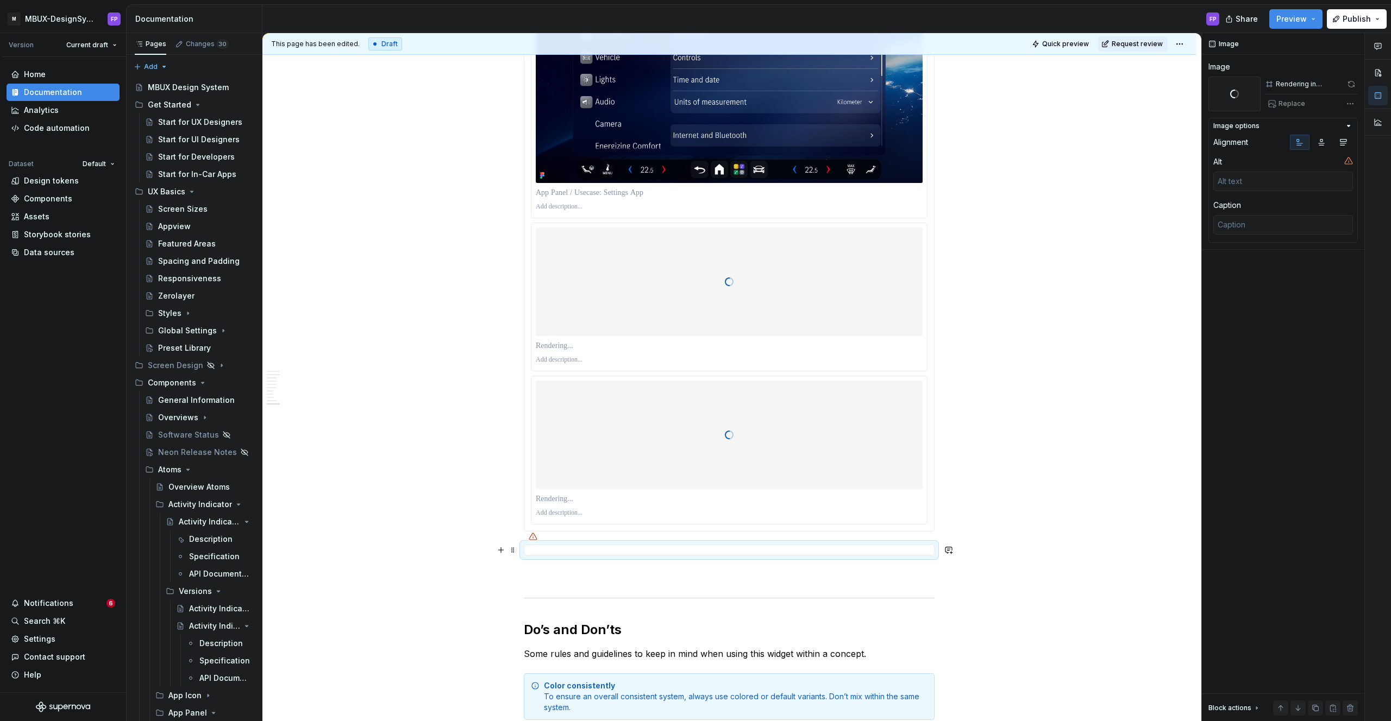
click at [822, 550] on div at bounding box center [729, 550] width 411 height 11
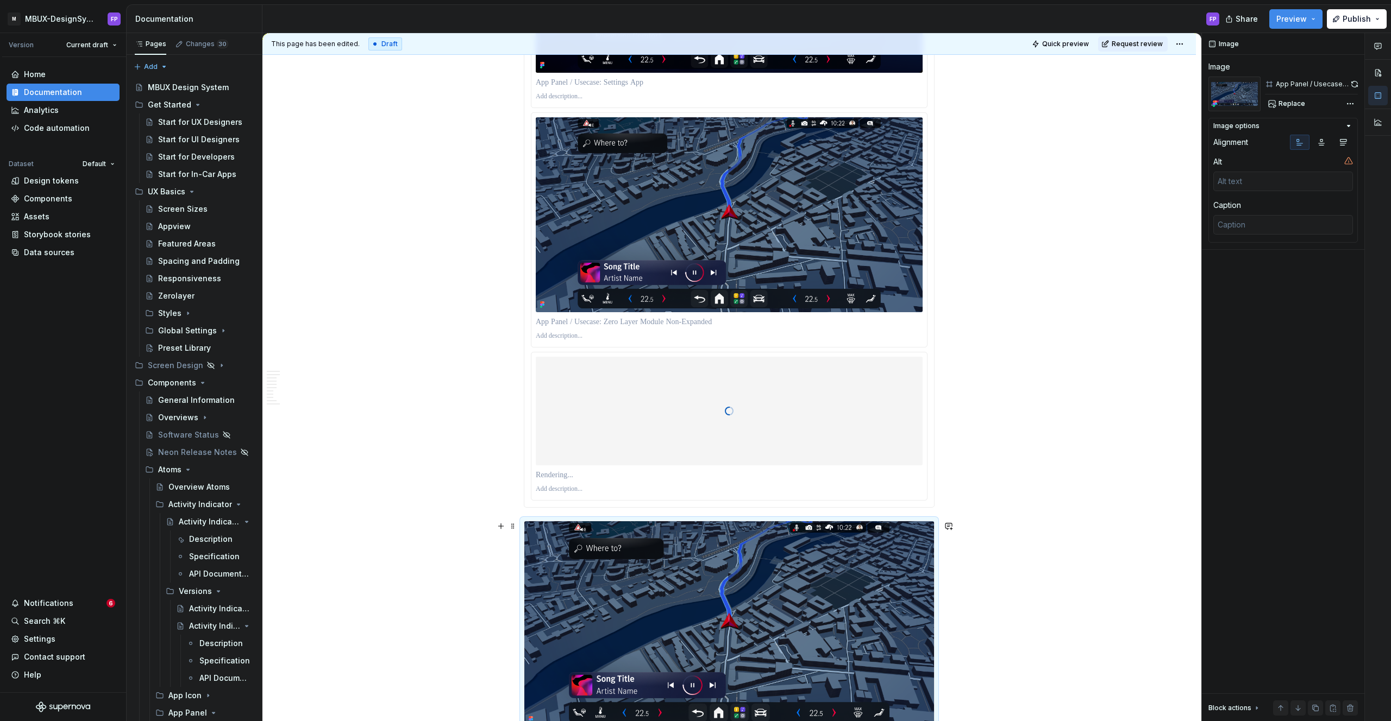
drag, startPoint x: 681, startPoint y: 554, endPoint x: 693, endPoint y: 549, distance: 12.7
click at [681, 553] on img at bounding box center [729, 624] width 410 height 206
click at [1294, 99] on span "Replace" at bounding box center [1291, 103] width 27 height 9
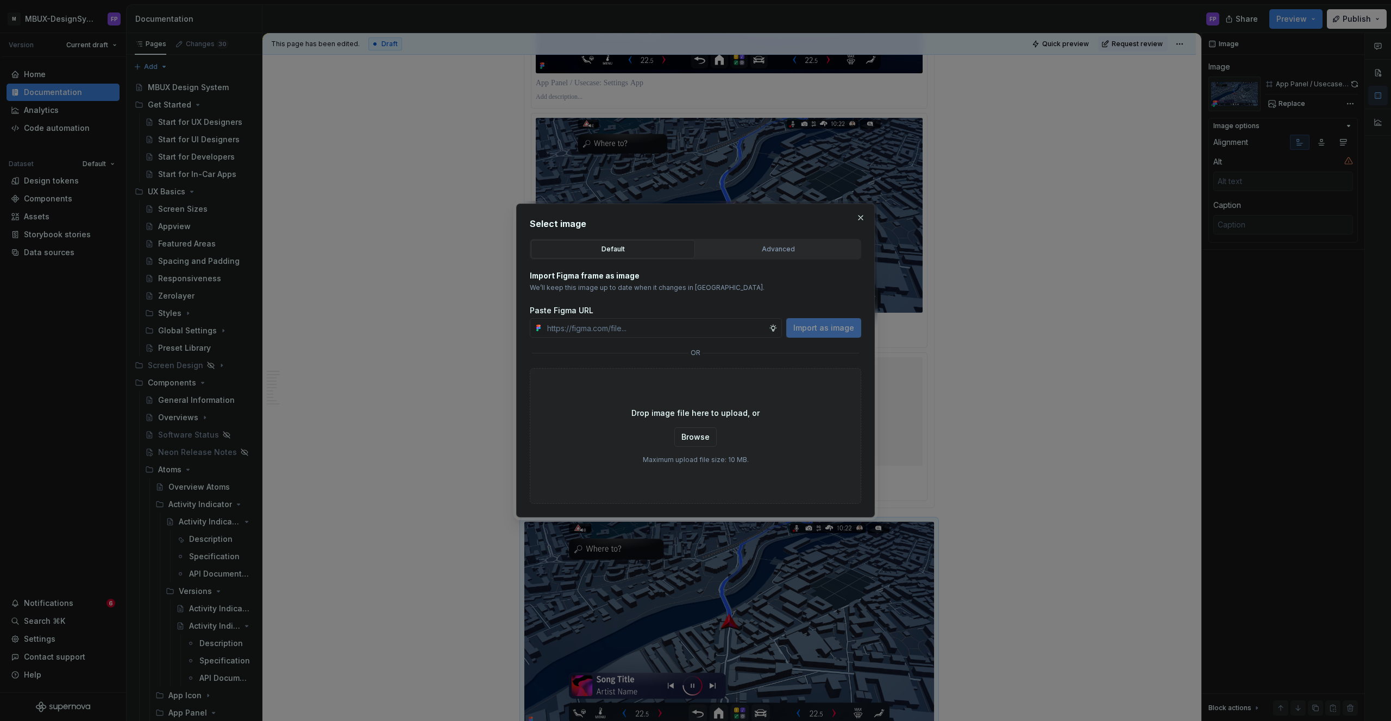
type textarea "*"
click at [761, 249] on div "Advanced" at bounding box center [778, 249] width 156 height 11
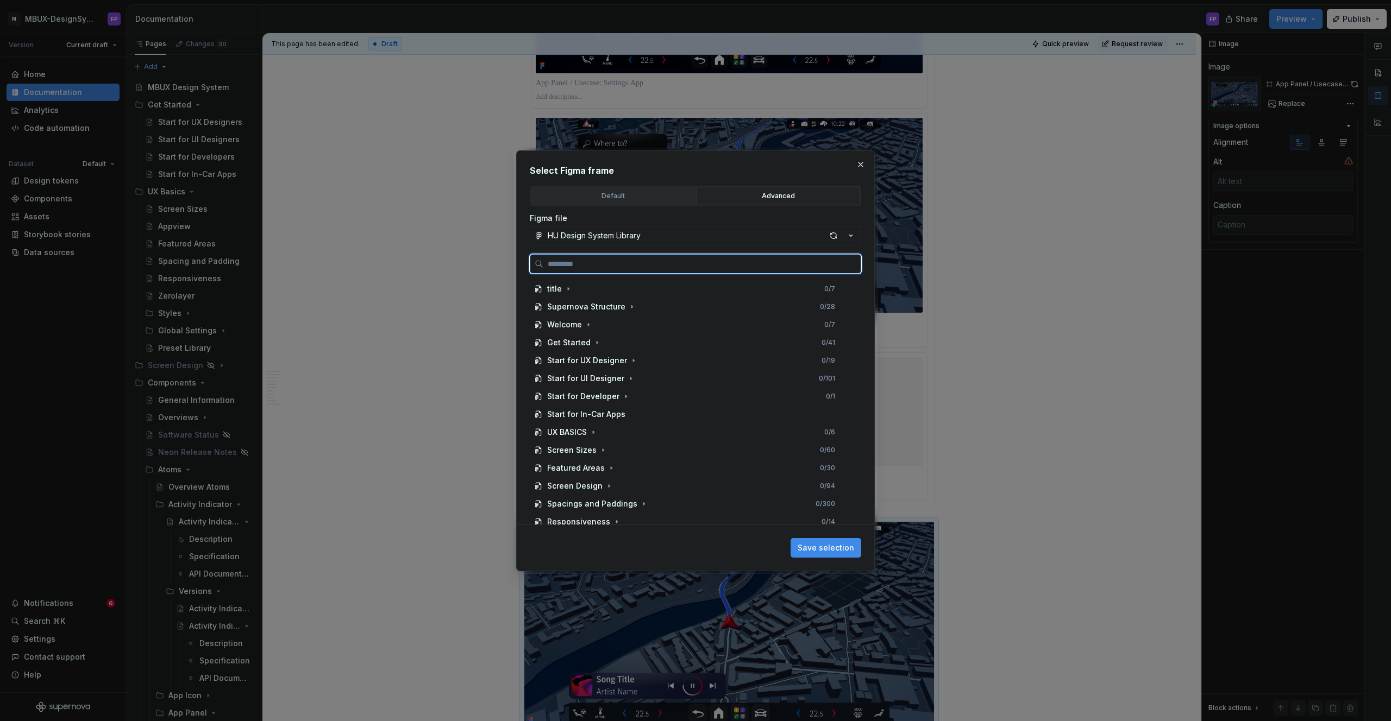
click at [680, 263] on input "search" at bounding box center [701, 264] width 317 height 11
paste input "**********"
type input "**********"
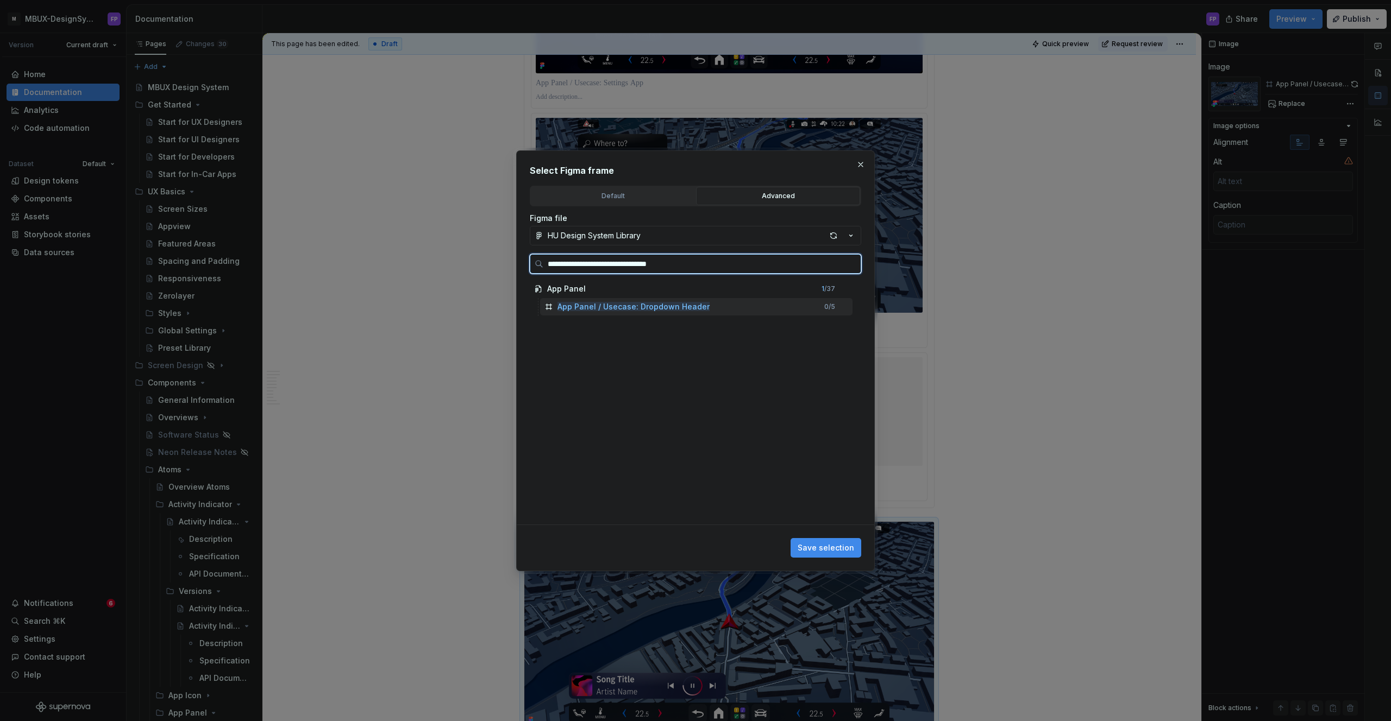
click at [822, 310] on div "App Panel / Usecase: Dropdown Header 0 / 5" at bounding box center [696, 306] width 312 height 17
click at [818, 544] on span "Save selection" at bounding box center [825, 548] width 56 height 11
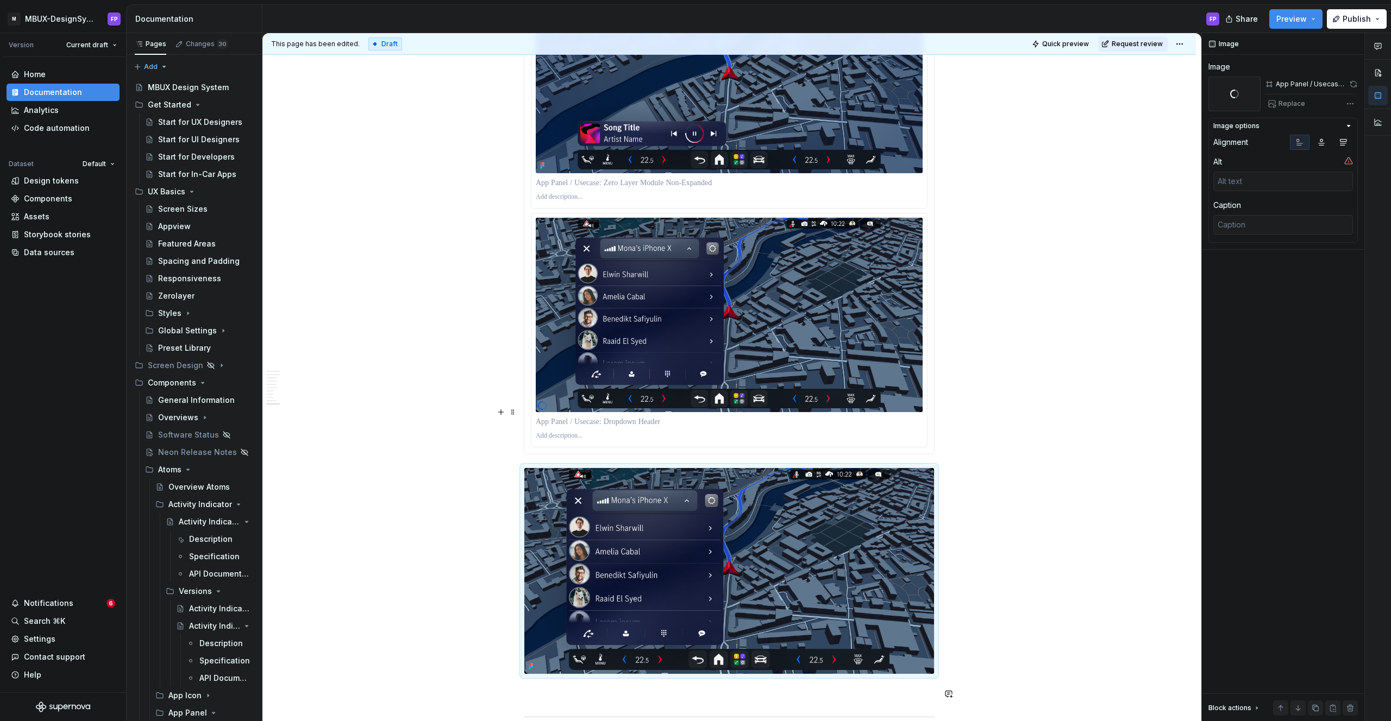
scroll to position [2007, 0]
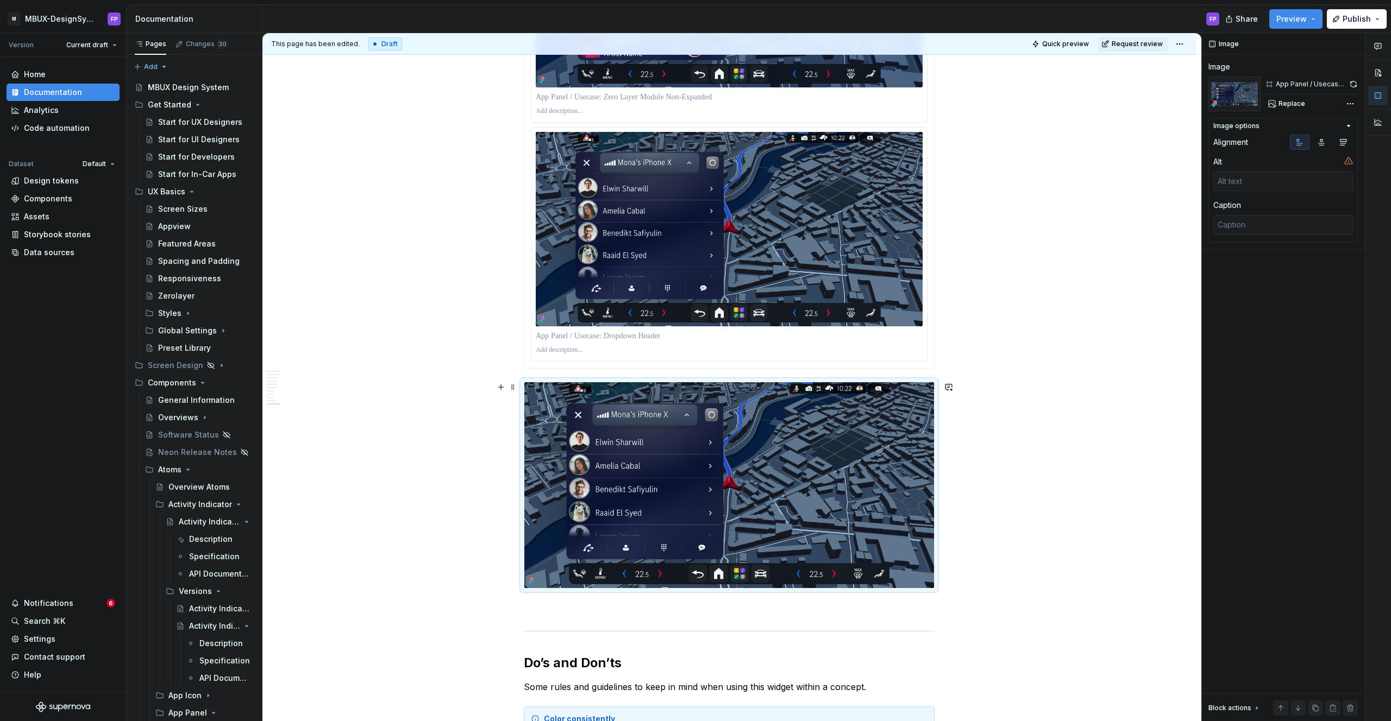
click at [774, 433] on img at bounding box center [729, 485] width 410 height 206
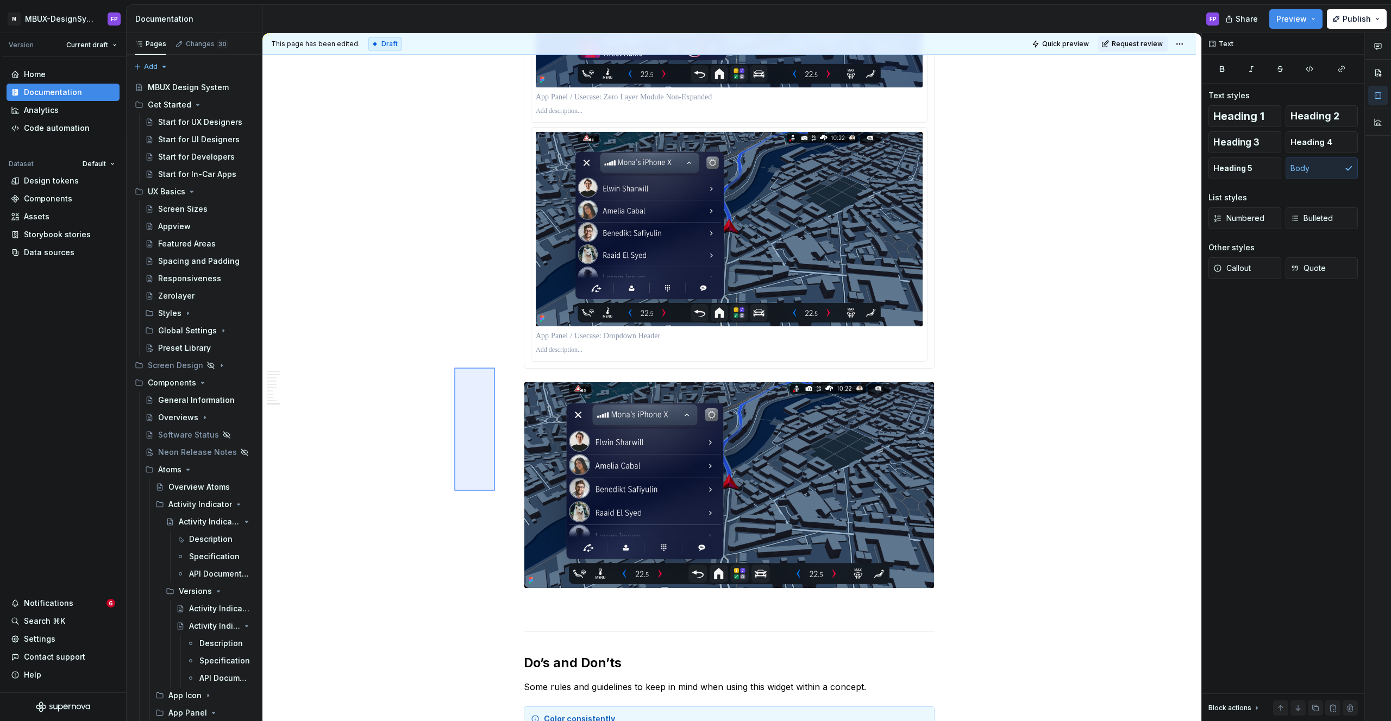
drag, startPoint x: 503, startPoint y: 405, endPoint x: 495, endPoint y: 491, distance: 85.7
click at [495, 491] on div "**********" at bounding box center [731, 377] width 939 height 689
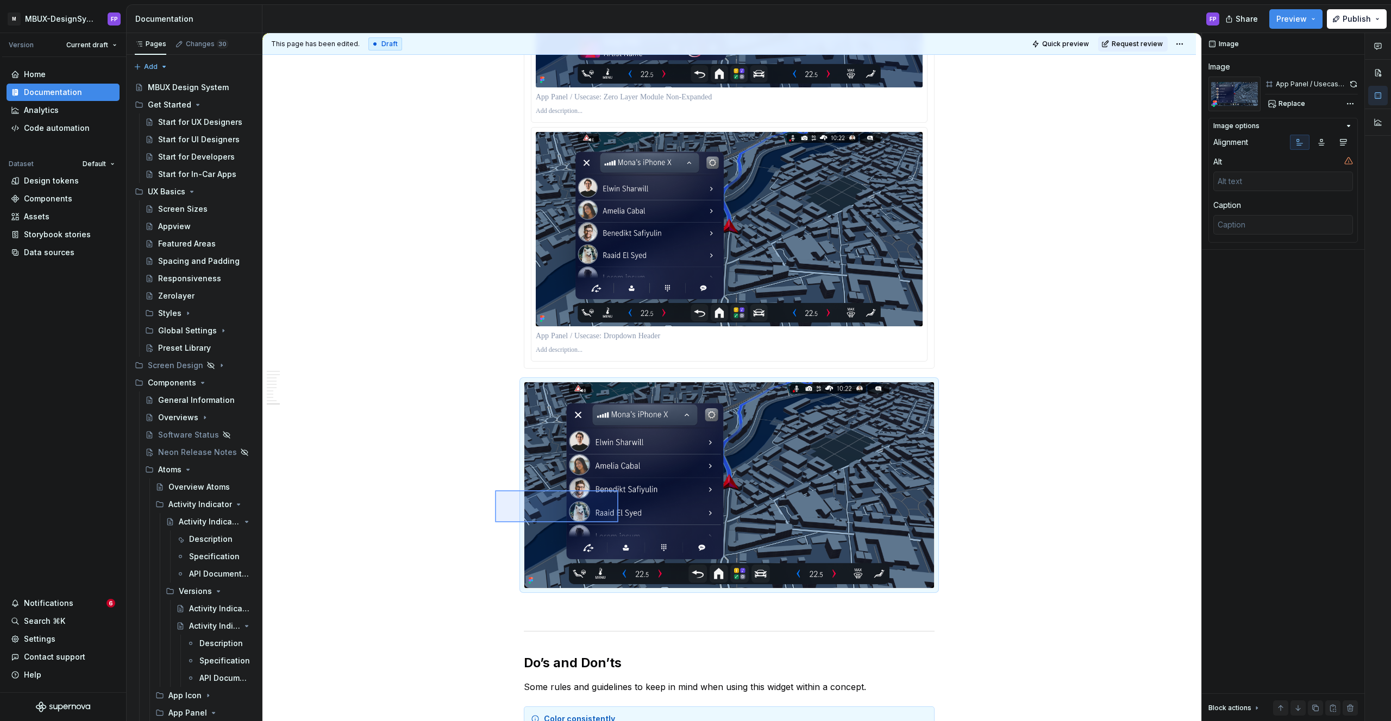
drag, startPoint x: 515, startPoint y: 496, endPoint x: 618, endPoint y: 523, distance: 106.6
click at [618, 523] on div "**********" at bounding box center [731, 377] width 939 height 689
click at [602, 454] on img at bounding box center [729, 485] width 410 height 206
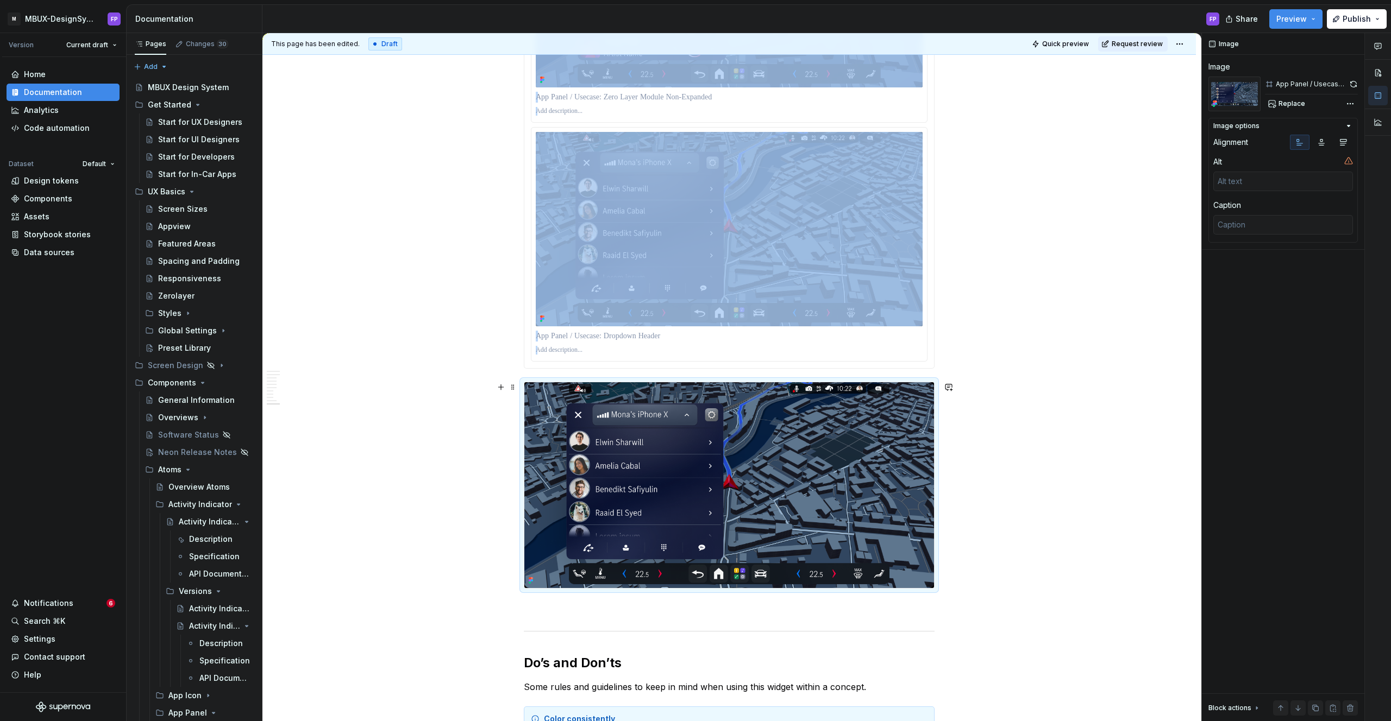
click at [705, 545] on img at bounding box center [729, 485] width 410 height 206
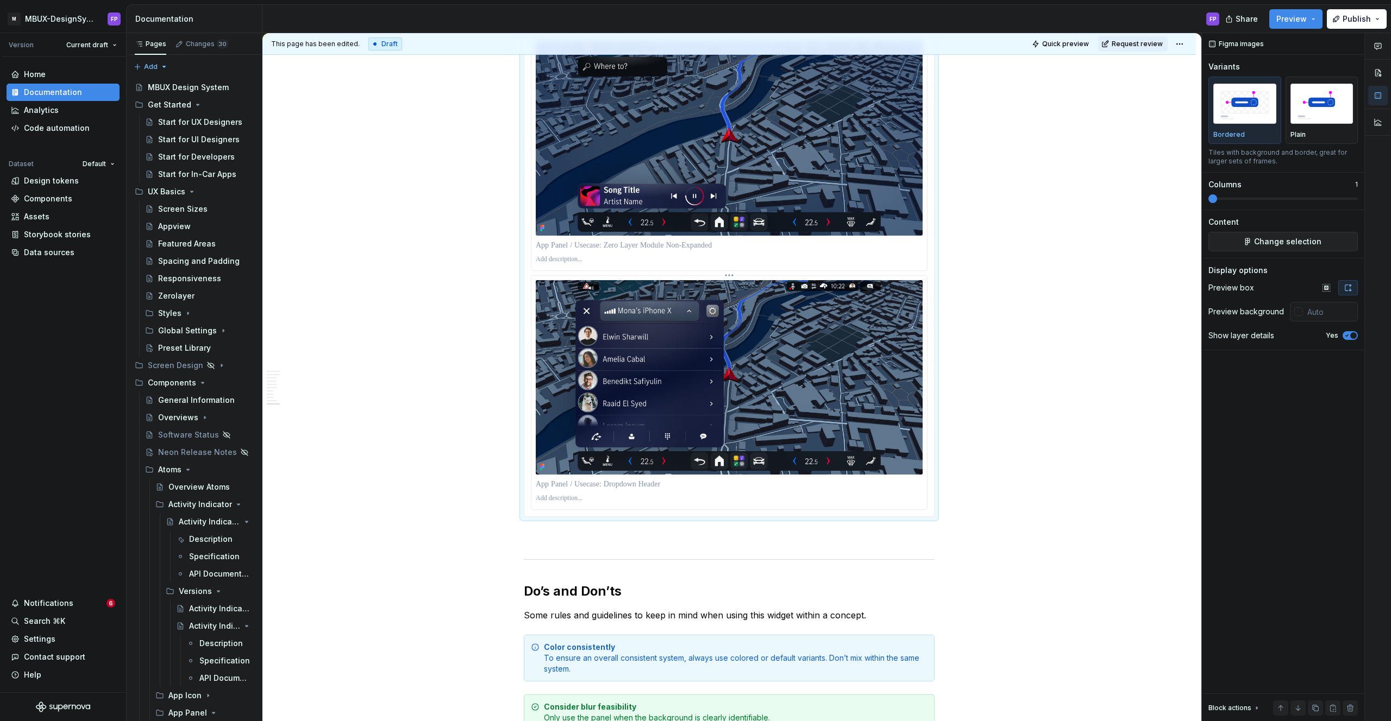
click at [806, 391] on img at bounding box center [729, 377] width 387 height 194
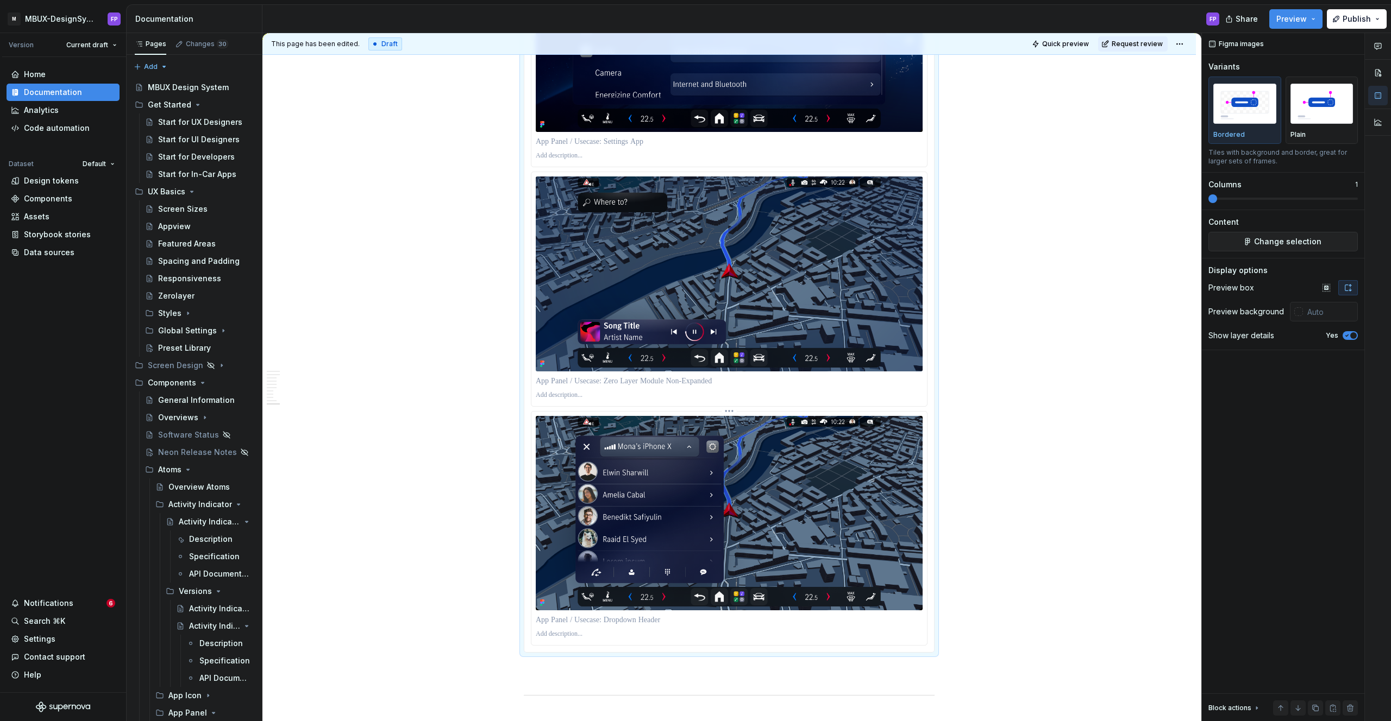
scroll to position [1682, 0]
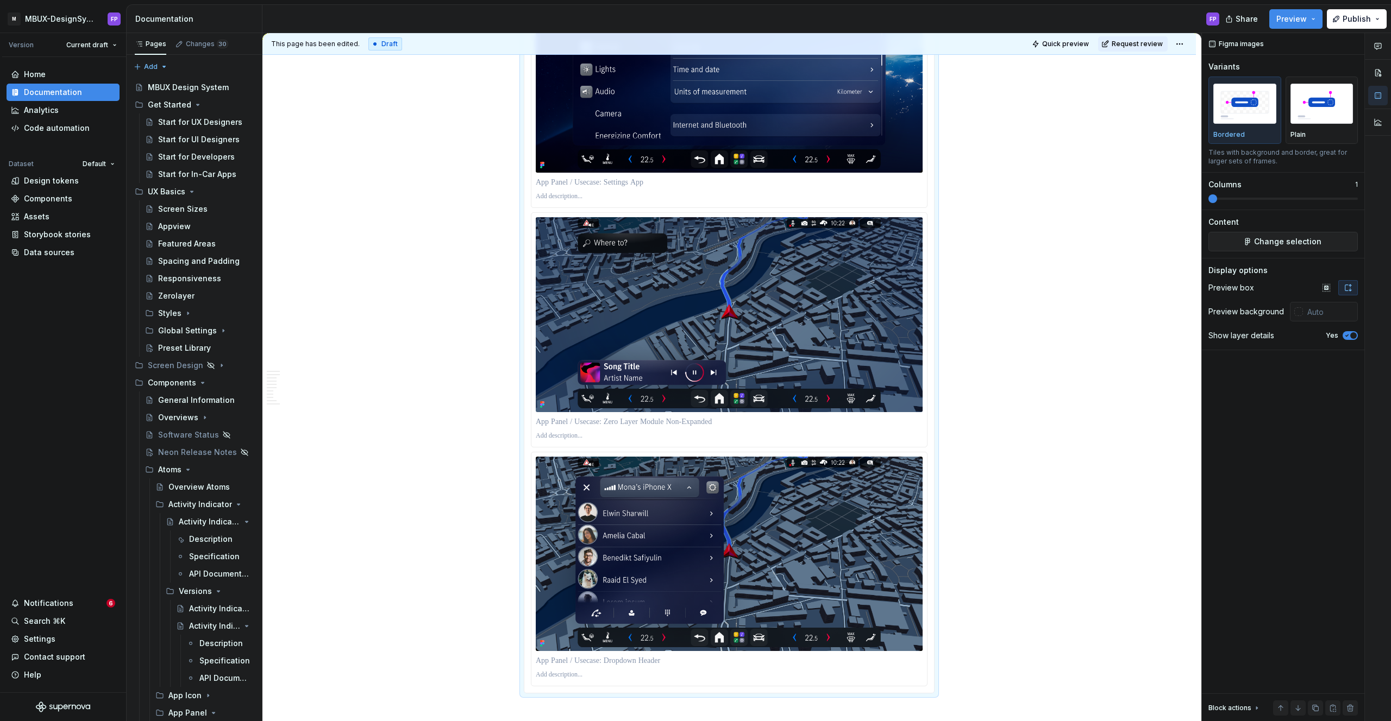
drag, startPoint x: 1314, startPoint y: 95, endPoint x: 953, endPoint y: 253, distance: 394.3
click at [1313, 95] on img "button" at bounding box center [1321, 104] width 63 height 40
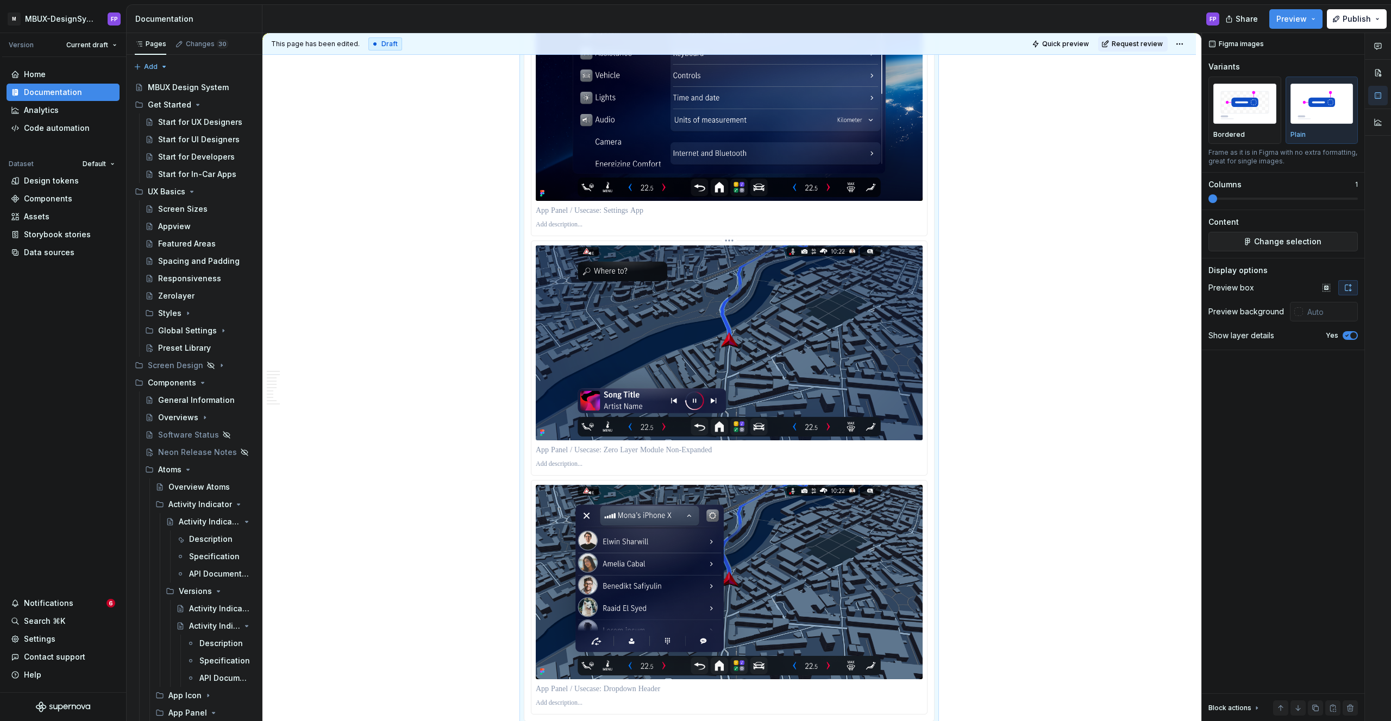
click at [876, 287] on img at bounding box center [729, 343] width 387 height 194
click at [894, 156] on img at bounding box center [729, 104] width 387 height 194
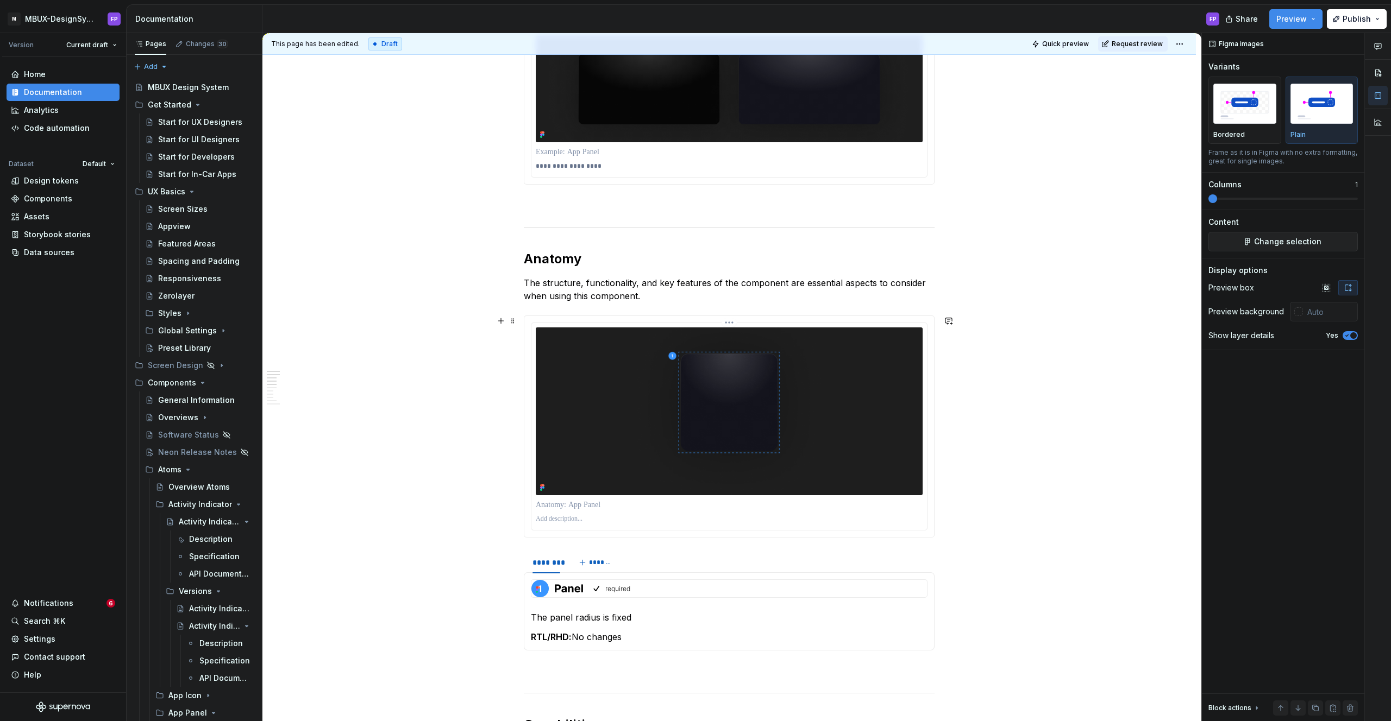
scroll to position [0, 0]
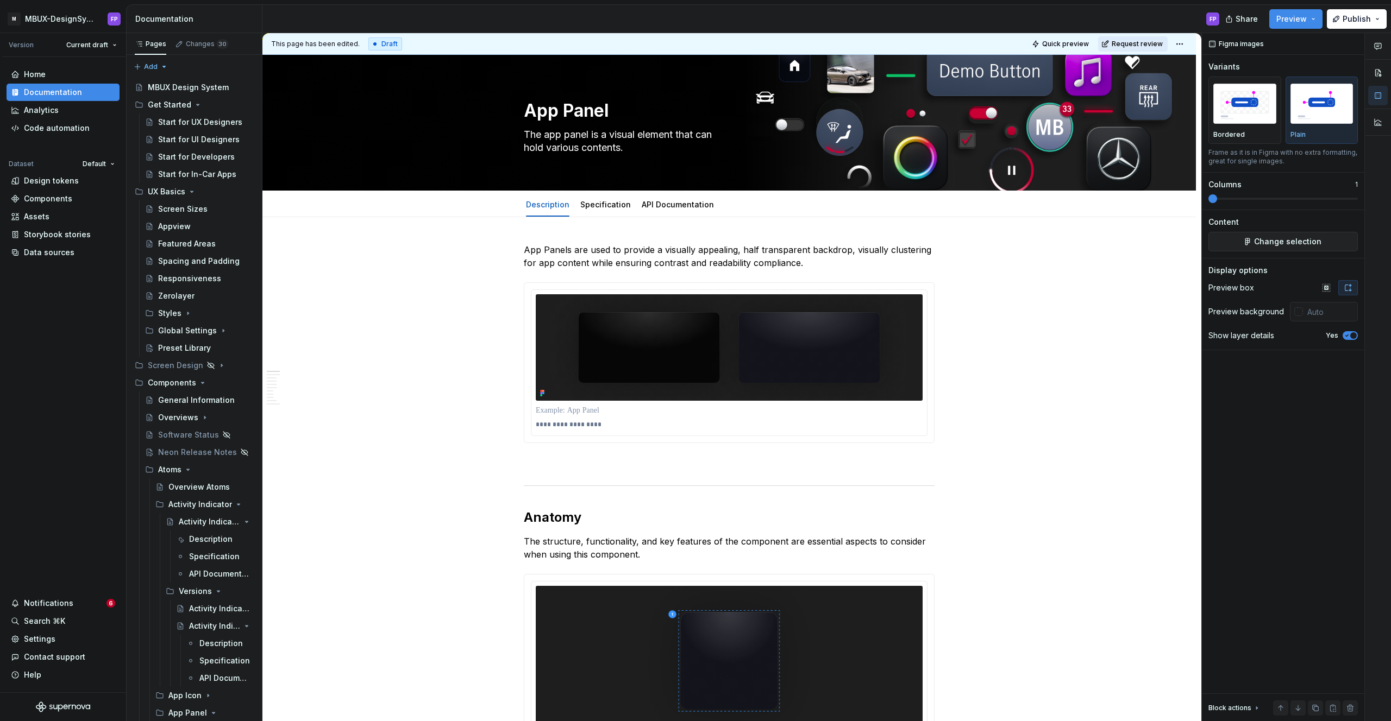
click at [1146, 43] on span "Request review" at bounding box center [1136, 44] width 51 height 9
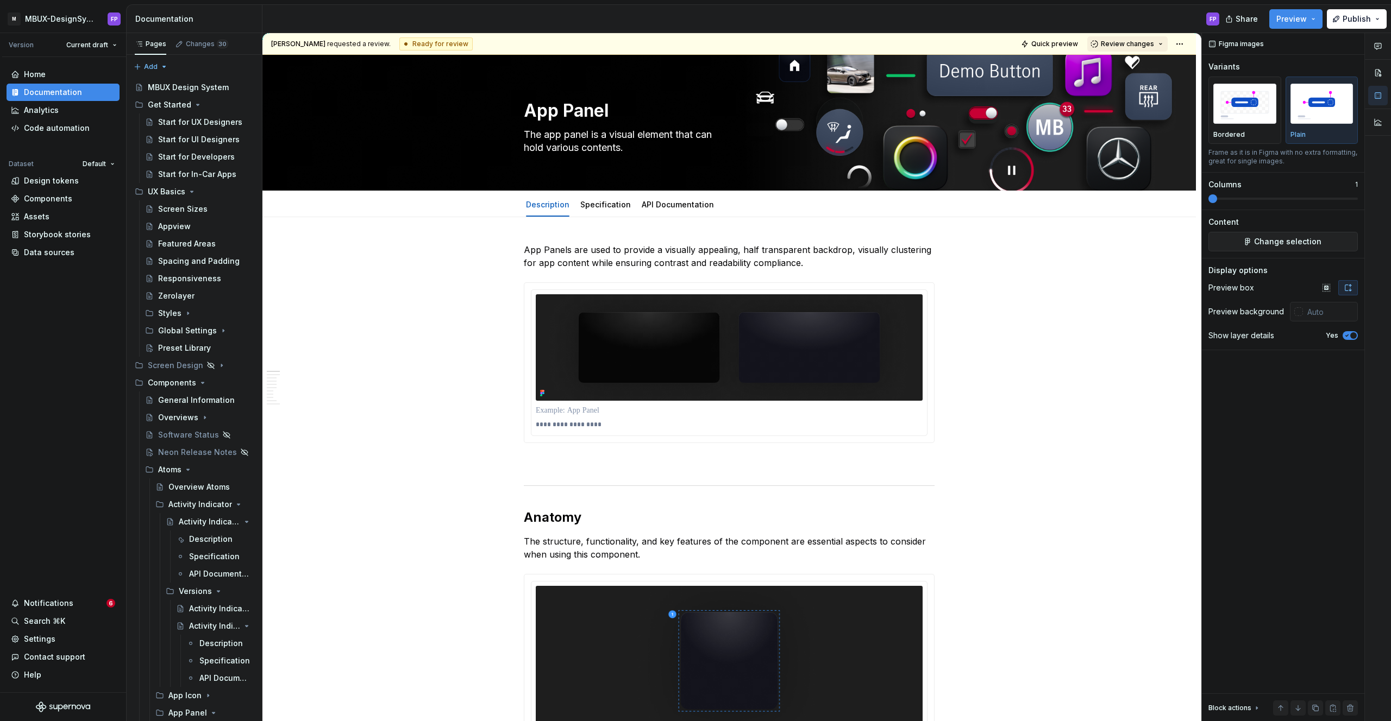
click at [1145, 46] on span "Review changes" at bounding box center [1127, 44] width 53 height 9
click at [1130, 68] on div "Approve" at bounding box center [1162, 65] width 95 height 11
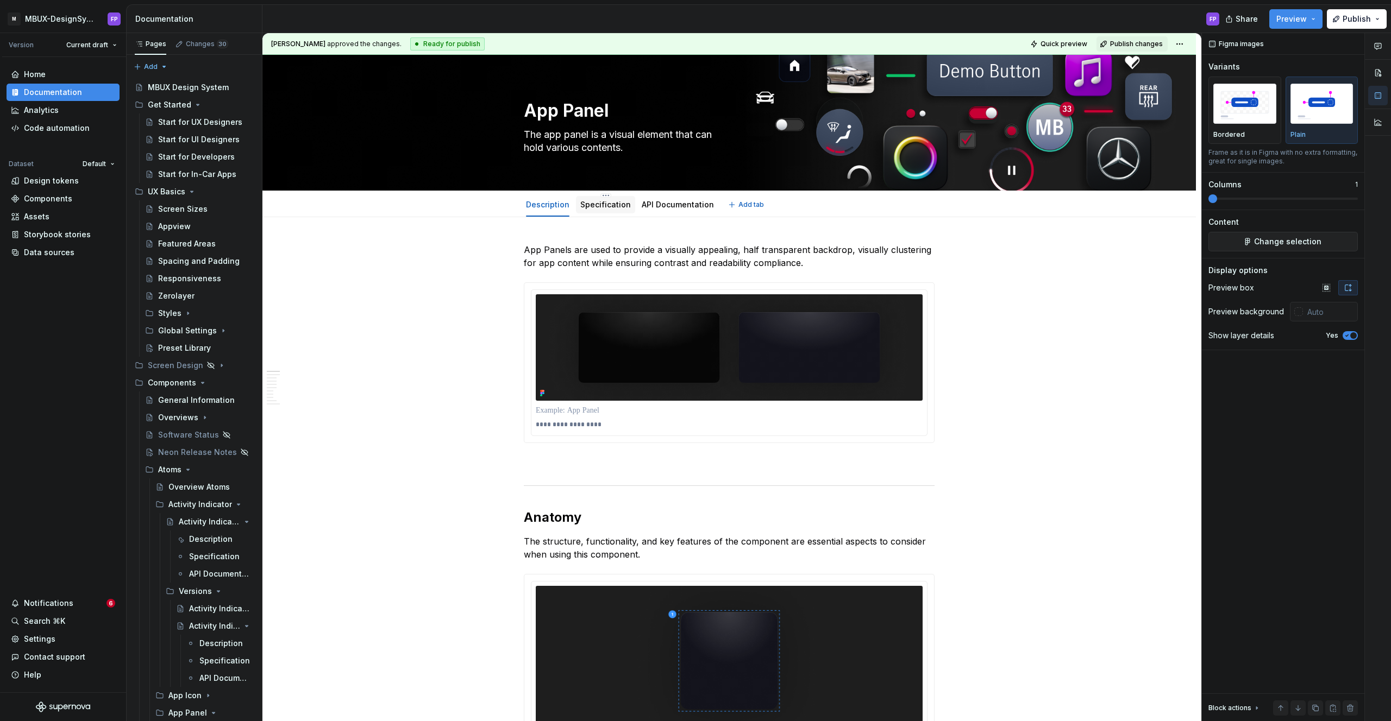
click at [615, 208] on link "Specification" at bounding box center [605, 204] width 51 height 9
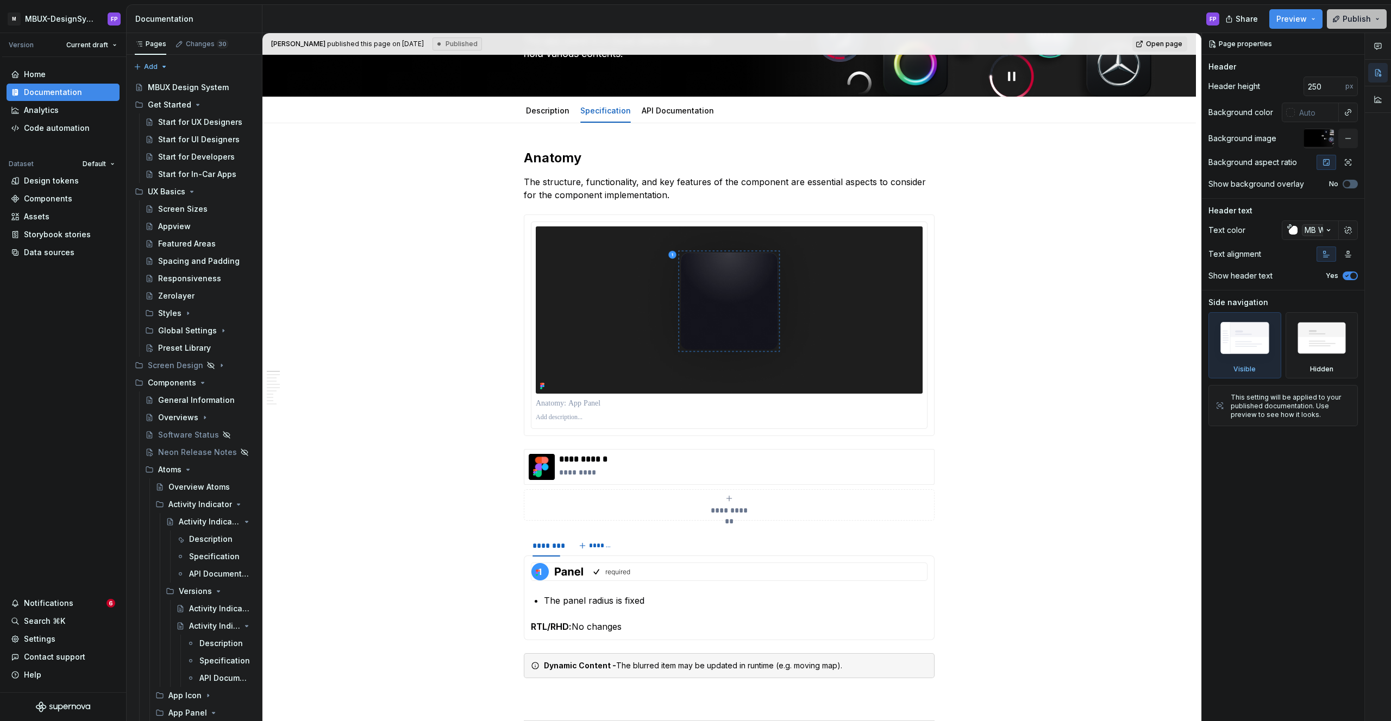
scroll to position [90, 0]
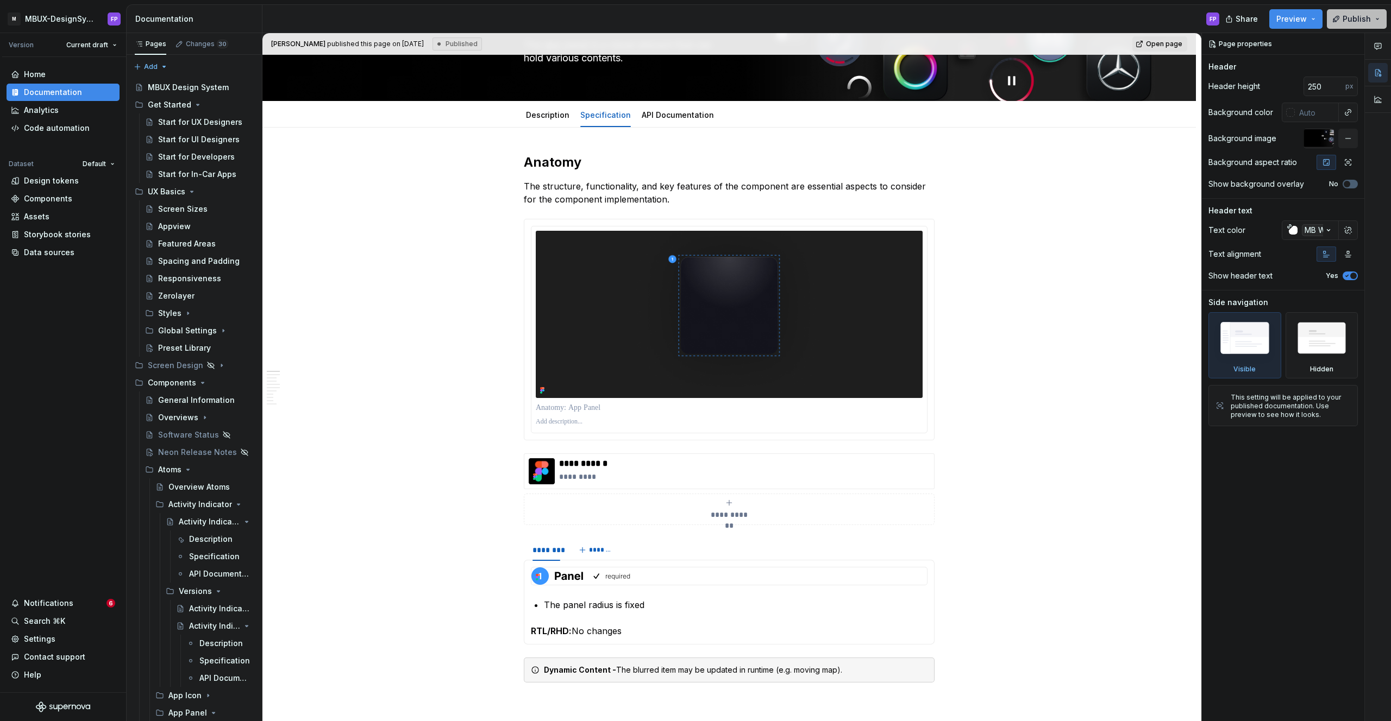
click at [1360, 17] on span "Publish" at bounding box center [1356, 19] width 28 height 11
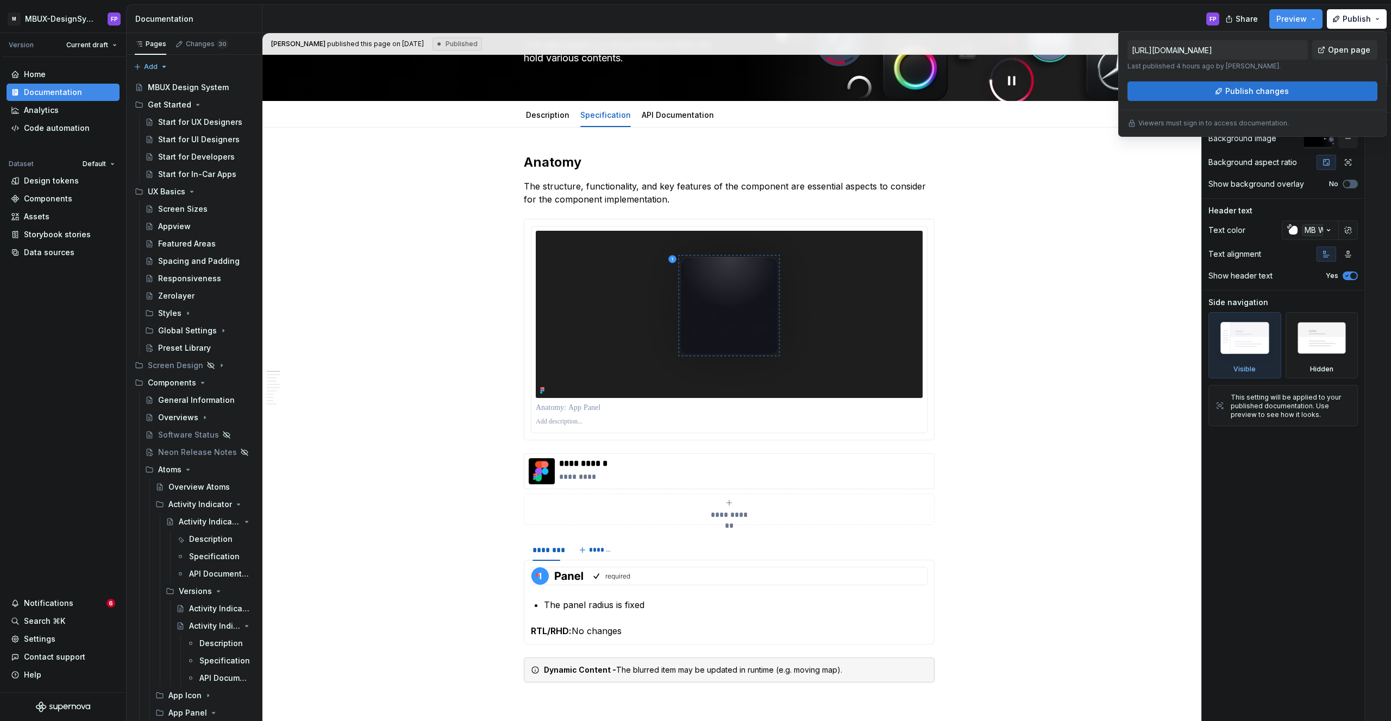
click at [1236, 93] on span "Publish changes" at bounding box center [1257, 91] width 64 height 11
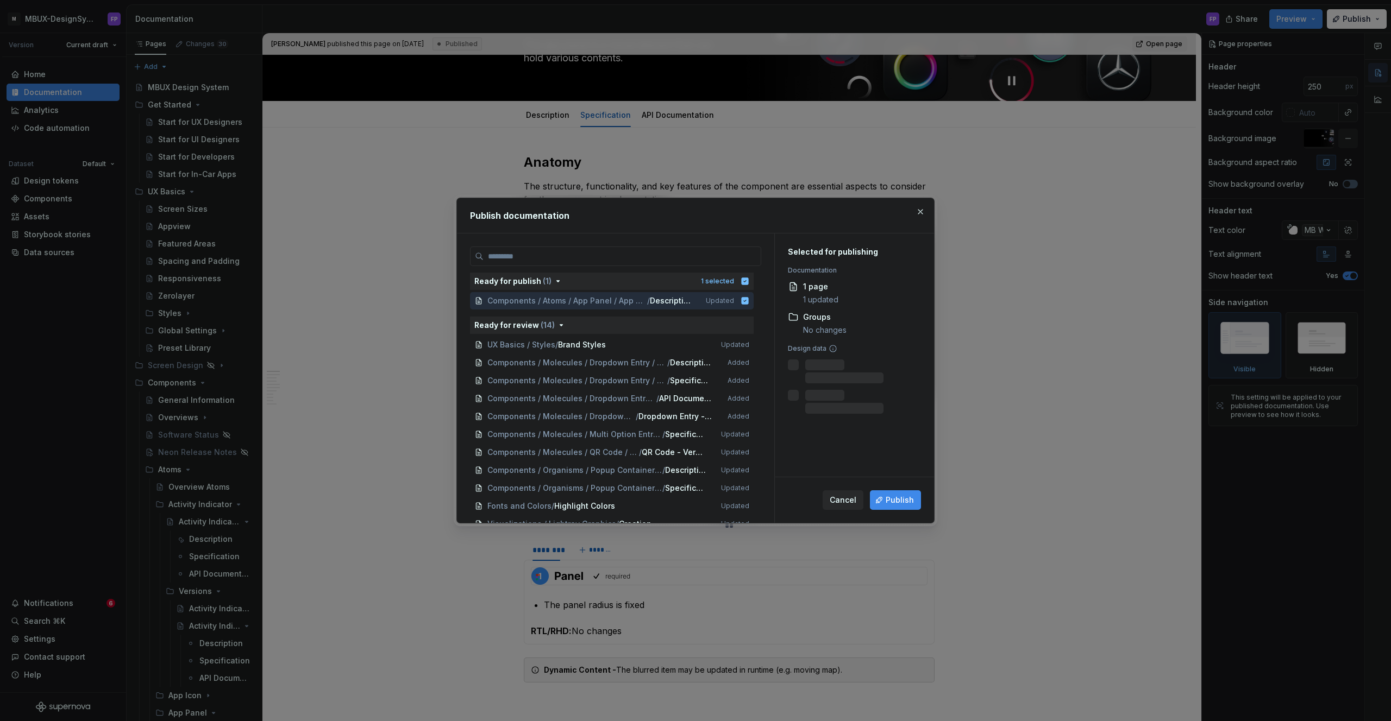
click at [896, 510] on div "Cancel Publish" at bounding box center [854, 500] width 159 height 46
click at [900, 501] on span "Publish" at bounding box center [899, 500] width 28 height 11
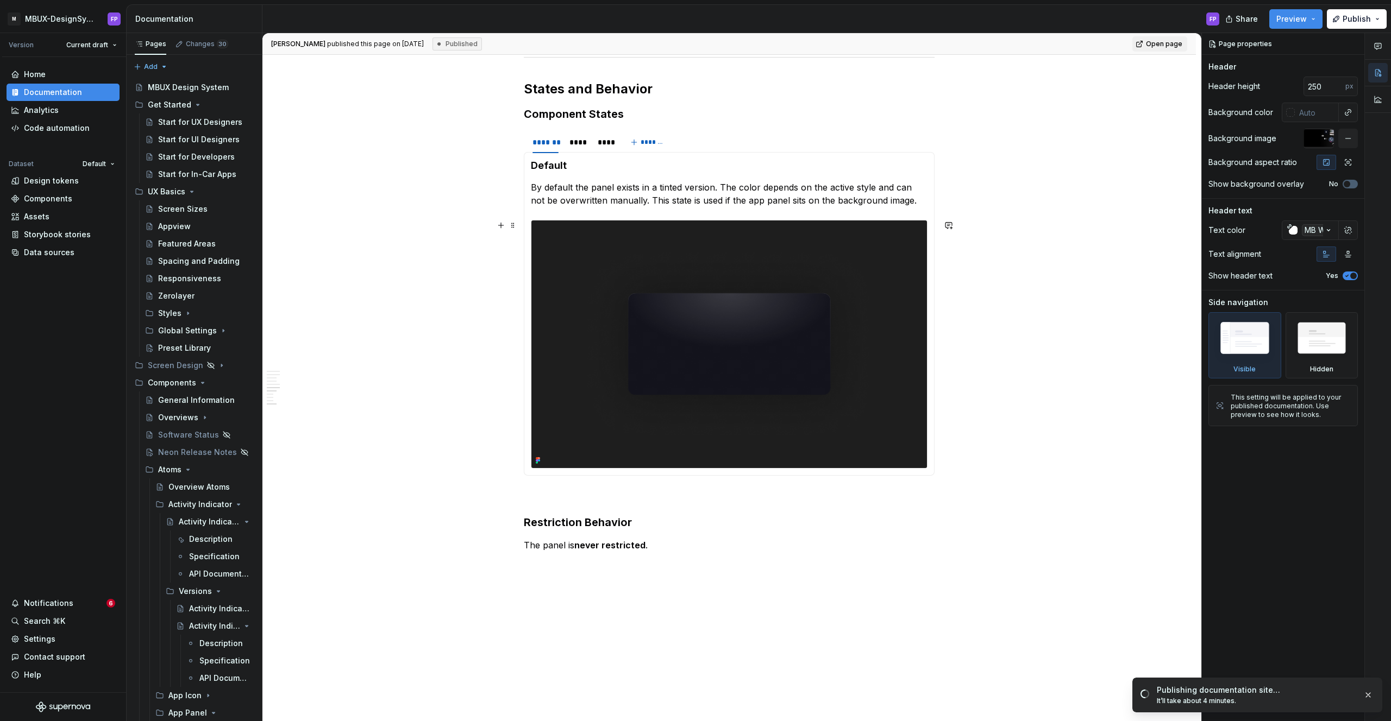
scroll to position [960, 0]
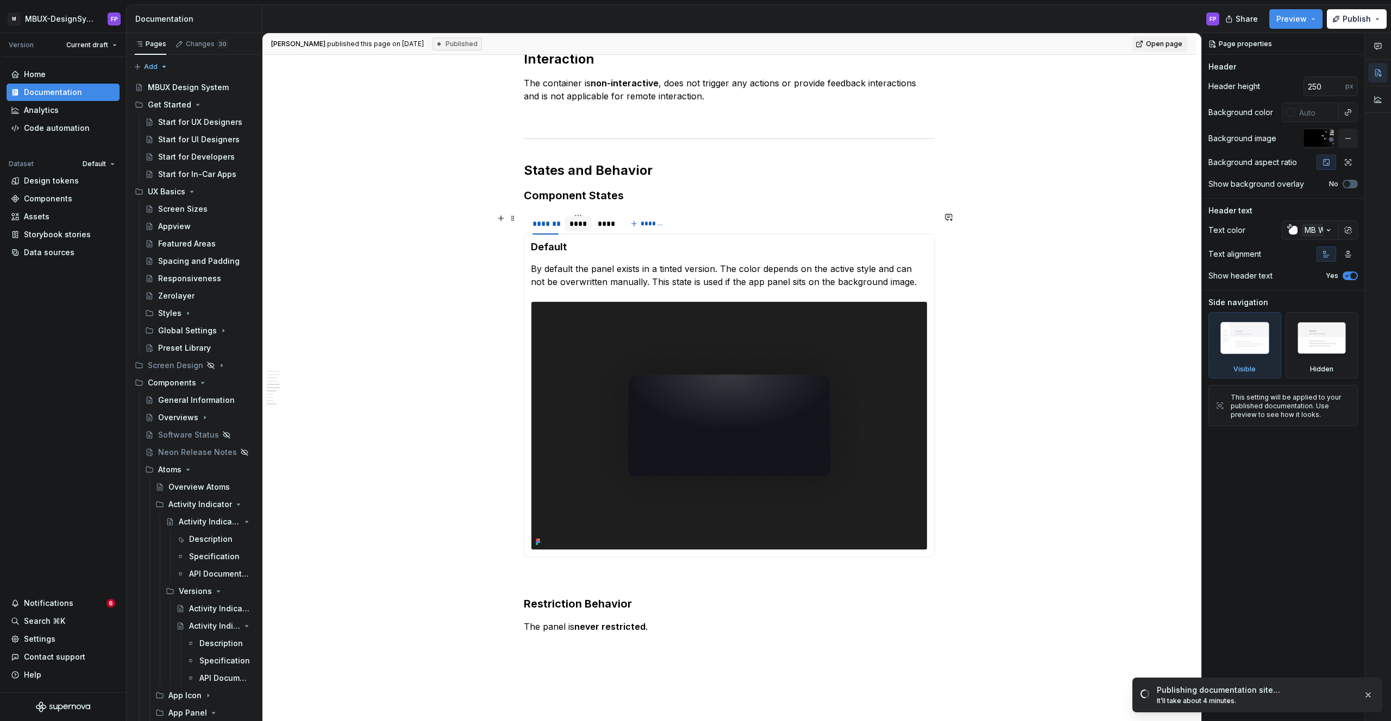
click at [579, 220] on div "****" at bounding box center [577, 223] width 17 height 11
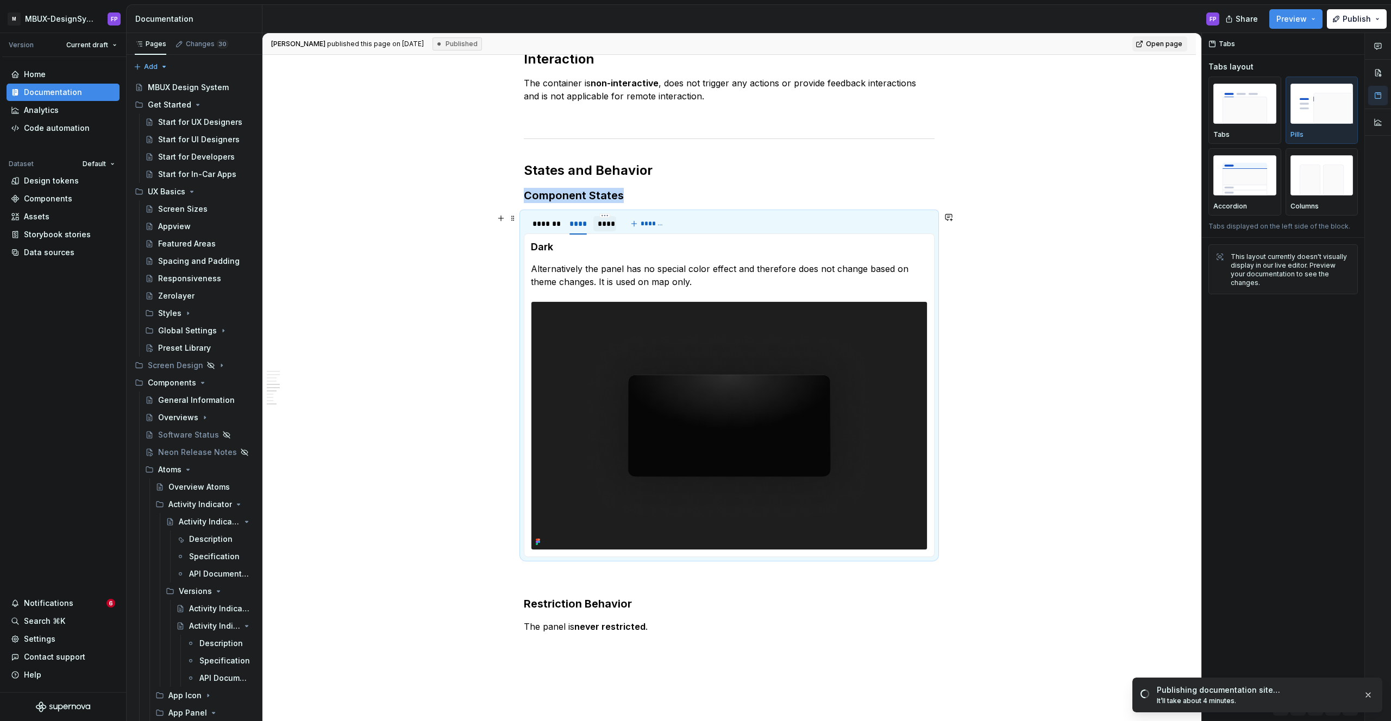
click at [614, 227] on div "****" at bounding box center [604, 223] width 23 height 15
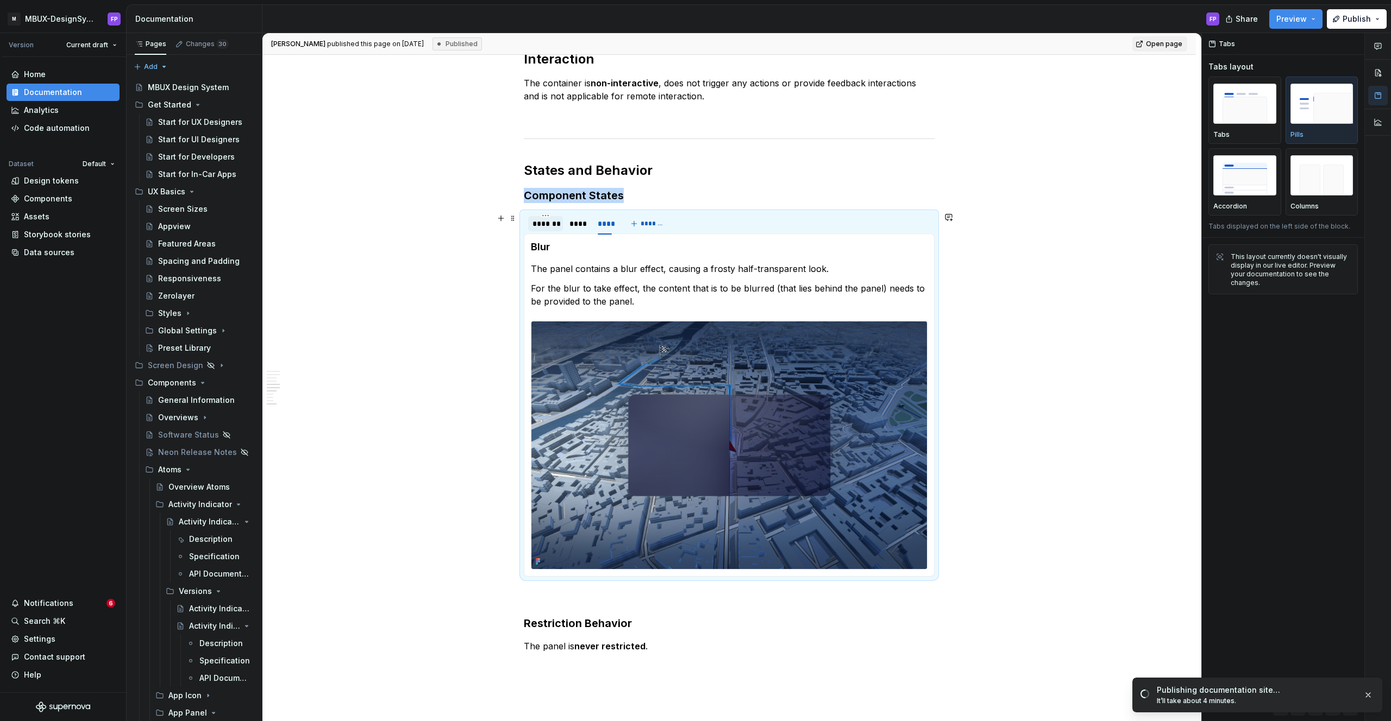
click at [538, 225] on div "*******" at bounding box center [545, 223] width 26 height 11
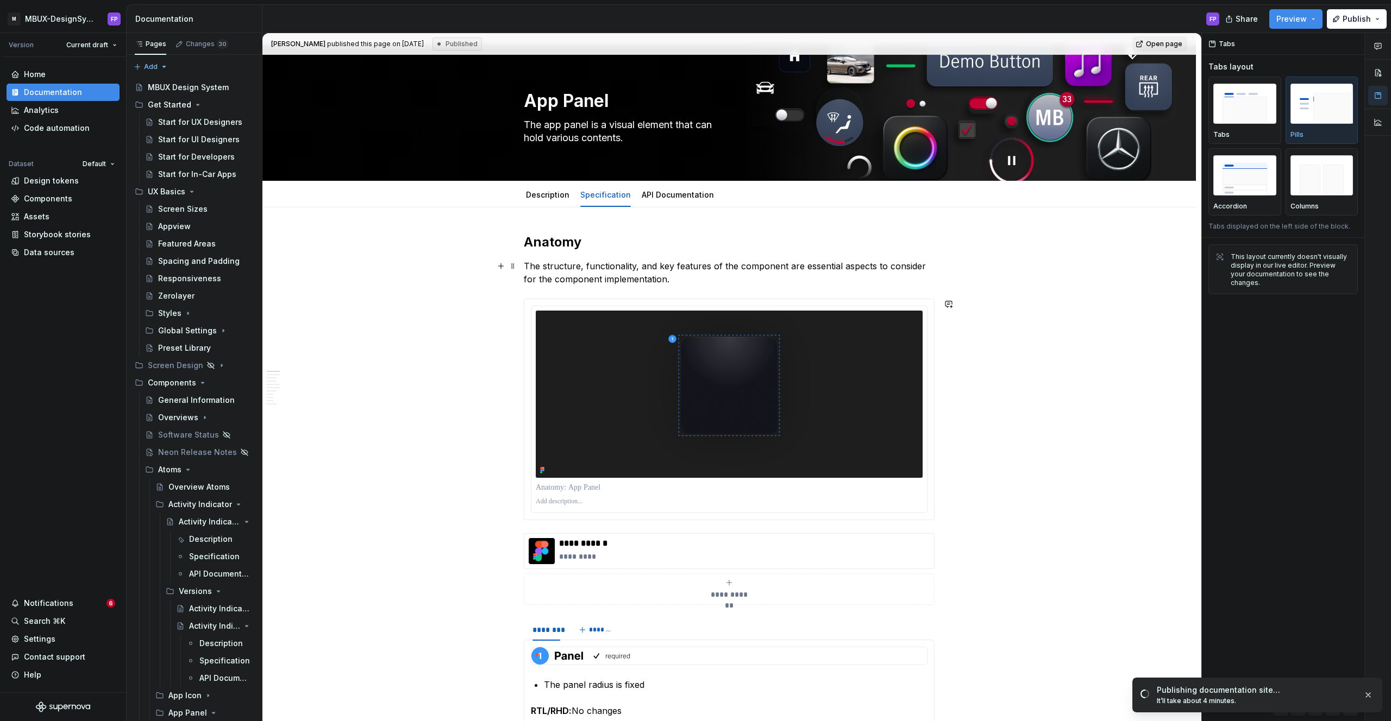
scroll to position [0, 0]
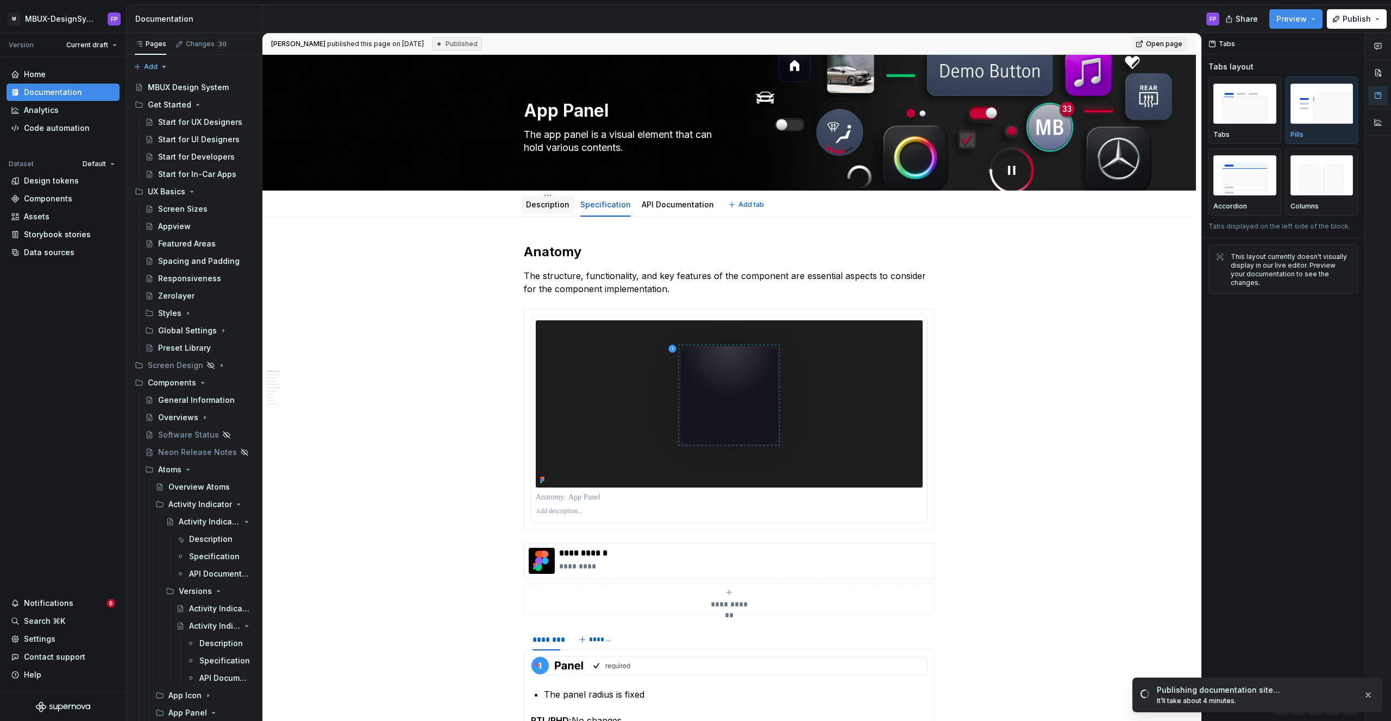
click at [554, 201] on link "Description" at bounding box center [547, 204] width 43 height 9
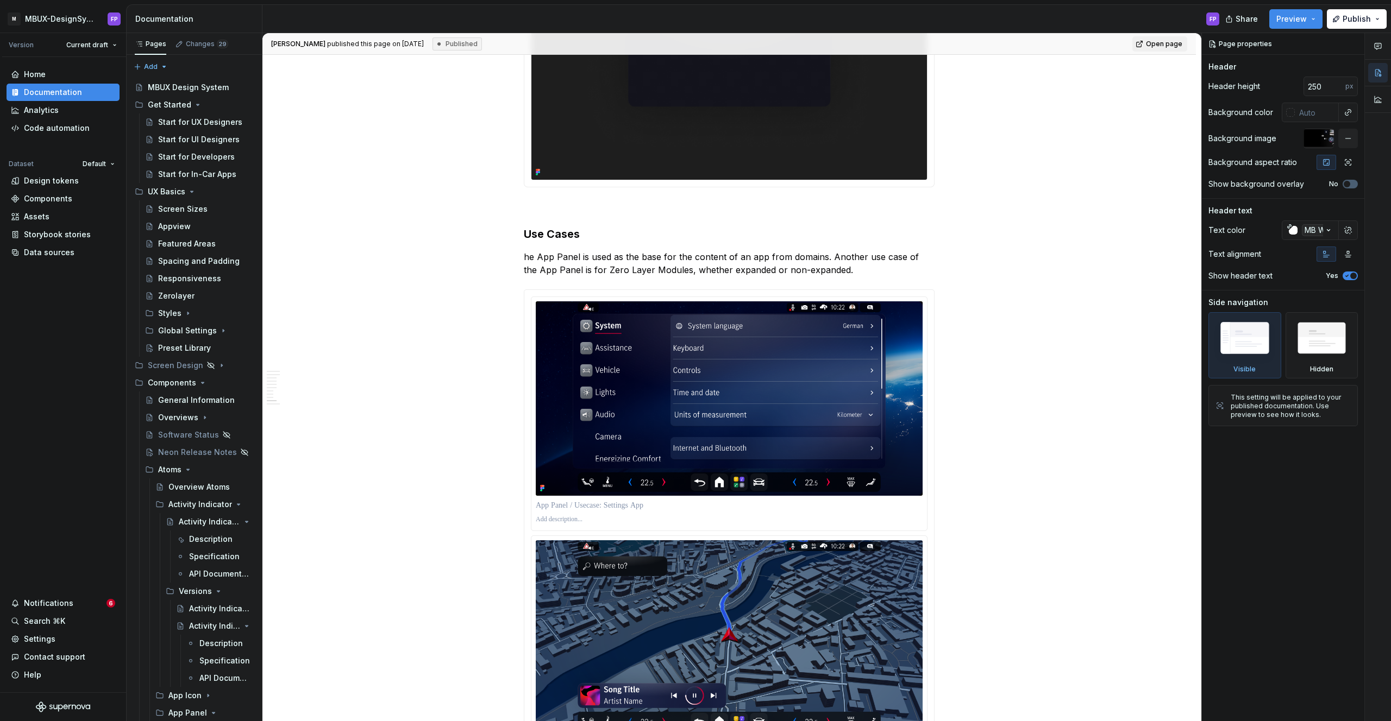
scroll to position [1359, 0]
type textarea "*"
